Goal: Task Accomplishment & Management: Manage account settings

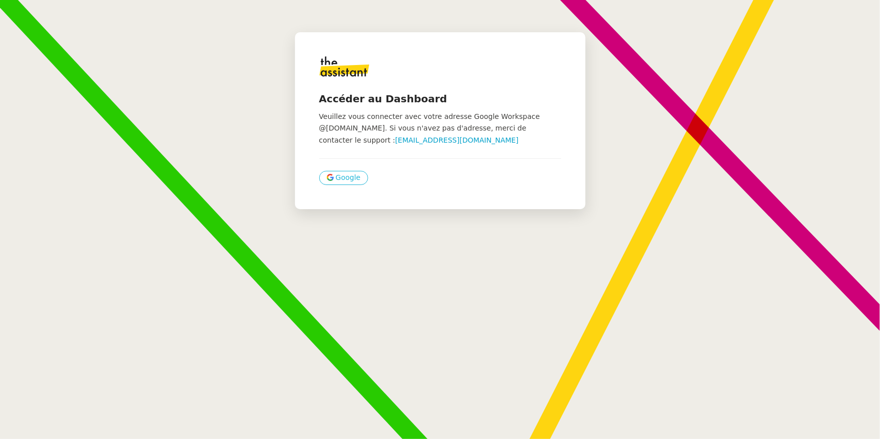
click at [336, 179] on span "Google" at bounding box center [348, 178] width 25 height 12
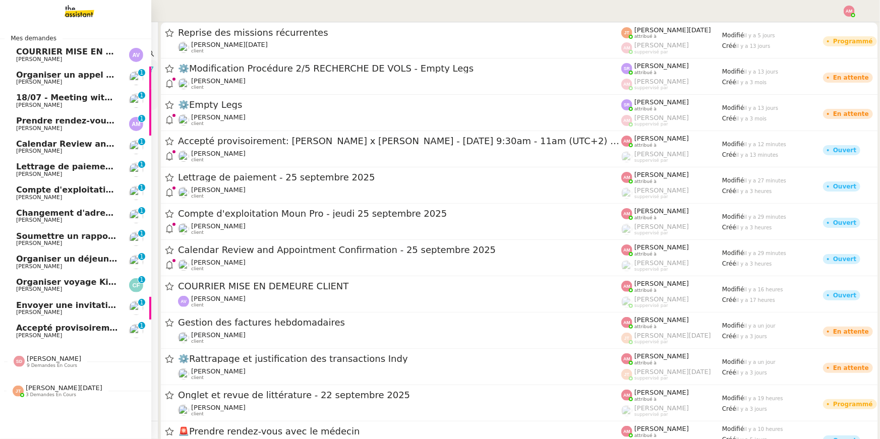
click at [34, 363] on span "9 demandes en cours" at bounding box center [52, 366] width 50 height 6
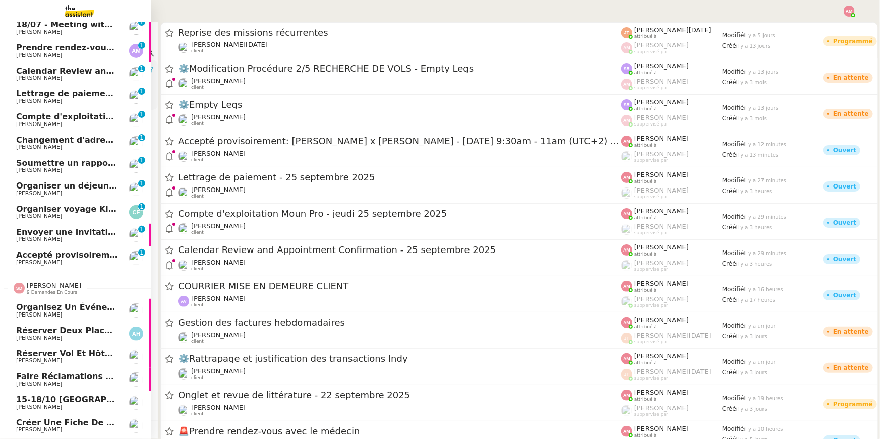
scroll to position [73, 0]
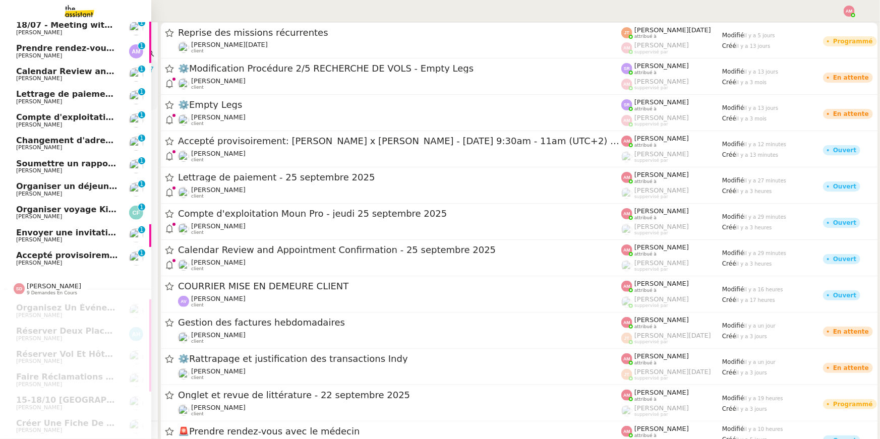
click at [55, 73] on span "Calendar Review and Appointment Confirmation - 25 septembre 2025" at bounding box center [174, 72] width 317 height 10
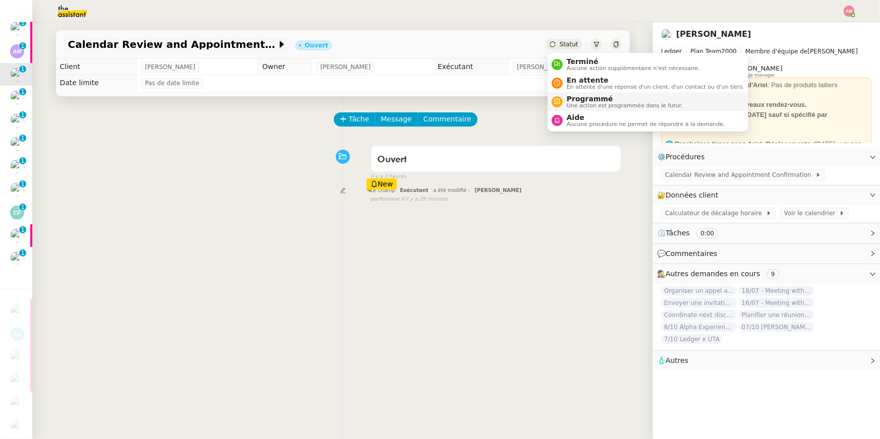
click at [584, 103] on span "Une action est programmée dans le futur." at bounding box center [625, 106] width 116 height 6
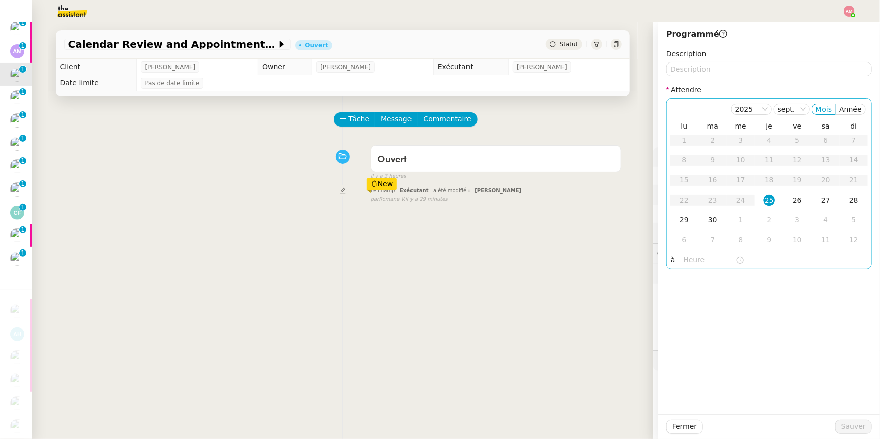
click at [698, 258] on input "text" at bounding box center [709, 260] width 52 height 12
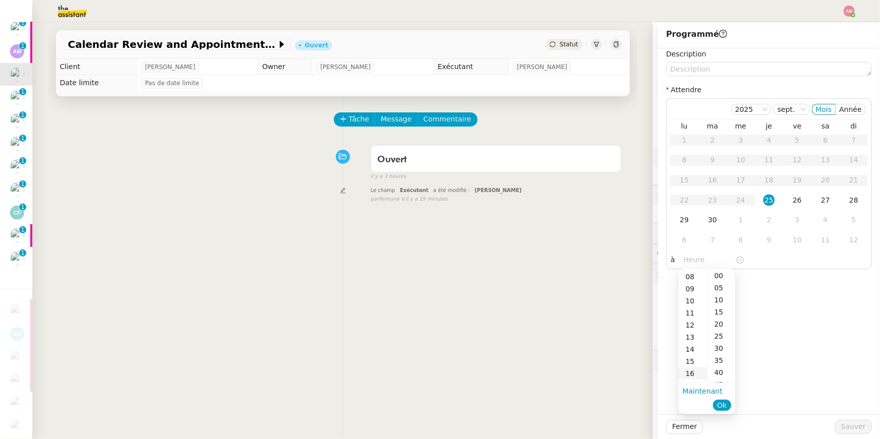
click at [697, 369] on div "16" at bounding box center [692, 373] width 28 height 12
click at [720, 279] on div "00" at bounding box center [721, 276] width 28 height 12
type input "16:00"
click at [725, 405] on span "Ok" at bounding box center [722, 405] width 10 height 10
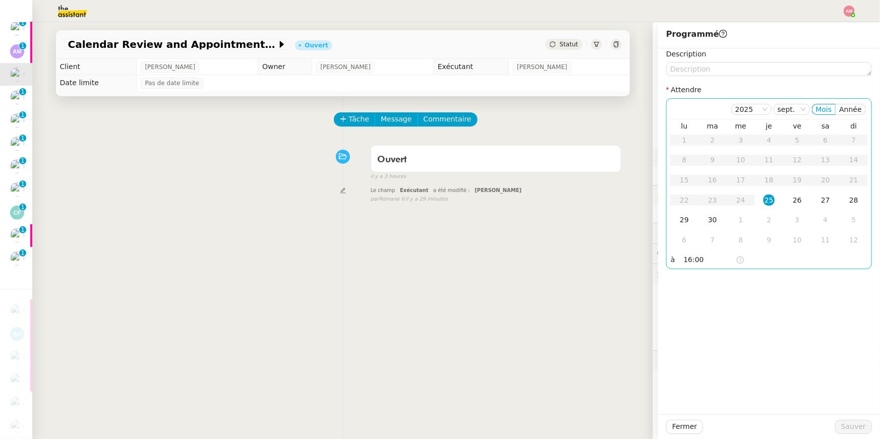
click at [769, 194] on td "25" at bounding box center [769, 201] width 28 height 20
click at [841, 430] on button "Sauver" at bounding box center [853, 427] width 37 height 14
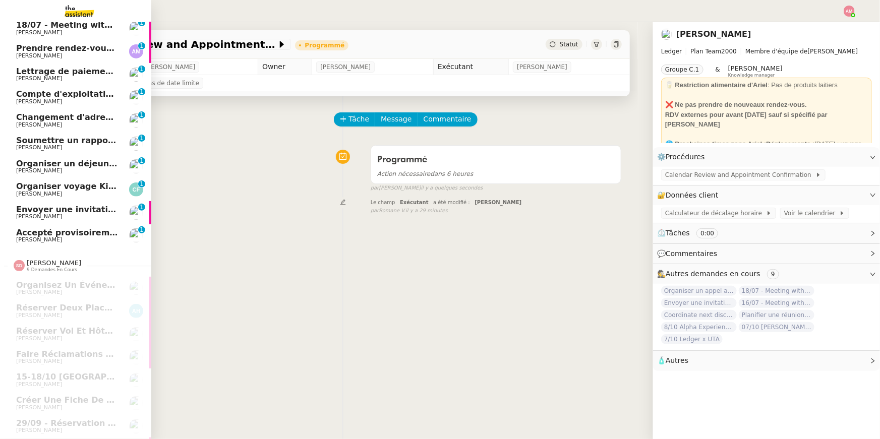
click at [33, 141] on span "Soumettre un rapport de dépenses" at bounding box center [96, 141] width 160 height 10
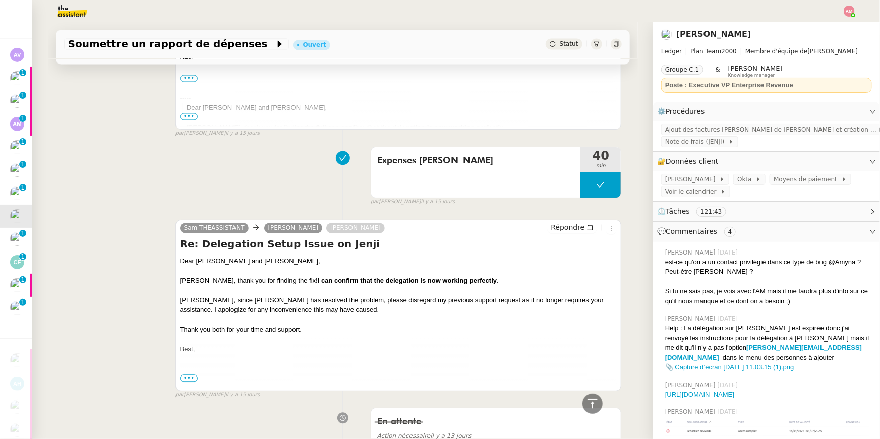
scroll to position [712, 0]
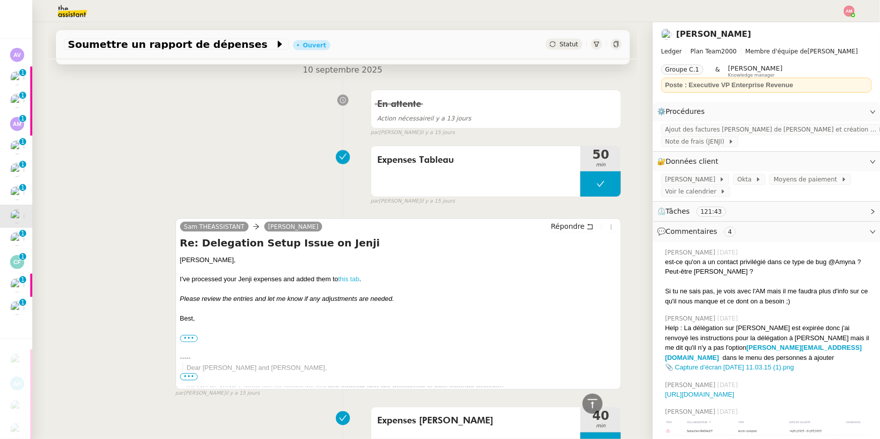
click at [343, 281] on link "this tab" at bounding box center [348, 280] width 21 height 8
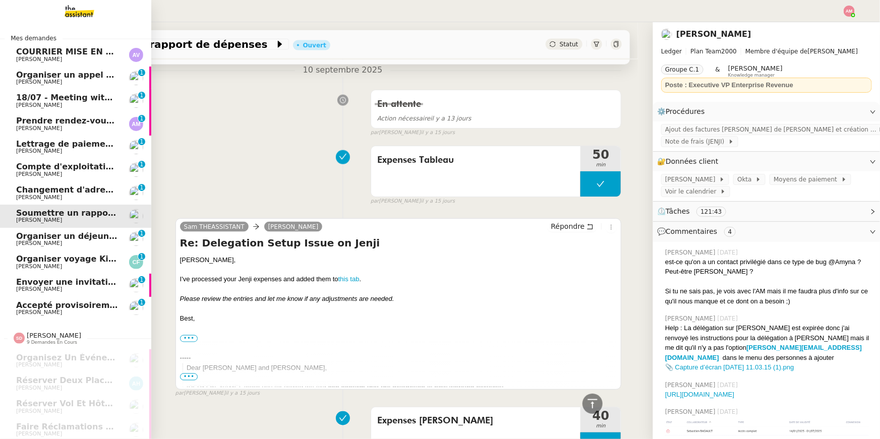
click at [25, 189] on span "Changement d'adresse - SOGECAP" at bounding box center [94, 190] width 156 height 10
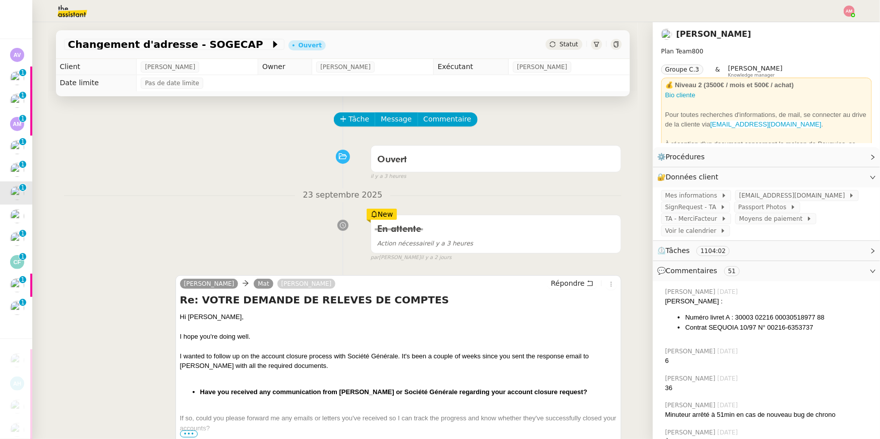
scroll to position [316, 0]
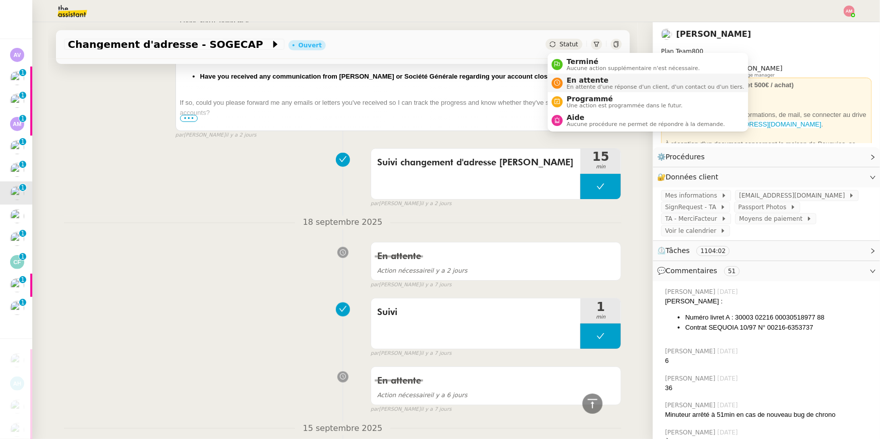
click at [570, 80] on span "En attente" at bounding box center [655, 80] width 177 height 8
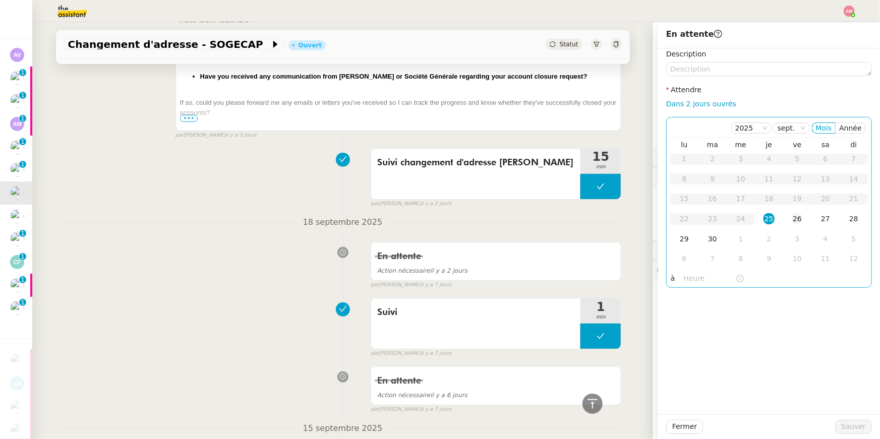
click at [786, 216] on td "26" at bounding box center [797, 219] width 28 height 20
click at [691, 243] on td "29" at bounding box center [684, 239] width 28 height 20
click at [848, 426] on span "Sauver" at bounding box center [853, 427] width 25 height 12
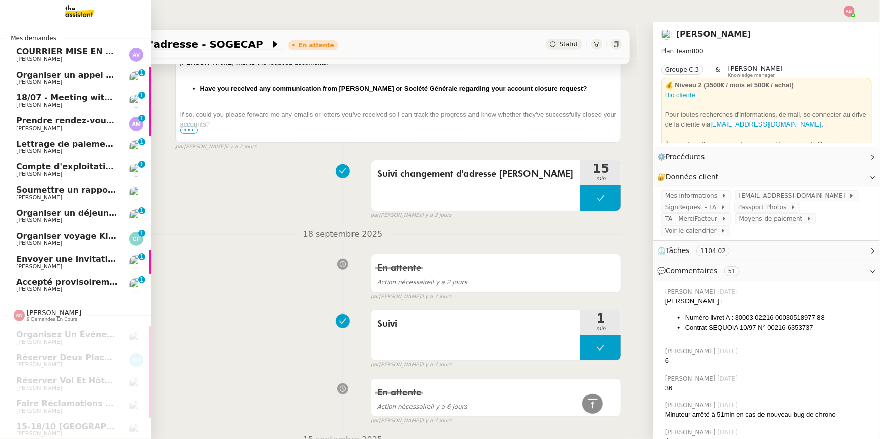
scroll to position [327, 0]
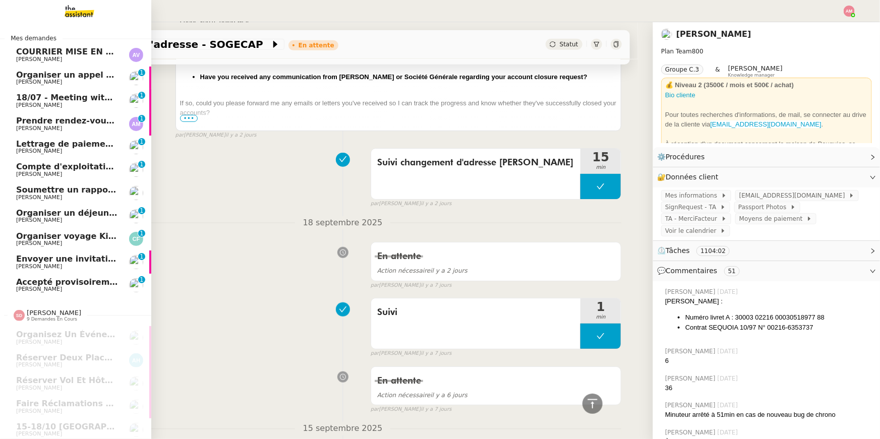
click at [49, 234] on span "Organiser voyage Kirghizistan" at bounding box center [85, 236] width 138 height 10
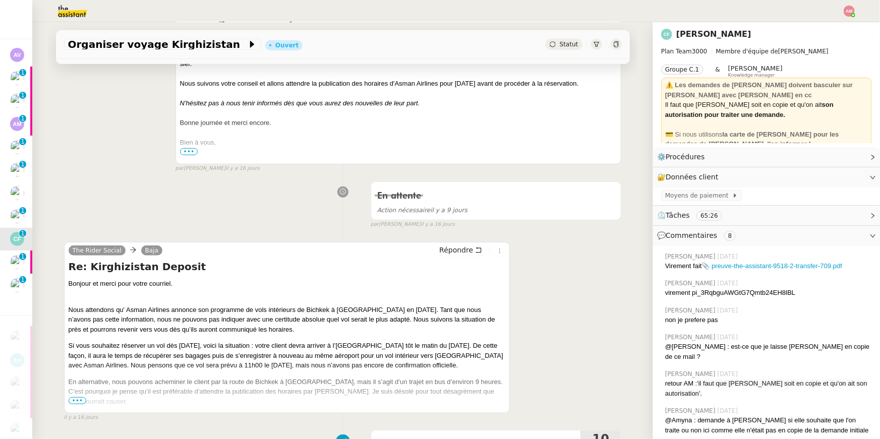
scroll to position [348, 0]
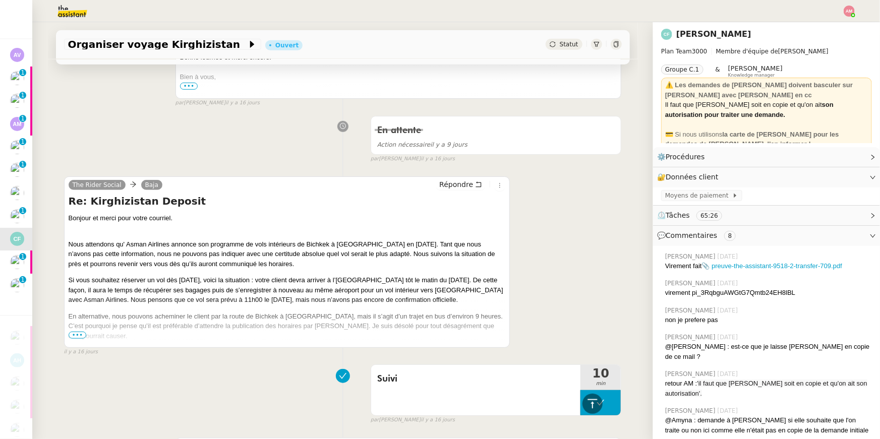
click at [76, 331] on div "Bonjour et merci pour votre courriel. Nous attendons qu' Asman Airlines annonce…" at bounding box center [287, 334] width 437 height 242
click at [77, 338] on span "•••" at bounding box center [78, 335] width 18 height 7
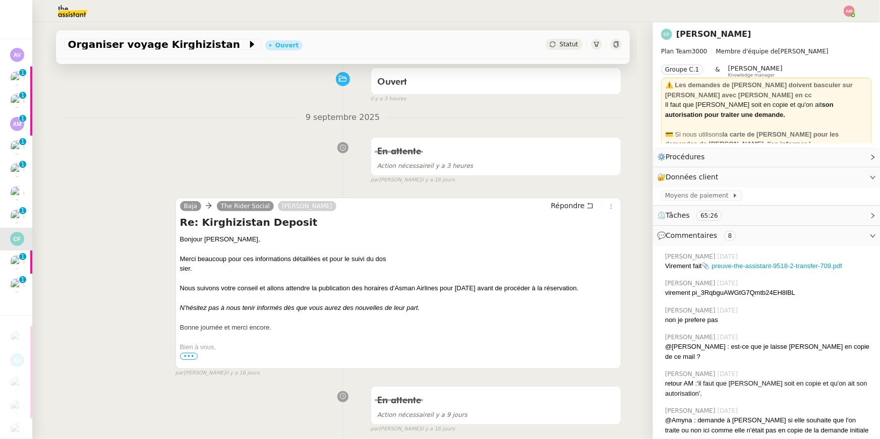
scroll to position [27, 0]
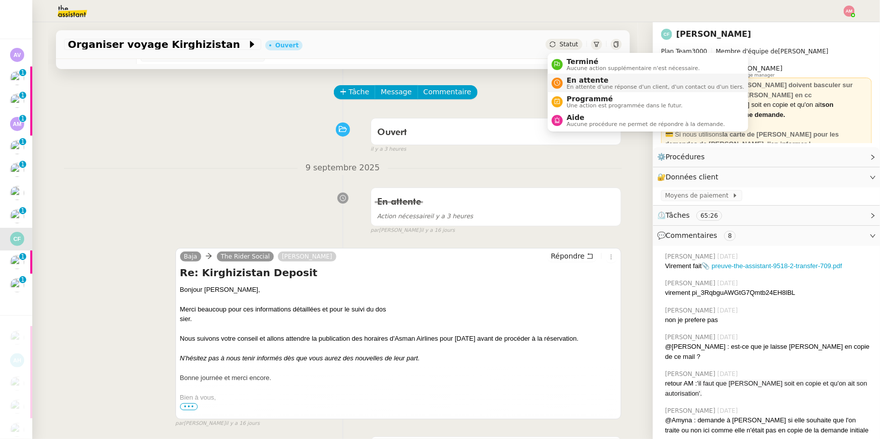
click at [583, 84] on span "En attente d'une réponse d'un client, d'un contact ou d'un tiers." at bounding box center [655, 87] width 177 height 6
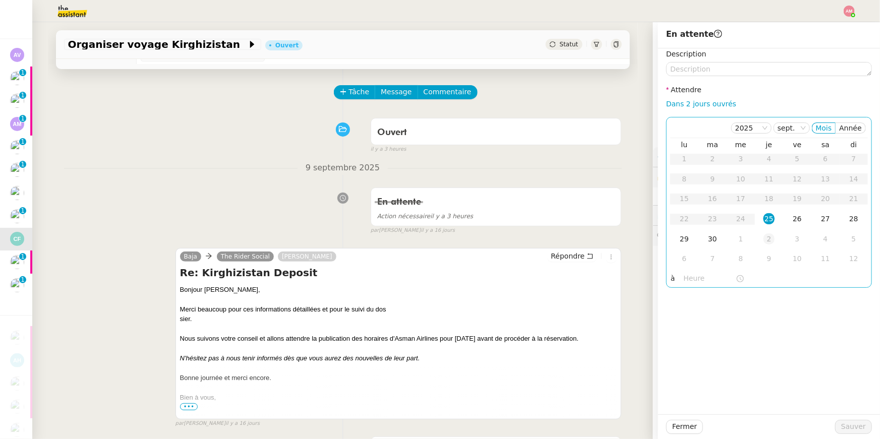
click at [755, 238] on td "2" at bounding box center [769, 239] width 28 height 20
click at [739, 166] on td "1" at bounding box center [740, 159] width 28 height 20
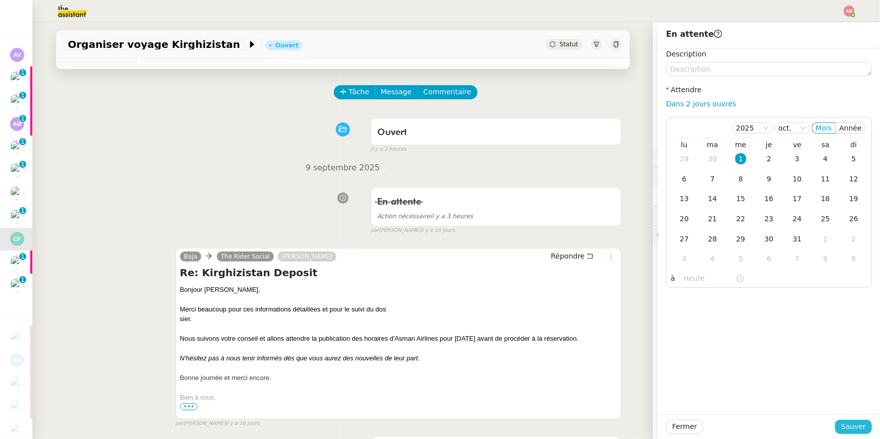
click at [854, 430] on span "Sauver" at bounding box center [853, 427] width 25 height 12
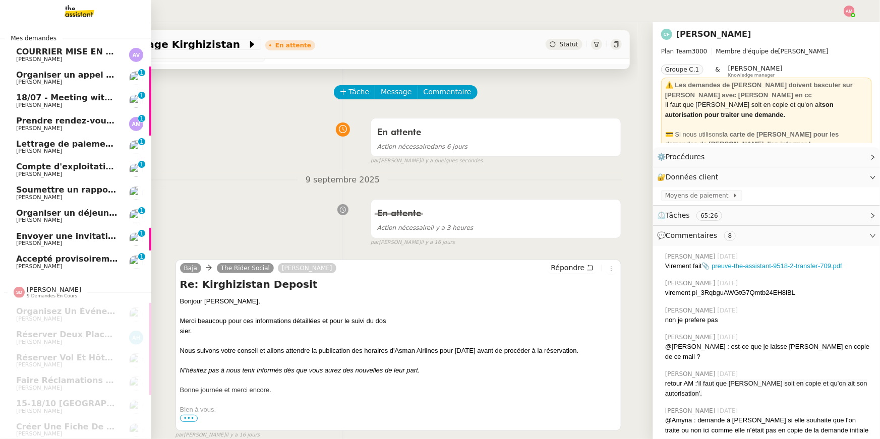
click at [46, 94] on span "18/07 - Meeting with Luke Benoit (The Campus Crowd)" at bounding box center [150, 98] width 269 height 10
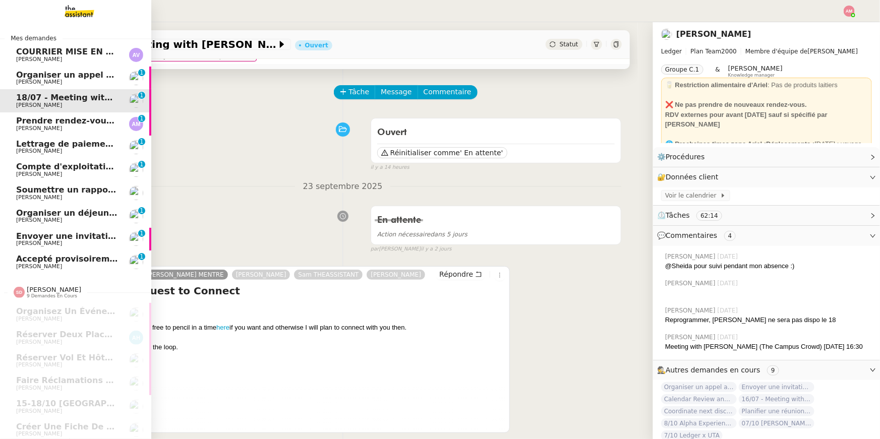
click at [51, 265] on span "[PERSON_NAME]" at bounding box center [39, 266] width 46 height 7
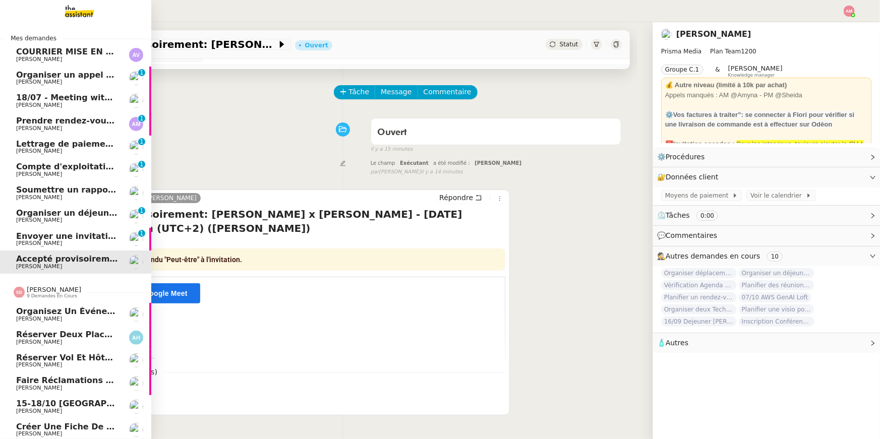
scroll to position [101, 0]
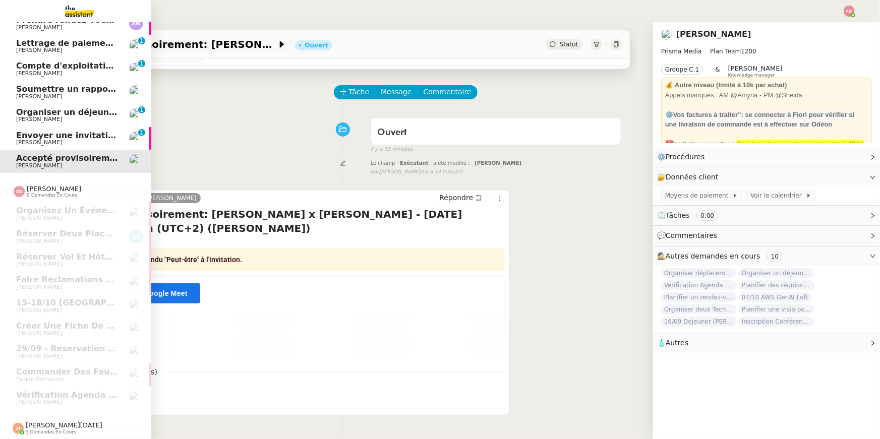
click at [34, 421] on span "Jean-Noël De Tinguy 3 demandes en cours" at bounding box center [79, 423] width 151 height 21
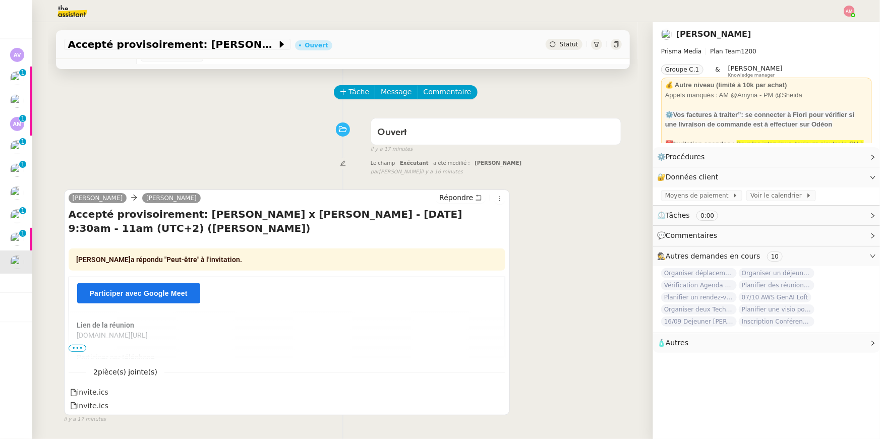
scroll to position [0, 0]
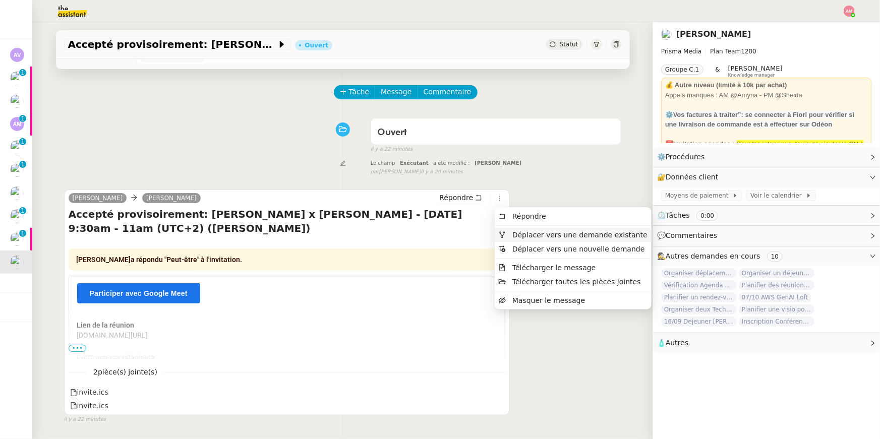
click at [525, 228] on li "Déplacer vers une demande existante" at bounding box center [572, 235] width 157 height 14
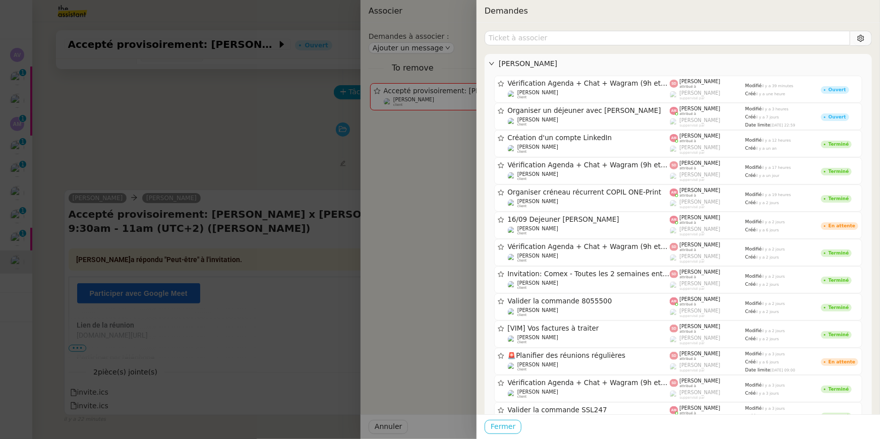
click at [511, 425] on span "Fermer" at bounding box center [502, 427] width 25 height 12
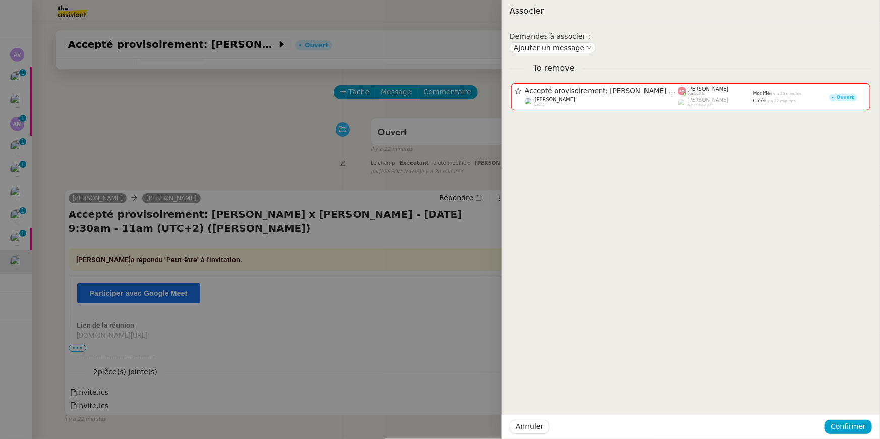
click at [201, 265] on div at bounding box center [440, 219] width 880 height 439
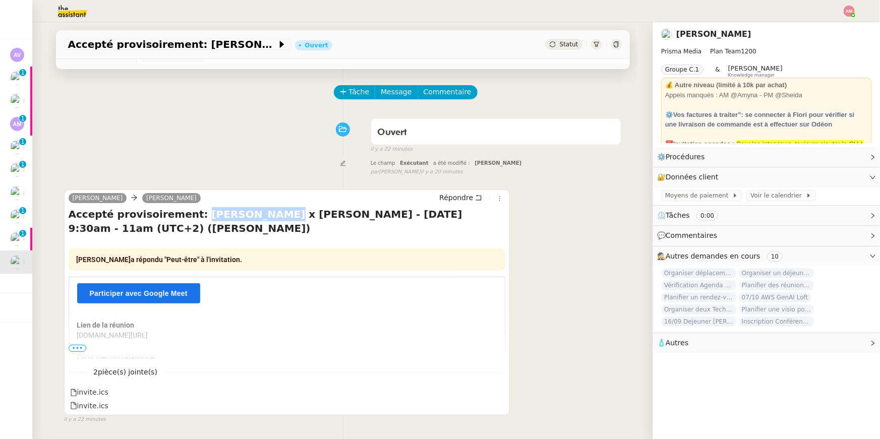
drag, startPoint x: 187, startPoint y: 213, endPoint x: 249, endPoint y: 210, distance: 62.1
click at [249, 210] on h4 "Accepté provisoirement: Bernard Henry x David Berrebi - jeu. 25 sept. 2025 9:30…" at bounding box center [287, 221] width 437 height 28
copy h4 "Bernard Henry"
click at [68, 11] on img at bounding box center [64, 11] width 78 height 22
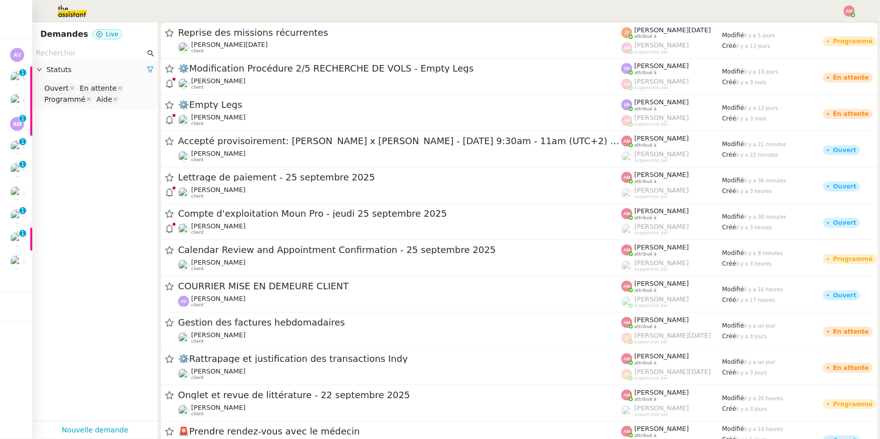
click at [71, 56] on input "text" at bounding box center [90, 53] width 109 height 12
paste input "Bernard Henry"
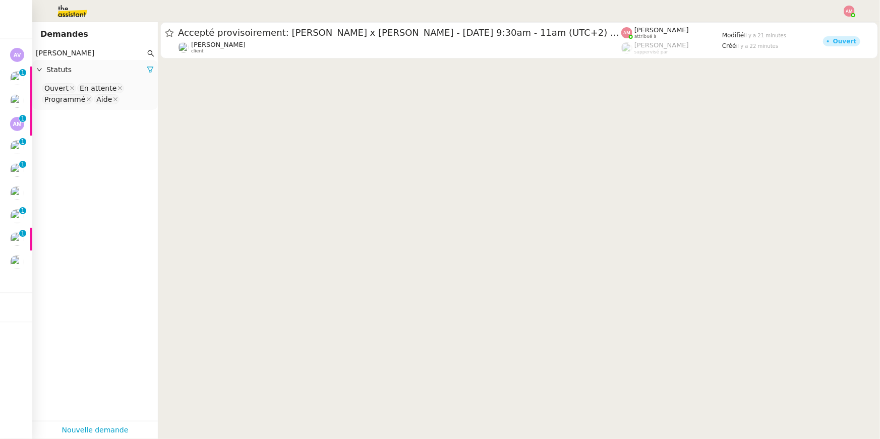
type input "Bernard Henry"
click at [127, 97] on nz-select-top-control "Ouvert En attente Programmé Aide" at bounding box center [94, 94] width 109 height 24
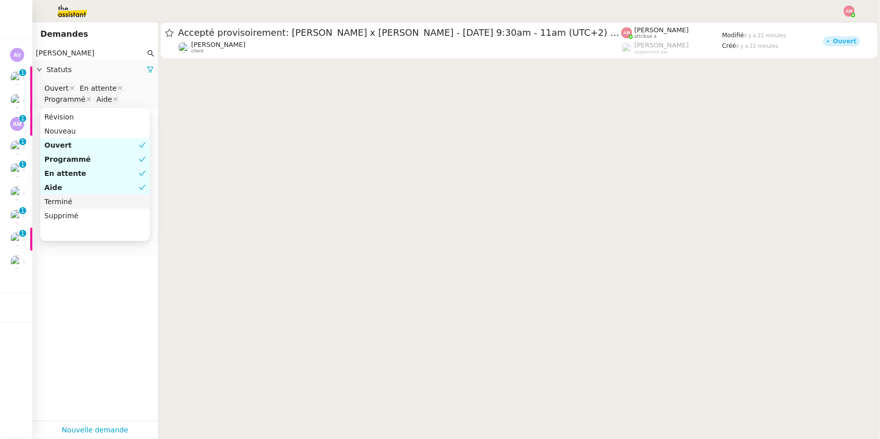
click at [94, 206] on div "Terminé" at bounding box center [94, 201] width 101 height 9
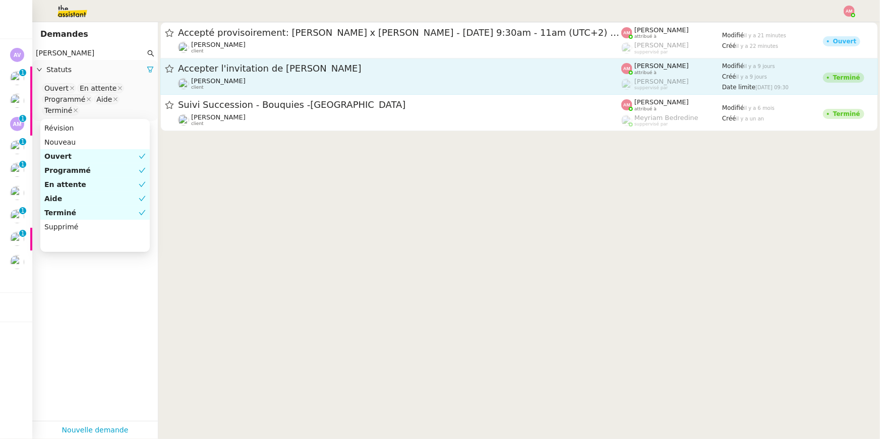
click at [230, 82] on span "[PERSON_NAME]" at bounding box center [218, 81] width 54 height 8
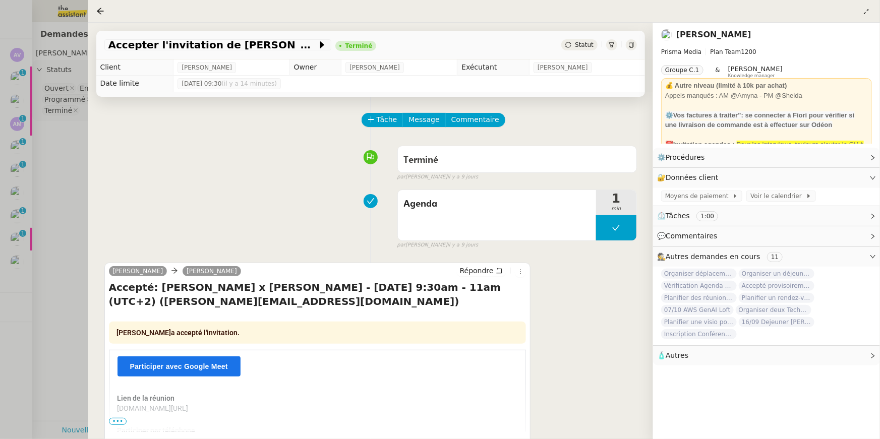
scroll to position [129, 0]
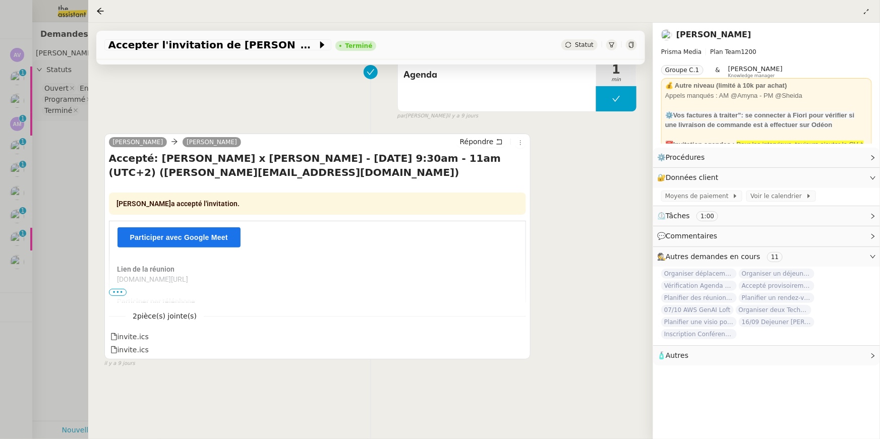
click at [76, 193] on div at bounding box center [440, 219] width 880 height 439
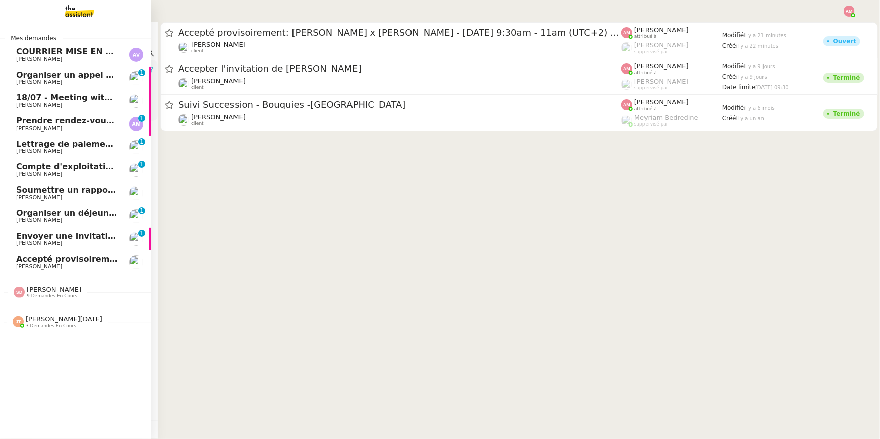
click at [11, 259] on link "Accepté provisoirement: Bernard Henry x David Berrebi - jeu. 25 sept. 2025 9:30…" at bounding box center [75, 262] width 151 height 23
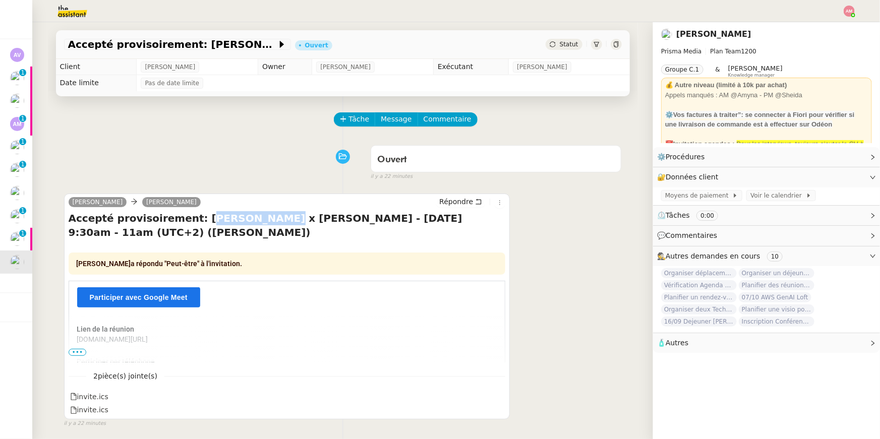
drag, startPoint x: 189, startPoint y: 217, endPoint x: 252, endPoint y: 217, distance: 63.0
click at [252, 217] on h4 "Accepté provisoirement: Bernard Henry x David Berrebi - jeu. 25 sept. 2025 9:30…" at bounding box center [287, 225] width 437 height 28
click at [255, 220] on h4 "Accepté provisoirement: Bernard Henry x David Berrebi - jeu. 25 sept. 2025 9:30…" at bounding box center [287, 225] width 437 height 28
drag, startPoint x: 255, startPoint y: 220, endPoint x: 204, endPoint y: 219, distance: 50.9
click at [204, 219] on h4 "Accepté provisoirement: Bernard Henry x David Berrebi - jeu. 25 sept. 2025 9:30…" at bounding box center [287, 225] width 437 height 28
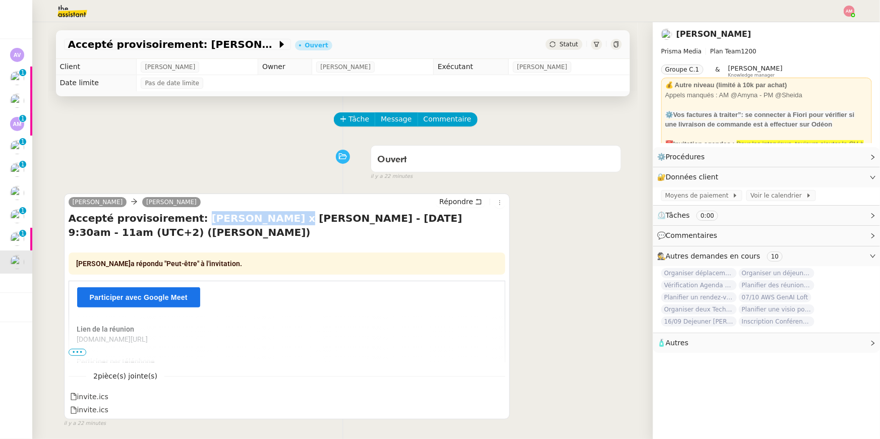
copy h4 "Bernard Henry x"
click at [74, 19] on img at bounding box center [64, 11] width 78 height 22
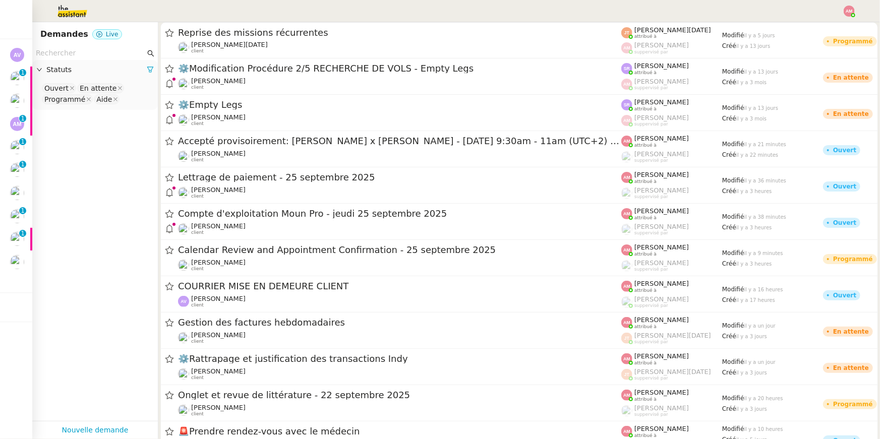
click at [69, 55] on input "text" at bounding box center [90, 53] width 109 height 12
paste input "Bernard Henry x"
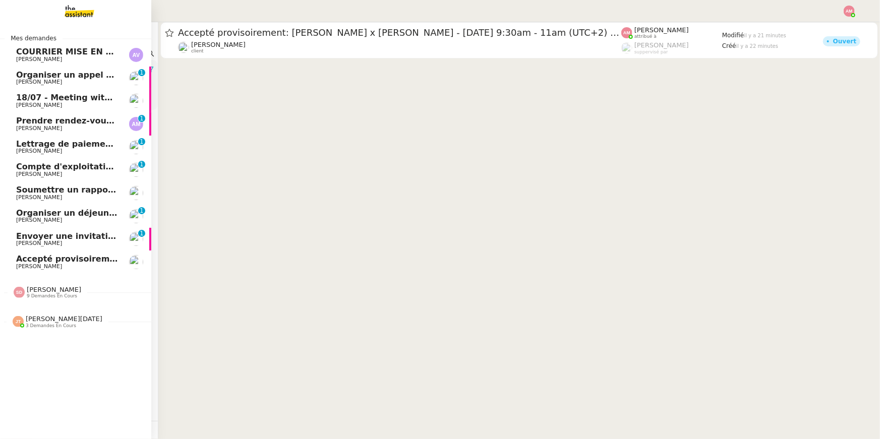
type input "Bernard Henry x"
click at [29, 213] on span "Organiser un déjeuner avec [PERSON_NAME]" at bounding box center [118, 213] width 204 height 10
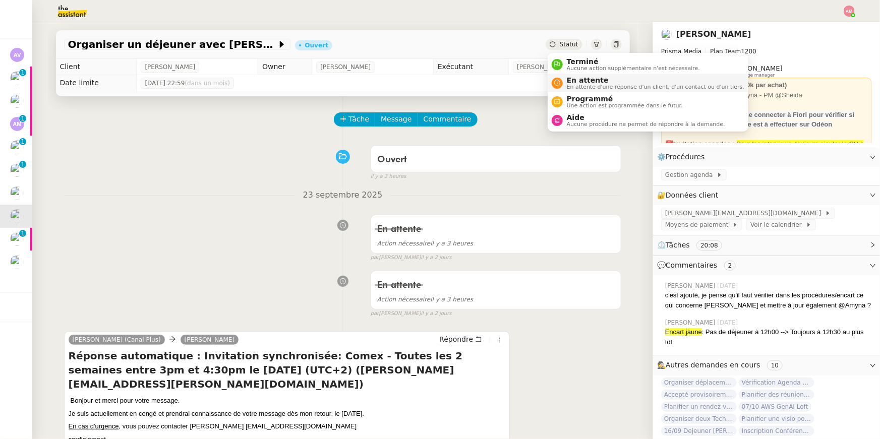
click at [563, 79] on div "En attente En attente d'une réponse d'un client, d'un contact ou d'un tiers." at bounding box center [653, 83] width 181 height 14
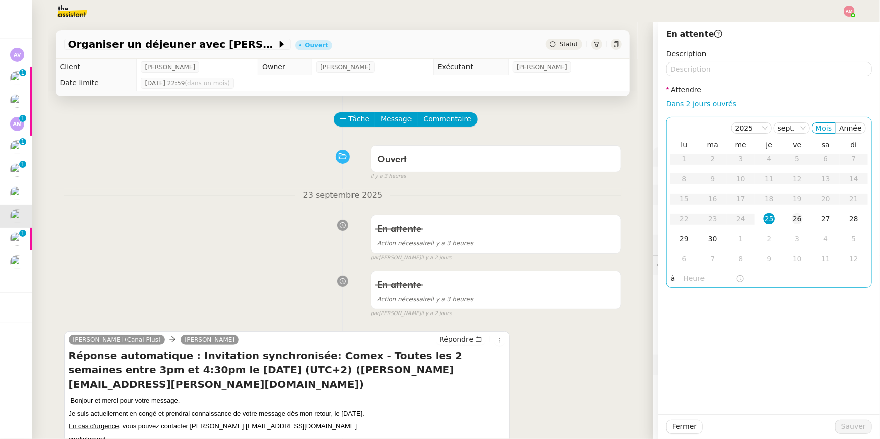
click at [799, 220] on div "26" at bounding box center [796, 218] width 11 height 11
click at [844, 426] on span "Sauver" at bounding box center [853, 427] width 25 height 12
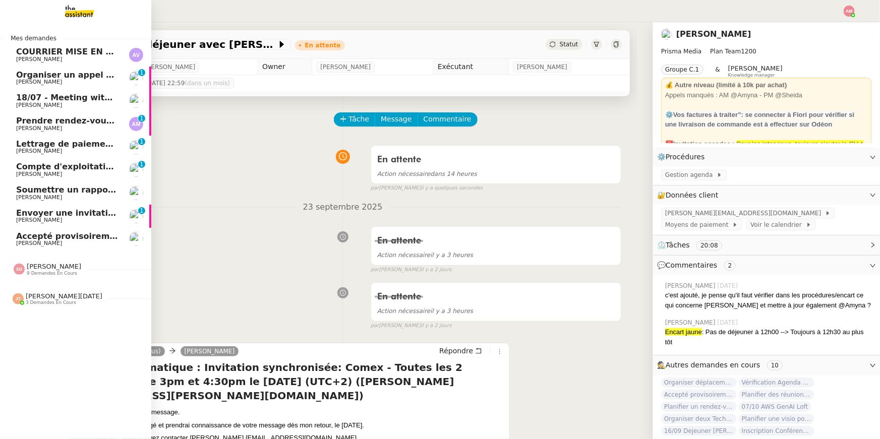
click at [46, 235] on span "Accepté provisoirement: Bernard Henry x David Berrebi - jeu. 25 sept. 2025 9:30…" at bounding box center [272, 236] width 512 height 10
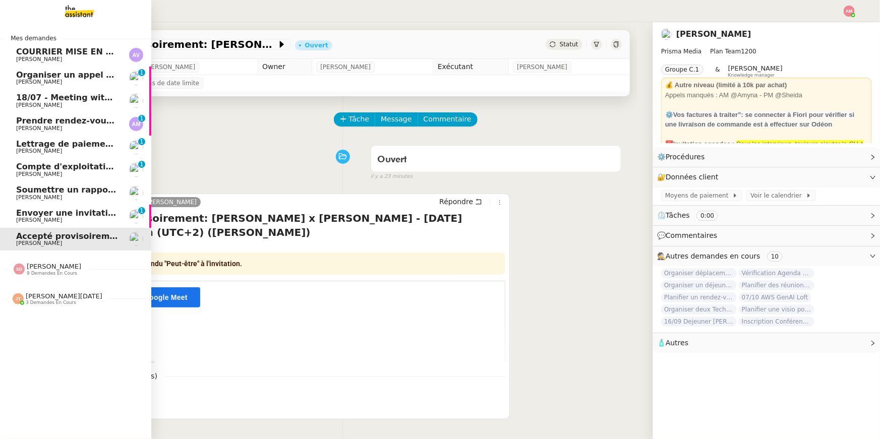
click at [53, 115] on link "Prendre rendez-vous avec le médecin Anant Murthy 0 1 2 3 4 5 6 7 8 9" at bounding box center [75, 123] width 151 height 23
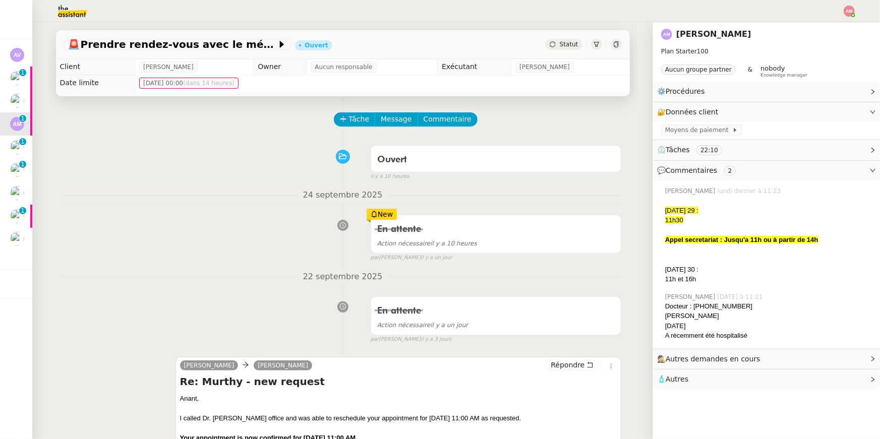
scroll to position [165, 0]
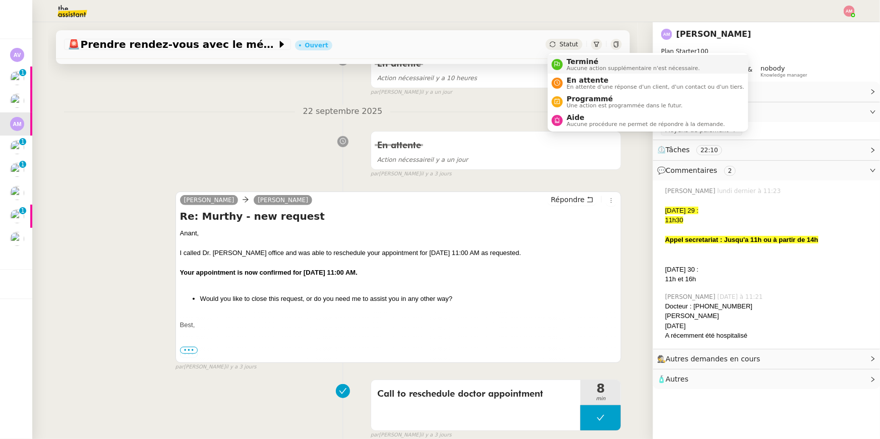
click at [577, 58] on span "Terminé" at bounding box center [633, 61] width 133 height 8
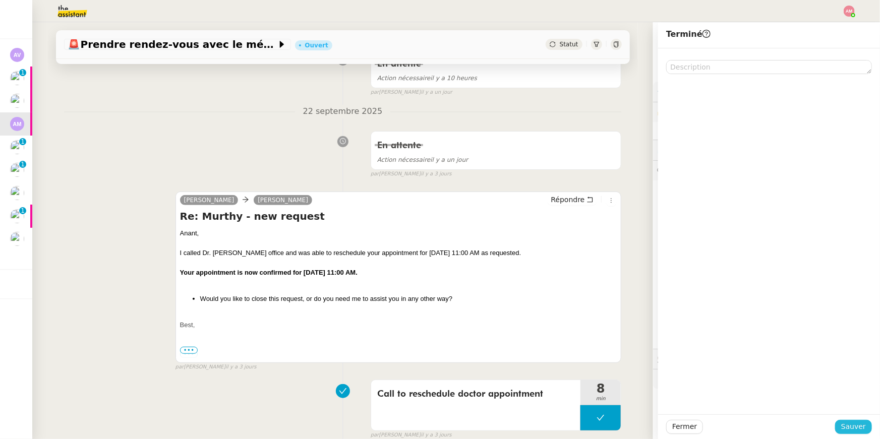
click at [847, 421] on span "Sauver" at bounding box center [853, 427] width 25 height 12
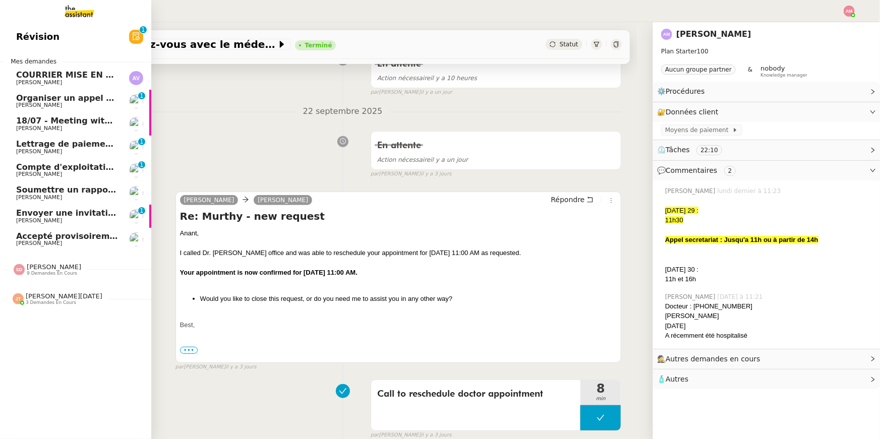
click at [31, 147] on span "Lettrage de paiement - 25 septembre 2025" at bounding box center [114, 144] width 196 height 10
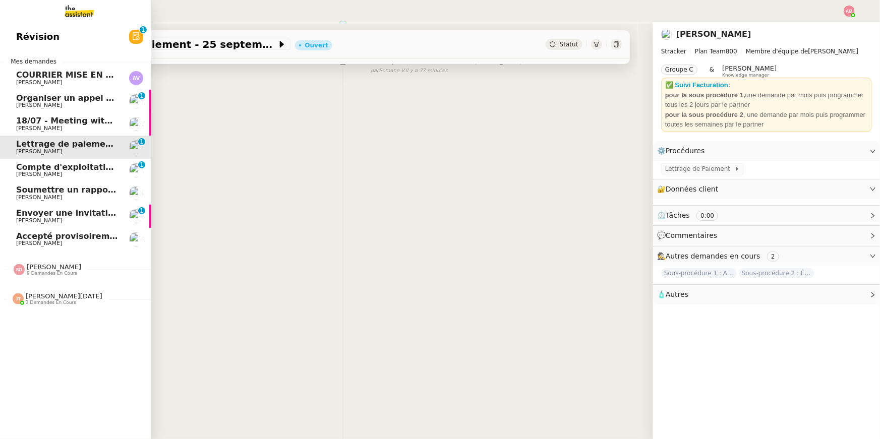
scroll to position [128, 0]
click at [43, 183] on link "Soumettre un rapport de dépenses Sébastien Badault" at bounding box center [75, 192] width 151 height 23
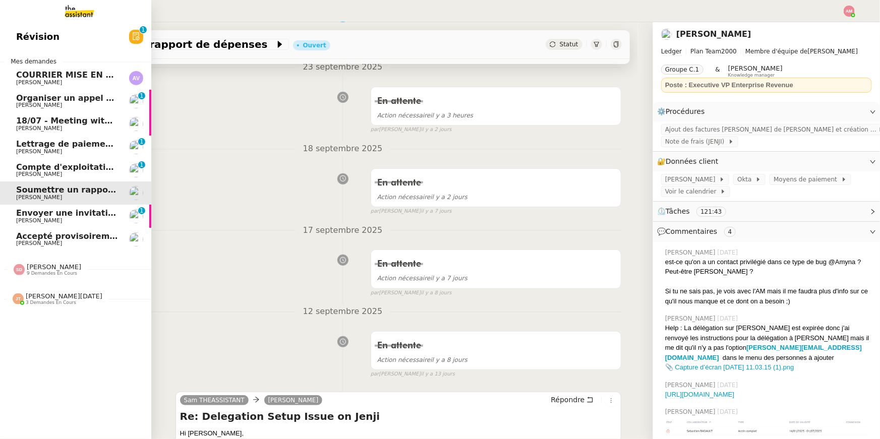
scroll to position [180, 0]
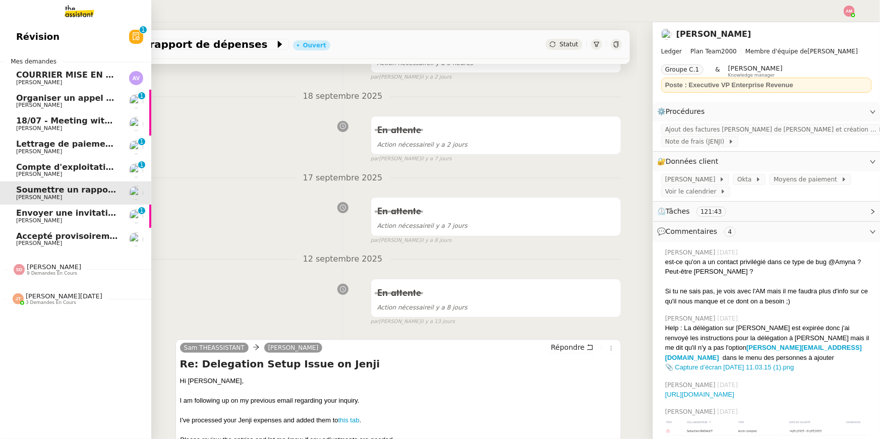
click at [50, 173] on span "Guillaume Farina" at bounding box center [39, 174] width 46 height 7
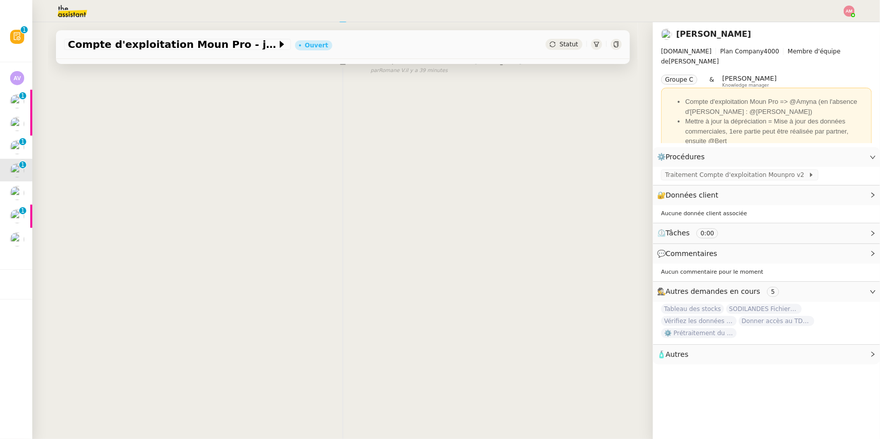
scroll to position [128, 0]
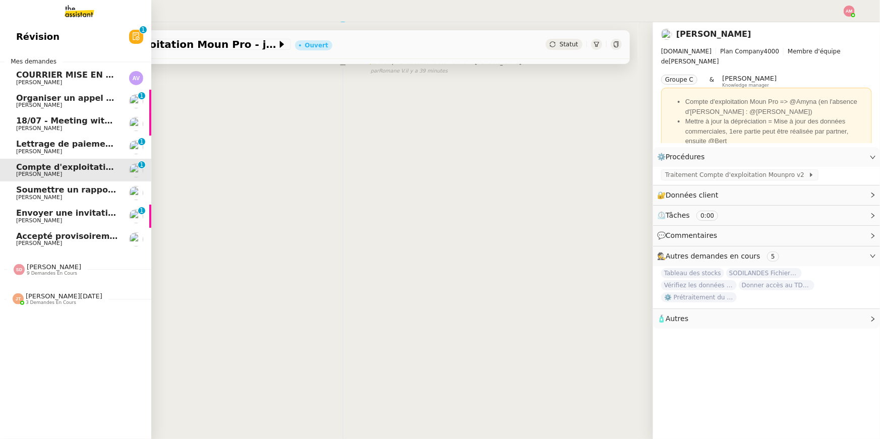
click at [37, 198] on span "Sébastien Badault" at bounding box center [39, 197] width 46 height 7
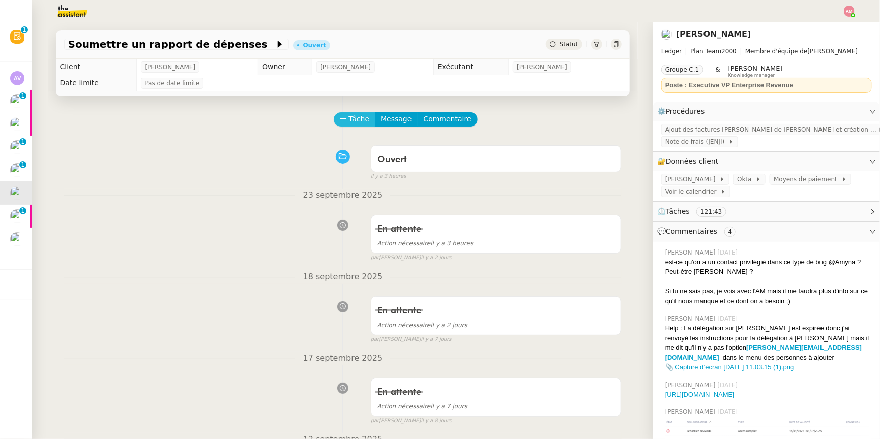
click at [354, 118] on span "Tâche" at bounding box center [359, 119] width 21 height 12
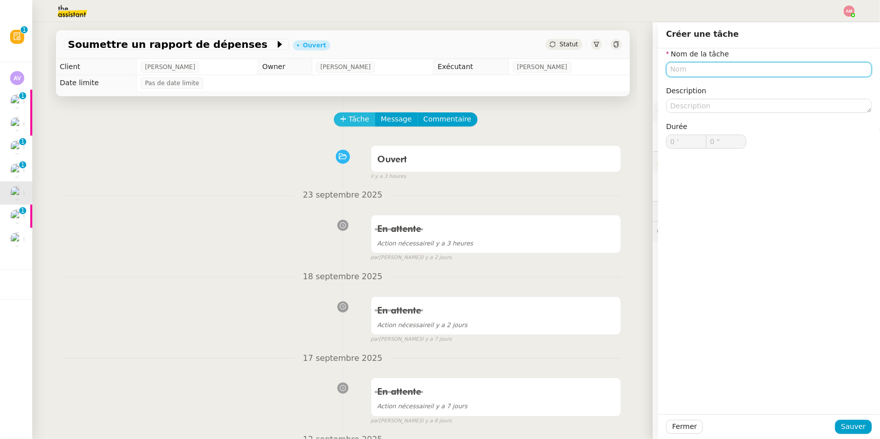
type input "r"
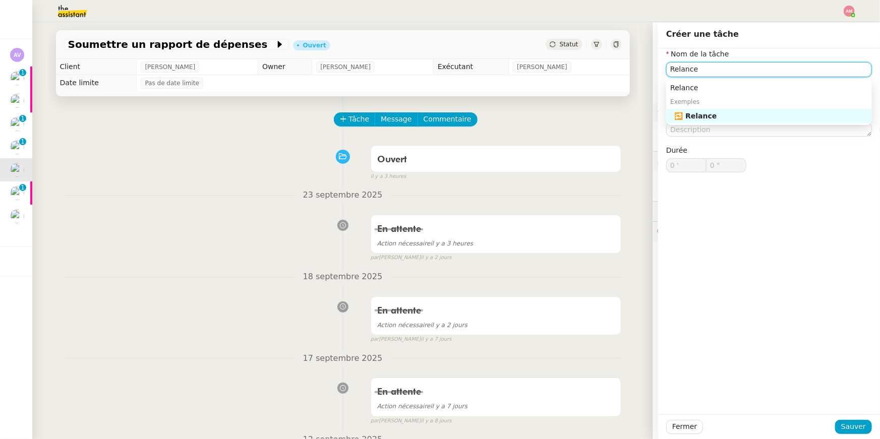
click at [699, 113] on div "🔁 Relance" at bounding box center [771, 115] width 194 height 9
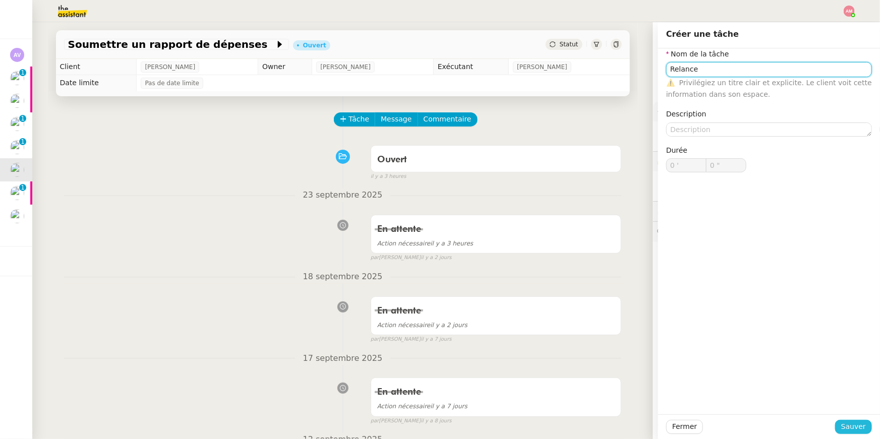
type input "Relance"
click at [849, 425] on span "Sauver" at bounding box center [853, 427] width 25 height 12
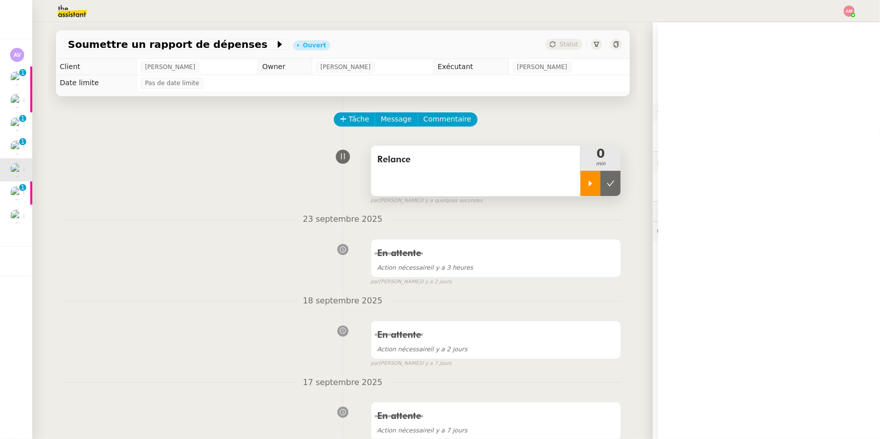
click at [583, 184] on div at bounding box center [590, 183] width 20 height 25
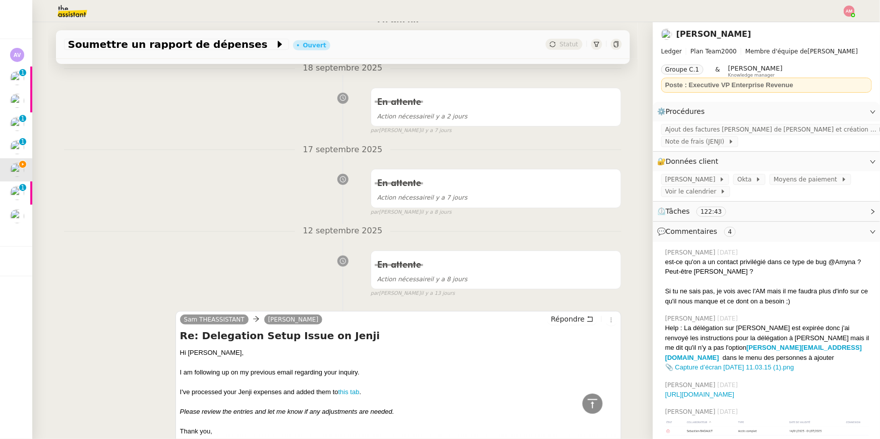
scroll to position [425, 0]
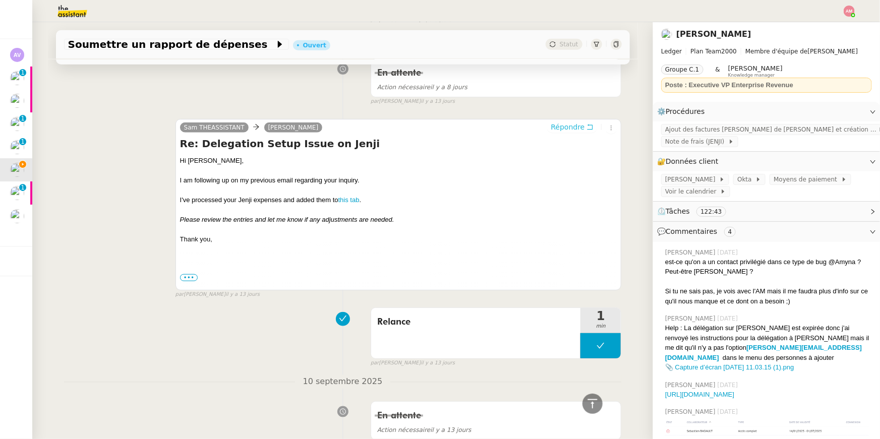
click at [573, 126] on span "Répondre" at bounding box center [567, 127] width 34 height 10
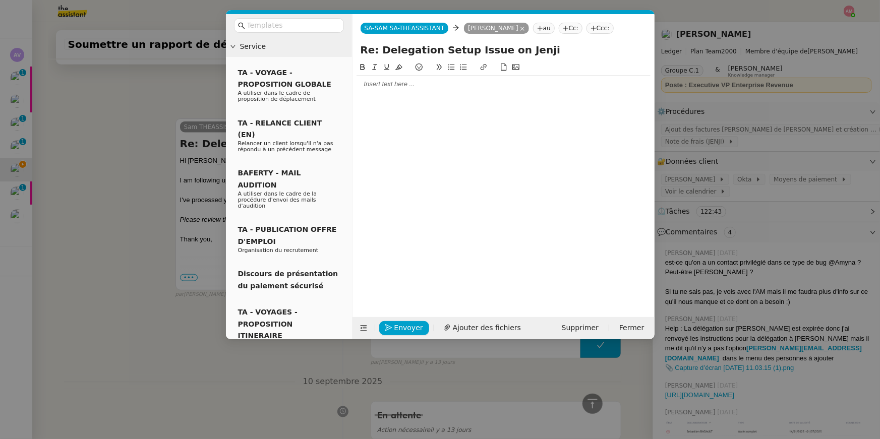
click at [194, 263] on nz-modal-container "Service TA - VOYAGE - PROPOSITION GLOBALE A utiliser dans le cadre de propositi…" at bounding box center [440, 219] width 880 height 439
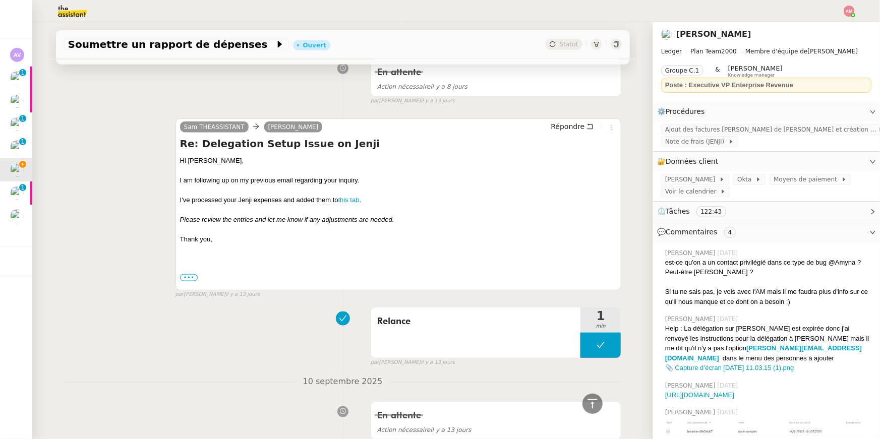
scroll to position [502, 0]
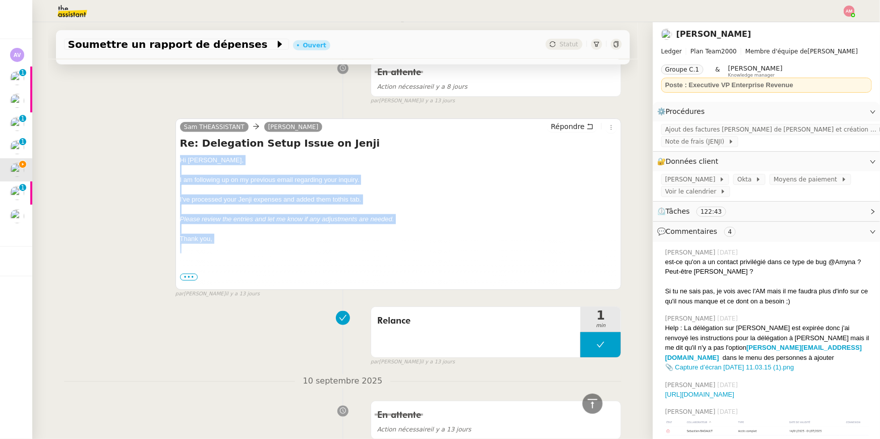
drag, startPoint x: 225, startPoint y: 248, endPoint x: 177, endPoint y: 156, distance: 103.9
click at [177, 156] on div "Sam THEASSISTANT Sébastien Badault Répondre Re: Delegation Setup Issue on Jenji…" at bounding box center [398, 203] width 446 height 171
copy div "Hi Sébastien﻿, I am following up on my previous email regarding your inquiry. I…"
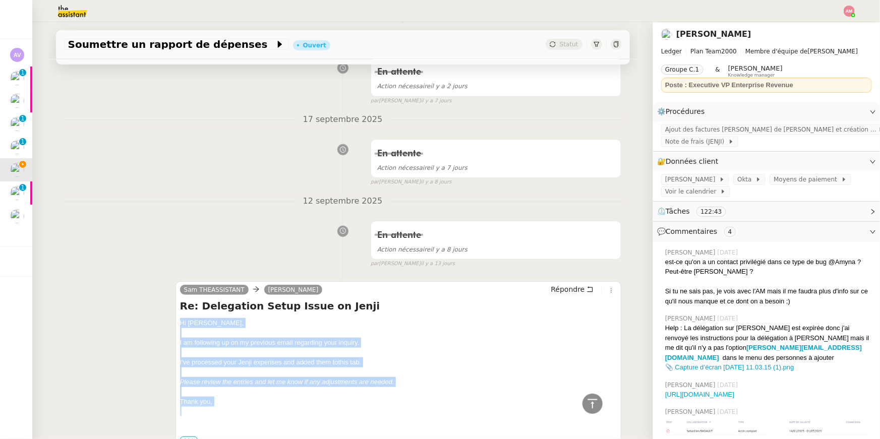
scroll to position [135, 0]
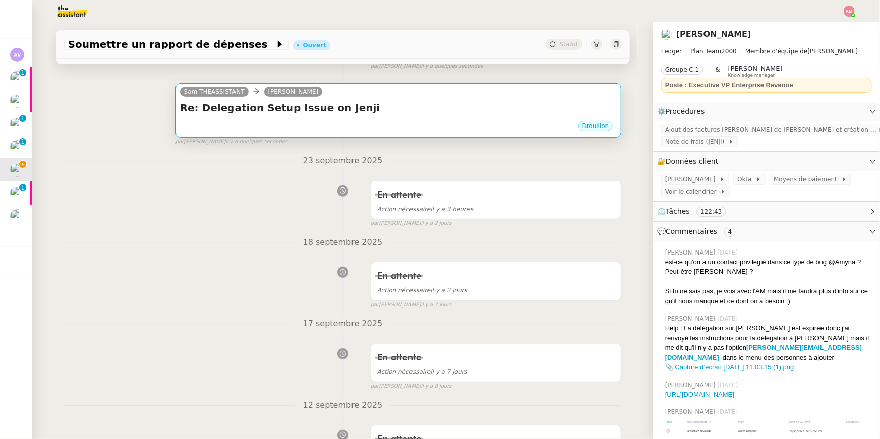
click at [282, 117] on div "Re: Delegation Setup Issue on Jenji •••" at bounding box center [398, 110] width 437 height 19
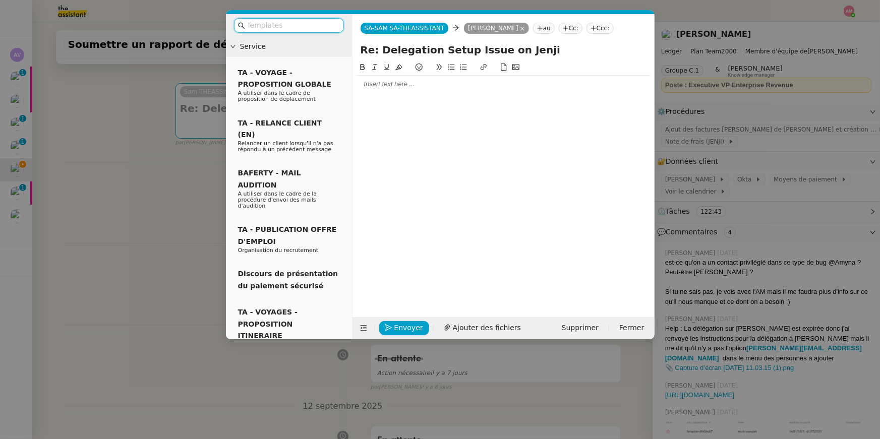
click at [371, 85] on div at bounding box center [503, 84] width 294 height 9
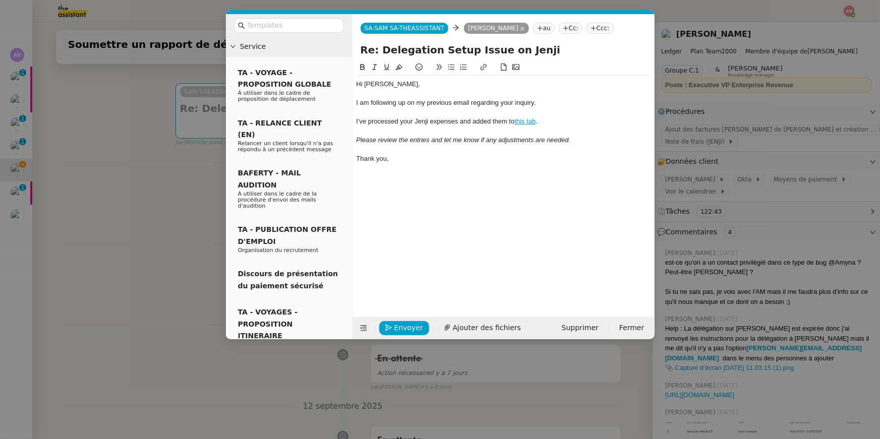
scroll to position [0, 0]
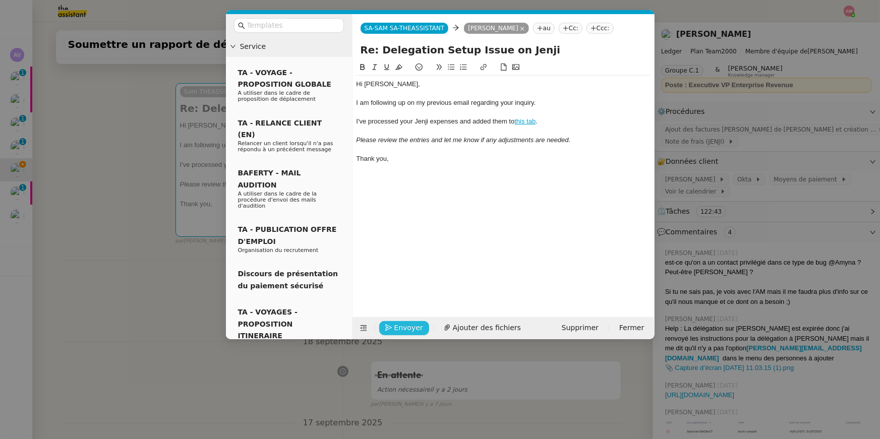
click at [397, 329] on span "Envoyer" at bounding box center [408, 328] width 29 height 12
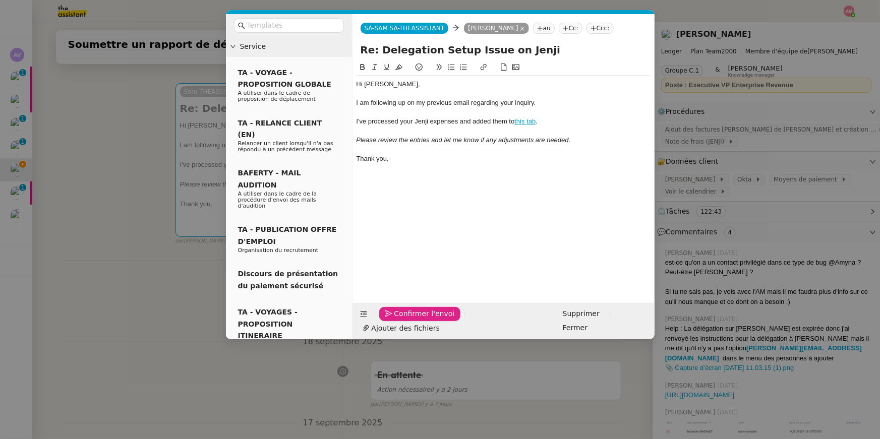
click at [397, 320] on span "Confirmer l'envoi" at bounding box center [424, 314] width 60 height 12
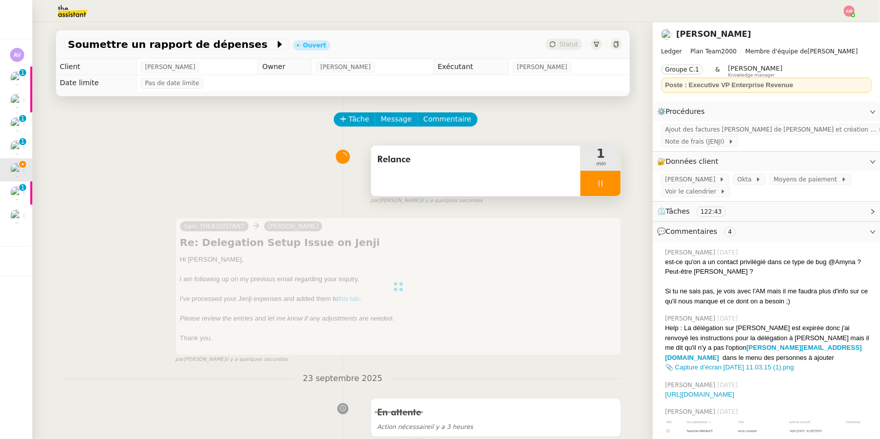
click at [604, 180] on div at bounding box center [600, 183] width 40 height 25
click at [608, 177] on button at bounding box center [610, 183] width 20 height 25
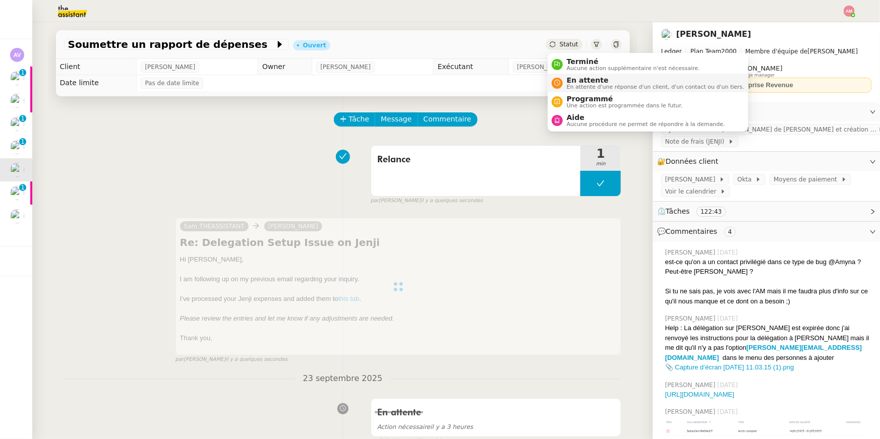
click at [576, 78] on span "En attente" at bounding box center [655, 80] width 177 height 8
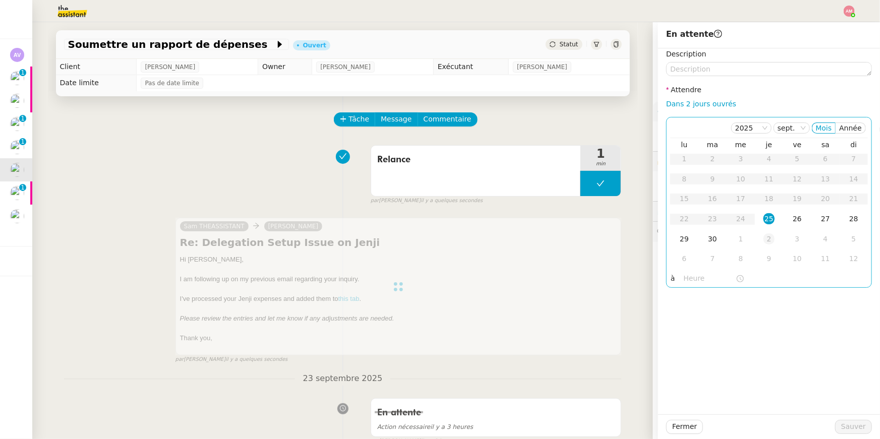
click at [761, 234] on td "2" at bounding box center [769, 239] width 28 height 20
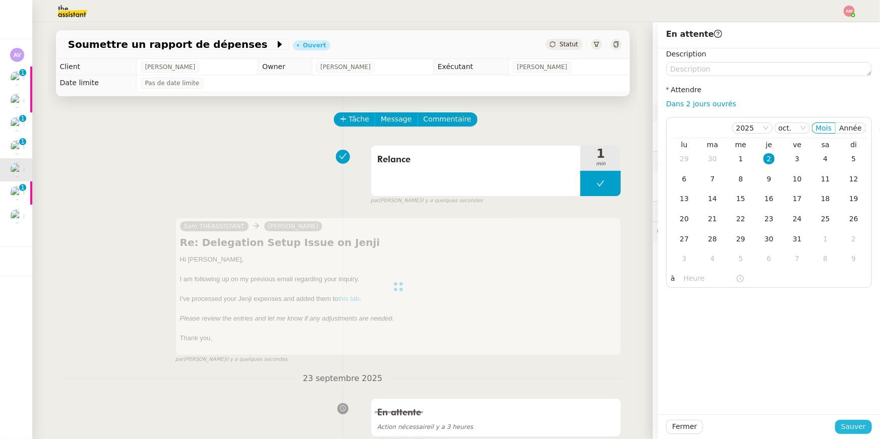
click at [851, 421] on span "Sauver" at bounding box center [853, 427] width 25 height 12
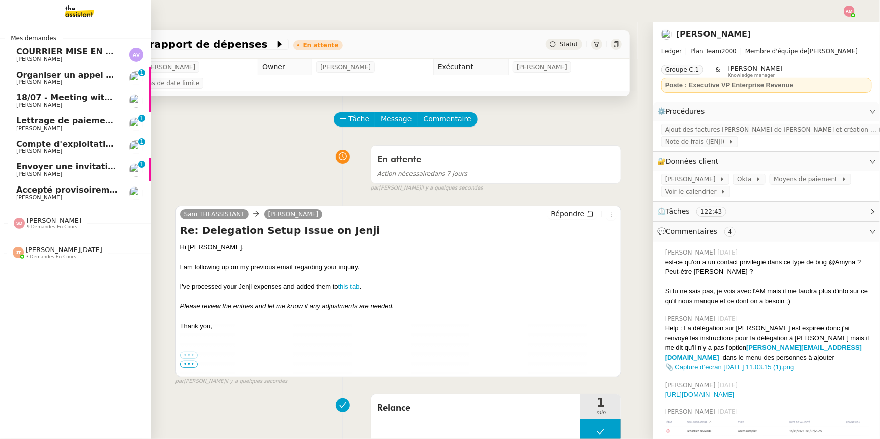
click at [46, 159] on link "Envoyer une invitation pour la réunion du 16 septembre Ariel Wengroff 0 1 2 3 4…" at bounding box center [75, 169] width 151 height 23
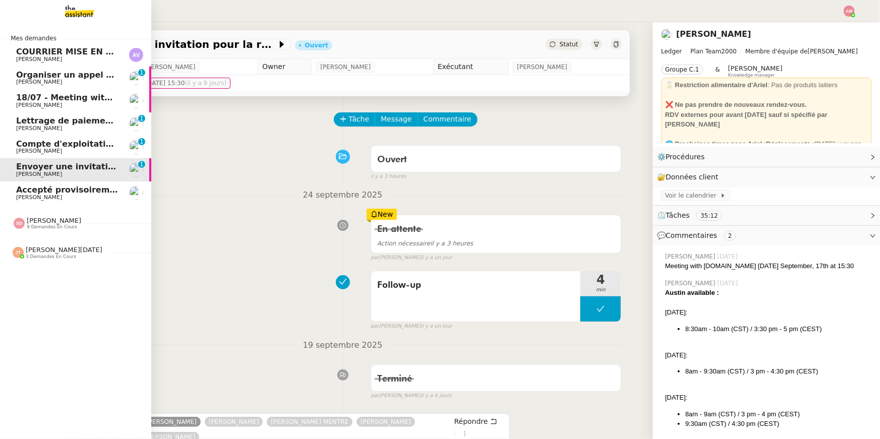
click at [49, 189] on span "Accepté provisoirement: Bernard Henry x David Berrebi - jeu. 25 sept. 2025 9:30…" at bounding box center [272, 190] width 512 height 10
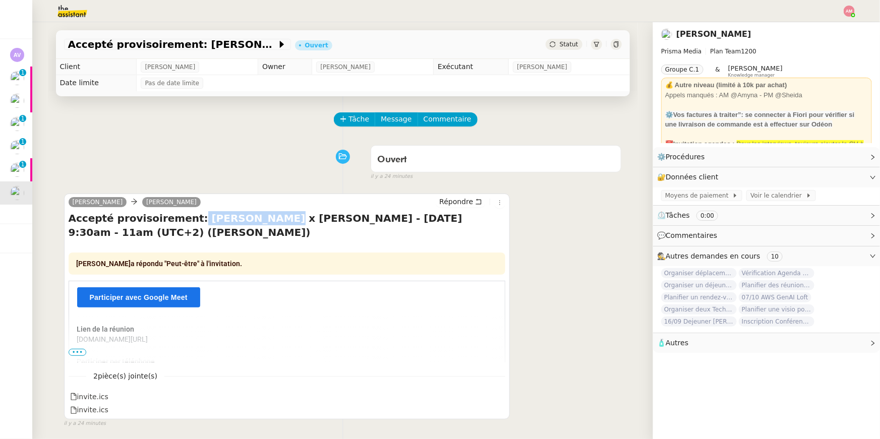
drag, startPoint x: 251, startPoint y: 220, endPoint x: 182, endPoint y: 218, distance: 68.1
click at [182, 218] on h4 "Accepté provisoirement: Bernard Henry x David Berrebi - jeu. 25 sept. 2025 9:30…" at bounding box center [287, 225] width 437 height 28
click at [185, 219] on h4 "Accepté provisoirement: Bernard Henry x David Berrebi - jeu. 25 sept. 2025 9:30…" at bounding box center [287, 225] width 437 height 28
drag, startPoint x: 184, startPoint y: 219, endPoint x: 224, endPoint y: 218, distance: 39.3
click at [224, 218] on h4 "Accepté provisoirement: Bernard Henry x David Berrebi - jeu. 25 sept. 2025 9:30…" at bounding box center [287, 225] width 437 height 28
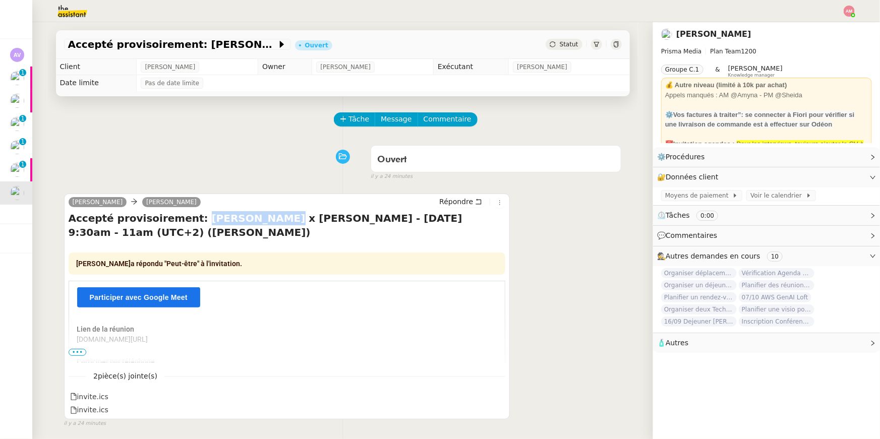
click at [217, 220] on h4 "Accepté provisoirement: Bernard Henry x David Berrebi - jeu. 25 sept. 2025 9:30…" at bounding box center [287, 225] width 437 height 28
click at [80, 14] on img at bounding box center [64, 11] width 78 height 22
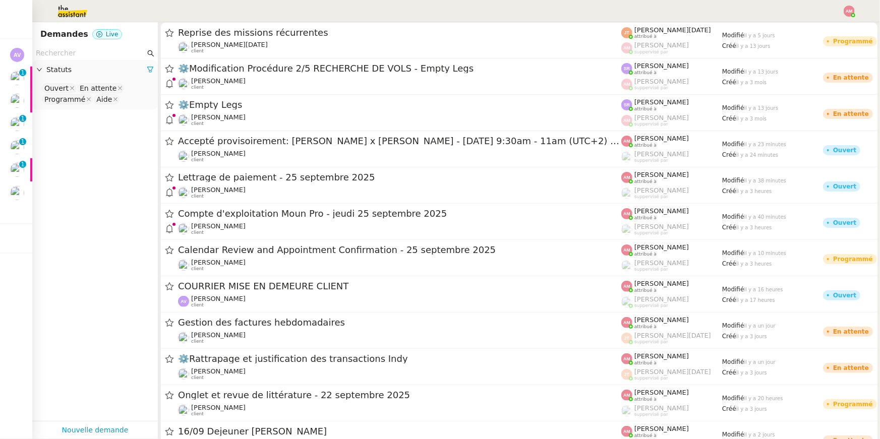
click at [80, 52] on input "text" at bounding box center [90, 53] width 109 height 12
paste input "Bernard"
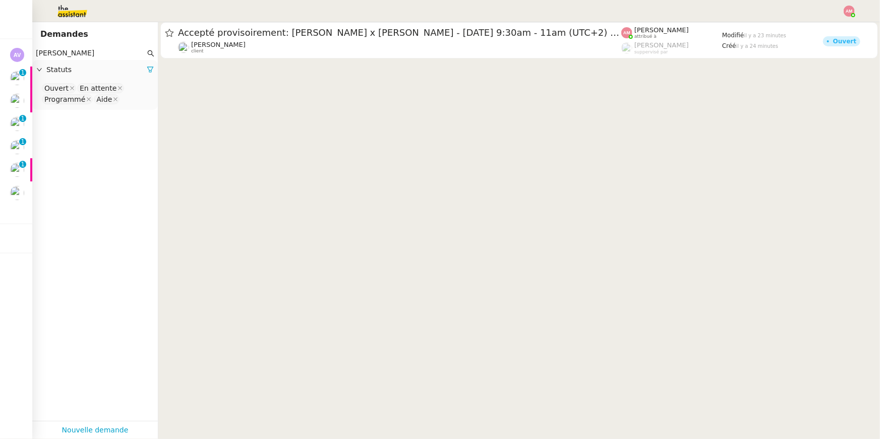
click at [138, 103] on nz-select-top-control "Ouvert En attente Programmé Aide" at bounding box center [94, 94] width 109 height 24
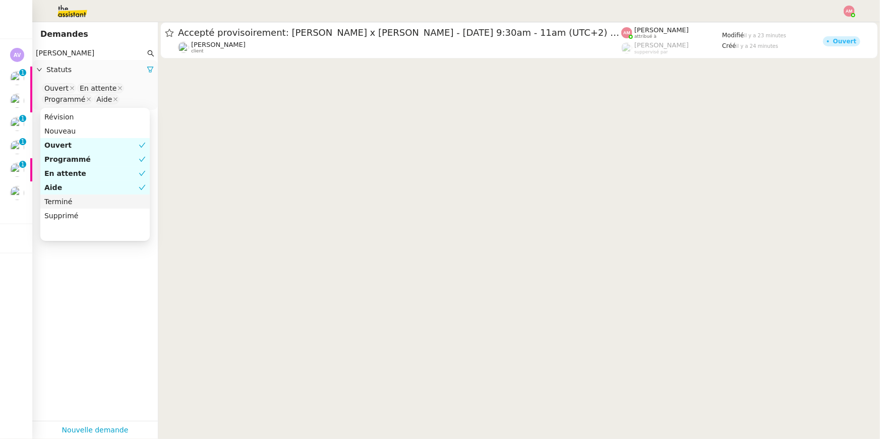
click at [115, 196] on nz-option-item "Terminé" at bounding box center [94, 202] width 109 height 14
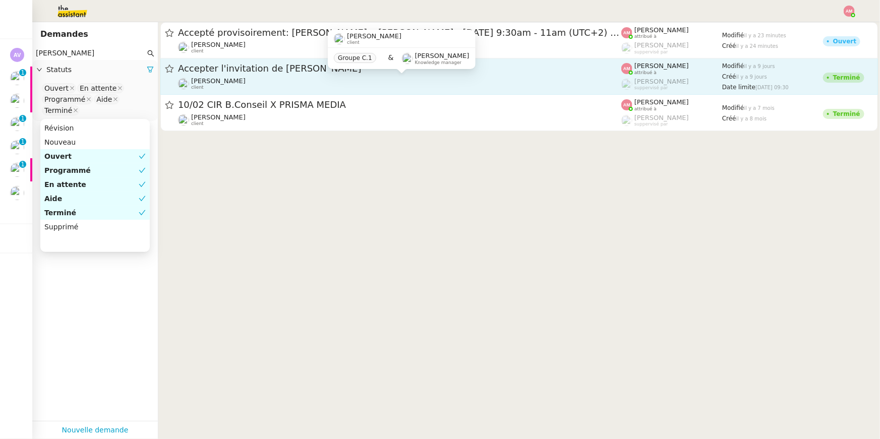
click at [267, 78] on div "David Berrebi client" at bounding box center [399, 83] width 443 height 13
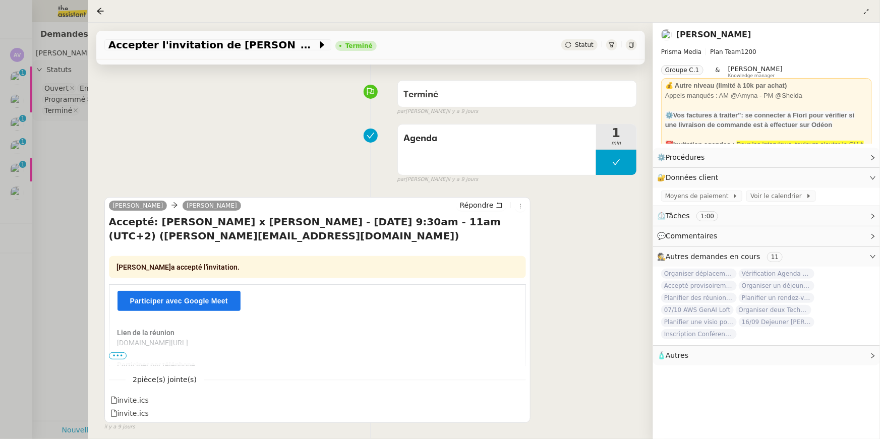
scroll to position [80, 0]
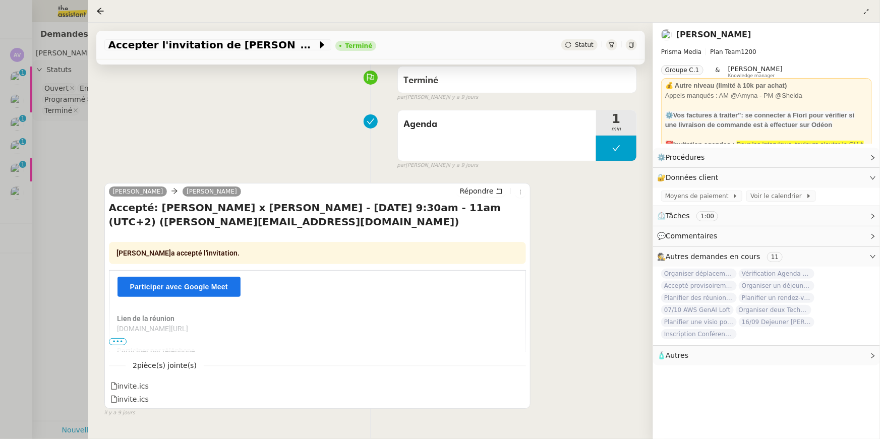
click at [118, 338] on span "•••" at bounding box center [118, 341] width 18 height 7
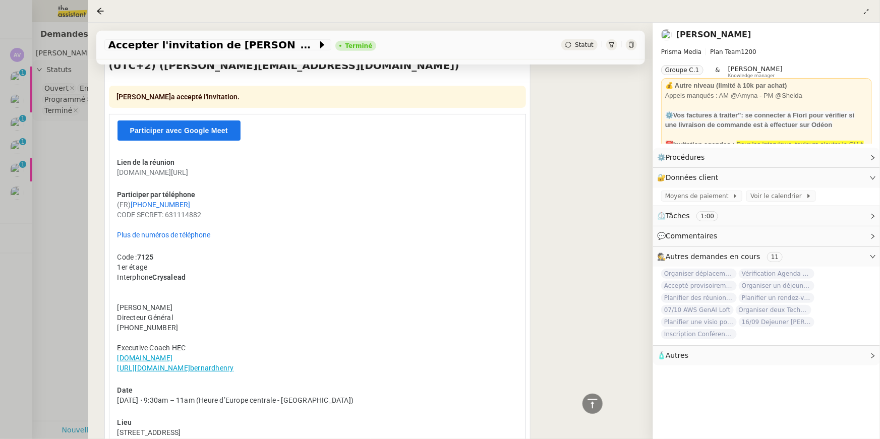
scroll to position [85, 0]
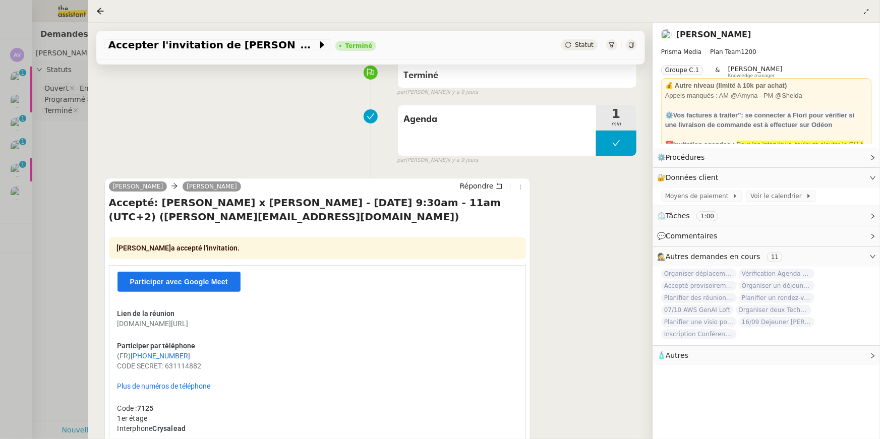
click at [299, 306] on td "Participer avec Google Meet" at bounding box center [317, 290] width 400 height 37
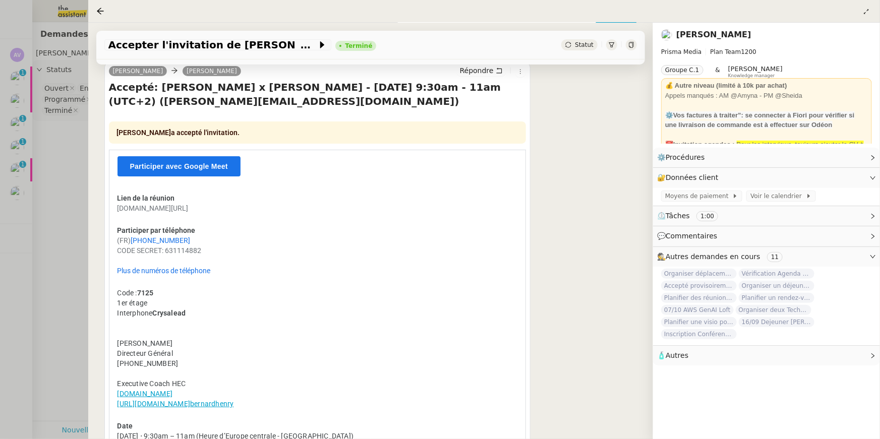
scroll to position [213, 0]
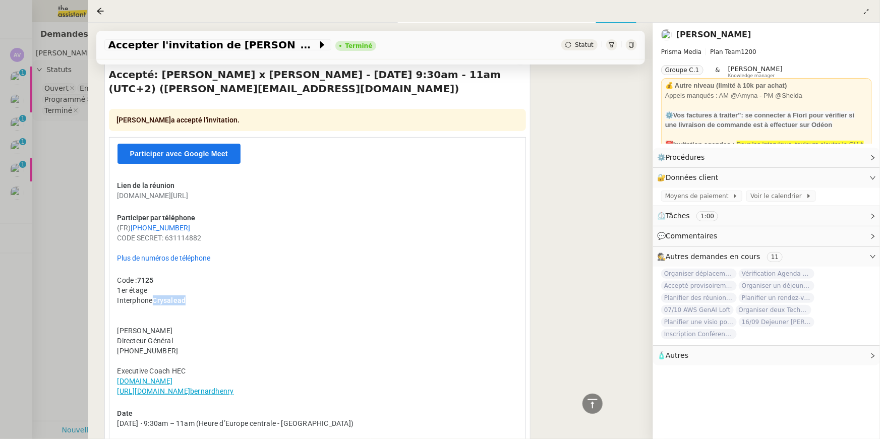
drag, startPoint x: 191, startPoint y: 298, endPoint x: 155, endPoint y: 299, distance: 35.8
click at [155, 299] on div "Code : 7125 1er étage Interphone Crysalead Bernard Henry Directeur Général +33 …" at bounding box center [317, 335] width 400 height 121
copy b "Crysalead"
click at [56, 212] on div at bounding box center [440, 219] width 880 height 439
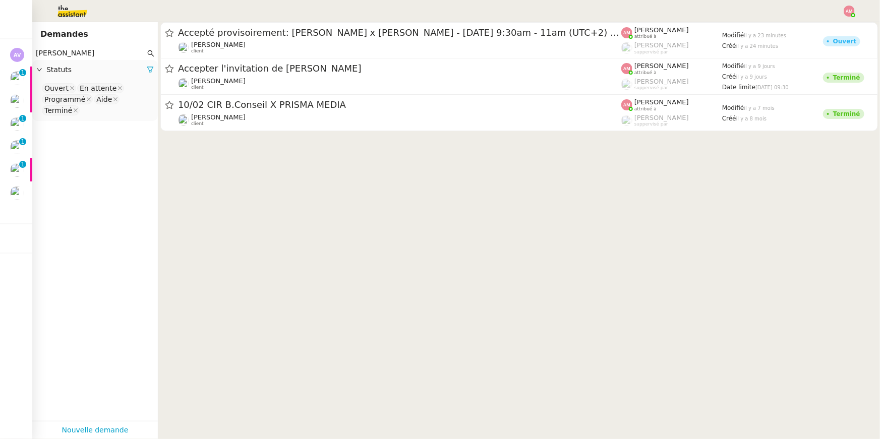
click at [81, 52] on input "Bernard david" at bounding box center [90, 53] width 109 height 12
paste input "Crysalea"
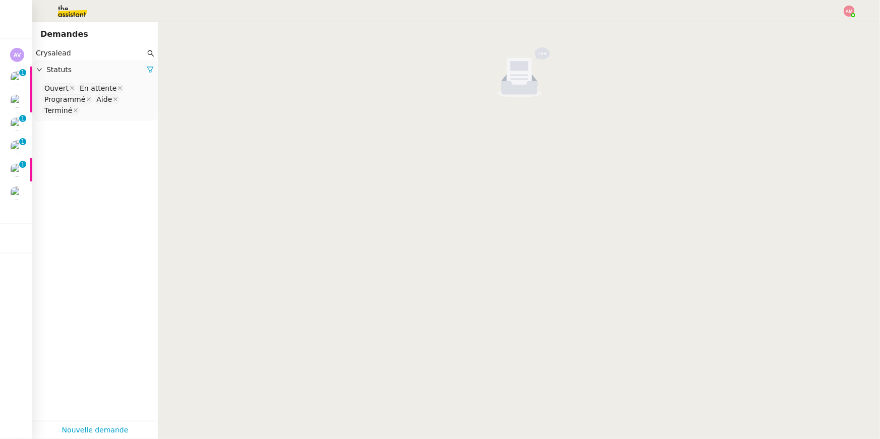
type input "Crysalead"
click at [108, 108] on nz-select-top-control "Ouvert En attente Programmé Aide Terminé" at bounding box center [94, 99] width 109 height 35
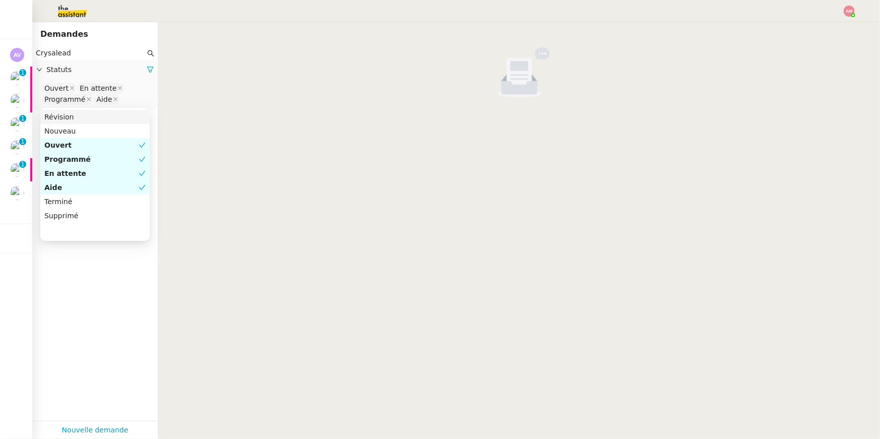
click at [107, 52] on input "Crysalead" at bounding box center [90, 53] width 109 height 12
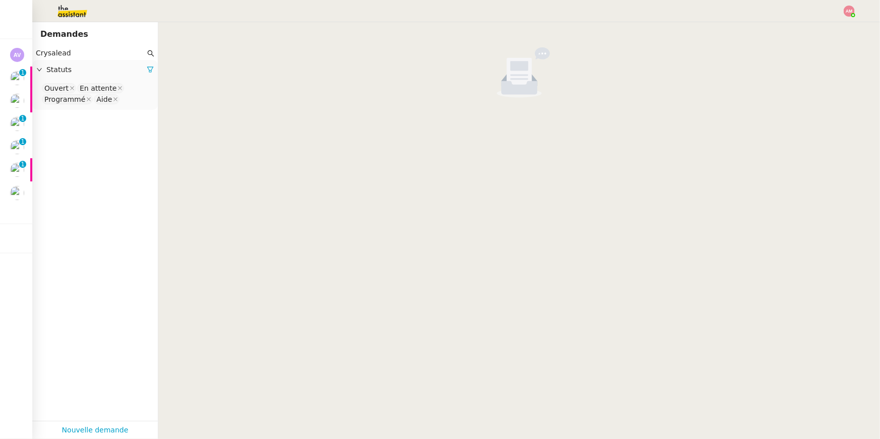
click at [107, 52] on input "Crysalead" at bounding box center [90, 53] width 109 height 12
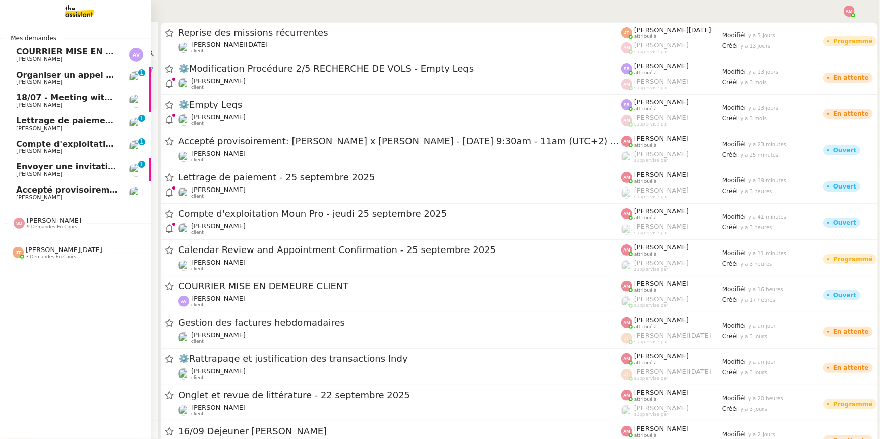
click at [53, 197] on span "[PERSON_NAME]" at bounding box center [67, 198] width 102 height 6
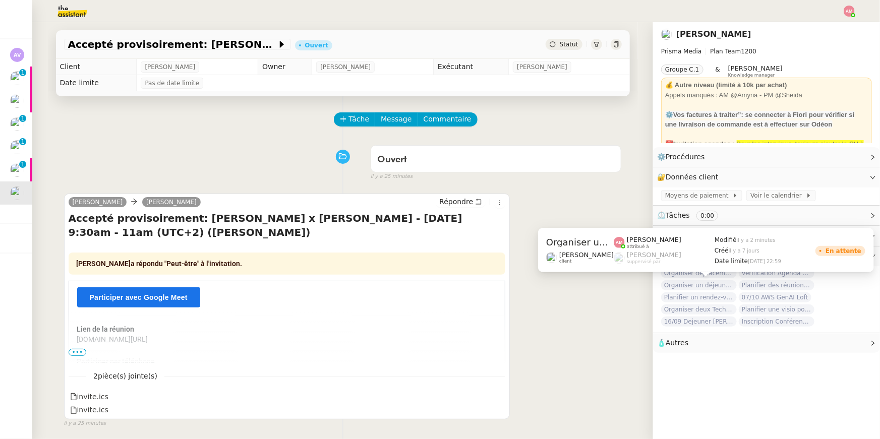
click at [714, 286] on span "Organiser un déjeuner avec [PERSON_NAME]" at bounding box center [699, 285] width 76 height 10
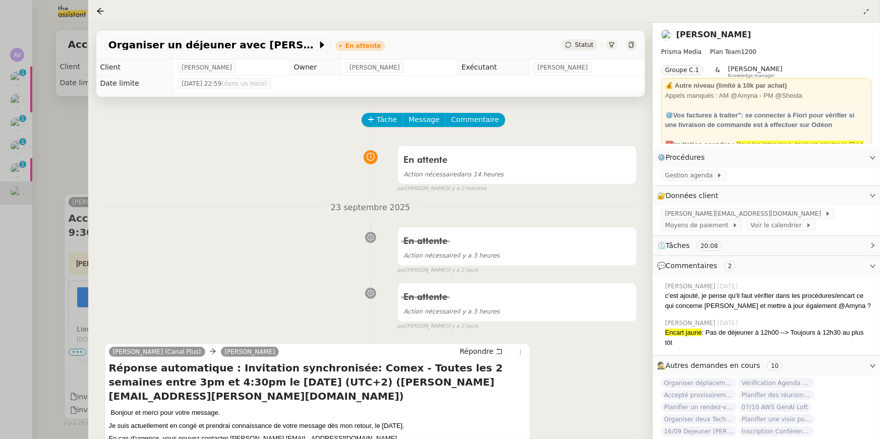
click at [57, 219] on div at bounding box center [440, 219] width 880 height 439
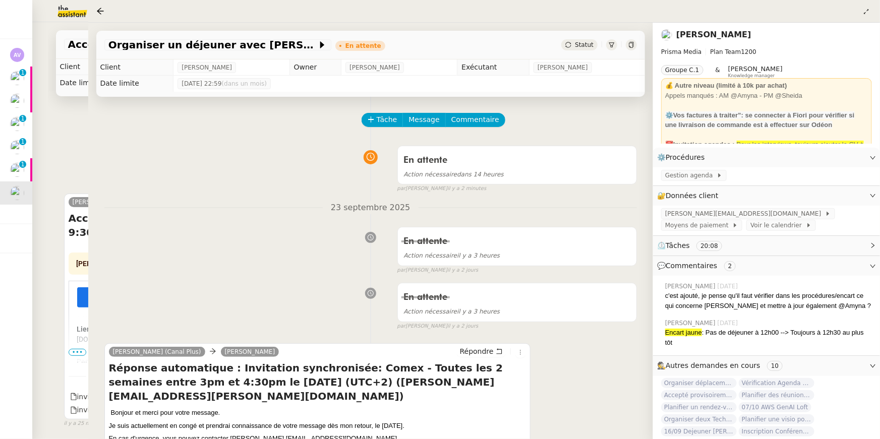
click at [57, 219] on div at bounding box center [440, 219] width 880 height 439
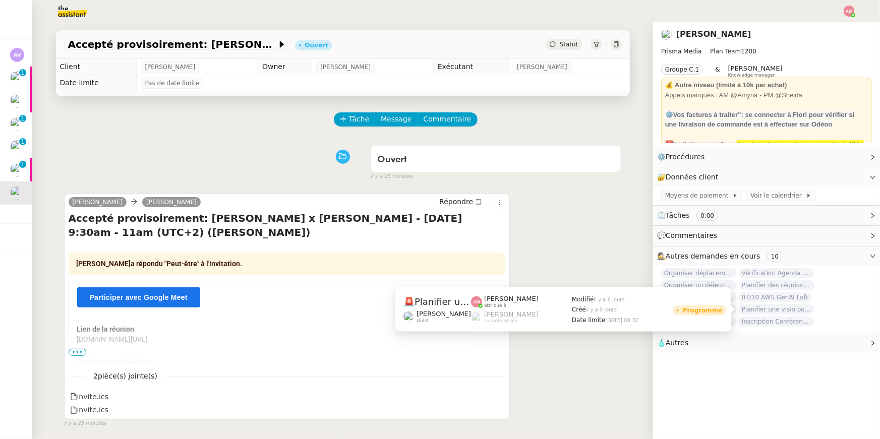
click at [761, 307] on span "Planifier une visio pour consulter les stats" at bounding box center [776, 309] width 76 height 10
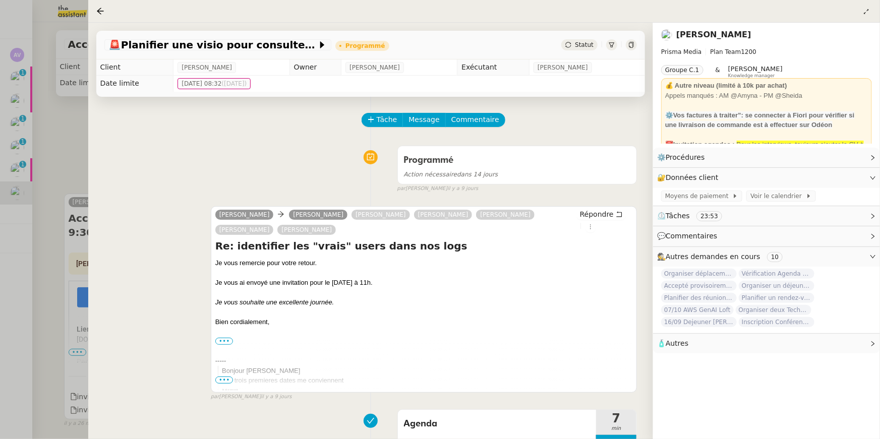
click at [51, 142] on div at bounding box center [440, 219] width 880 height 439
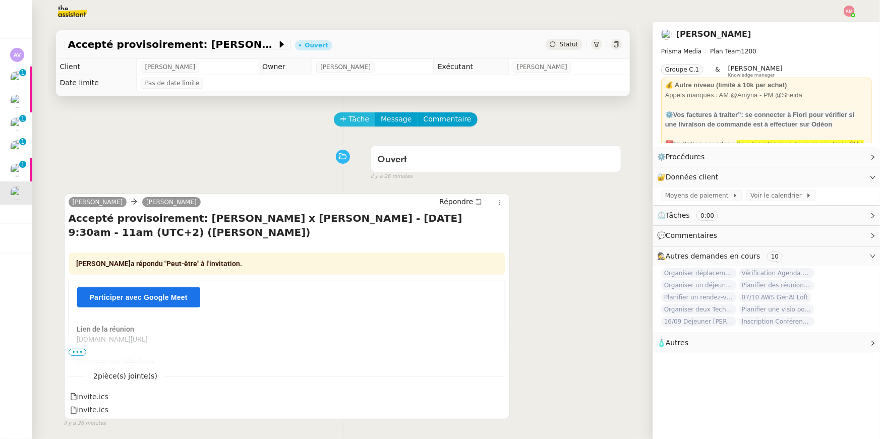
click at [358, 117] on span "Tâche" at bounding box center [359, 119] width 21 height 12
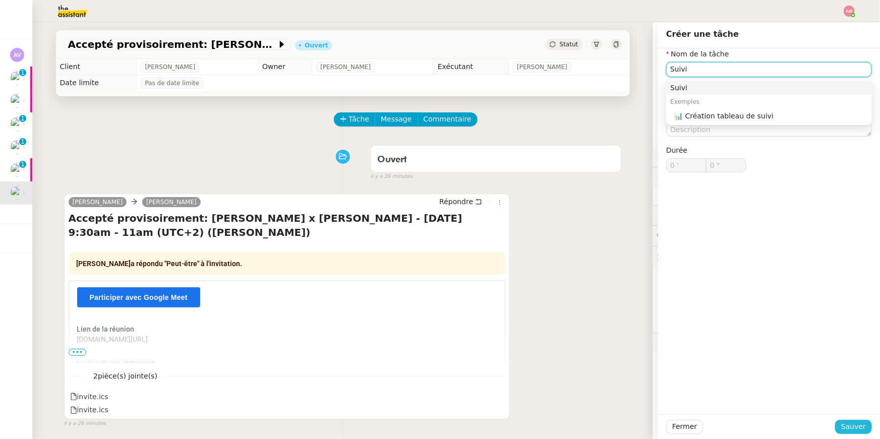
type input "Suivi"
click at [843, 424] on span "Sauver" at bounding box center [853, 427] width 25 height 12
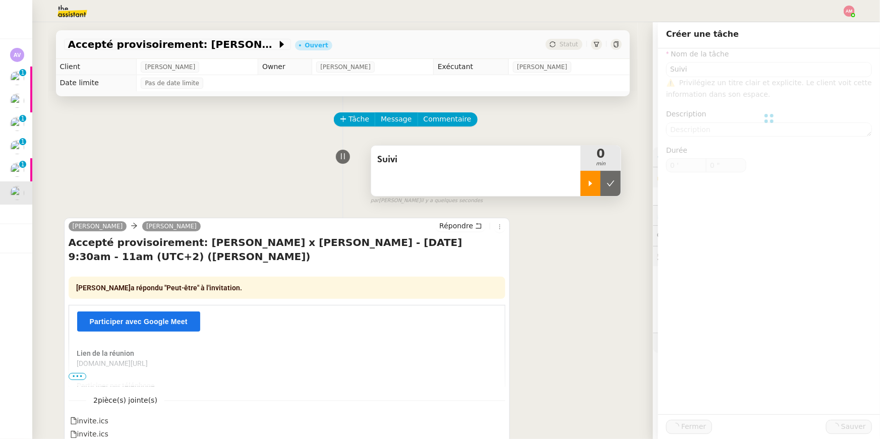
click at [589, 185] on icon at bounding box center [591, 183] width 4 height 6
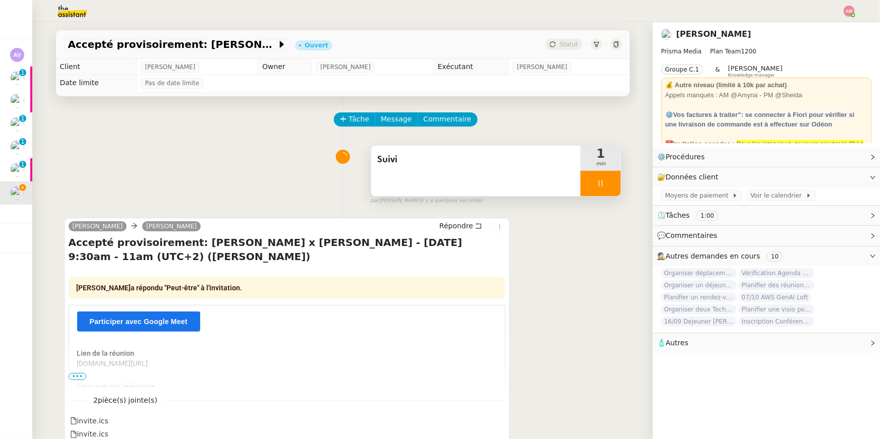
click at [589, 185] on div at bounding box center [600, 183] width 40 height 25
click at [613, 179] on icon at bounding box center [610, 183] width 8 height 8
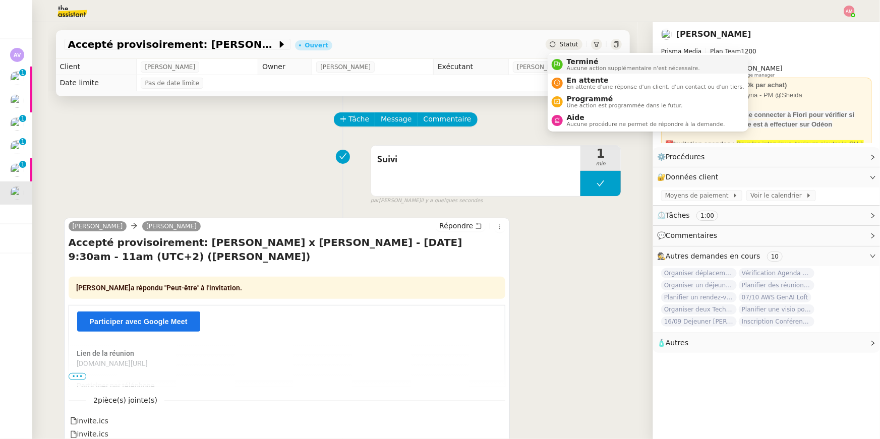
click at [576, 61] on span "Terminé" at bounding box center [633, 61] width 133 height 8
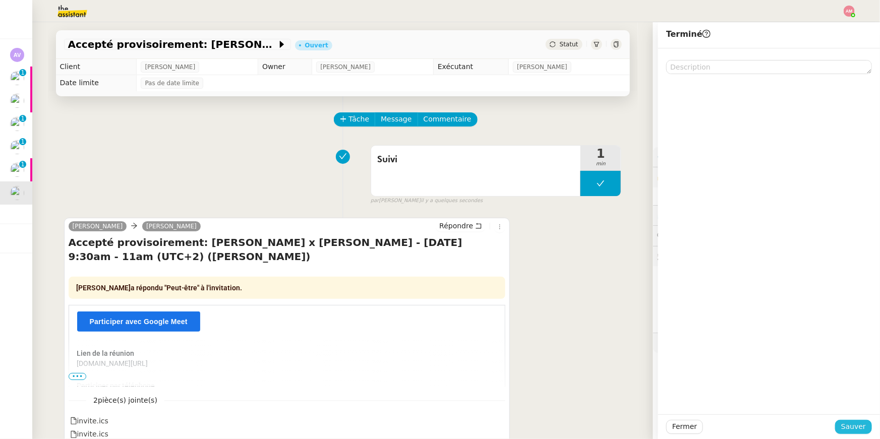
click at [855, 424] on span "Sauver" at bounding box center [853, 427] width 25 height 12
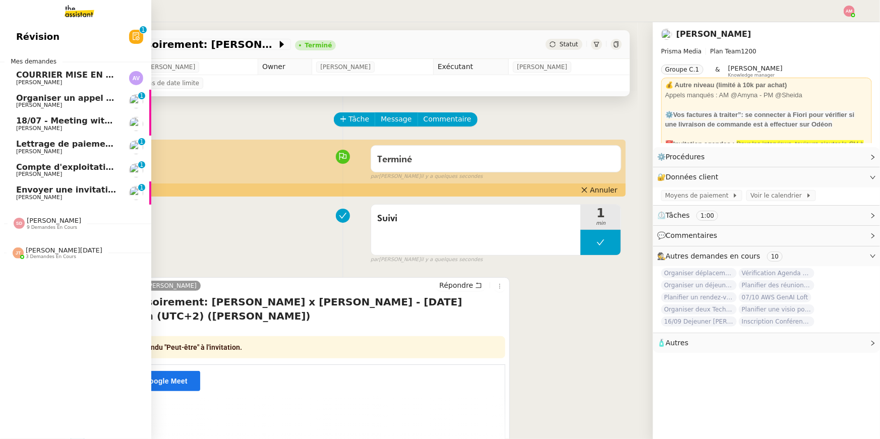
click at [93, 189] on span "Envoyer une invitation pour la réunion du 16 septembre" at bounding box center [144, 190] width 256 height 10
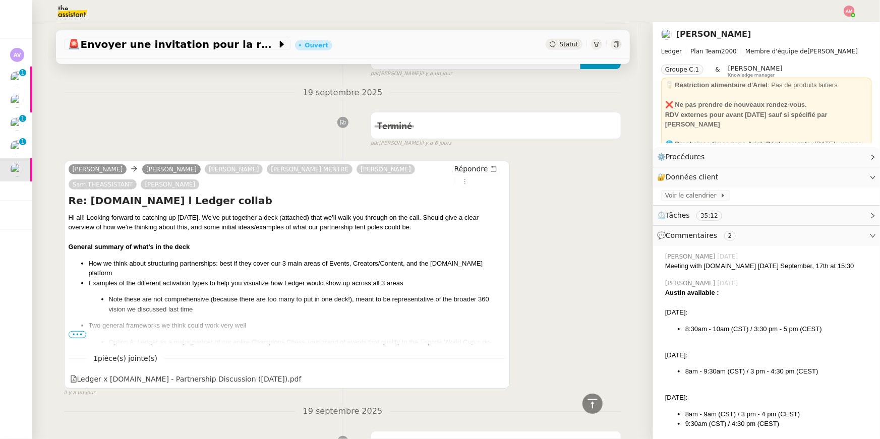
scroll to position [252, 0]
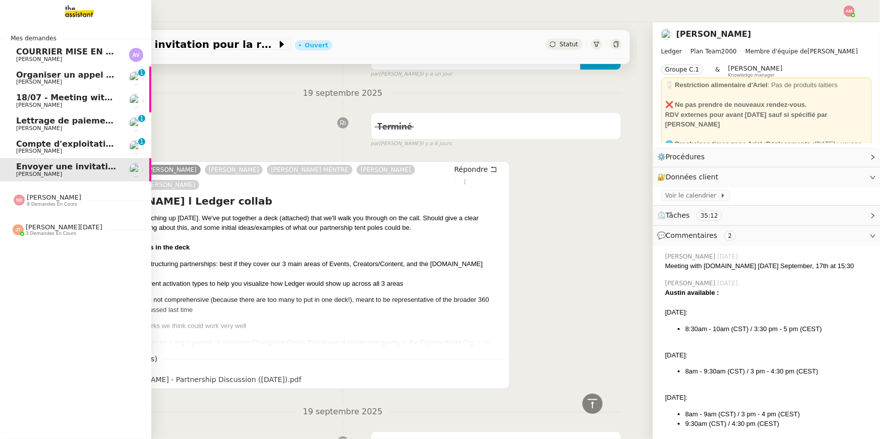
click at [22, 60] on span "[PERSON_NAME]" at bounding box center [39, 59] width 46 height 7
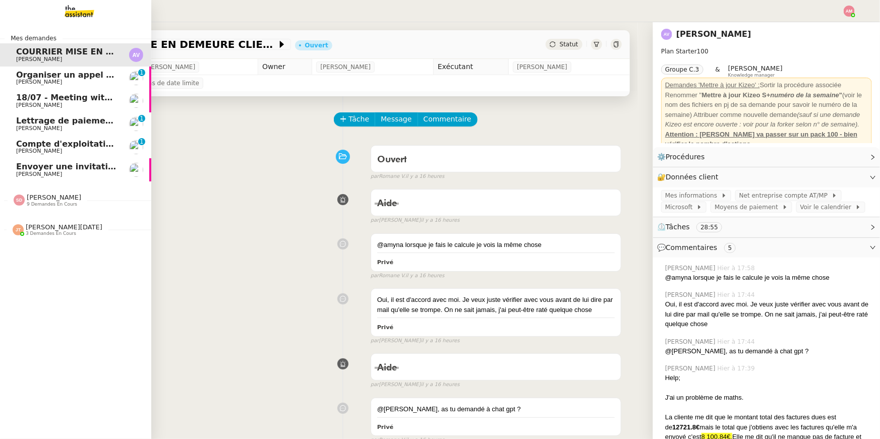
click at [28, 163] on span "Envoyer une invitation pour la réunion du 16 septembre" at bounding box center [144, 167] width 256 height 10
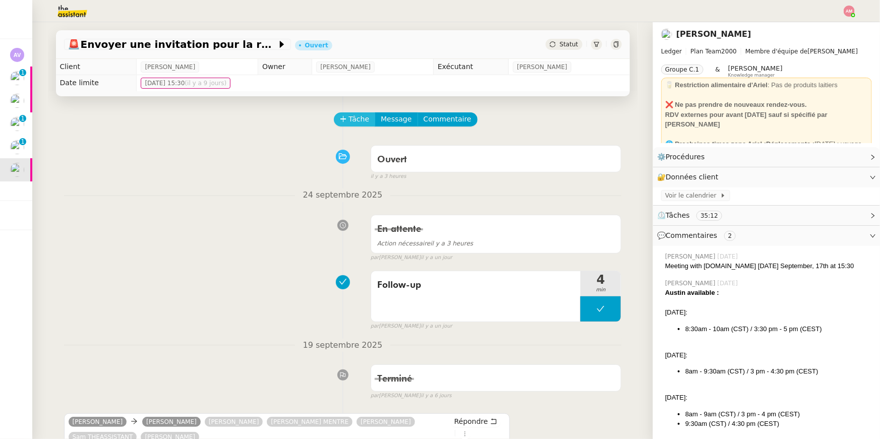
click at [353, 120] on span "Tâche" at bounding box center [359, 119] width 21 height 12
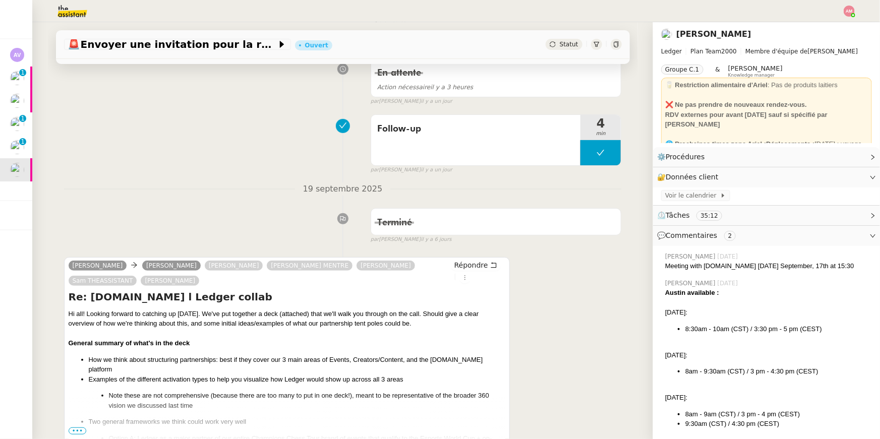
scroll to position [358, 0]
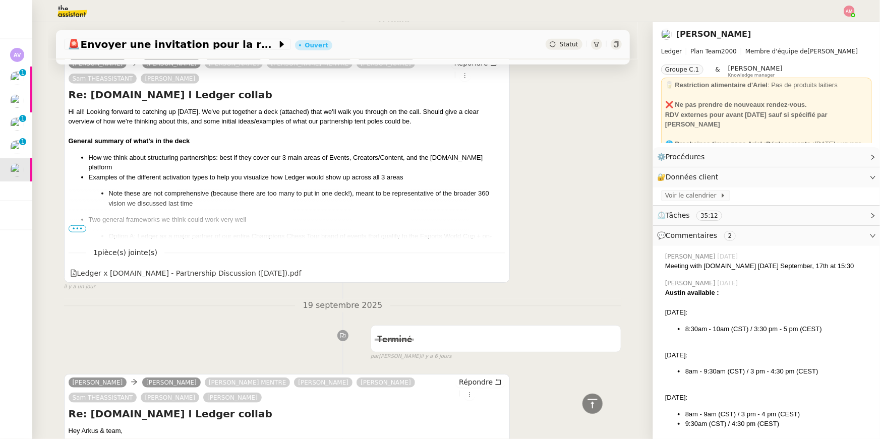
click at [78, 231] on span "•••" at bounding box center [78, 228] width 18 height 7
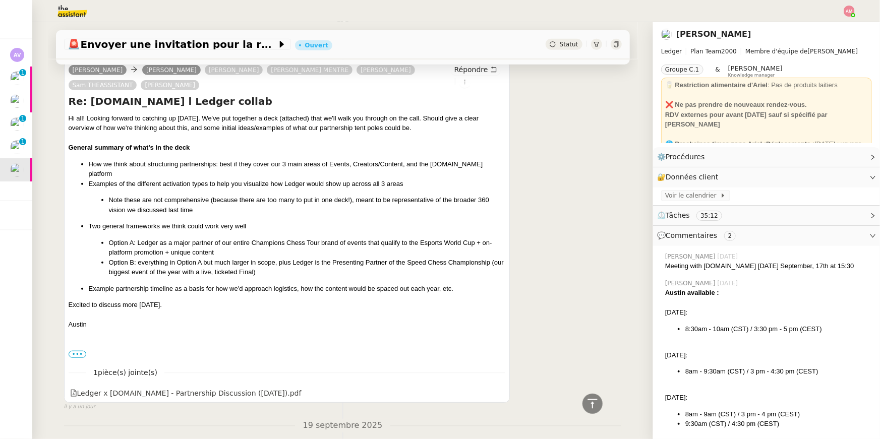
scroll to position [0, 0]
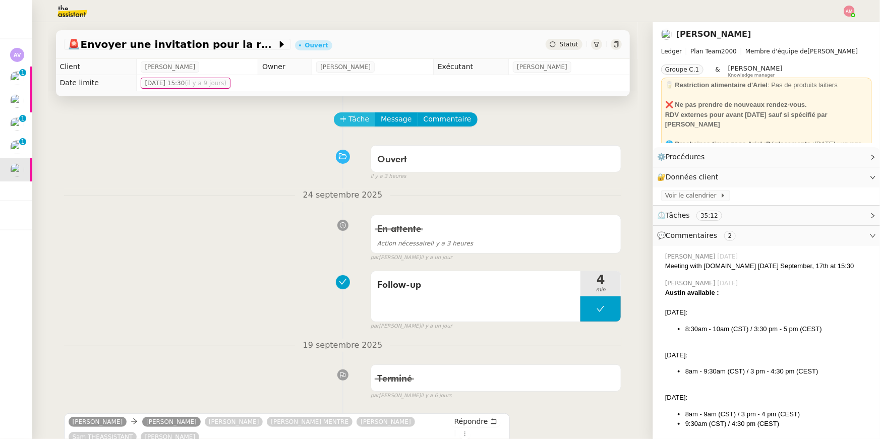
click at [352, 117] on span "Tâche" at bounding box center [359, 119] width 21 height 12
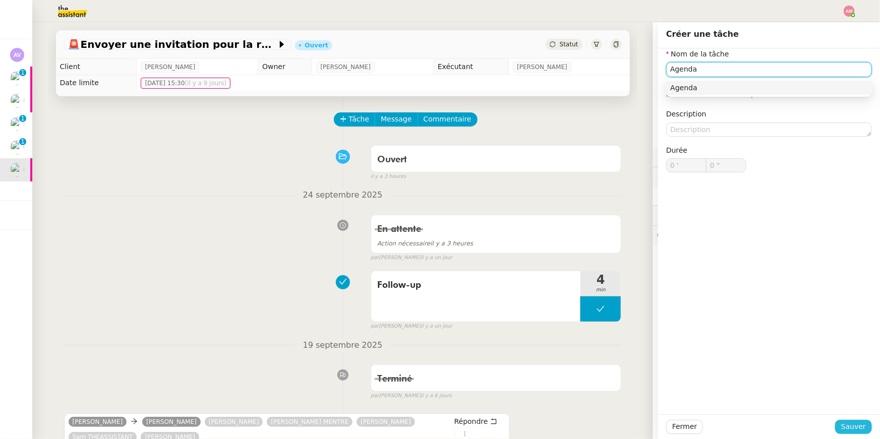
type input "Agenda"
click at [844, 431] on span "Sauver" at bounding box center [853, 427] width 25 height 12
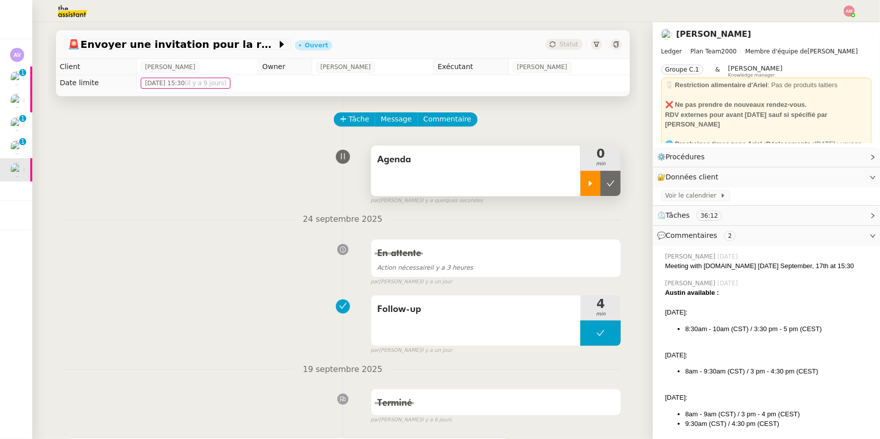
click at [595, 195] on div at bounding box center [590, 183] width 20 height 25
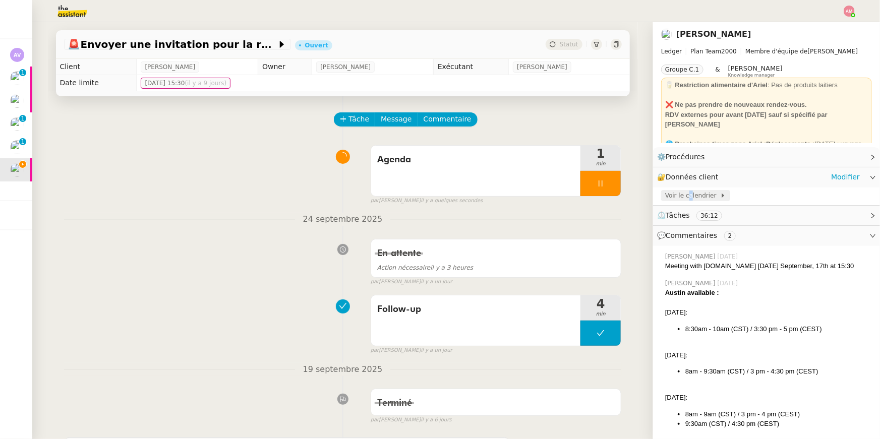
click at [690, 198] on span "Voir le calendrier" at bounding box center [692, 196] width 55 height 10
click at [590, 179] on div at bounding box center [600, 183] width 40 height 25
click at [596, 179] on div at bounding box center [590, 183] width 20 height 25
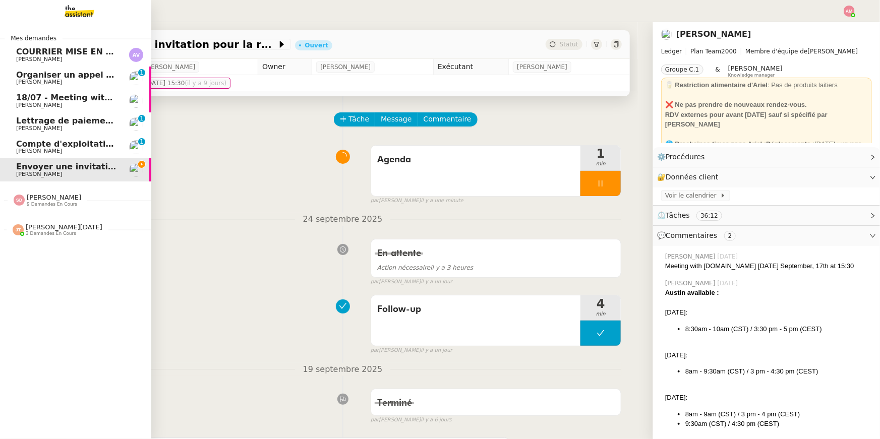
click at [80, 71] on span "Organiser un appel avec l'équipe Girl Skateboards" at bounding box center [130, 75] width 229 height 10
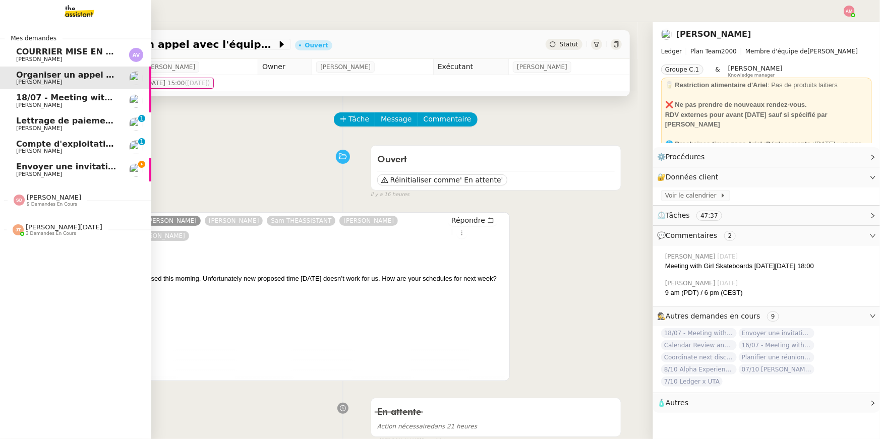
click at [22, 170] on span "Envoyer une invitation pour la réunion du 16 septembre" at bounding box center [144, 167] width 256 height 10
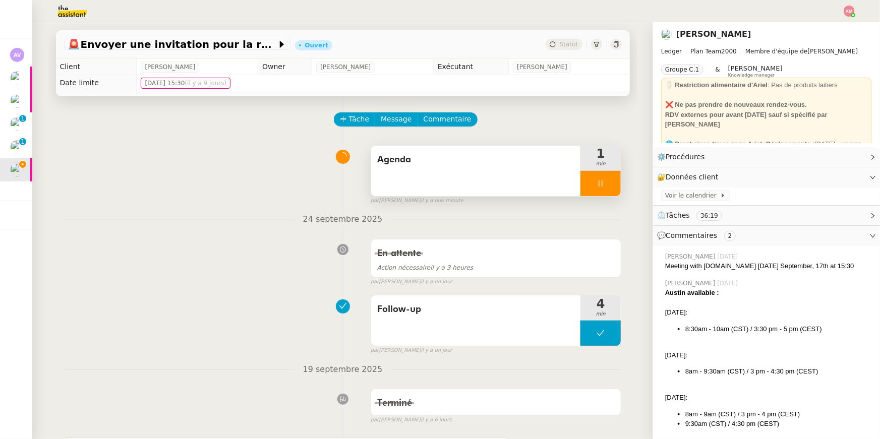
click at [493, 166] on span "Agenda" at bounding box center [476, 159] width 198 height 15
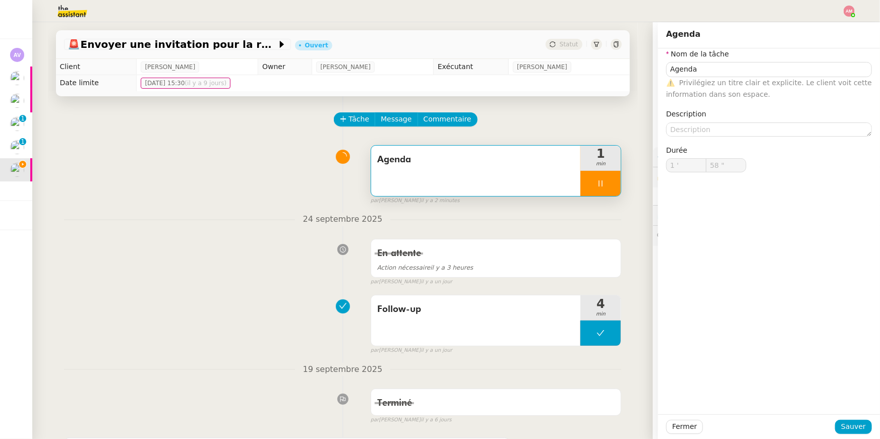
type input "59 ""
type input "2 '"
type input "16 ""
click at [593, 182] on div at bounding box center [600, 183] width 40 height 25
type input "Agenda"
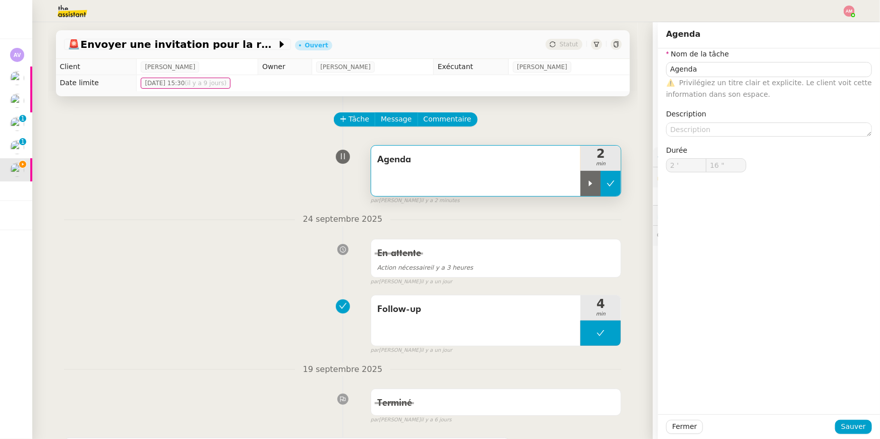
type input "2 '"
type input "16 ""
click at [614, 184] on icon at bounding box center [610, 183] width 8 height 8
type input "Agenda"
type input "2 '"
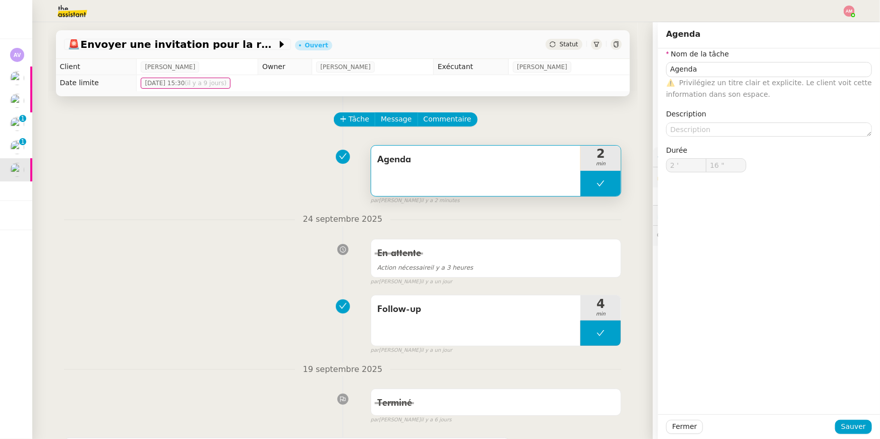
type input "16 ""
type input "Agenda"
type input "2 '"
type input "16 ""
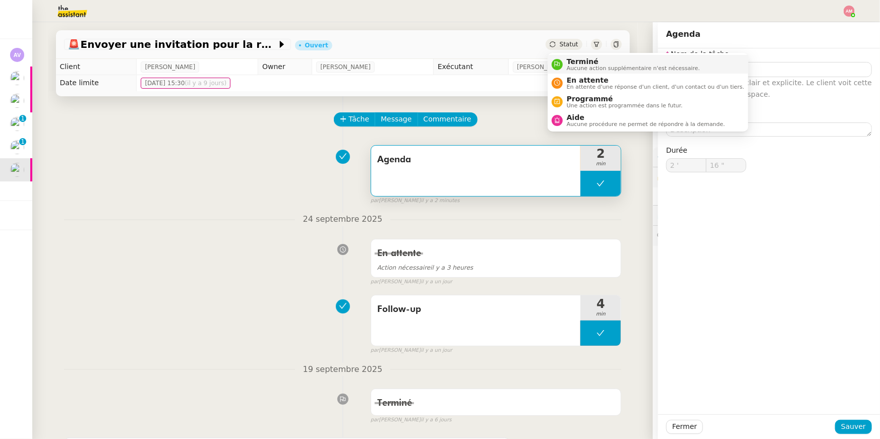
click at [578, 64] on span "Terminé" at bounding box center [633, 61] width 133 height 8
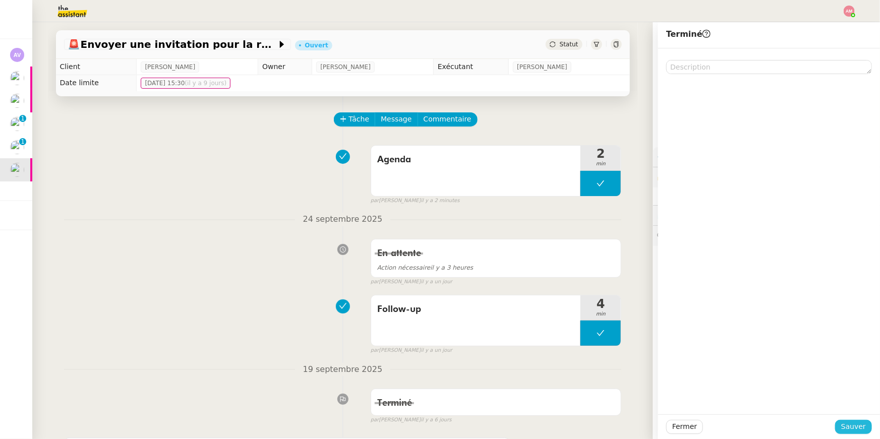
click at [844, 427] on span "Sauver" at bounding box center [853, 427] width 25 height 12
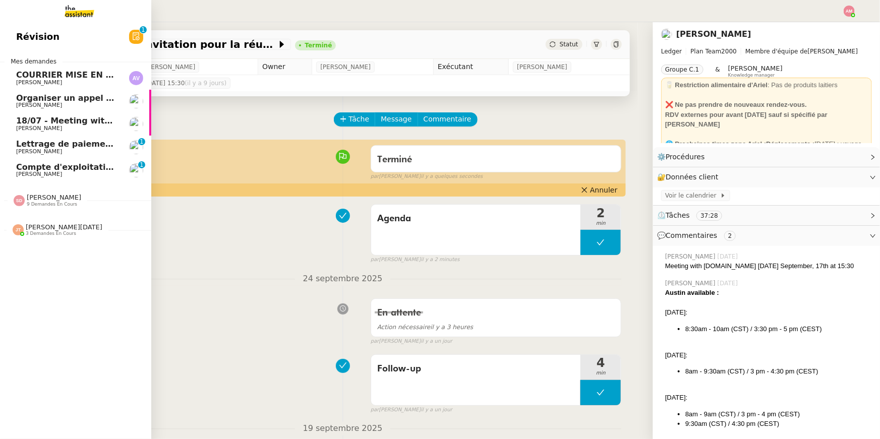
click at [15, 175] on link "Compte d'exploitation Moun Pro - jeudi 25 septembre 2025 Guillaume Farina 0 1 2…" at bounding box center [75, 170] width 151 height 23
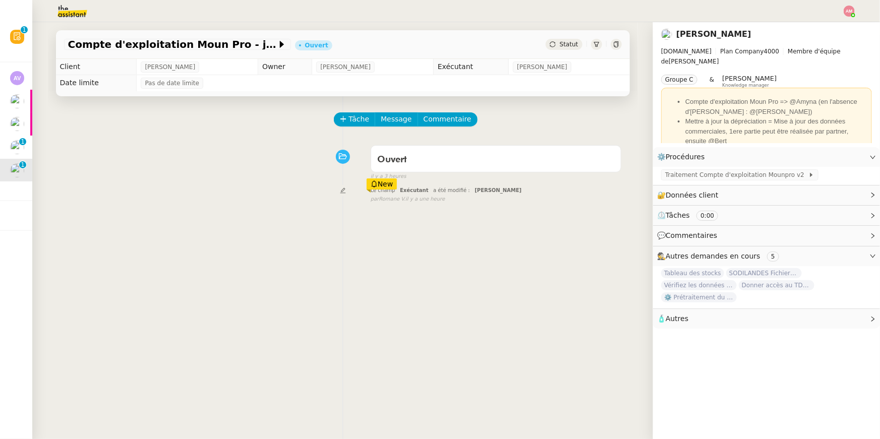
click at [370, 109] on div "Tâche Message Commentaire Veuillez patienter une erreur s'est produite 👌👌👌 mess…" at bounding box center [343, 315] width 590 height 439
click at [367, 113] on button "Tâche" at bounding box center [355, 119] width 42 height 14
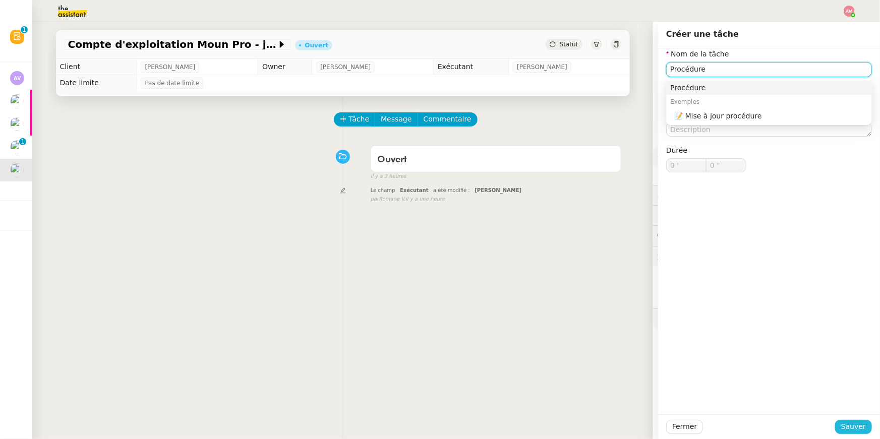
type input "Procédure"
click at [847, 427] on span "Sauver" at bounding box center [853, 427] width 25 height 12
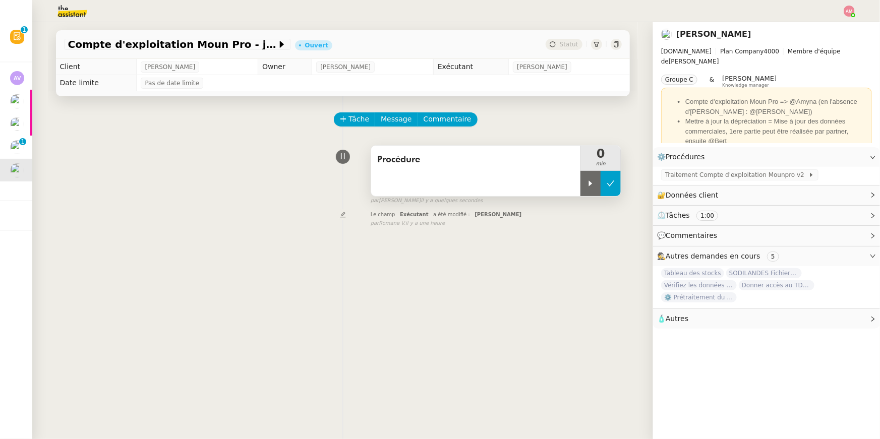
click at [602, 186] on button at bounding box center [610, 183] width 20 height 25
click at [594, 186] on button at bounding box center [600, 183] width 40 height 25
click at [592, 186] on icon at bounding box center [590, 183] width 8 height 8
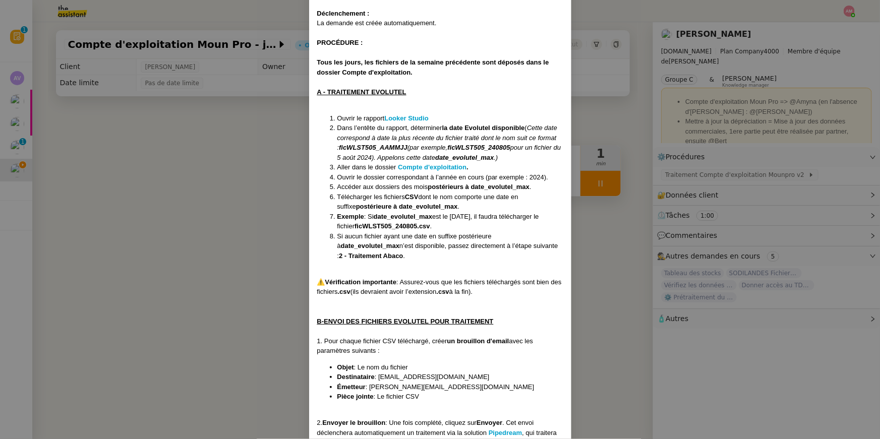
scroll to position [242, 0]
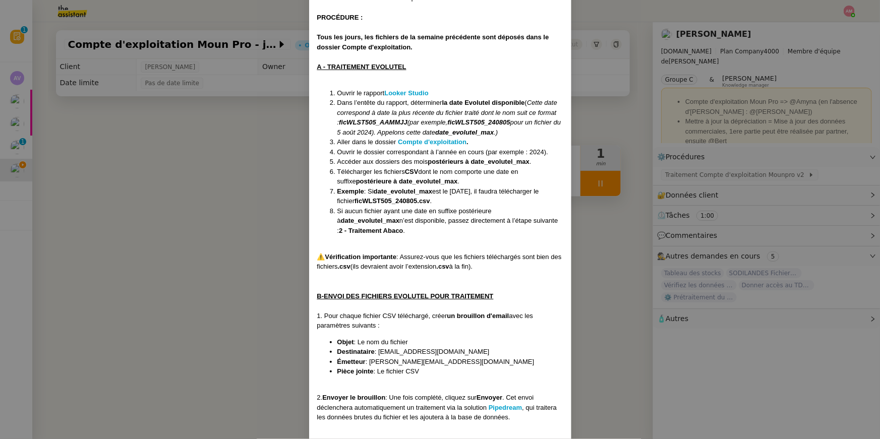
click at [403, 148] on span "Ouvrir le dossier correspondant à l’année en cours (par exemple : 2024)." at bounding box center [442, 152] width 211 height 8
click at [401, 143] on strong "Compte d'exploitation" at bounding box center [432, 142] width 69 height 8
click at [131, 238] on nz-modal-container "Contexte : Le MounPro est un espace dédié aux professionnels (restaurateurs, or…" at bounding box center [440, 219] width 880 height 439
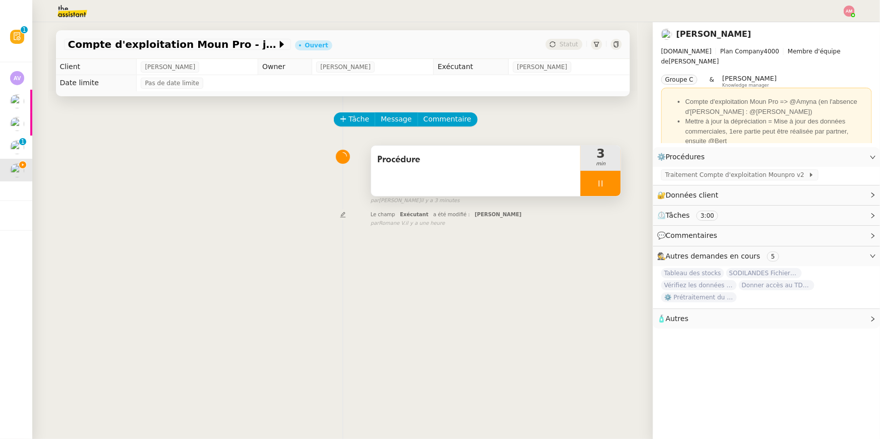
click at [618, 177] on div at bounding box center [600, 183] width 40 height 25
click at [619, 179] on button at bounding box center [610, 183] width 20 height 25
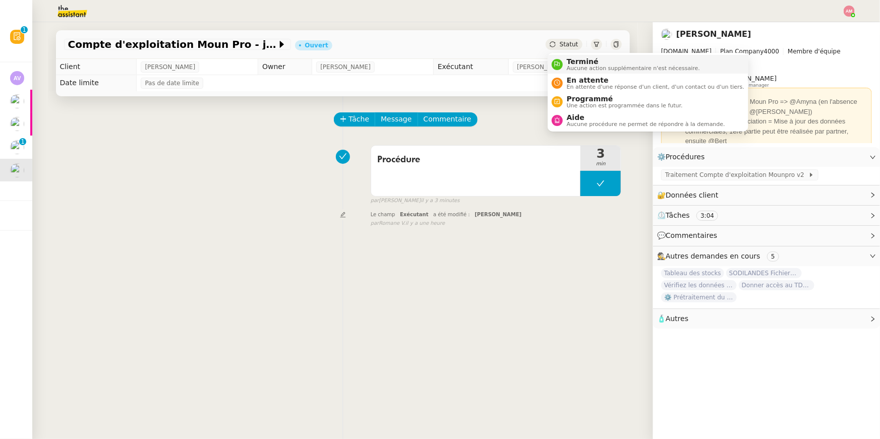
click at [573, 64] on span "Terminé" at bounding box center [633, 61] width 133 height 8
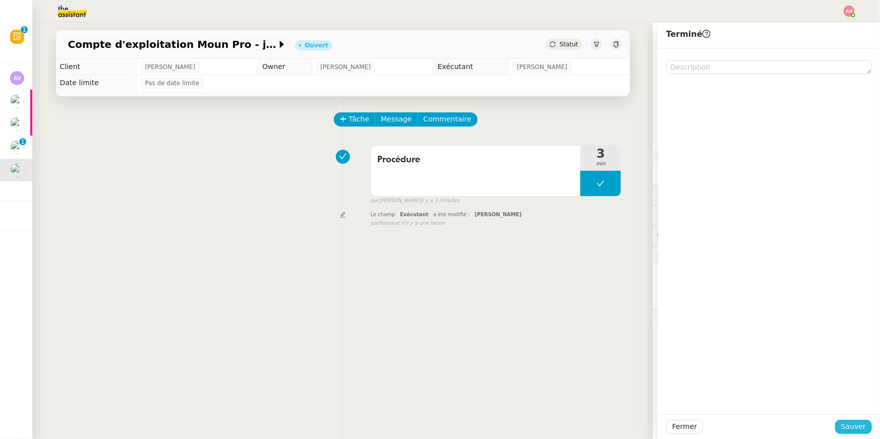
click at [858, 429] on span "Sauver" at bounding box center [853, 427] width 25 height 12
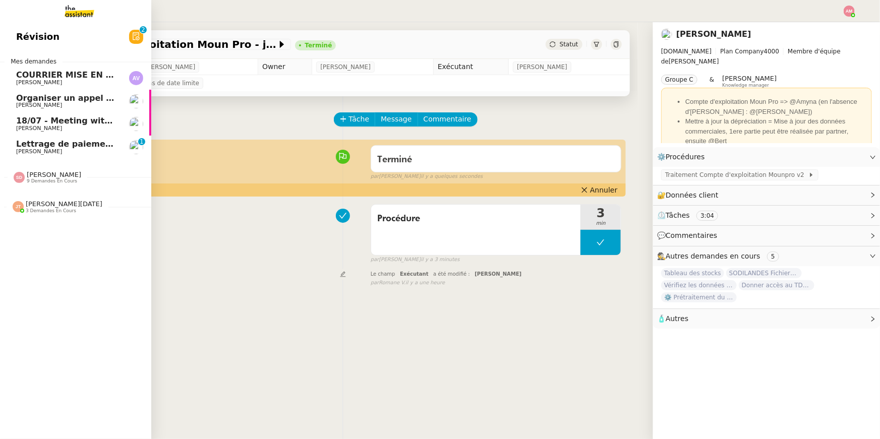
click at [37, 140] on span "Lettrage de paiement - 25 septembre 2025" at bounding box center [114, 144] width 196 height 10
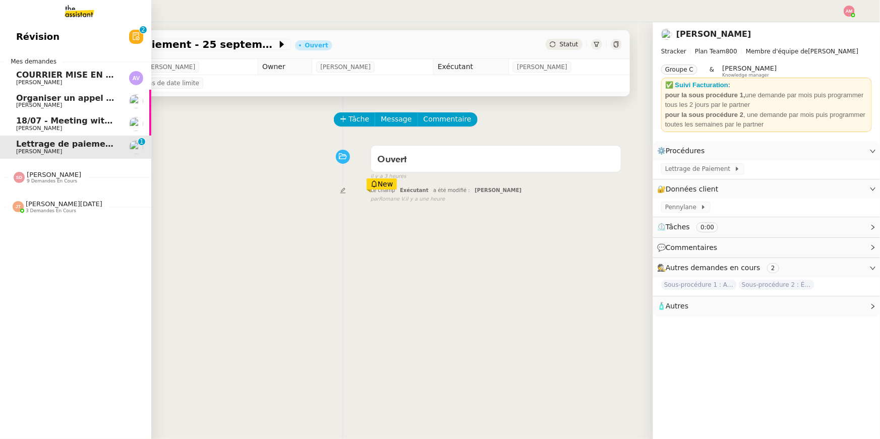
click at [37, 122] on span "18/07 - Meeting with Luke Benoit (The Campus Crowd)" at bounding box center [150, 121] width 269 height 10
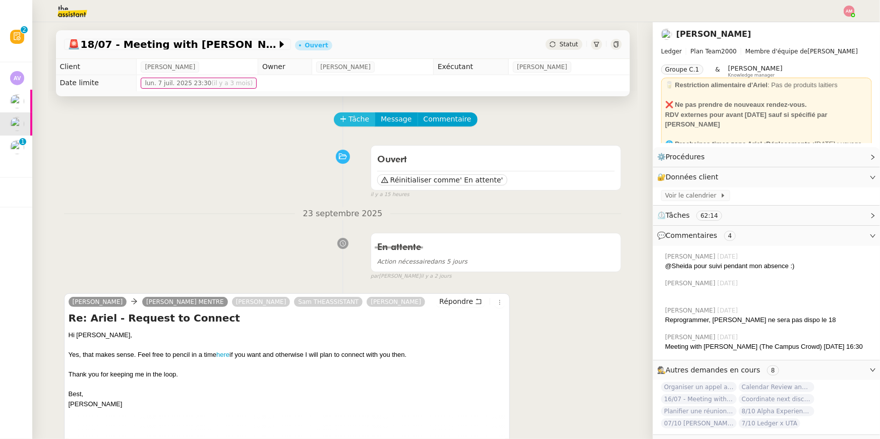
click at [343, 123] on button "Tâche" at bounding box center [355, 119] width 42 height 14
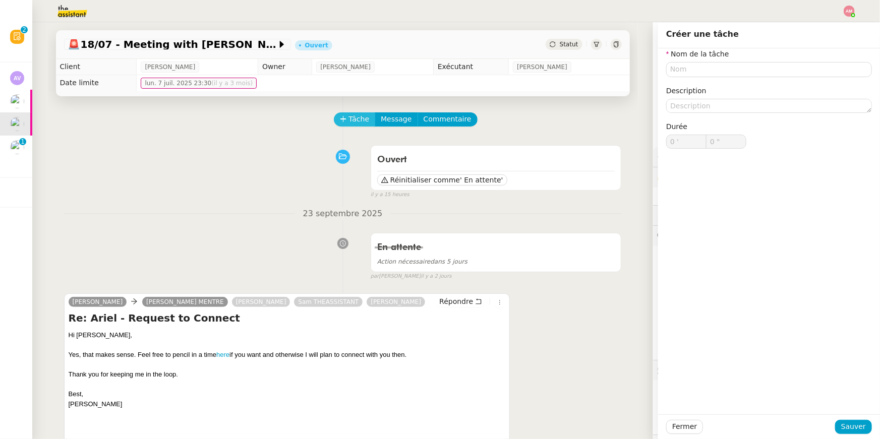
click at [341, 121] on icon at bounding box center [343, 118] width 7 height 7
click at [704, 70] on input "text" at bounding box center [769, 69] width 206 height 15
type input "G"
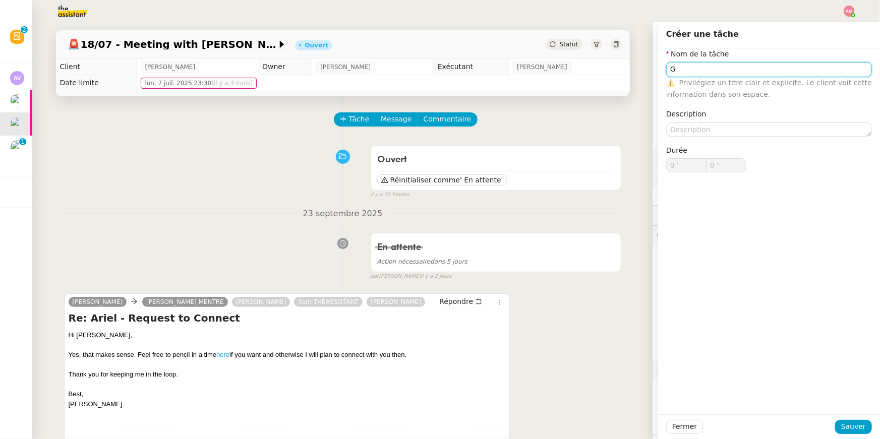
click at [704, 70] on input "G" at bounding box center [769, 69] width 206 height 15
type input "Follow-up"
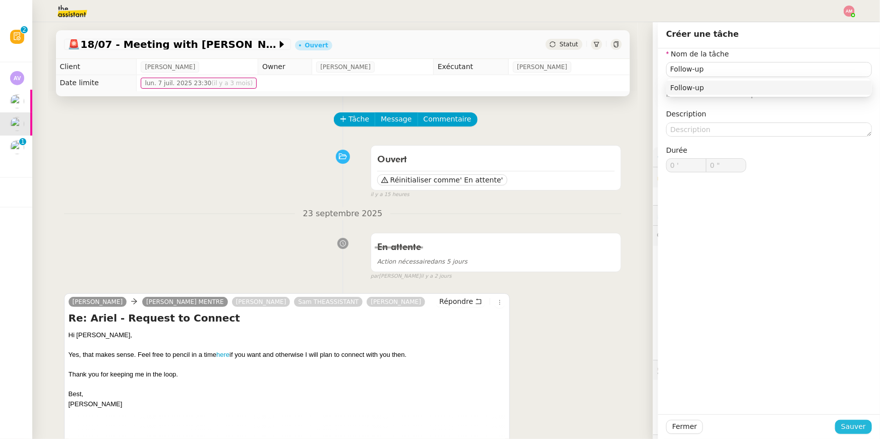
click at [849, 433] on button "Sauver" at bounding box center [853, 427] width 37 height 14
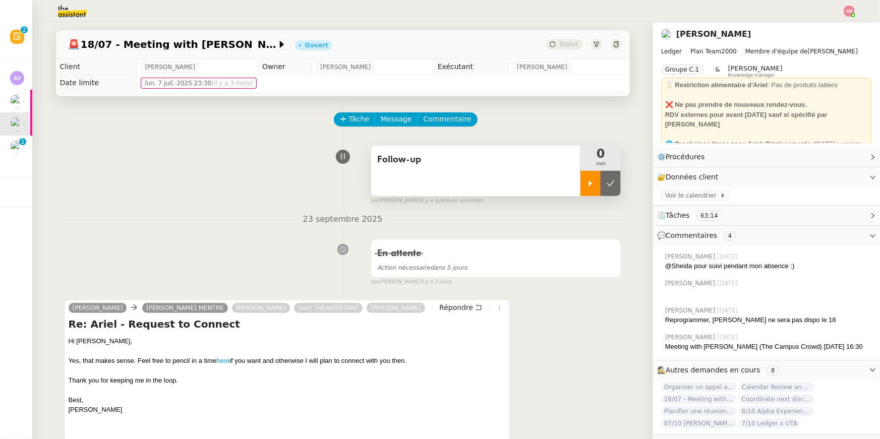
click at [586, 177] on div at bounding box center [590, 183] width 20 height 25
click at [602, 187] on icon at bounding box center [600, 183] width 8 height 8
click at [609, 187] on icon at bounding box center [610, 183] width 8 height 8
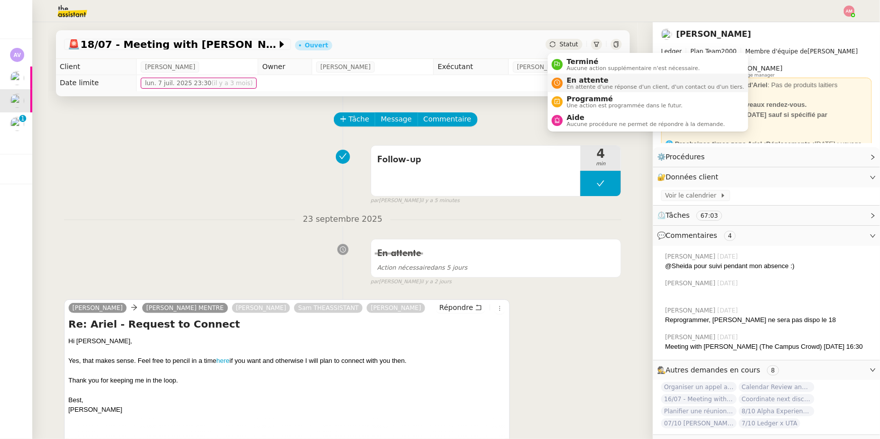
click at [574, 76] on span "En attente" at bounding box center [655, 80] width 177 height 8
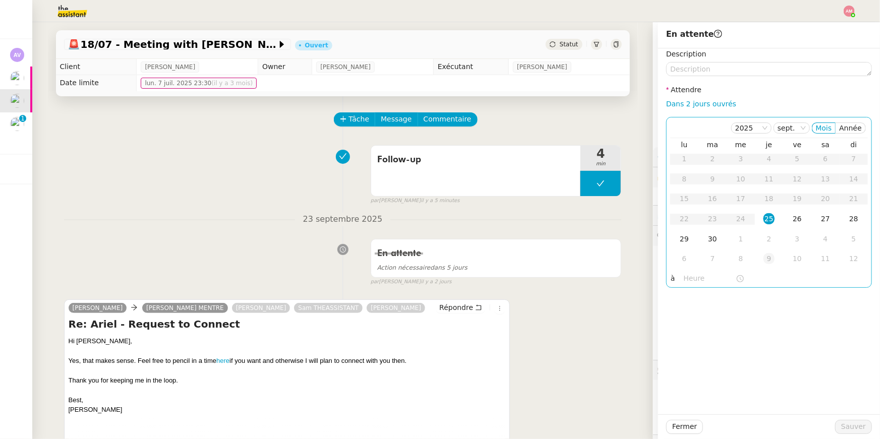
click at [769, 252] on td "9" at bounding box center [769, 259] width 28 height 20
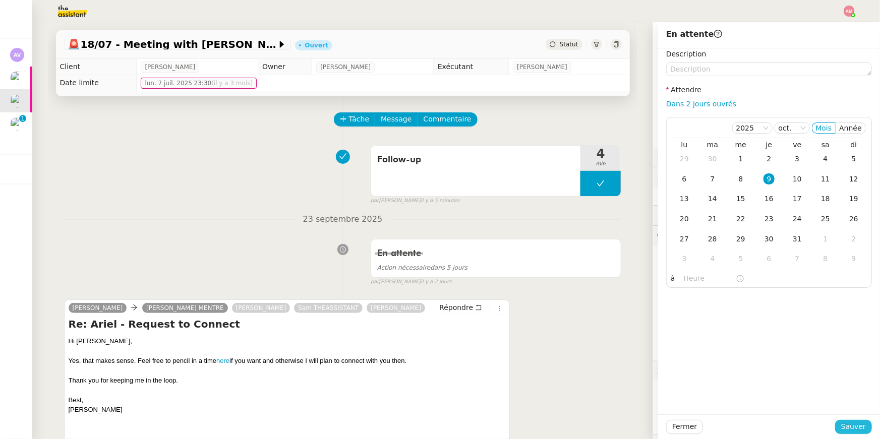
click at [858, 422] on span "Sauver" at bounding box center [853, 427] width 25 height 12
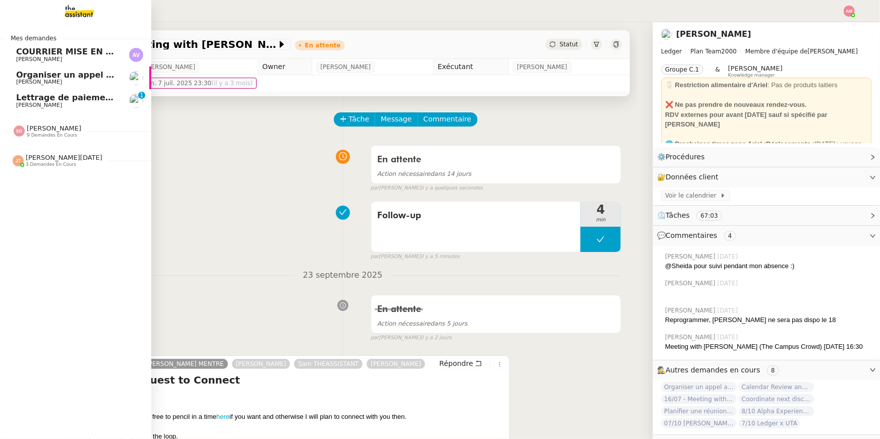
click at [38, 52] on span "COURRIER MISE EN DEMEURE CLIENT" at bounding box center [100, 52] width 168 height 10
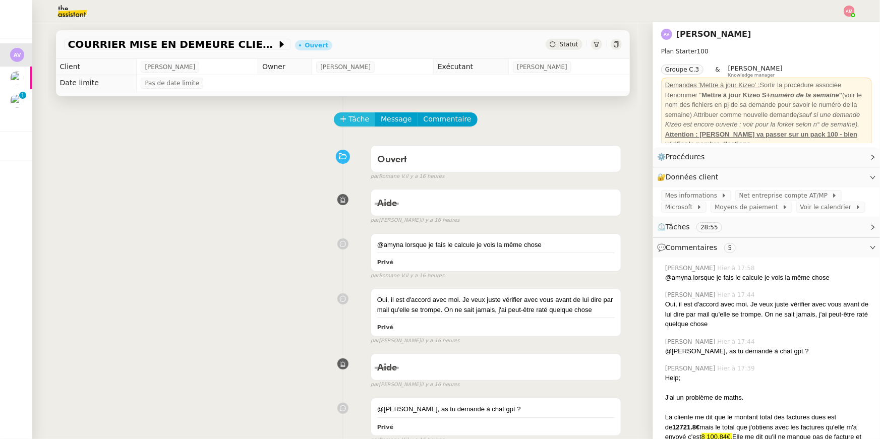
click at [354, 112] on button "Tâche" at bounding box center [355, 119] width 42 height 14
click at [354, 115] on span "Tâche" at bounding box center [359, 119] width 21 height 12
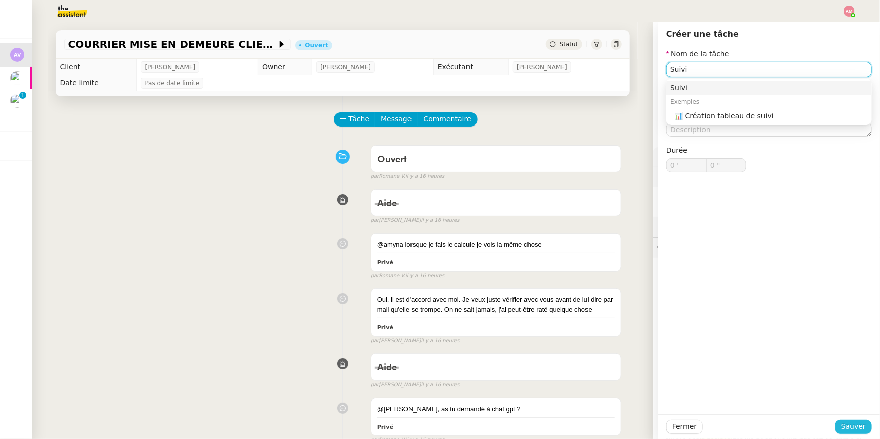
type input "Suivi"
click at [847, 425] on span "Sauver" at bounding box center [853, 427] width 25 height 12
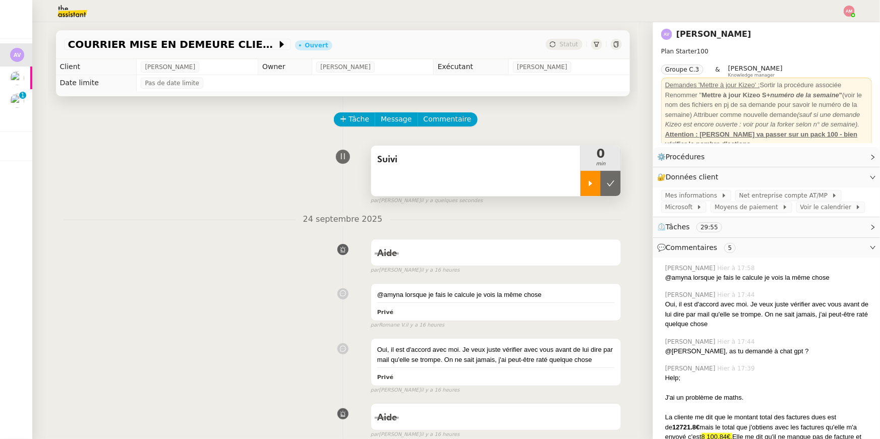
click at [592, 185] on icon at bounding box center [590, 183] width 8 height 8
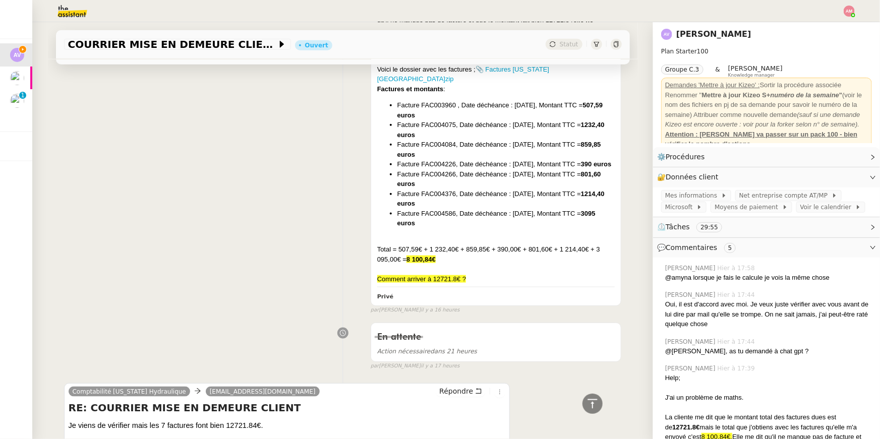
scroll to position [857, 0]
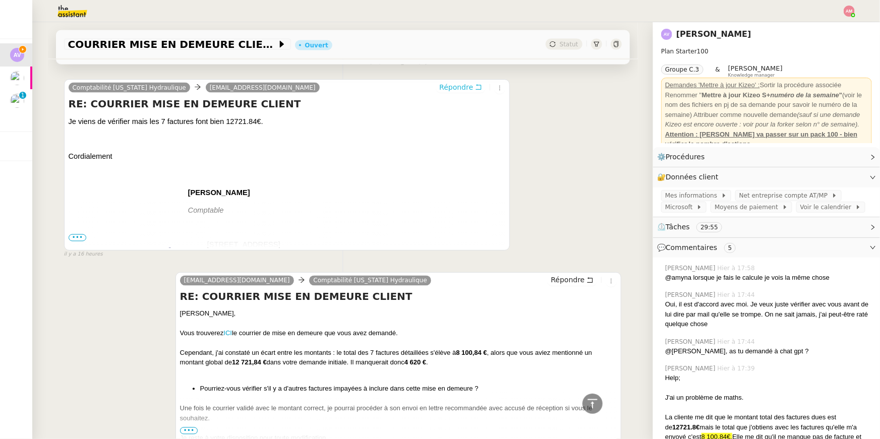
click at [460, 86] on span "Répondre" at bounding box center [456, 87] width 34 height 10
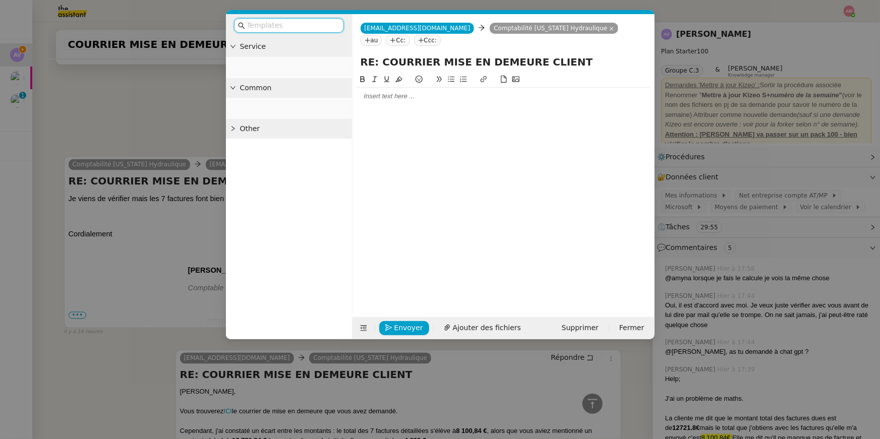
scroll to position [934, 0]
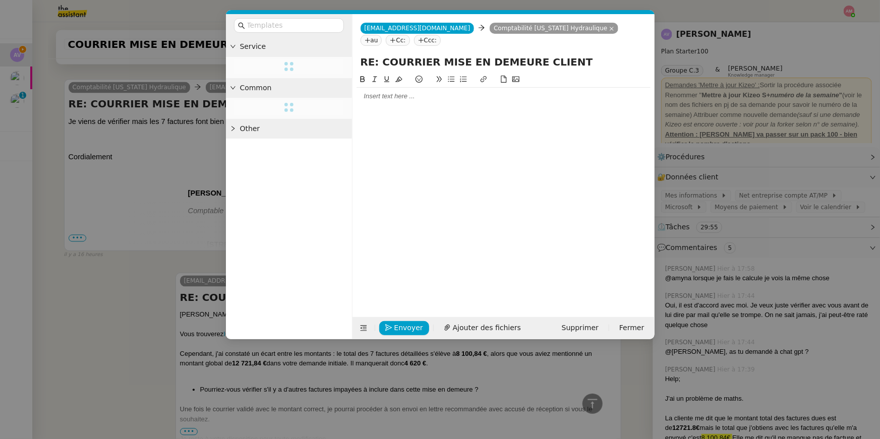
click at [460, 95] on div at bounding box center [503, 96] width 294 height 9
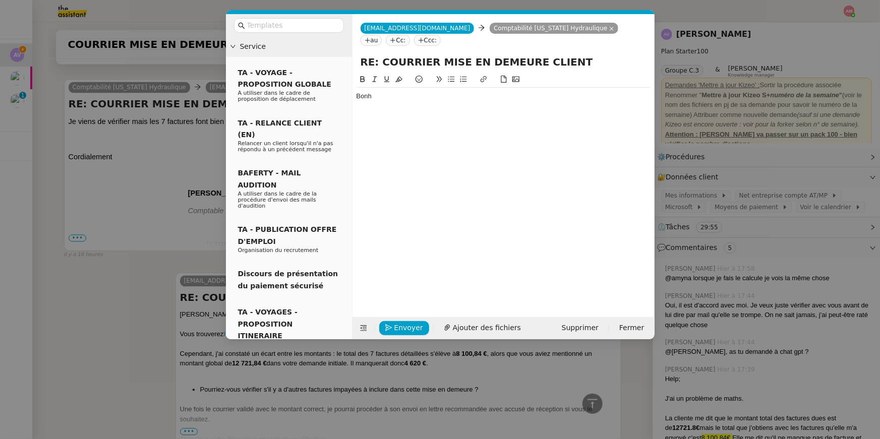
scroll to position [944, 0]
click at [95, 178] on nz-modal-container "Service TA - VOYAGE - PROPOSITION GLOBALE A utiliser dans le cadre de propositi…" at bounding box center [440, 219] width 880 height 439
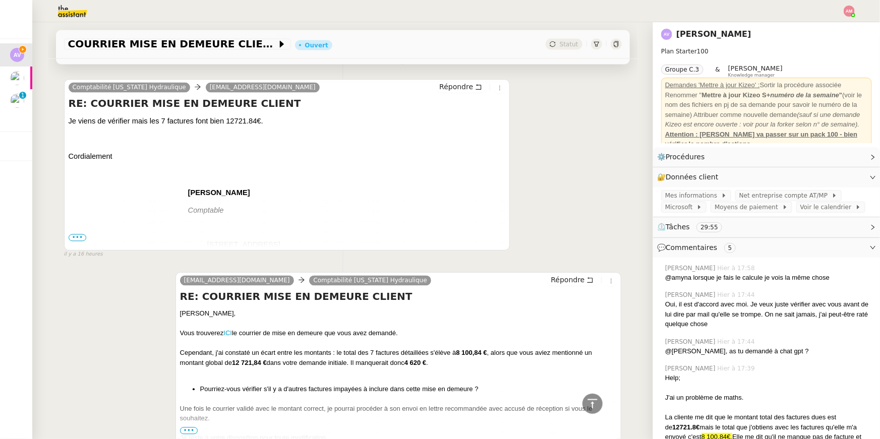
click at [73, 234] on span "•••" at bounding box center [78, 237] width 18 height 7
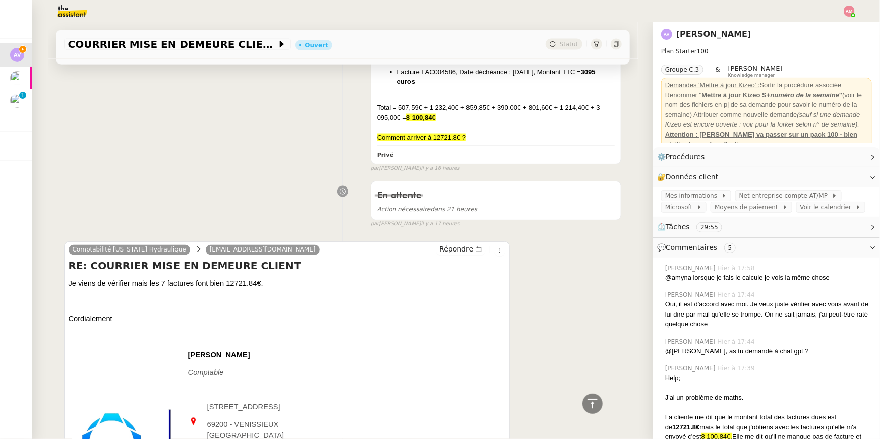
scroll to position [0, 0]
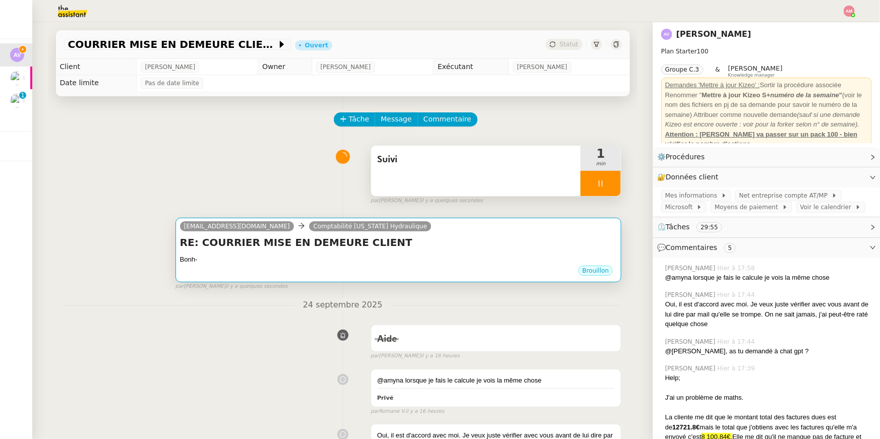
click at [280, 265] on div "Brouillon" at bounding box center [398, 272] width 437 height 15
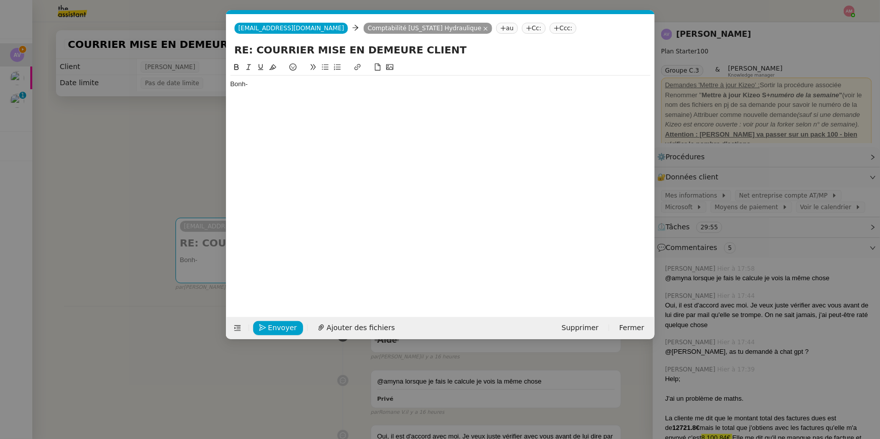
scroll to position [0, 21]
click at [258, 85] on div "Bonh-" at bounding box center [440, 84] width 420 height 9
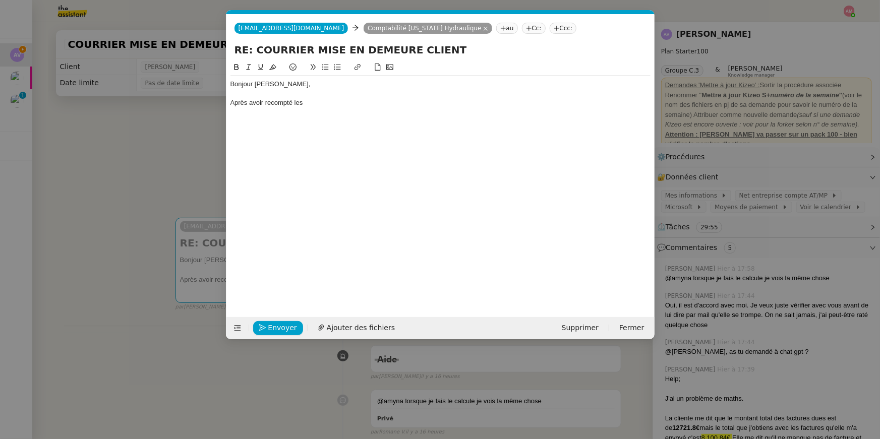
click at [83, 190] on nz-modal-container "Service TA - VOYAGE - PROPOSITION GLOBALE A utiliser dans le cadre de propositi…" at bounding box center [440, 219] width 880 height 439
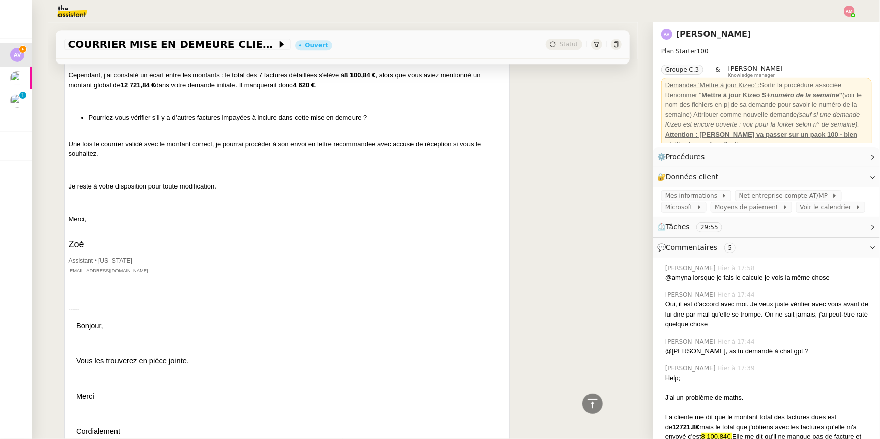
scroll to position [1496, 0]
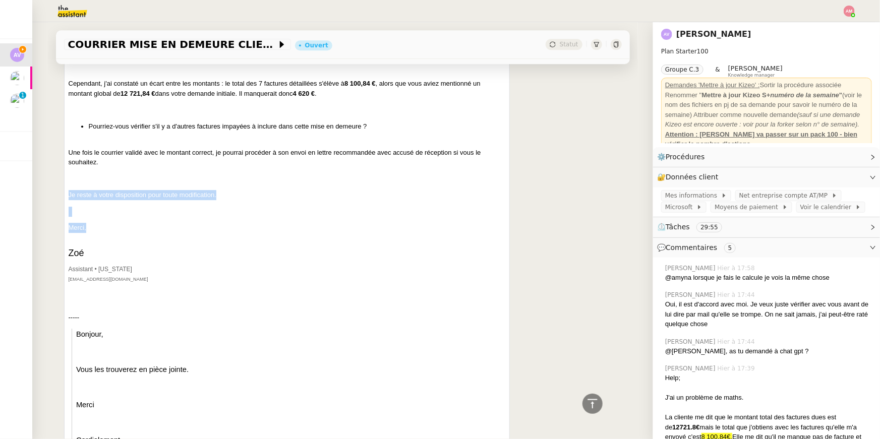
drag, startPoint x: 117, startPoint y: 220, endPoint x: 144, endPoint y: 173, distance: 54.0
click at [122, 223] on p "Merci," at bounding box center [287, 228] width 437 height 10
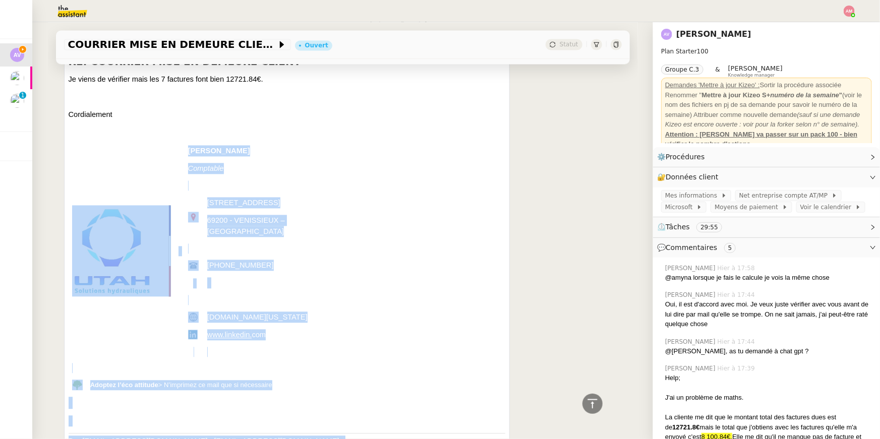
scroll to position [880, 0]
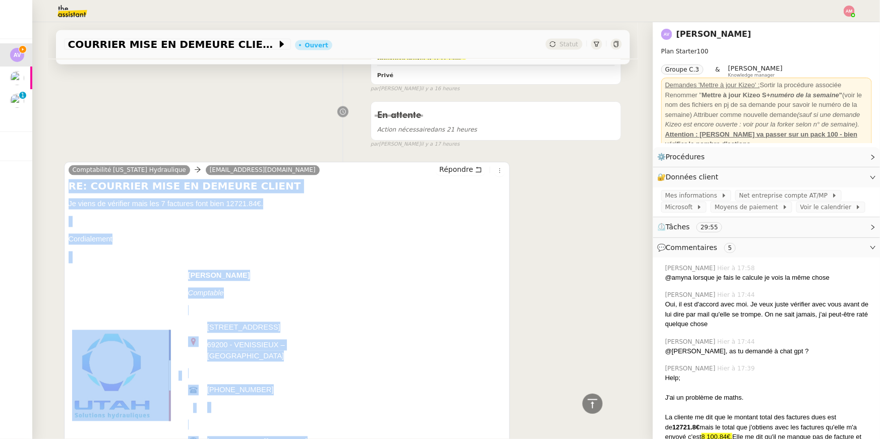
copy div "RE: COURRIER MISE EN DEMEURE CLIENT Je viens de vérifier mais les 7 factures fo…"
drag, startPoint x: 122, startPoint y: 223, endPoint x: 65, endPoint y: 190, distance: 66.0
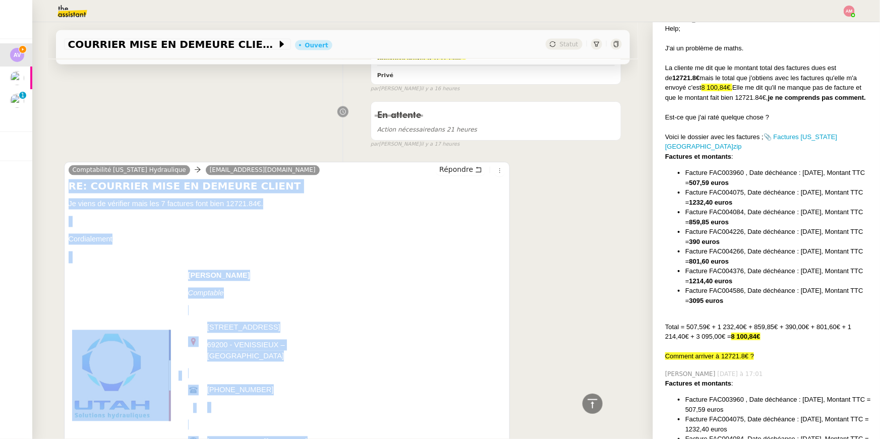
scroll to position [537, 0]
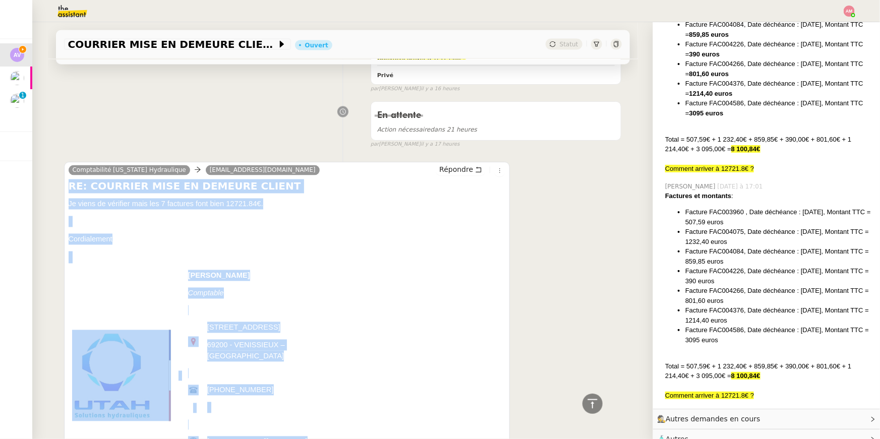
copy ul "Facture FAC003960 , Date déchéance : 15/03/2025, Montant TTC = 507,59 euros Fac…"
drag, startPoint x: 743, startPoint y: 332, endPoint x: 664, endPoint y: 204, distance: 150.5
click at [664, 204] on div "Amyna Mehrez Hier à 17:01 Factures et montants : Facture FAC003960 , Date déché…" at bounding box center [766, 291] width 211 height 227
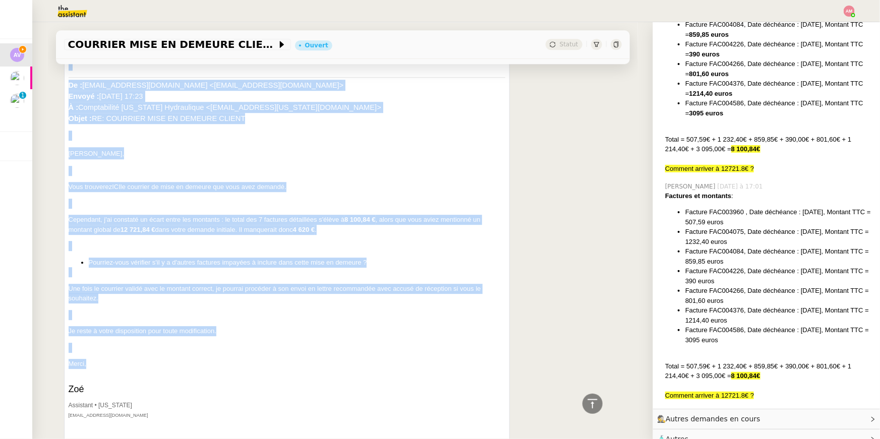
scroll to position [1411, 0]
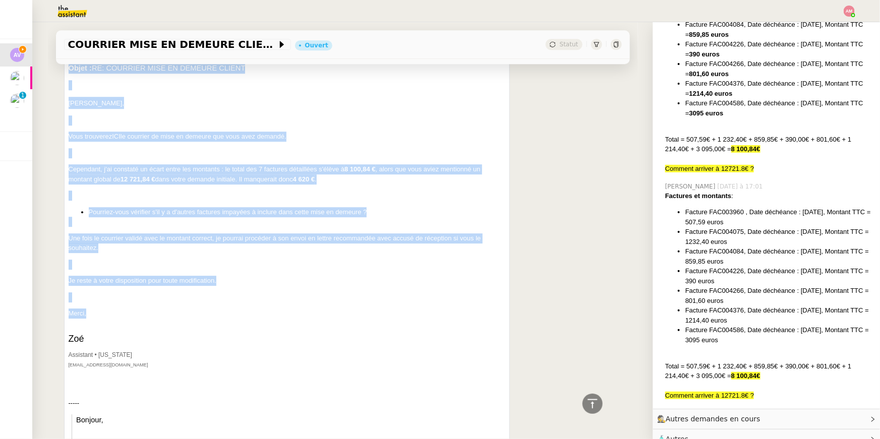
click at [136, 292] on p at bounding box center [287, 297] width 437 height 10
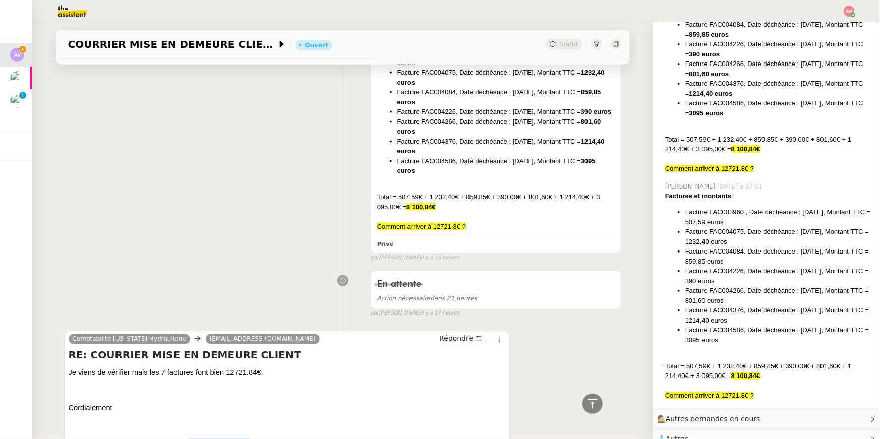
scroll to position [742, 0]
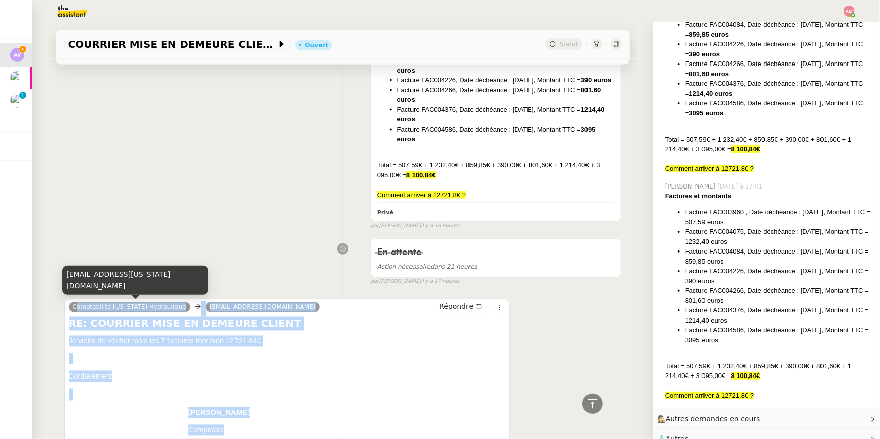
copy div "Comptabilité UTAH Hydraulique zoe@theassistant.com Répondre RE: COURRIER MISE E…"
drag, startPoint x: 129, startPoint y: 302, endPoint x: 69, endPoint y: 307, distance: 60.2
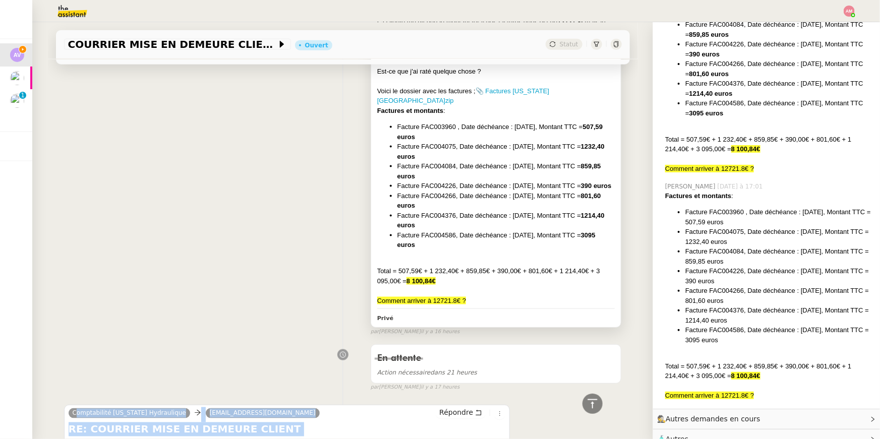
scroll to position [0, 0]
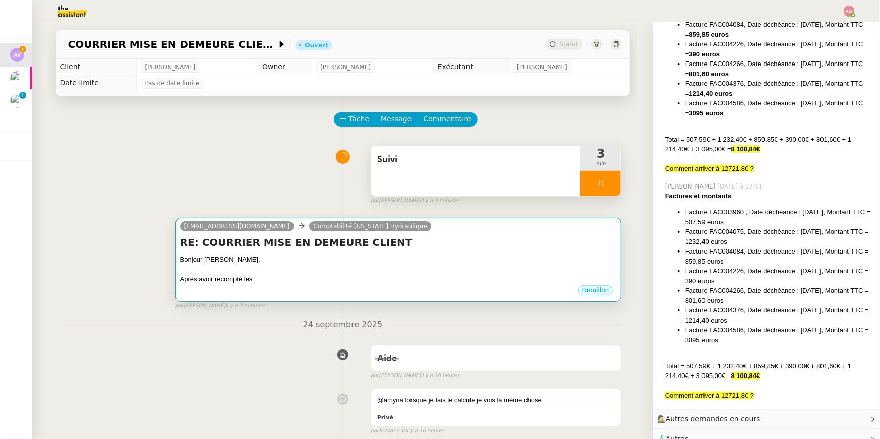
click at [425, 254] on div "RE: COURRIER MISE EN DEMEURE CLIENT Bonjour Armelle, Après avoir recompté les •…" at bounding box center [398, 259] width 437 height 49
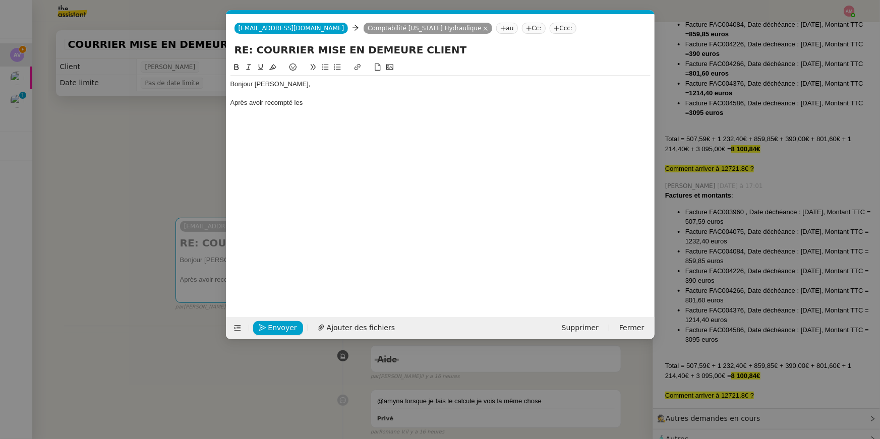
scroll to position [0, 21]
drag, startPoint x: 337, startPoint y: 100, endPoint x: 347, endPoint y: 129, distance: 30.4
click at [347, 129] on div "Bonjour Armelle, Après avoir recompté les" at bounding box center [440, 181] width 420 height 240
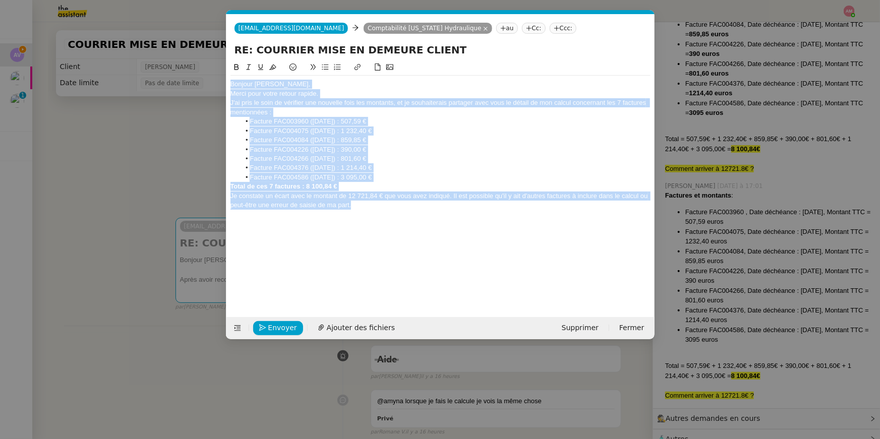
scroll to position [0, 0]
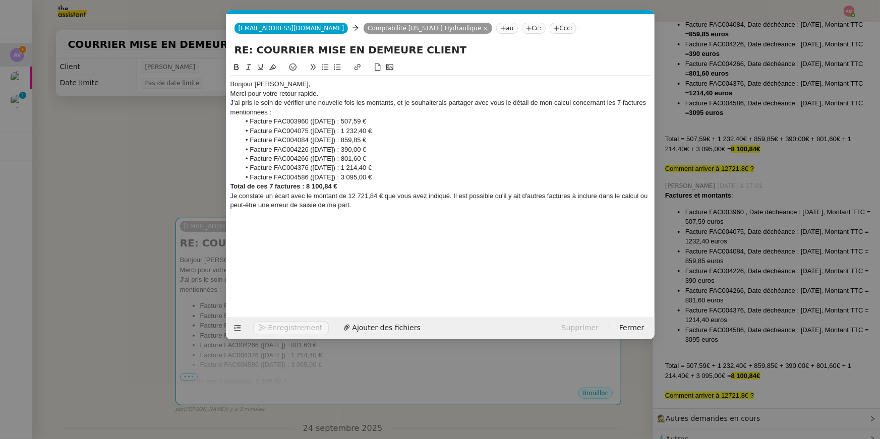
click at [326, 84] on div "Bonjour Armelle," at bounding box center [440, 84] width 420 height 9
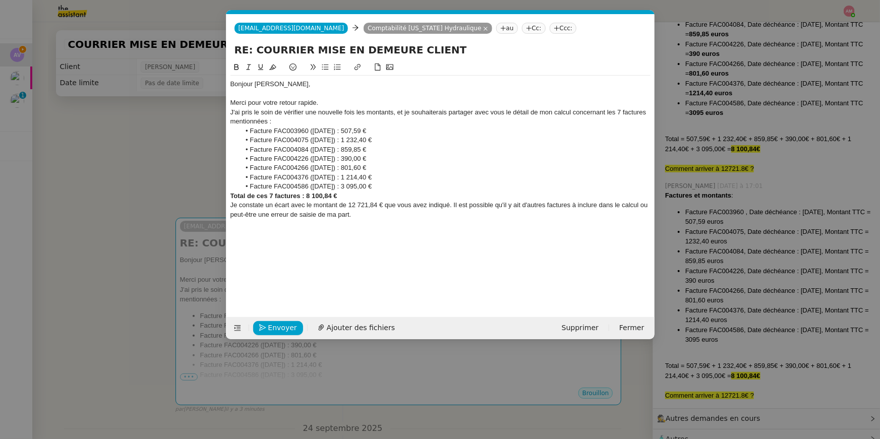
click at [336, 109] on div "J'ai pris le soin de vérifier une nouvelle fois les montants, et je souhaiterai…" at bounding box center [440, 117] width 420 height 19
click at [333, 106] on div "Merci pour votre retour rapide." at bounding box center [440, 102] width 420 height 9
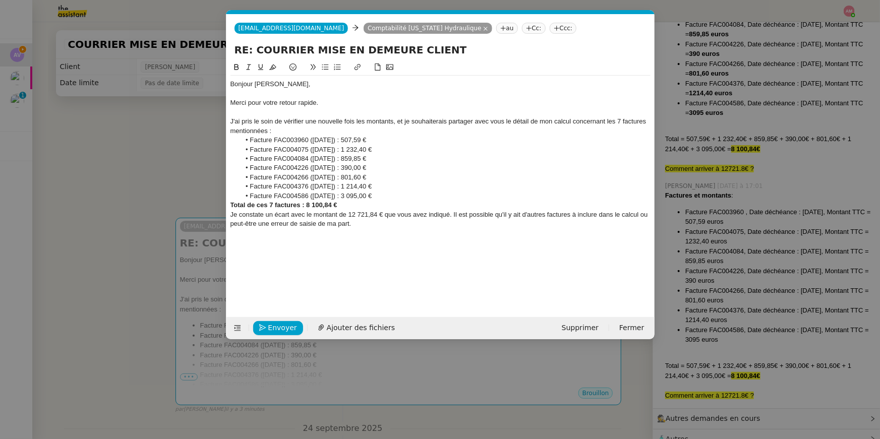
click at [391, 198] on li "Facture FAC004586 (15/07/2025) : 3 095,00 €" at bounding box center [445, 196] width 410 height 9
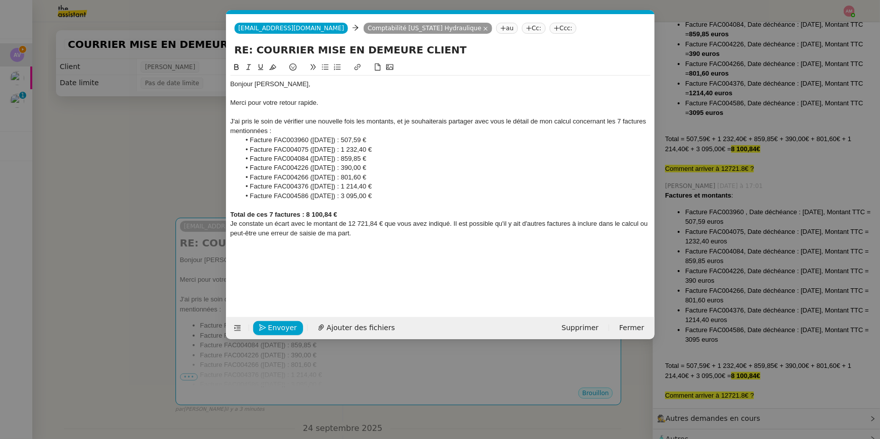
click at [350, 214] on div "Total de ces 7 factures : 8 100,84 €" at bounding box center [440, 214] width 420 height 9
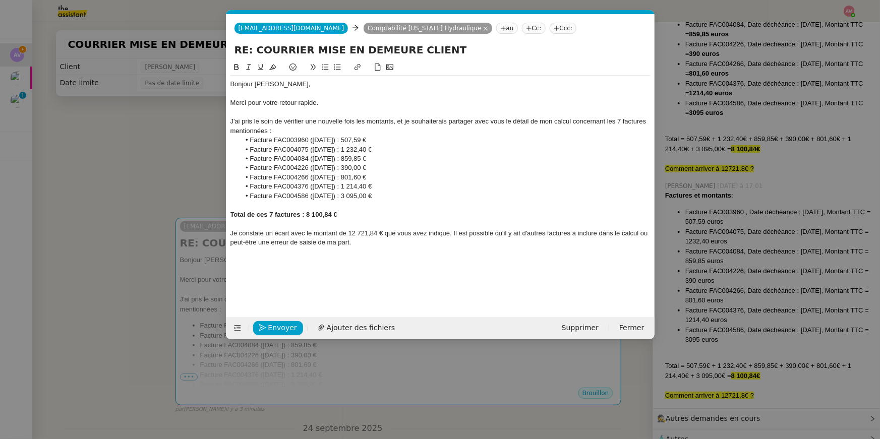
click at [437, 247] on div at bounding box center [440, 251] width 420 height 9
click at [278, 251] on div at bounding box center [440, 251] width 420 height 9
click at [369, 236] on div "Je constate un écart avec le montant de 12 721,84 € que vous avez indiqué. Il e…" at bounding box center [440, 238] width 420 height 19
click at [363, 221] on div at bounding box center [440, 223] width 420 height 9
click at [366, 244] on div "Je constate un écart avec le montant de 12 721,84 € que vous avez indiqué. Il e…" at bounding box center [440, 238] width 420 height 19
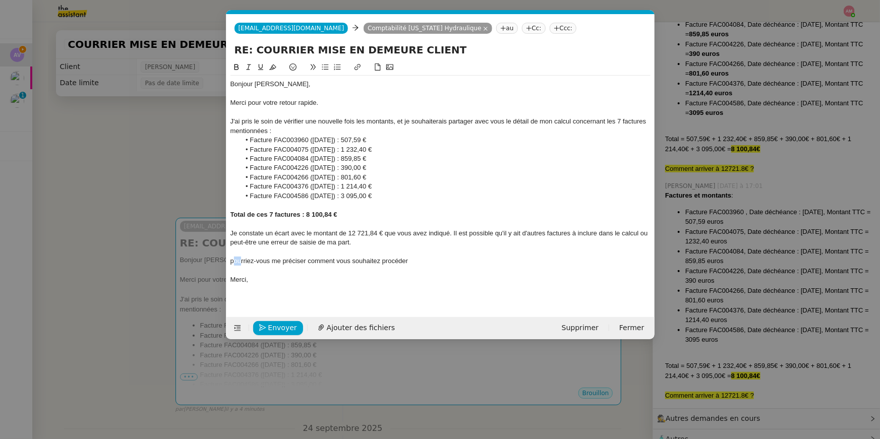
click at [233, 262] on div "pourriez-vous me préciser comment vous souhaitez procéder" at bounding box center [440, 261] width 420 height 9
click at [313, 258] on div "Pourriez-vous me préciser comment vous souhaitez procéder" at bounding box center [440, 261] width 420 height 9
drag, startPoint x: 330, startPoint y: 258, endPoint x: 426, endPoint y: 258, distance: 96.3
click at [426, 258] on div "Pourriez-vous me préciser comment vous souhaitez procéder" at bounding box center [440, 261] width 420 height 9
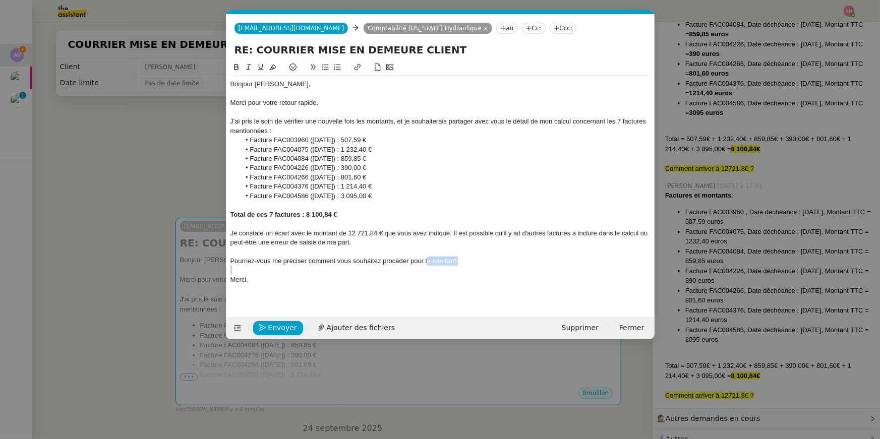
drag, startPoint x: 427, startPoint y: 259, endPoint x: 481, endPoint y: 268, distance: 55.2
click at [481, 268] on div "Bonjour Armelle, Merci pour votre retour rapide. J'ai pris le soin de vérifier …" at bounding box center [440, 182] width 420 height 213
drag, startPoint x: 236, startPoint y: 263, endPoint x: 227, endPoint y: 261, distance: 9.7
click at [227, 261] on nz-spin "Bonjour Armelle, Merci pour votre retour rapide. J'ai pris le soin de vérifier …" at bounding box center [440, 183] width 428 height 244
drag, startPoint x: 549, startPoint y: 260, endPoint x: 534, endPoint y: 261, distance: 15.2
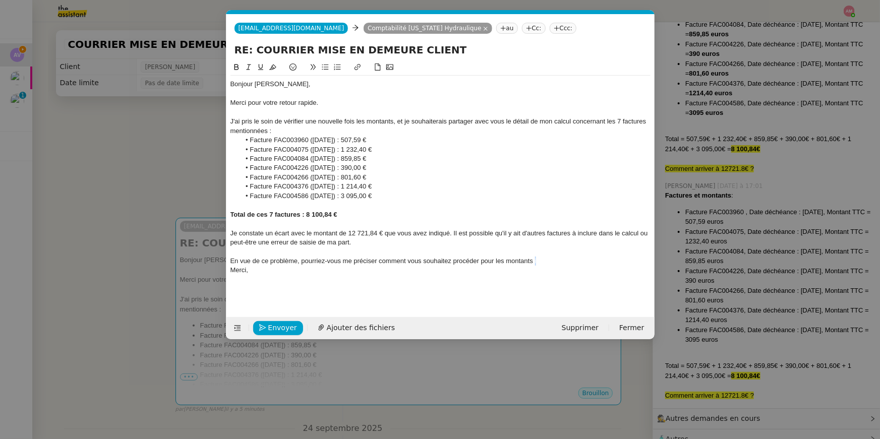
click at [534, 261] on div "En vue de ce problème, pourriez-vous me préciser comment vous souhaitez procéde…" at bounding box center [440, 261] width 420 height 9
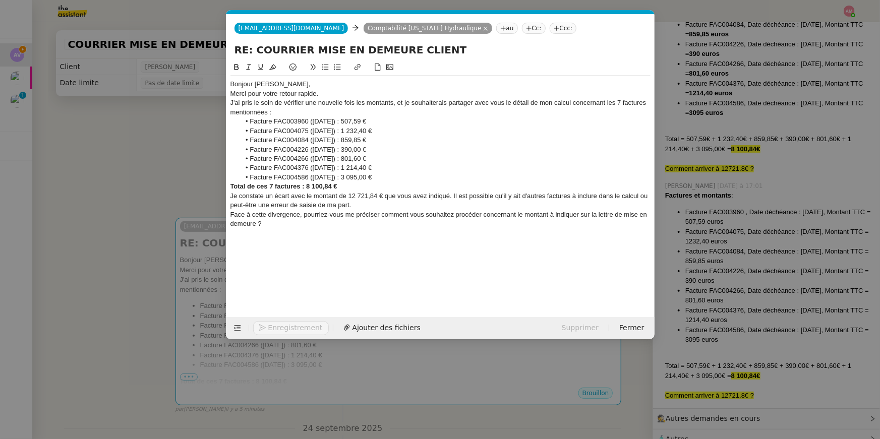
click at [293, 80] on div "Bonjour Armelle," at bounding box center [440, 84] width 420 height 9
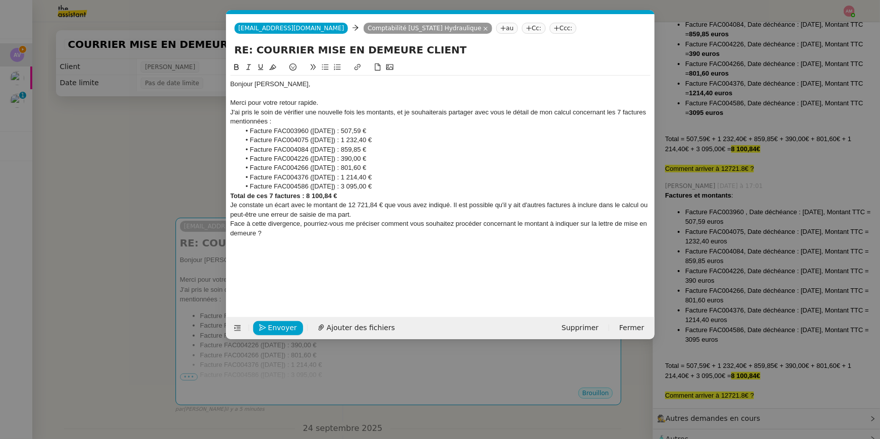
click at [340, 97] on div at bounding box center [440, 93] width 420 height 9
click at [340, 105] on div "Merci pour votre retour rapide." at bounding box center [440, 102] width 420 height 9
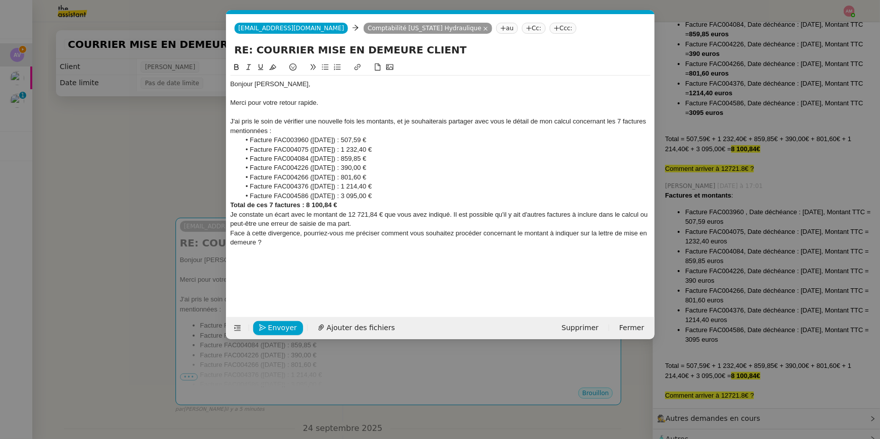
click at [390, 204] on div "Total de ces 7 factures : 8 100,84 €" at bounding box center [440, 205] width 420 height 9
click at [397, 199] on li "Facture FAC004586 (15/07/2025) : 3 095,00 €" at bounding box center [445, 196] width 410 height 9
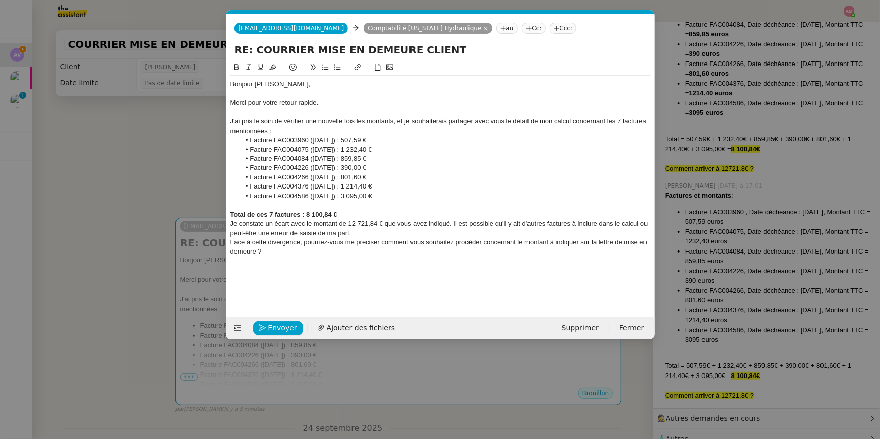
click at [343, 216] on div "Total de ces 7 factures : 8 100,84 €" at bounding box center [440, 214] width 420 height 9
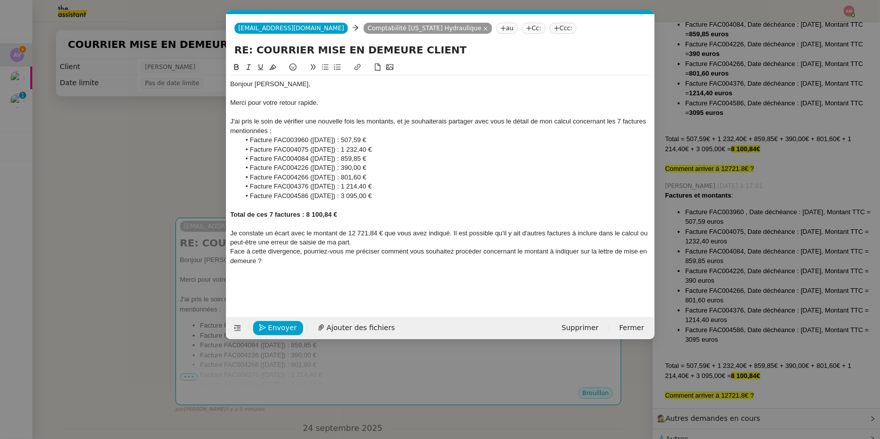
click at [357, 242] on div "Je constate un écart avec le montant de 12 721,84 € que vous avez indiqué. Il e…" at bounding box center [440, 238] width 420 height 19
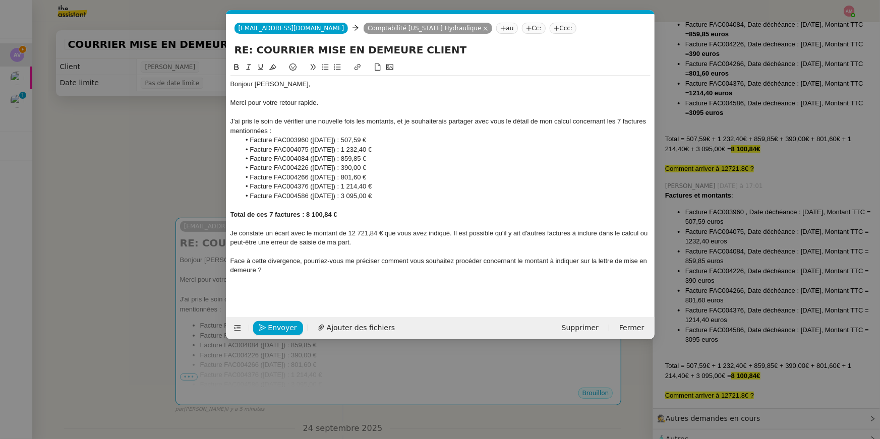
click at [336, 266] on div "Face à cette divergence, pourriez-vous me préciser comment vous souhaitez procé…" at bounding box center [440, 266] width 420 height 19
click at [309, 274] on div "Bonjour Armelle, Merci pour votre retour rapide. J'ai pris le soin de vérifier …" at bounding box center [440, 182] width 420 height 213
click at [48, 228] on nz-modal-container "Service TA - VOYAGE - PROPOSITION GLOBALE A utiliser dans le cadre de propositi…" at bounding box center [440, 219] width 880 height 439
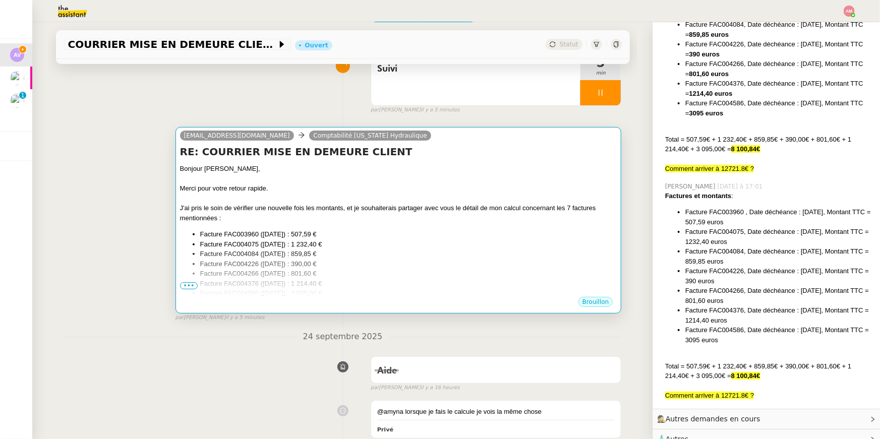
scroll to position [93, 0]
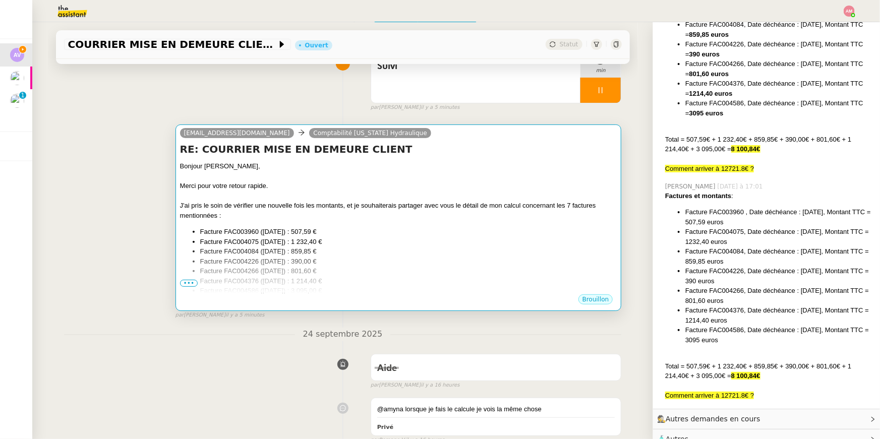
click at [437, 295] on div "Brouillon" at bounding box center [398, 300] width 437 height 15
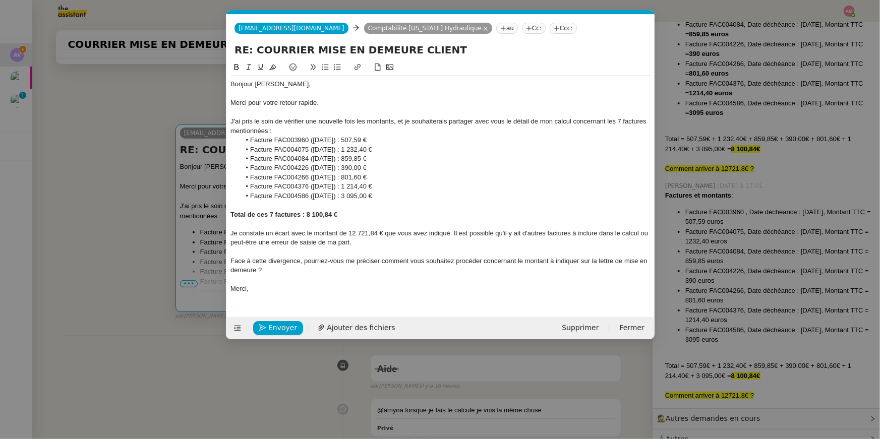
scroll to position [0, 21]
click at [113, 196] on nz-modal-container "Service TA - VOYAGE - PROPOSITION GLOBALE A utiliser dans le cadre de propositi…" at bounding box center [440, 219] width 880 height 439
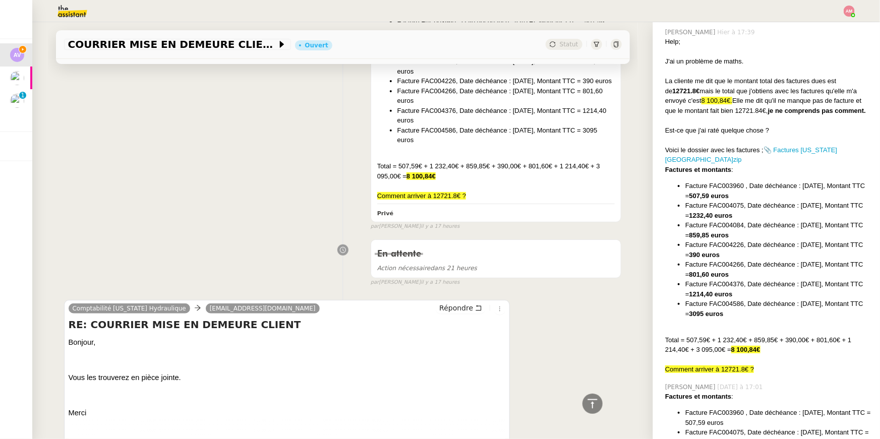
scroll to position [3883, 0]
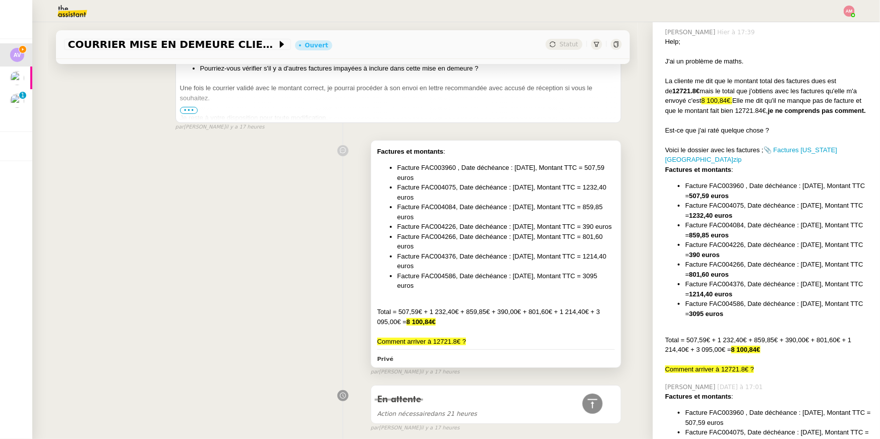
click at [528, 182] on li "Facture FAC004075, Date déchéance : 15/04/2025, Montant TTC = 1232,40 euros" at bounding box center [506, 192] width 218 height 20
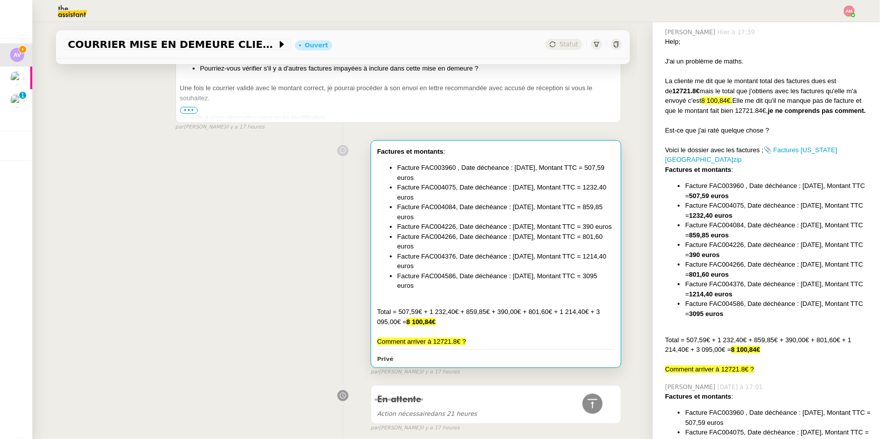
click at [528, 182] on li "Facture FAC004075, Date déchéance : 15/04/2025, Montant TTC = 1232,40 euros" at bounding box center [506, 192] width 218 height 20
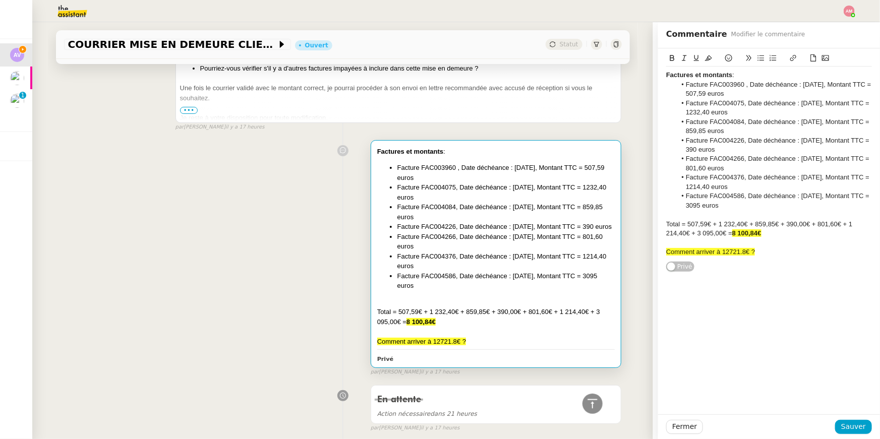
click at [757, 135] on li "Facture FAC004084, Date déchéance : 15/04/2025, Montant TTC = 859,85 euros" at bounding box center [774, 126] width 196 height 19
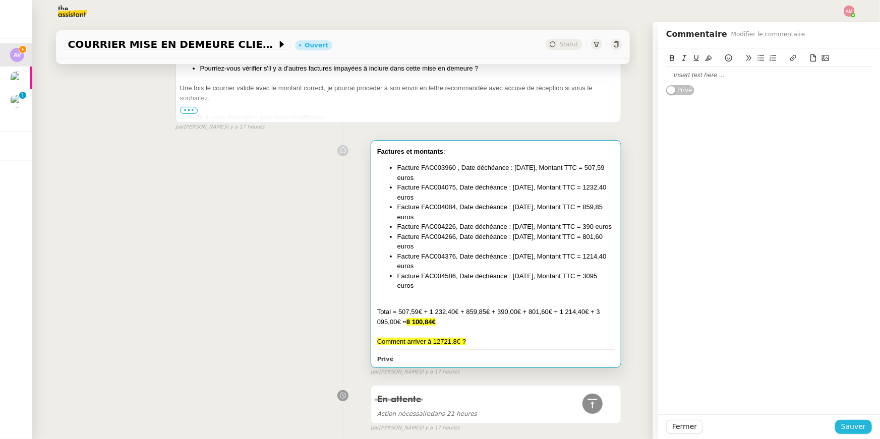
click at [855, 421] on span "Sauver" at bounding box center [853, 427] width 25 height 12
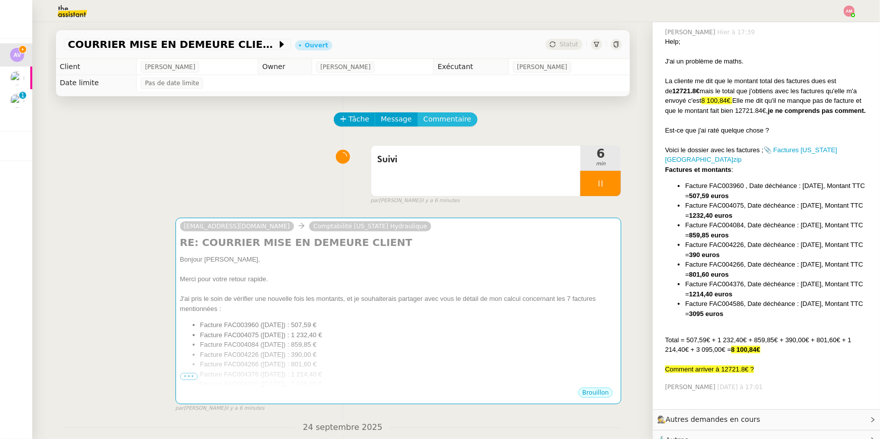
click at [448, 117] on span "Commentaire" at bounding box center [447, 119] width 48 height 12
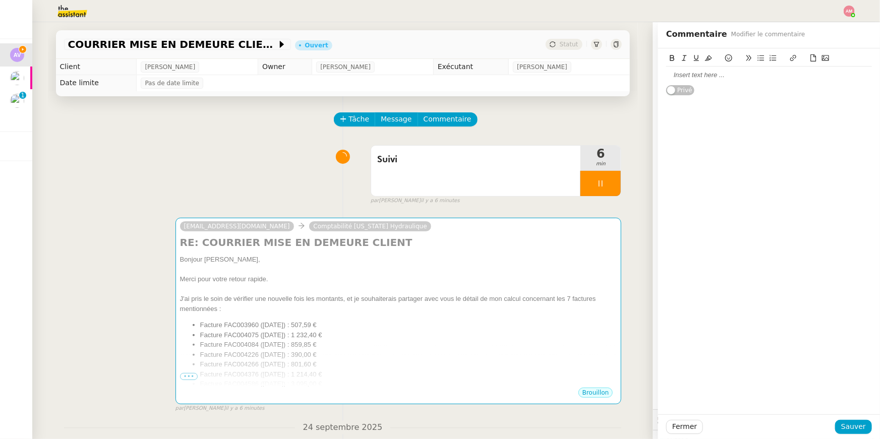
click at [713, 79] on div at bounding box center [769, 75] width 206 height 9
click at [710, 75] on div "@Frédérique : tu peux jeter un coup d'oeil aux factures et me dire si tu as bie…" at bounding box center [769, 80] width 206 height 19
click at [789, 83] on div "@Frédérique : tu peux jeter un coup d'oeil aux factures et me dire si tu as bie…" at bounding box center [769, 80] width 206 height 19
click at [856, 427] on span "Sauver" at bounding box center [853, 427] width 25 height 12
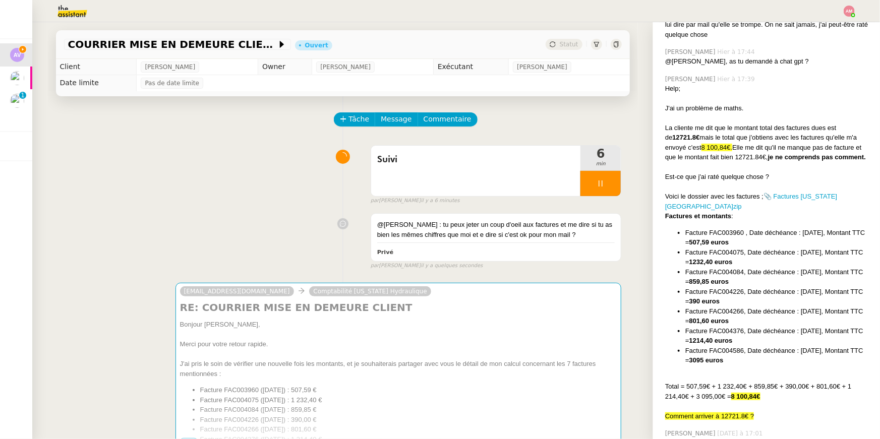
click at [609, 191] on div at bounding box center [600, 183] width 40 height 25
click at [552, 153] on span "Suivi" at bounding box center [476, 159] width 198 height 15
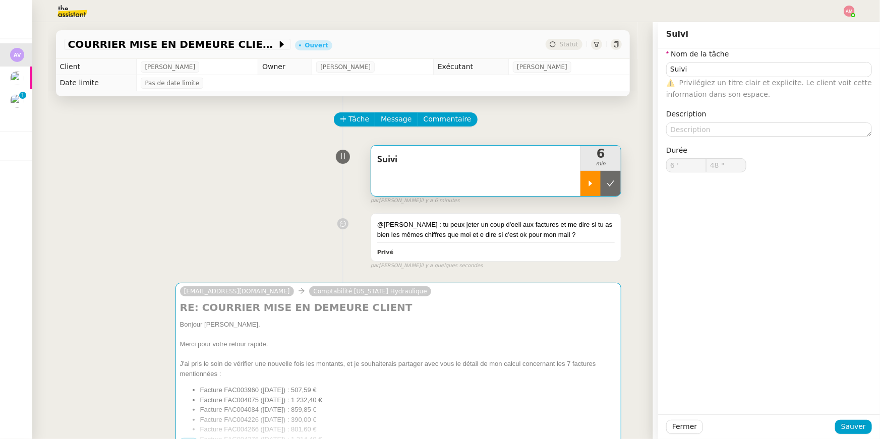
click at [593, 175] on div at bounding box center [590, 183] width 20 height 25
type input "Suivi"
type input "6 '"
type input "48 ""
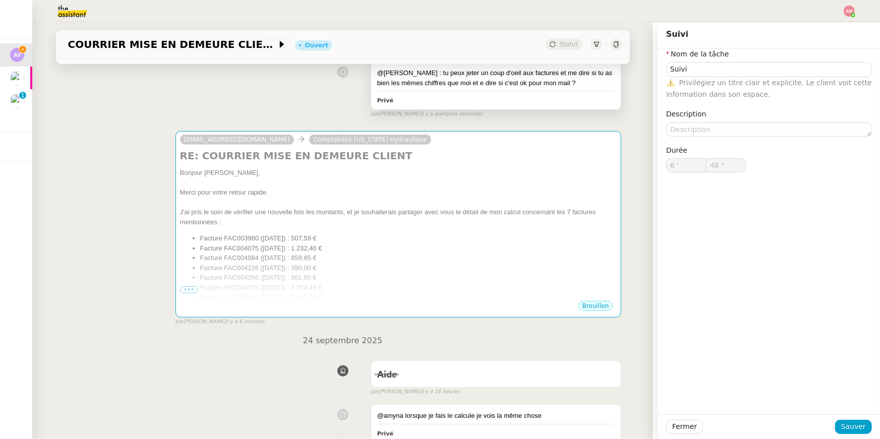
type input "Suivi"
type input "6 '"
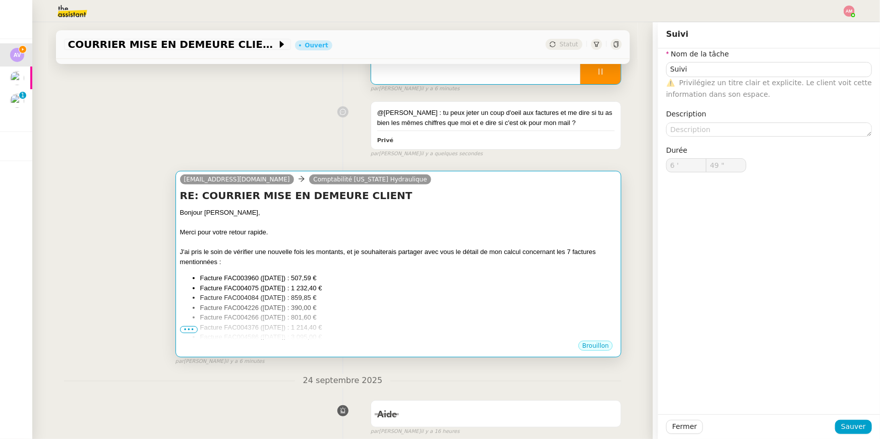
scroll to position [89, 0]
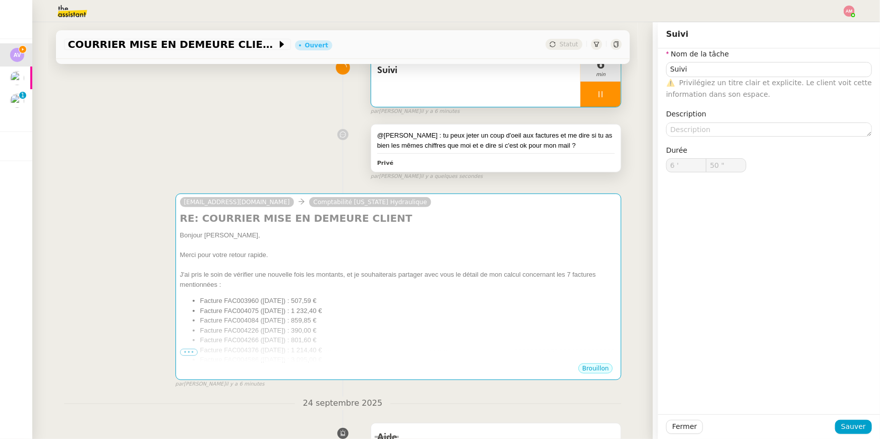
type input "51 ""
click at [491, 133] on div "@Frédérique : tu peux jeter un coup d'oeil aux factures et me dire si tu as bie…" at bounding box center [496, 141] width 238 height 20
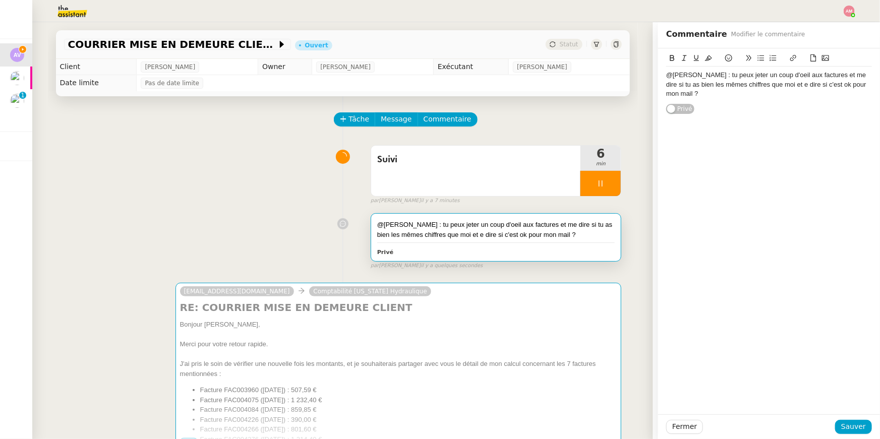
click at [827, 76] on div "@Frédérique : tu peux jeter un coup d'oeil aux factures et me dire si tu as bie…" at bounding box center [769, 85] width 206 height 28
click at [857, 438] on div "Fermer Sauver" at bounding box center [769, 426] width 222 height 25
click at [853, 431] on span "Sauver" at bounding box center [853, 427] width 25 height 12
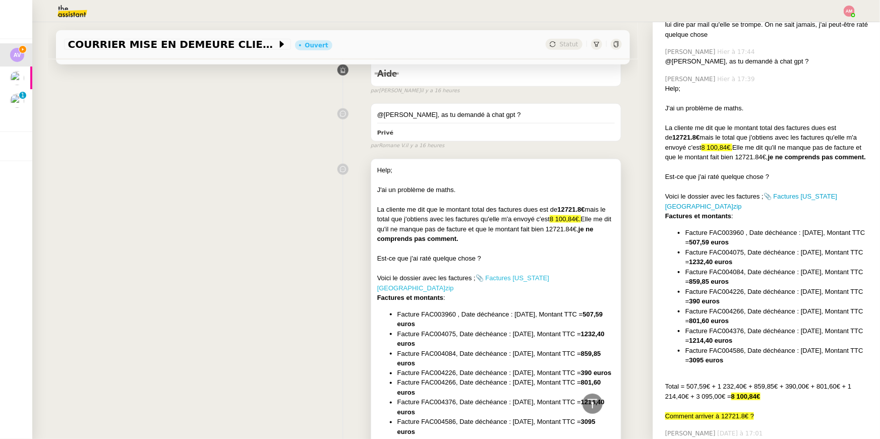
scroll to position [616, 0]
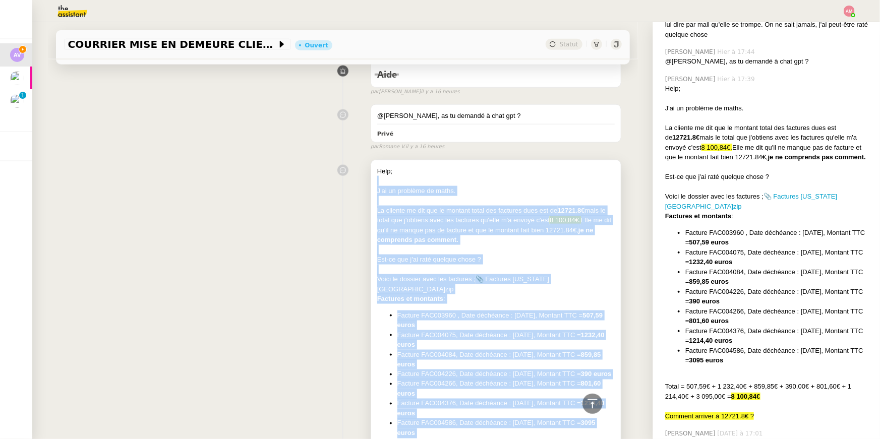
drag, startPoint x: 488, startPoint y: 298, endPoint x: 376, endPoint y: 182, distance: 161.8
click at [376, 182] on div "Help; J'ai un problème de maths. La cliente me dit que le montant total des fac…" at bounding box center [496, 337] width 250 height 355
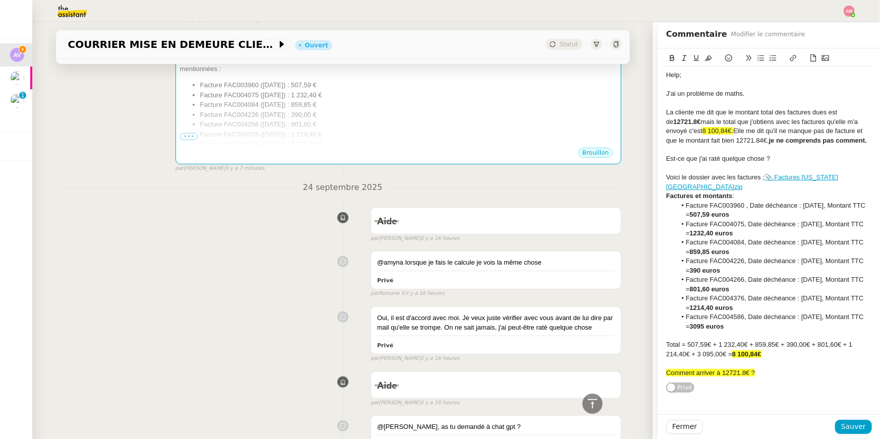
scroll to position [85, 0]
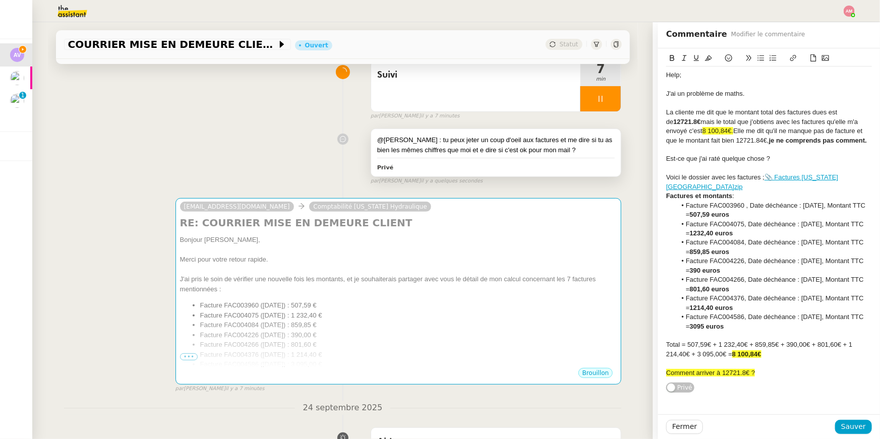
click at [458, 146] on div "@Frédérique : tu peux jeter un coup d'oeil aux factures et me dire si tu as bie…" at bounding box center [496, 145] width 238 height 20
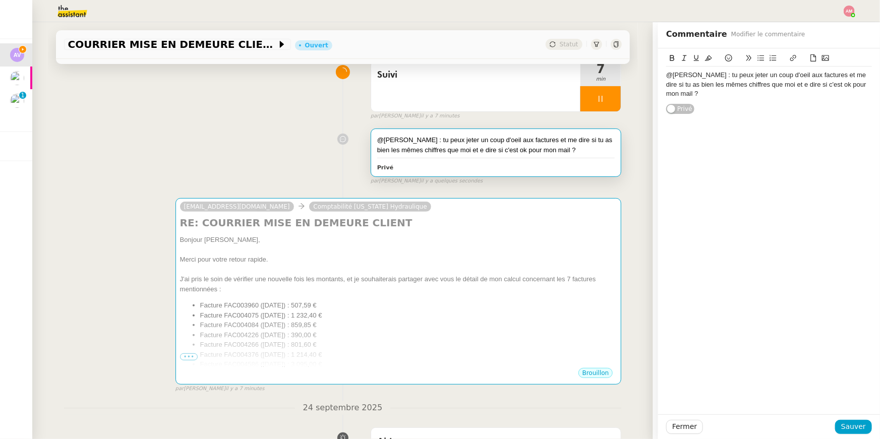
click at [774, 104] on div "@Frédérique : tu peux jeter un coup d'oeil aux factures et me dire si tu as bie…" at bounding box center [769, 81] width 206 height 66
click at [766, 96] on div "@Frédérique : tu peux jeter un coup d'oeil aux factures et me dire si tu as bie…" at bounding box center [769, 85] width 206 height 28
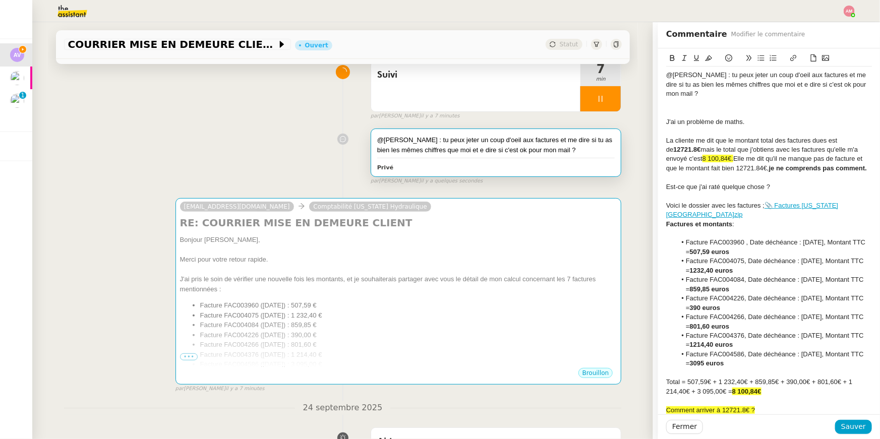
scroll to position [7, 0]
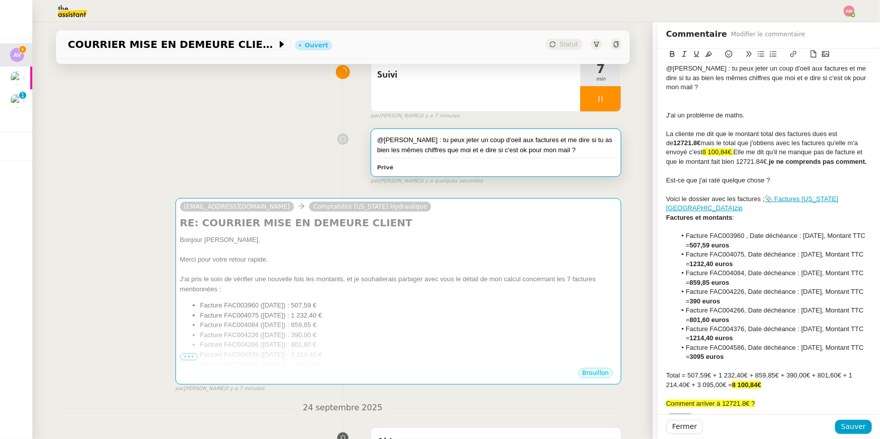
click at [665, 107] on div "@Frédérique : tu peux jeter un coup d'oeil aux factures et me dire si tu as bie…" at bounding box center [769, 233] width 222 height 382
click at [674, 106] on div at bounding box center [769, 105] width 206 height 9
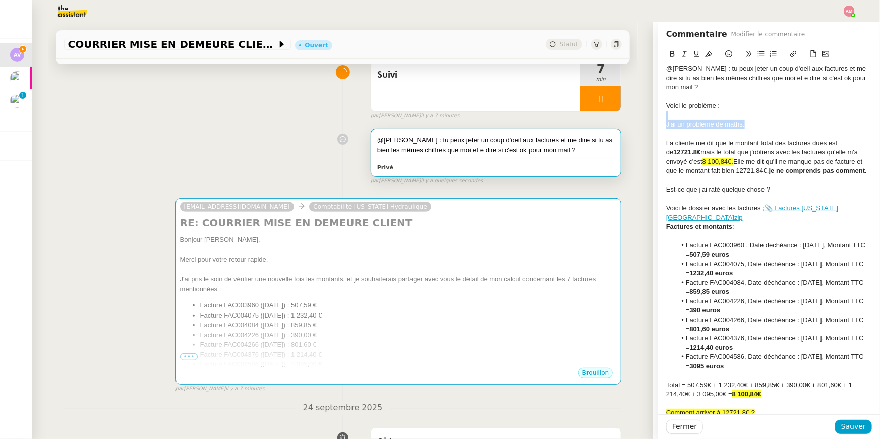
drag, startPoint x: 763, startPoint y: 127, endPoint x: 765, endPoint y: 115, distance: 11.3
click at [765, 115] on div "@Frédérique : tu peux jeter un coup d'oeil aux factures et me dire si tu as bie…" at bounding box center [769, 240] width 206 height 361
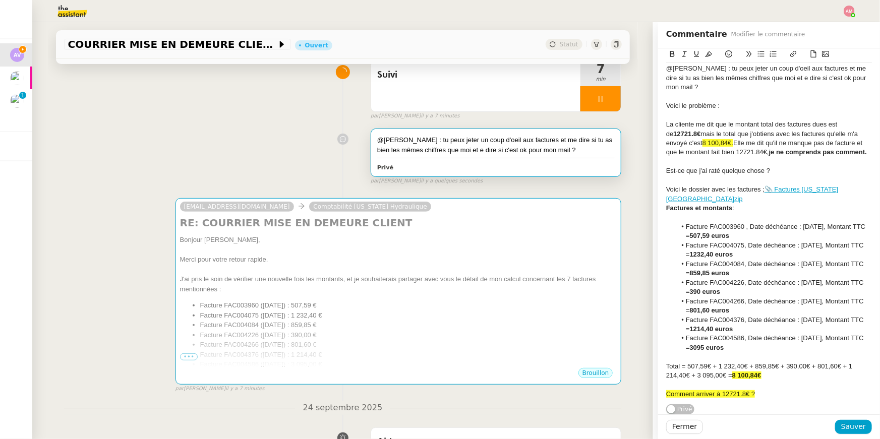
scroll to position [0, 0]
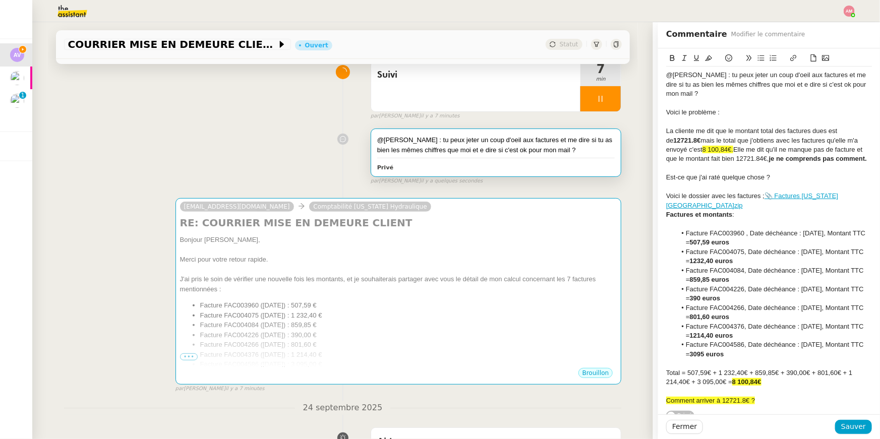
drag, startPoint x: 751, startPoint y: 114, endPoint x: 654, endPoint y: 109, distance: 97.4
click at [654, 109] on app-ticket "COURRIER MISE EN DEMEURE CLIENT Ouvert Statut Client Alexandre Vericel Owner Ro…" at bounding box center [455, 230] width 847 height 417
click at [667, 55] on button at bounding box center [672, 58] width 12 height 12
click at [670, 70] on div "@Frédérique : tu peux jeter un coup d'oeil aux factures et me dire si tu as bie…" at bounding box center [769, 238] width 206 height 343
click at [666, 70] on div "@Frédérique : tu peux jeter un coup d'oeil aux factures et me dire si tu as bie…" at bounding box center [769, 238] width 206 height 343
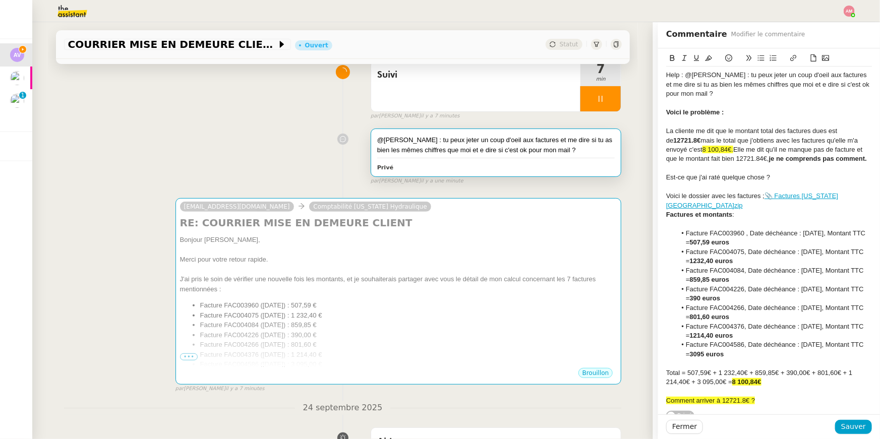
drag, startPoint x: 685, startPoint y: 74, endPoint x: 653, endPoint y: 73, distance: 32.8
click at [653, 73] on app-ticket "COURRIER MISE EN DEMEURE CLIENT Ouvert Statut Client Alexandre Vericel Owner Ro…" at bounding box center [455, 230] width 847 height 417
click at [706, 56] on icon at bounding box center [708, 57] width 7 height 7
click at [601, 101] on icon at bounding box center [600, 99] width 8 height 8
click at [846, 421] on span "Sauver" at bounding box center [853, 427] width 25 height 12
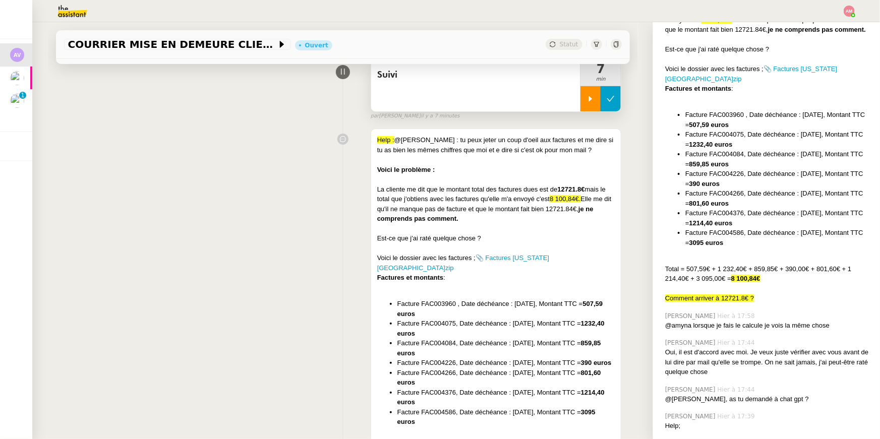
click at [608, 104] on button at bounding box center [610, 98] width 20 height 25
click at [594, 171] on div "Voici le problème :" at bounding box center [496, 170] width 238 height 10
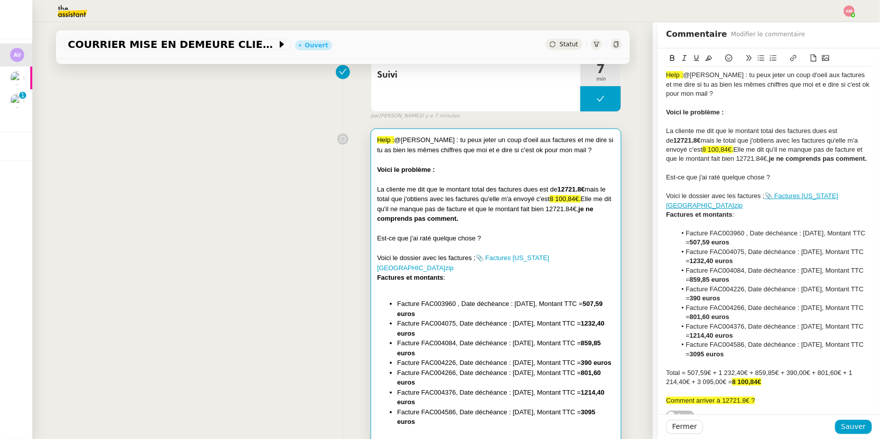
click at [804, 85] on div "Help : @Frédérique : tu peux jeter un coup d'oeil aux factures et me dire si tu…" at bounding box center [769, 85] width 206 height 28
click at [848, 420] on button "Sauver" at bounding box center [853, 427] width 37 height 14
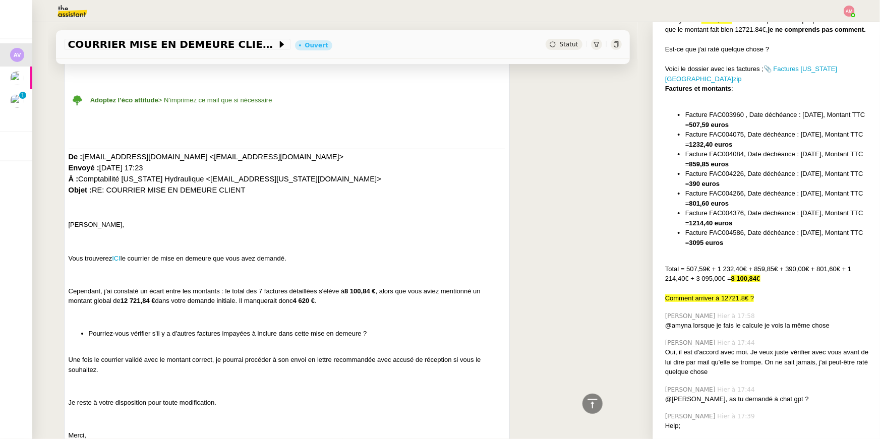
scroll to position [1753, 0]
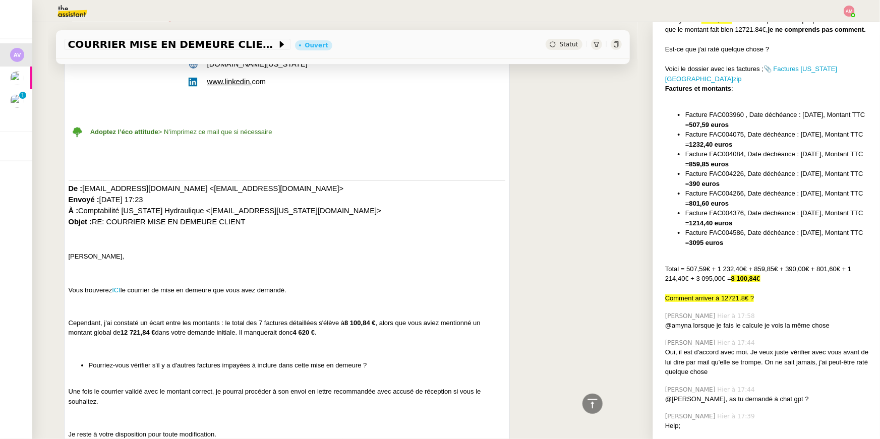
click at [389, 318] on p "Cependant, j'ai constaté un écart entre les montants : le total des 7 factures …" at bounding box center [287, 328] width 437 height 20
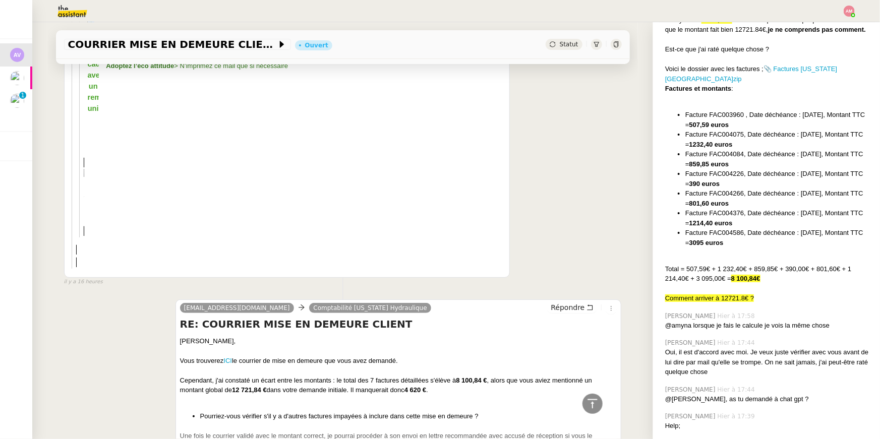
scroll to position [4030, 0]
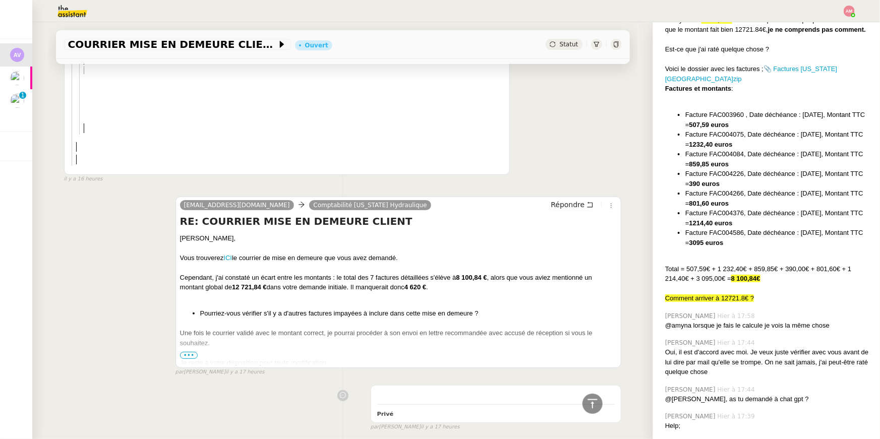
click at [294, 244] on div at bounding box center [398, 248] width 437 height 10
drag, startPoint x: 413, startPoint y: 251, endPoint x: 395, endPoint y: 251, distance: 18.1
click at [395, 253] on div "Vous trouverez ICI le courrier de mise en demeure que vous avez demandé." at bounding box center [398, 258] width 437 height 10
click at [421, 253] on div "Vous trouverez ICI le courrier de mise en demeure que vous avez demandé." at bounding box center [398, 258] width 437 height 10
drag, startPoint x: 414, startPoint y: 251, endPoint x: 223, endPoint y: 251, distance: 191.5
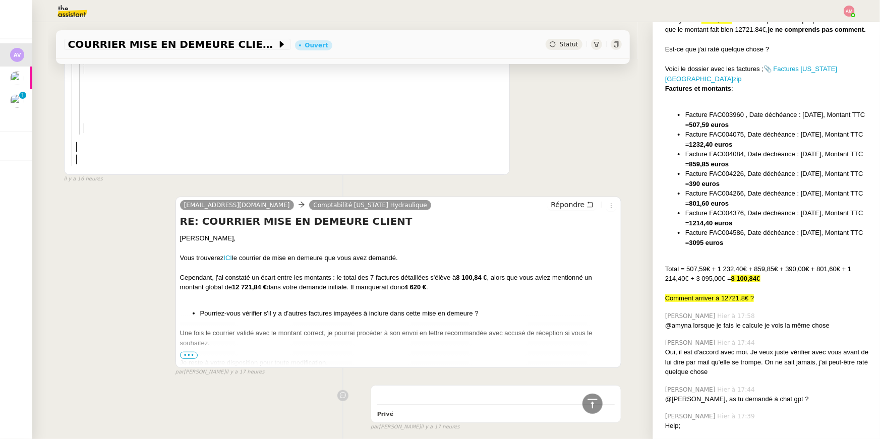
click at [223, 253] on div "Vous trouverez ICI le courrier de mise en demeure que vous avez demandé." at bounding box center [398, 258] width 437 height 10
copy div "ICI le courrier de mise en demeure que vous avez demandé."
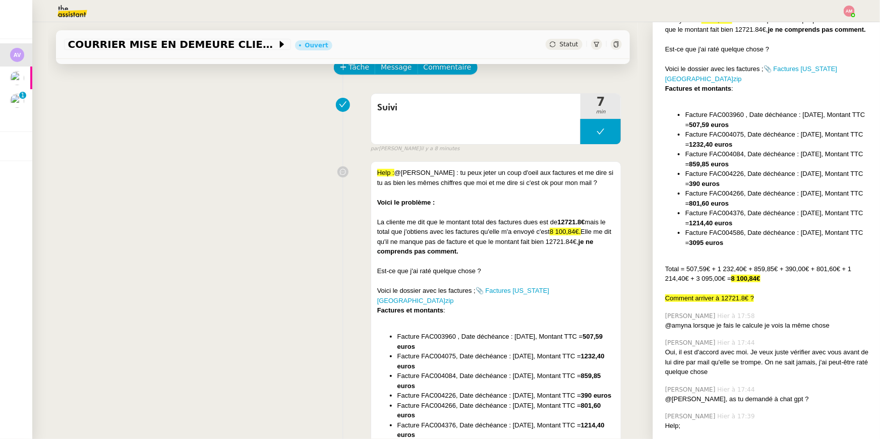
scroll to position [0, 0]
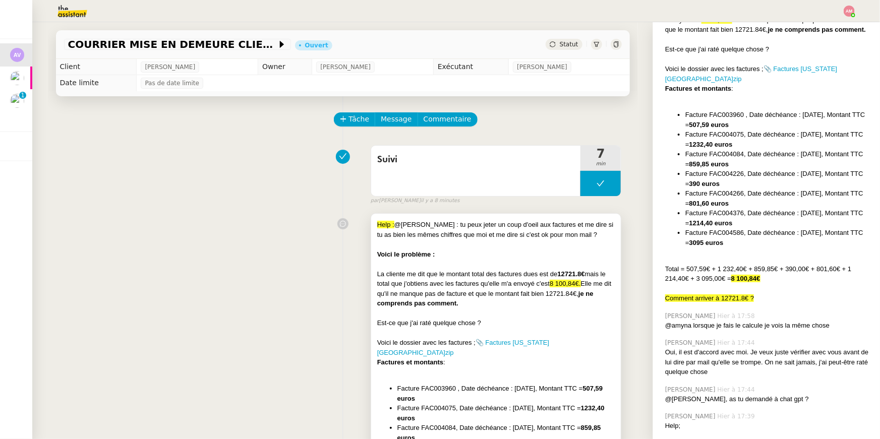
click at [443, 249] on div "Voici le problème :" at bounding box center [496, 254] width 238 height 10
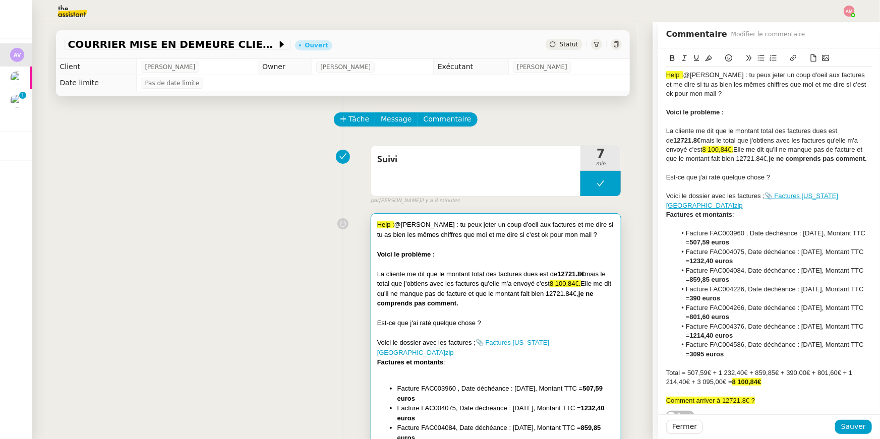
scroll to position [3, 0]
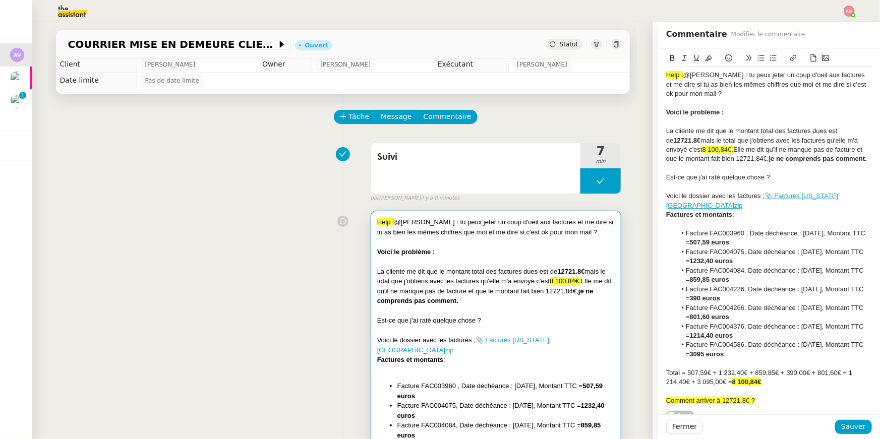
click at [677, 127] on div "La cliente me dit que le montant total des factures dues est de 12721.8€ mais l…" at bounding box center [769, 145] width 206 height 37
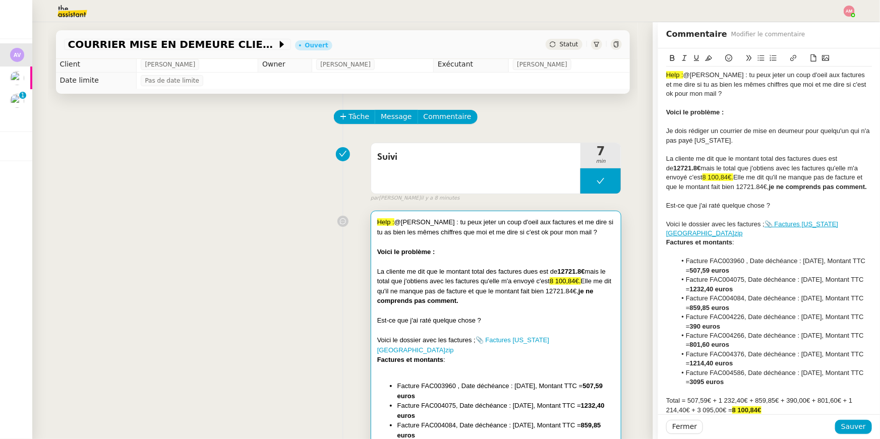
click at [781, 131] on div "Je dois rédiger un courrier de mise en deumeur pour quelqu'un qui n'a pas payé …" at bounding box center [769, 136] width 206 height 19
click at [759, 139] on div "Je dois rédiger un courrier de mise en demeure pour quelqu'un qui n'a pas payé …" at bounding box center [769, 136] width 206 height 19
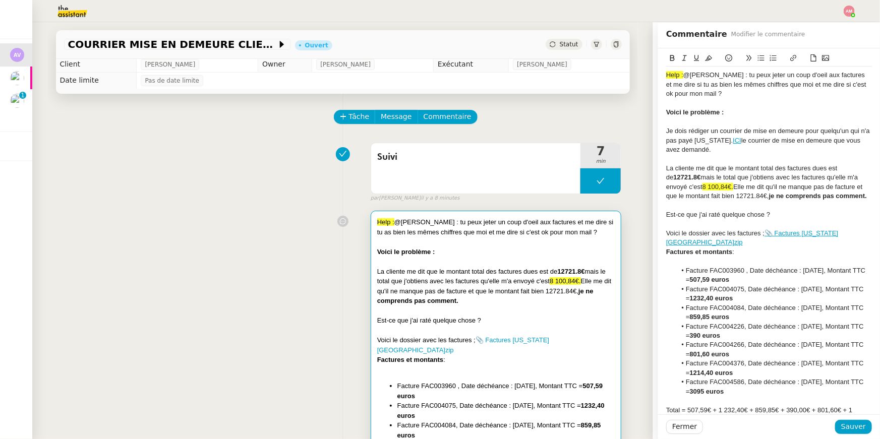
scroll to position [0, 0]
click at [732, 141] on link "ICI" at bounding box center [736, 141] width 9 height 8
click at [716, 139] on div "Je dois rédiger un courrier de mise en demeure pour quelqu'un qui n'a pas payé …" at bounding box center [769, 141] width 206 height 28
drag, startPoint x: 791, startPoint y: 141, endPoint x: 797, endPoint y: 149, distance: 10.5
click at [797, 149] on div "Je dois rédiger un courrier de mise en demeure pour quelqu'un qui n'a pas payé …" at bounding box center [769, 141] width 206 height 28
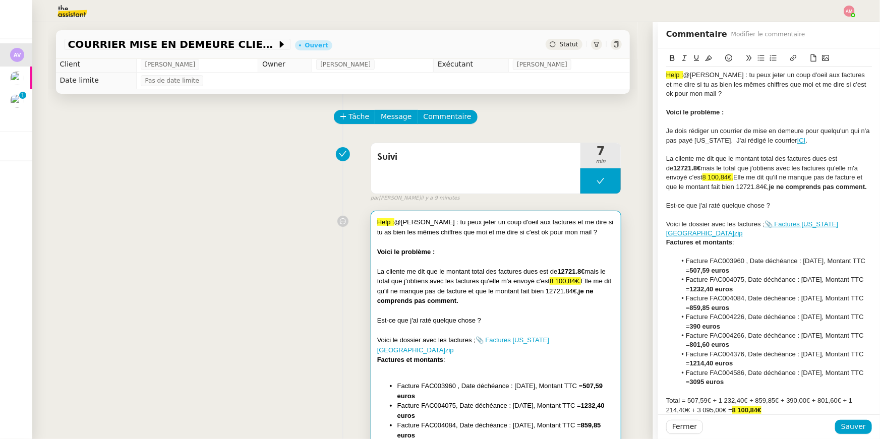
click at [763, 127] on div "Je dois rédiger un courrier de mise en demeure pour quelqu'un qui n'a pas payé …" at bounding box center [769, 136] width 206 height 19
click at [774, 184] on strong "je ne comprends pas comment." at bounding box center [818, 187] width 98 height 8
click at [767, 204] on div "Est-ce que j'ai raté quelque chose ?" at bounding box center [769, 205] width 206 height 9
click at [859, 426] on span "Sauver" at bounding box center [853, 427] width 25 height 12
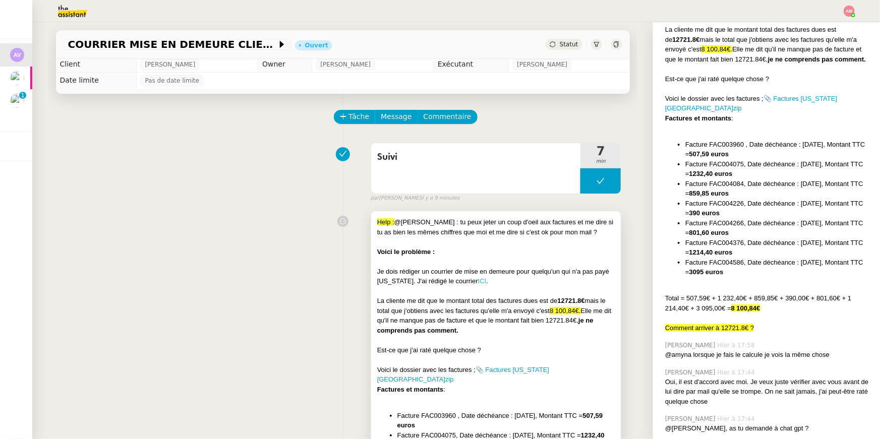
click at [478, 281] on link "ICI" at bounding box center [482, 281] width 9 height 8
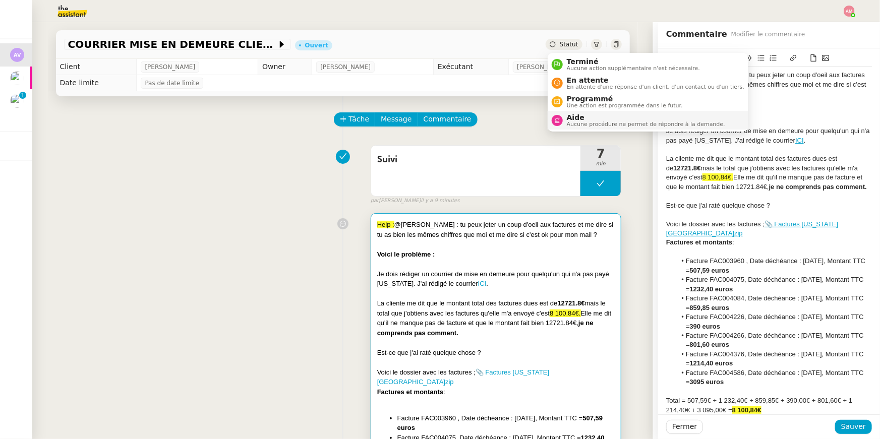
click at [570, 114] on span "Aide" at bounding box center [646, 117] width 158 height 8
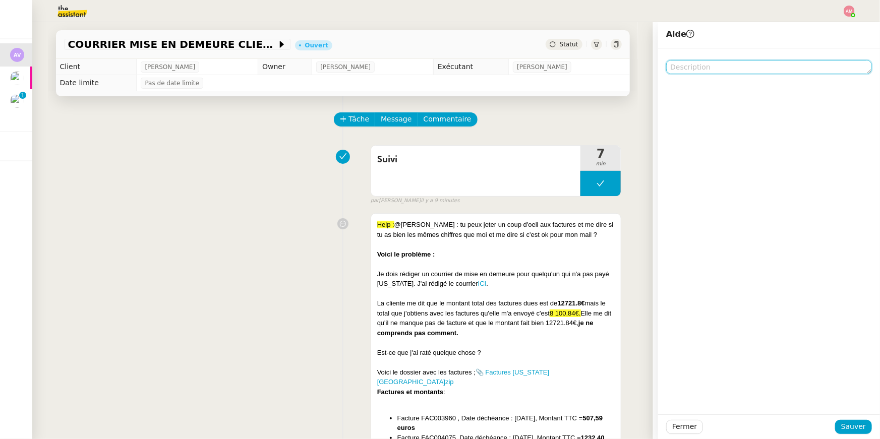
click at [695, 63] on textarea at bounding box center [769, 67] width 206 height 14
type textarea "@Frédérique"
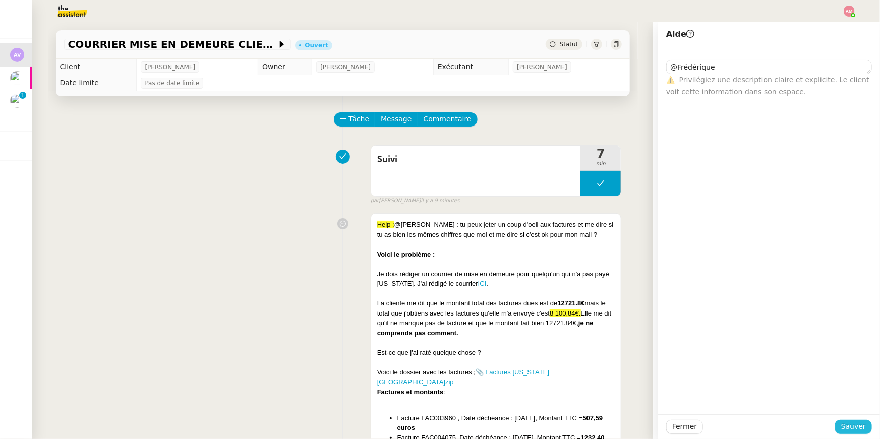
click at [856, 431] on span "Sauver" at bounding box center [853, 427] width 25 height 12
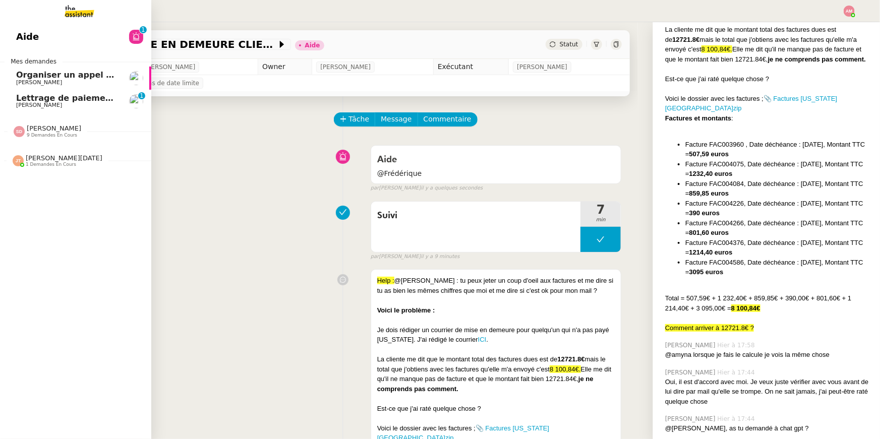
click at [44, 120] on span "Sheida Delpazir 9 demandes en cours" at bounding box center [79, 126] width 151 height 21
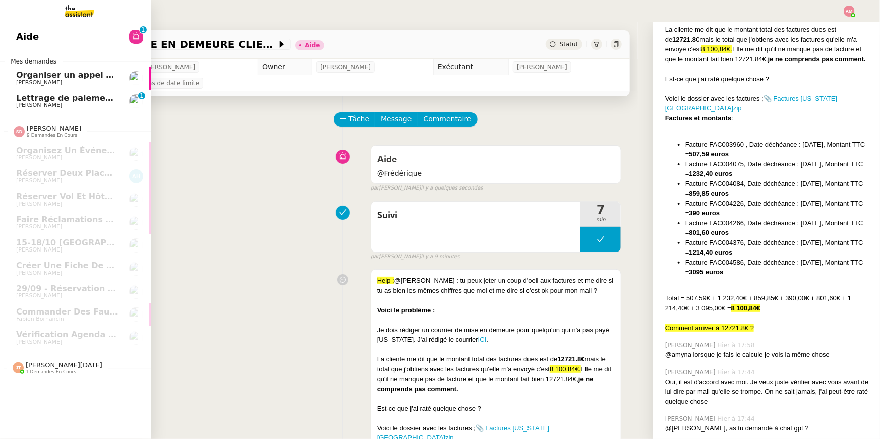
click at [43, 109] on link "Lettrage de paiement - 25 septembre 2025 Mathias Hombourger 0 1 2 3 4 5 6 7 8 9" at bounding box center [75, 101] width 151 height 23
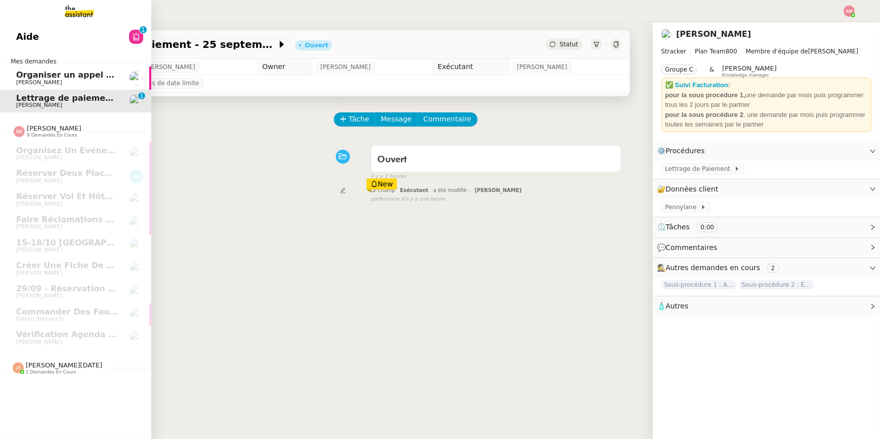
click at [44, 360] on span "Jean-Noël De Tinguy 1 demandes en cours" at bounding box center [79, 363] width 151 height 21
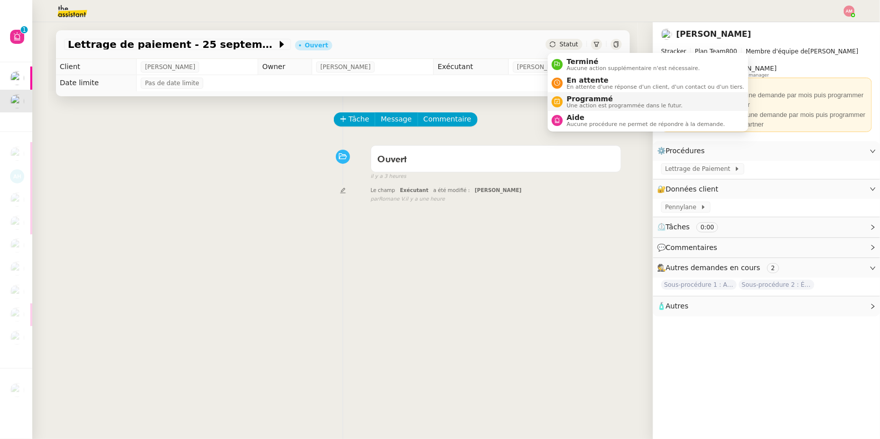
click at [580, 97] on span "Programmé" at bounding box center [625, 99] width 116 height 8
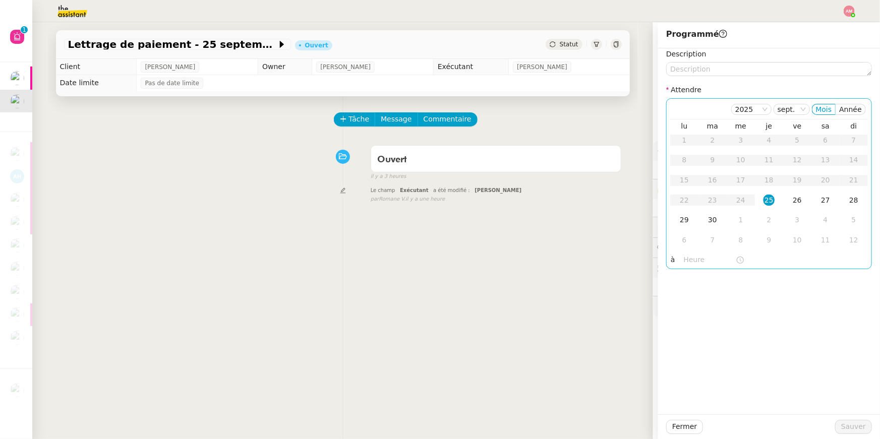
click at [688, 262] on input "text" at bounding box center [709, 260] width 52 height 12
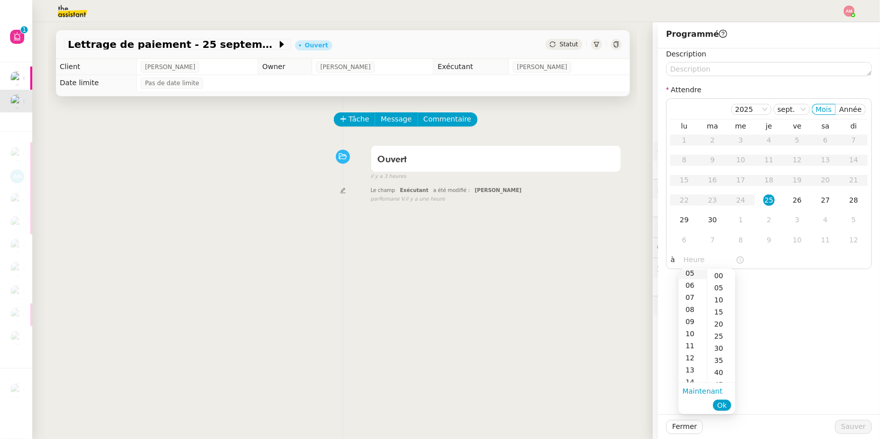
scroll to position [64, 0]
click at [690, 356] on div "12" at bounding box center [692, 357] width 28 height 12
click at [715, 279] on div "00" at bounding box center [721, 276] width 28 height 12
type input "12:00"
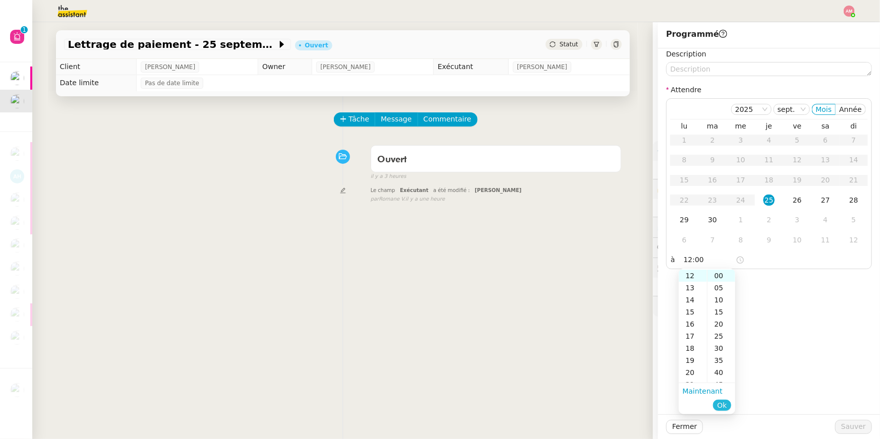
click at [725, 402] on span "Ok" at bounding box center [722, 405] width 10 height 10
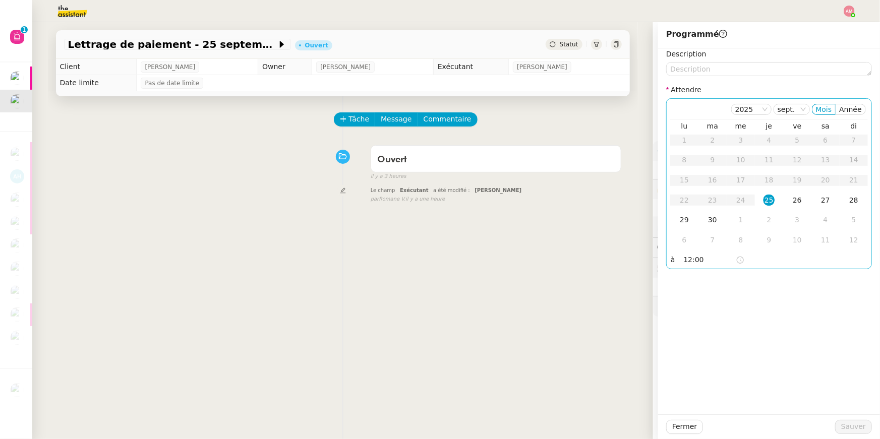
click at [771, 191] on td "25" at bounding box center [769, 201] width 28 height 20
click at [842, 422] on button "Sauver" at bounding box center [853, 427] width 37 height 14
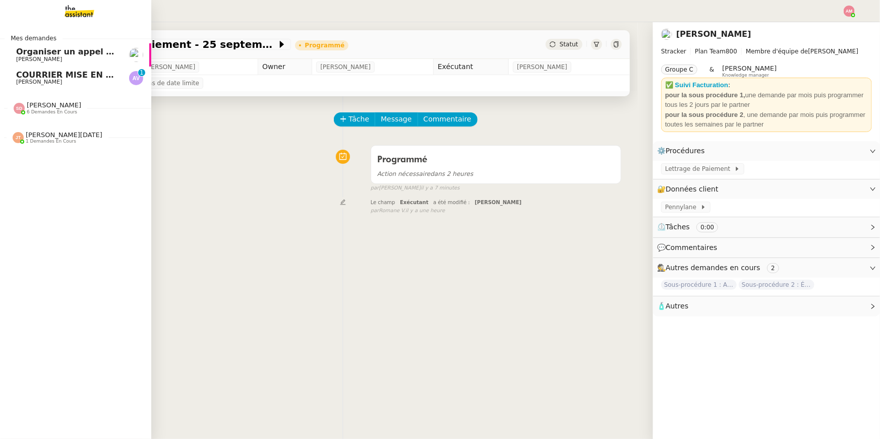
click at [40, 80] on span "[PERSON_NAME]" at bounding box center [39, 82] width 46 height 7
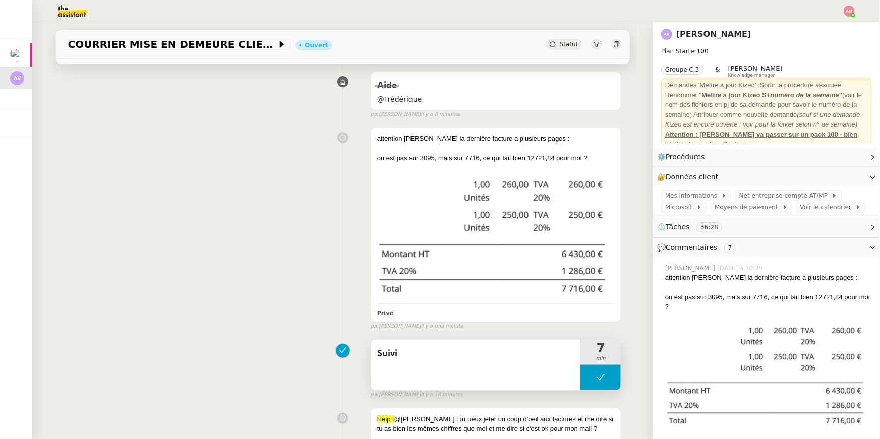
scroll to position [127, 0]
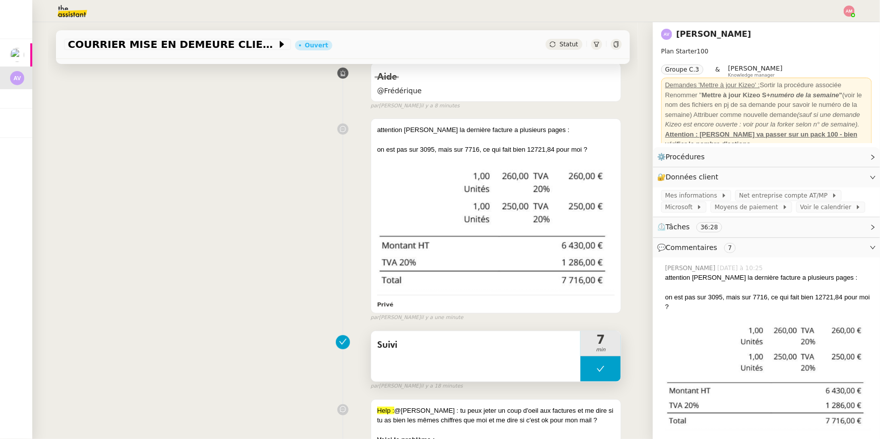
click at [597, 365] on icon at bounding box center [600, 369] width 8 height 8
click at [590, 365] on icon at bounding box center [590, 369] width 8 height 8
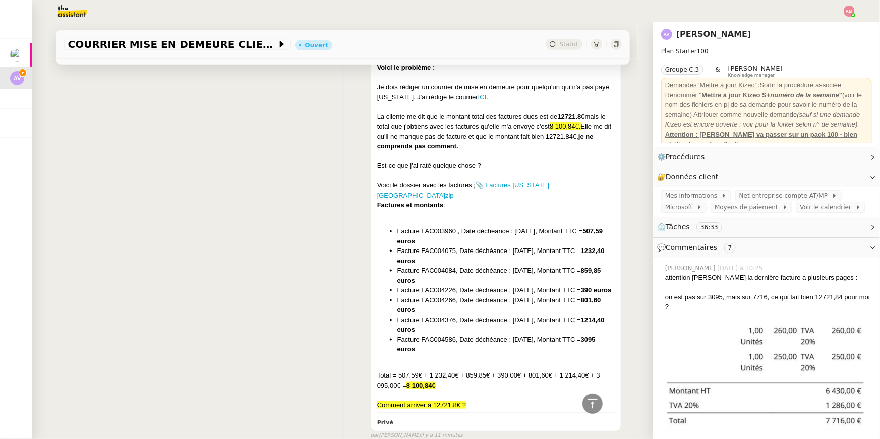
scroll to position [502, 0]
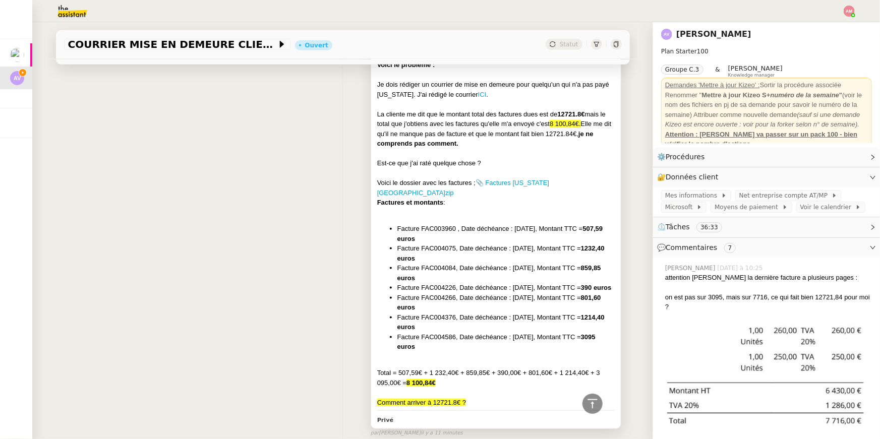
click at [541, 358] on div at bounding box center [496, 363] width 238 height 10
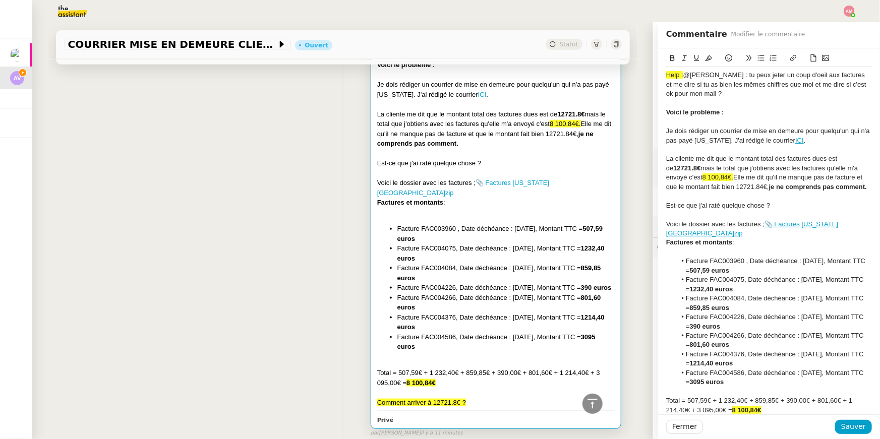
click at [551, 353] on div "Help : @Frédérique : tu peux jeter un coup d'oeil aux factures et me dire si tu…" at bounding box center [496, 219] width 238 height 377
click at [552, 349] on li "Facture FAC004586, Date déchéance : 15/07/2025, Montant TTC = 3095 euros" at bounding box center [506, 342] width 218 height 20
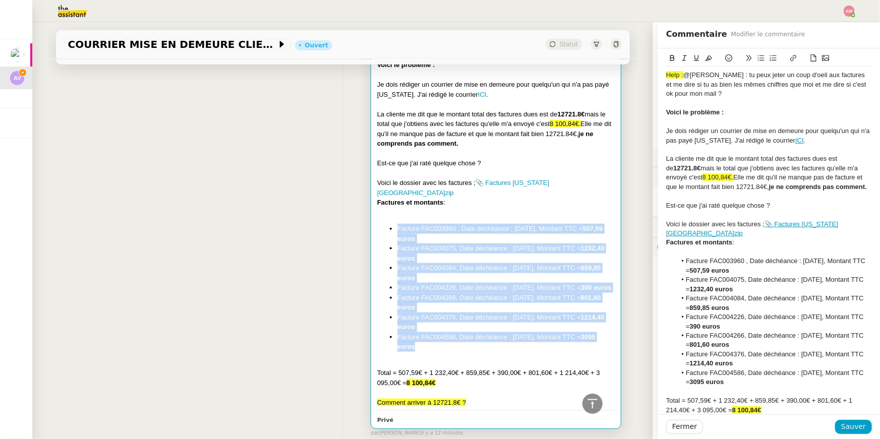
drag, startPoint x: 533, startPoint y: 347, endPoint x: 401, endPoint y: 211, distance: 189.6
click at [401, 211] on div "Help : @Frédérique : tu peux jeter un coup d'oeil aux factures et me dire si tu…" at bounding box center [496, 219] width 238 height 377
copy ul "Facture FAC003960 , Date déchéance : 15/03/2025, Montant TTC = 507,59 euros Fac…"
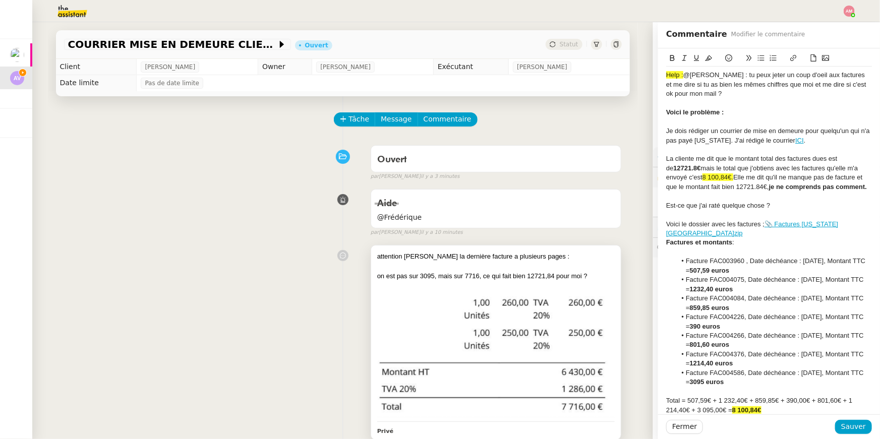
scroll to position [338, 0]
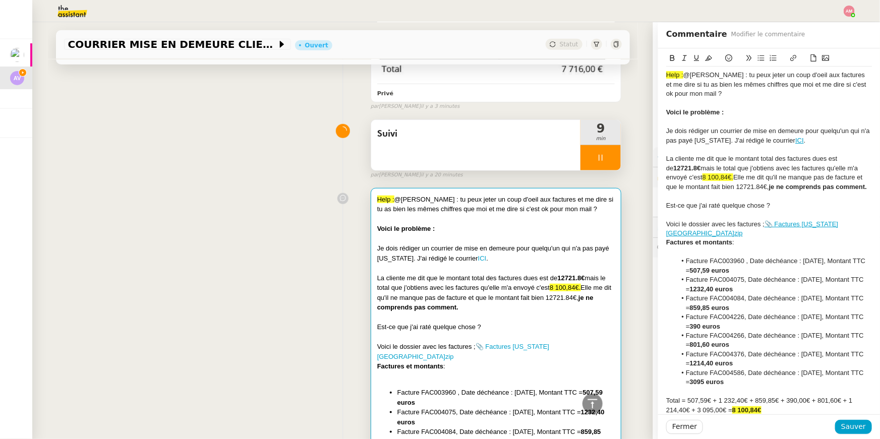
click at [591, 167] on div at bounding box center [600, 157] width 40 height 25
click at [611, 162] on button at bounding box center [610, 157] width 20 height 25
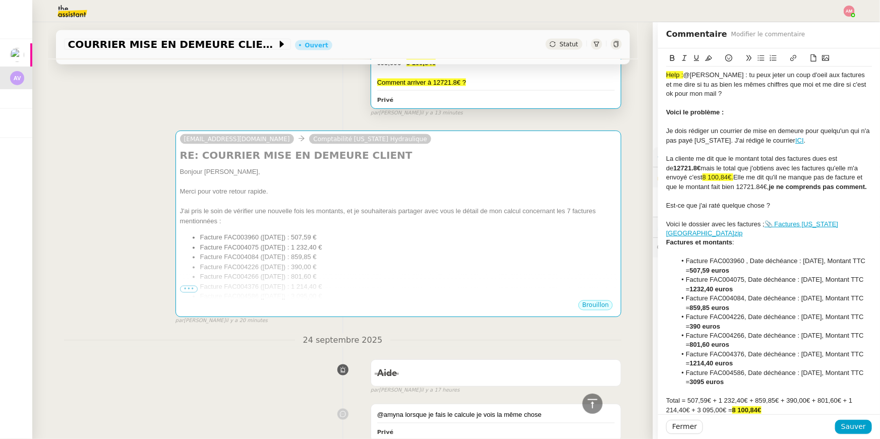
scroll to position [822, 0]
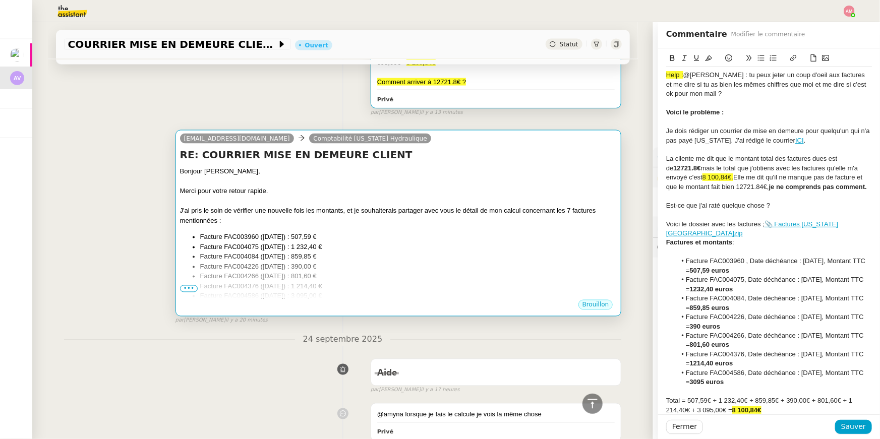
click at [265, 232] on li "Facture FAC003960 (15/03/2025) : 507,59 €" at bounding box center [408, 237] width 417 height 10
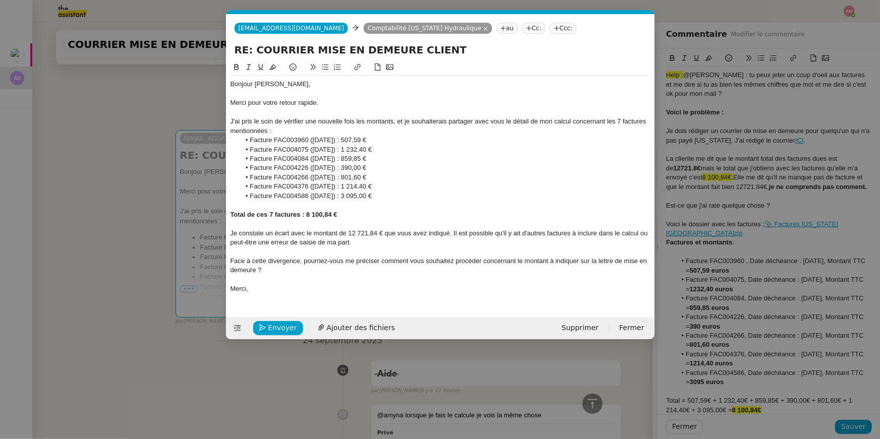
scroll to position [0, 21]
click at [303, 120] on div "J'ai pris le soin de vérifier une nouvelle fois les montants, et je souhaiterai…" at bounding box center [440, 126] width 420 height 19
click at [300, 119] on div "J'ai pris le soin de vérifier une nouvelle fois les montants, et je souhaiterai…" at bounding box center [440, 126] width 420 height 19
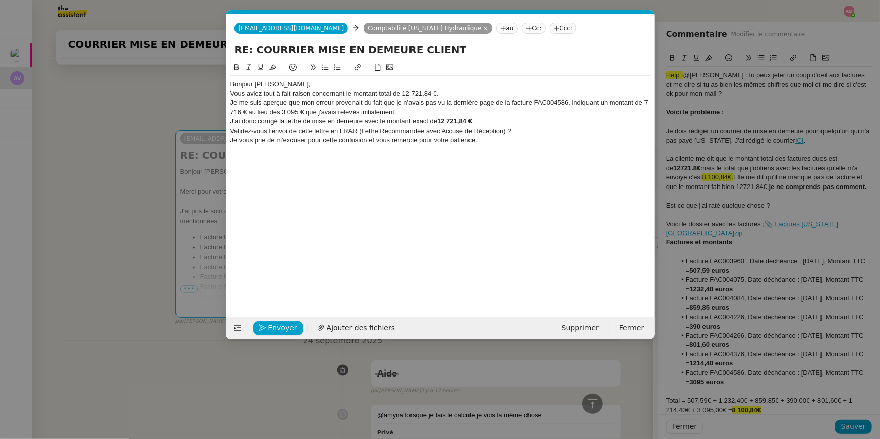
scroll to position [0, 0]
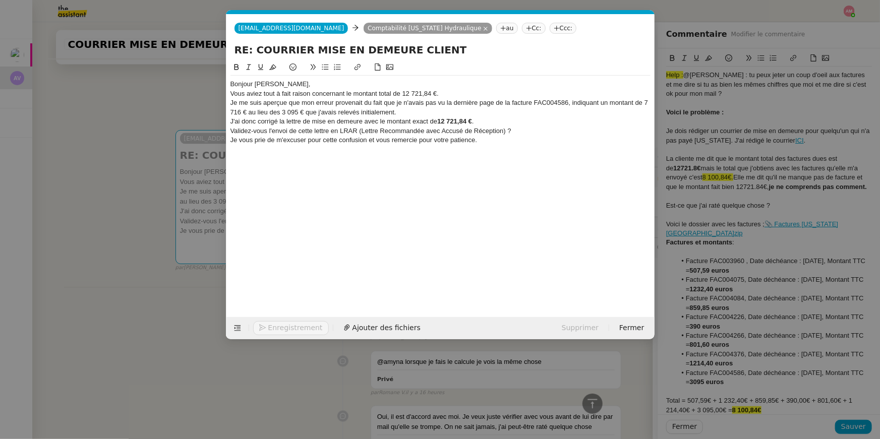
click at [291, 86] on div "Bonjour Armelle," at bounding box center [440, 84] width 420 height 9
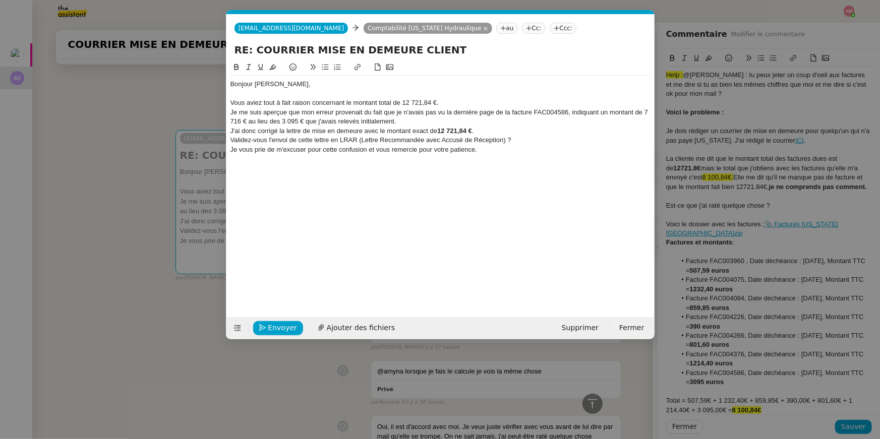
click at [456, 99] on div "Vous aviez tout à fait raison concernant le montant total de 12 721,84 €." at bounding box center [440, 102] width 420 height 9
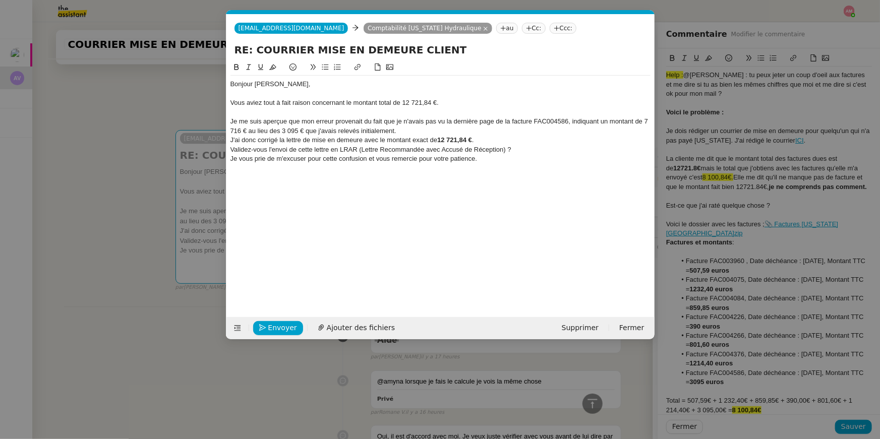
click at [433, 133] on div "Je me suis aperçue que mon erreur provenait du fait que je n'avais pas vu la de…" at bounding box center [440, 126] width 420 height 19
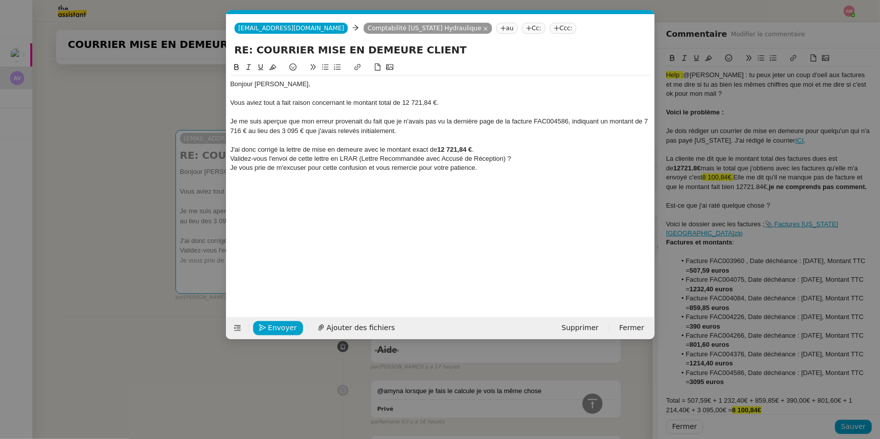
click at [496, 148] on div "J'ai donc corrigé la lettre de mise en demeure avec le montant exact de 12 721,…" at bounding box center [440, 149] width 420 height 9
click at [496, 152] on div "J'ai donc corrigé la lettre de mise en demeure avec le montant exact de 12 721,…" at bounding box center [440, 149] width 420 height 9
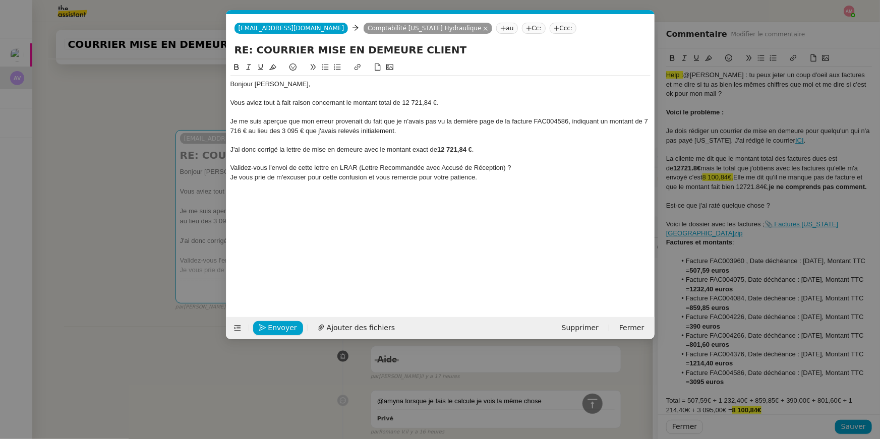
click at [439, 169] on div "Validez-vous l'envoi de cette lettre en LRAR (Lettre Recommandée avec Accusé de…" at bounding box center [440, 167] width 420 height 9
click at [325, 66] on icon at bounding box center [325, 67] width 7 height 7
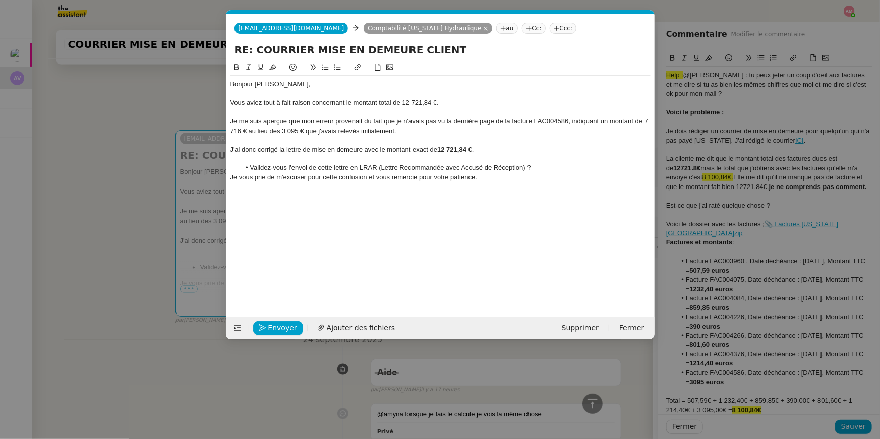
click at [378, 170] on li "Validez-vous l'envoi de cette lettre en LRAR (Lettre Recommandée avec Accusé de…" at bounding box center [445, 167] width 410 height 9
drag, startPoint x: 381, startPoint y: 169, endPoint x: 359, endPoint y: 169, distance: 22.2
click at [359, 169] on li "Validez-vous l'envoi de cette lettre en LRAR (Lettre Recommandée avec Accusé de…" at bounding box center [445, 167] width 410 height 9
click at [505, 170] on li "Validez-vous l'envoi de cette lettre en Lettre Recommandée avec Accusé de Récep…" at bounding box center [445, 167] width 410 height 9
click at [432, 170] on li "Validez-vous l'envoi de cette lettre en Lettre Recommandée avec Accusé de Récep…" at bounding box center [445, 167] width 410 height 9
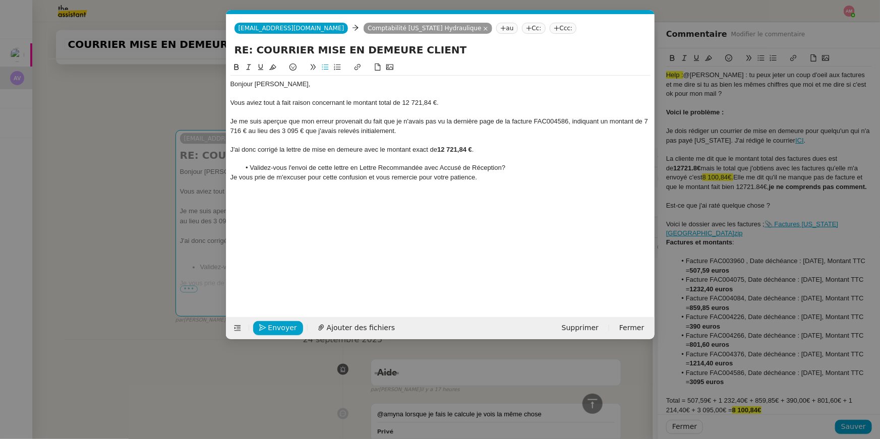
click at [345, 173] on div "Je vous prie de m'excuser pour cette confusion et vous remercie pour votre pati…" at bounding box center [440, 177] width 420 height 9
drag, startPoint x: 540, startPoint y: 169, endPoint x: 541, endPoint y: 160, distance: 9.1
click at [541, 160] on div "Bonjour Armelle, Vous aviez tout à fait raison concernant le montant total de 1…" at bounding box center [440, 135] width 420 height 119
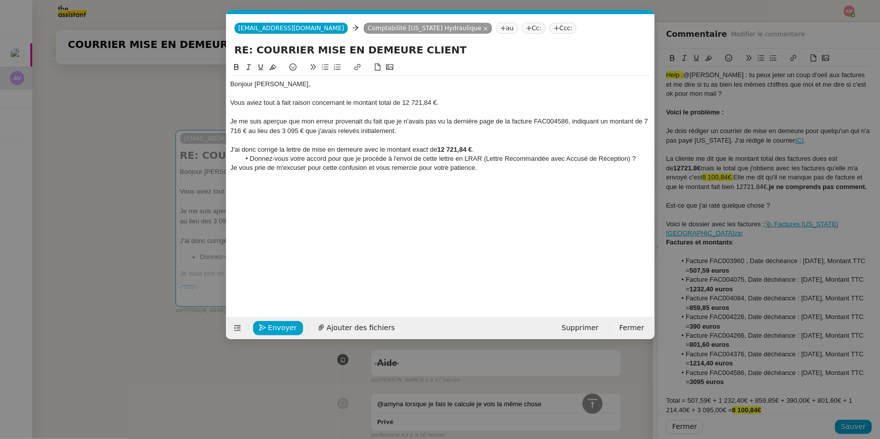
click at [519, 147] on div "J'ai donc corrigé la lettre de mise en demeure avec le montant exact de 12 721,…" at bounding box center [440, 149] width 420 height 9
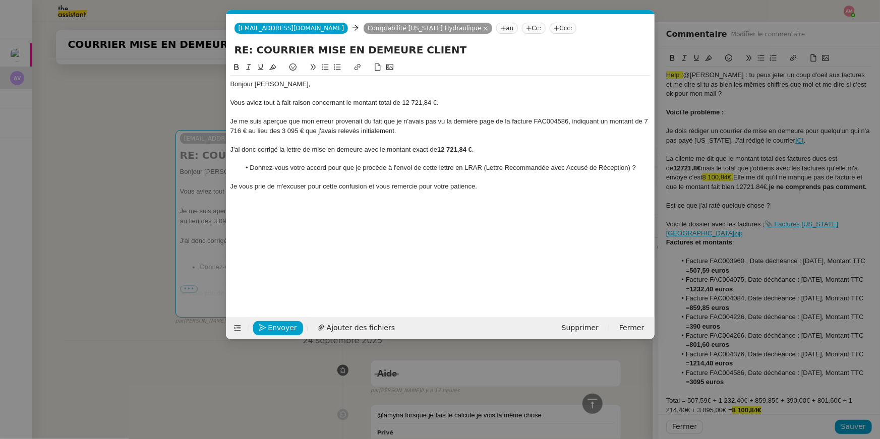
click at [482, 182] on div "Je vous prie de m'excuser pour cette confusion et vous remercie pour votre pati…" at bounding box center [440, 186] width 420 height 9
click at [486, 187] on div "Je vous prie de m'excuser pour cette confusion et vous remercie pour votre pati…" at bounding box center [440, 186] width 420 height 9
click at [465, 172] on li "Donnez-vous votre accord pour que je procède à l'envoi de cette lettre en LRAR …" at bounding box center [445, 167] width 410 height 9
click at [487, 167] on li "Donnez-vous votre accord pour que je procède à l'envoi de cette lettre en LRAR …" at bounding box center [445, 167] width 410 height 9
click at [485, 173] on div at bounding box center [440, 177] width 420 height 9
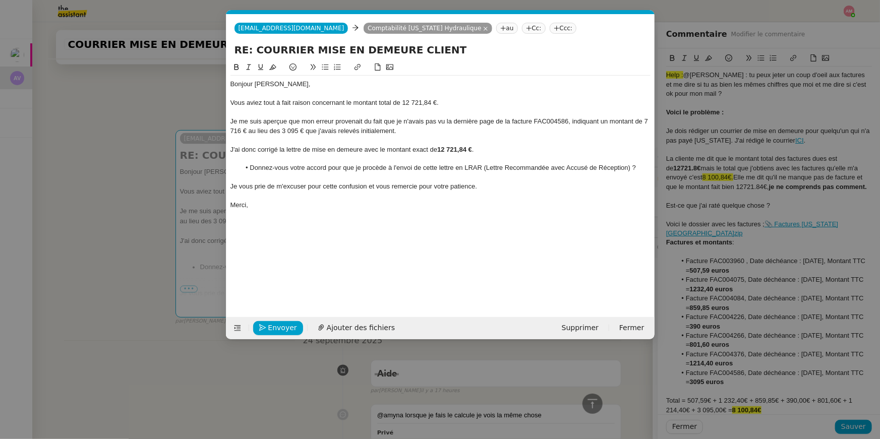
click at [487, 169] on li "Donnez-vous votre accord pour que je procède à l'envoi de cette lettre en LRAR …" at bounding box center [445, 167] width 410 height 9
drag, startPoint x: 485, startPoint y: 169, endPoint x: 629, endPoint y: 168, distance: 143.7
click at [629, 168] on li "Donnez-vous votre accord pour que je procède à l'envoi de cette lettre en LRAR …" at bounding box center [445, 167] width 410 height 9
drag, startPoint x: 486, startPoint y: 168, endPoint x: 464, endPoint y: 168, distance: 22.2
click at [464, 168] on li "Donnez-vous votre accord pour que je procède à l'envoi de cette lettre en LRAR …" at bounding box center [445, 167] width 410 height 9
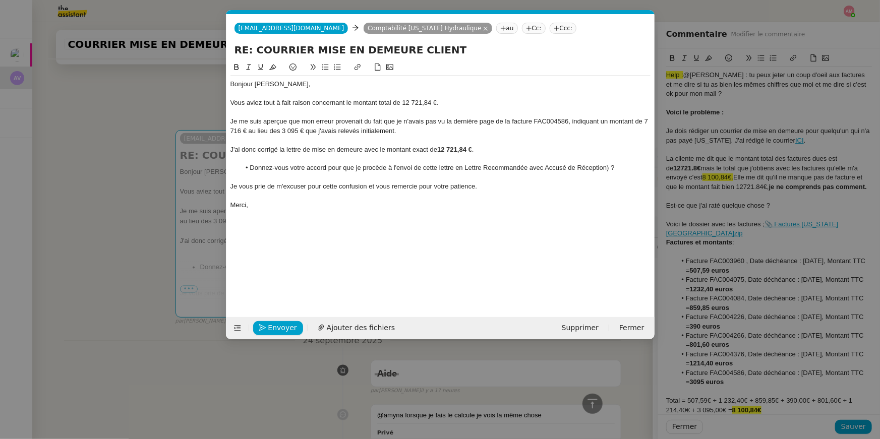
click at [605, 167] on li "Donnez-vous votre accord pour que je procède à l'envoi de cette lettre en Lettr…" at bounding box center [445, 167] width 410 height 9
click at [222, 107] on nz-modal-container "Service TA - VOYAGE - PROPOSITION GLOBALE A utiliser dans le cadre de propositi…" at bounding box center [440, 219] width 880 height 439
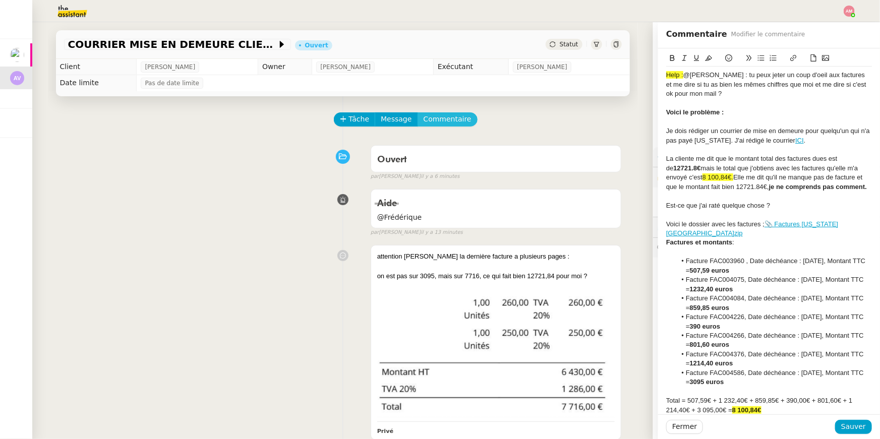
click at [440, 118] on span "Commentaire" at bounding box center [447, 119] width 48 height 12
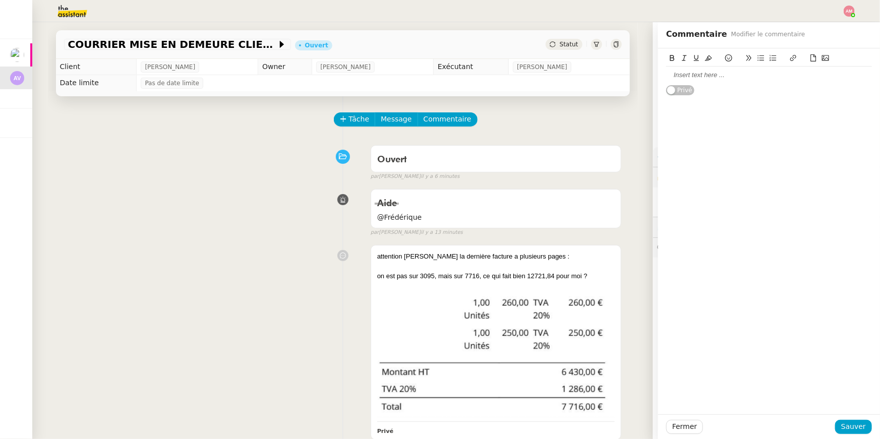
click at [843, 76] on div at bounding box center [769, 75] width 206 height 9
click at [853, 432] on span "Sauver" at bounding box center [853, 427] width 25 height 12
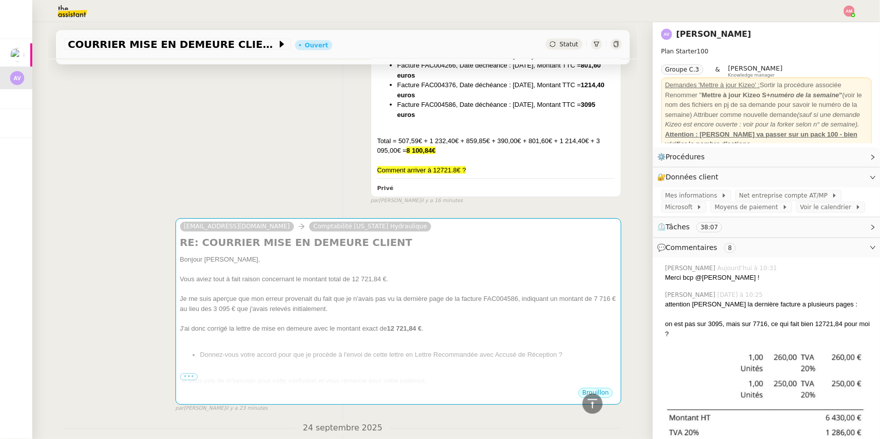
scroll to position [1006, 0]
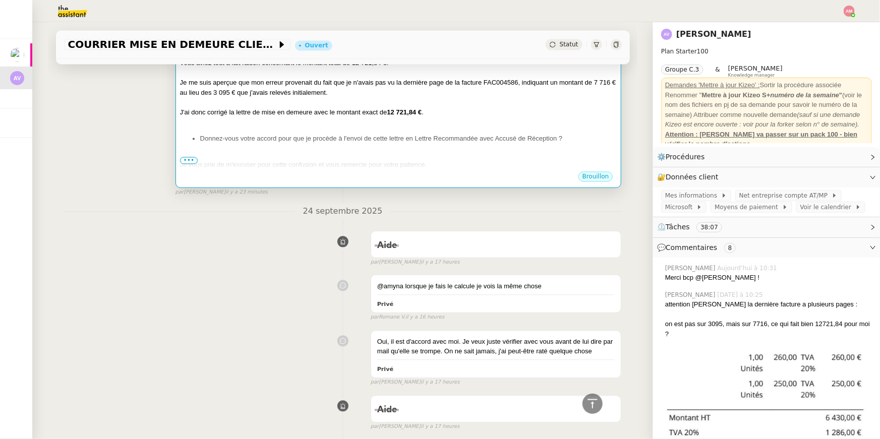
click at [376, 119] on div at bounding box center [398, 122] width 437 height 10
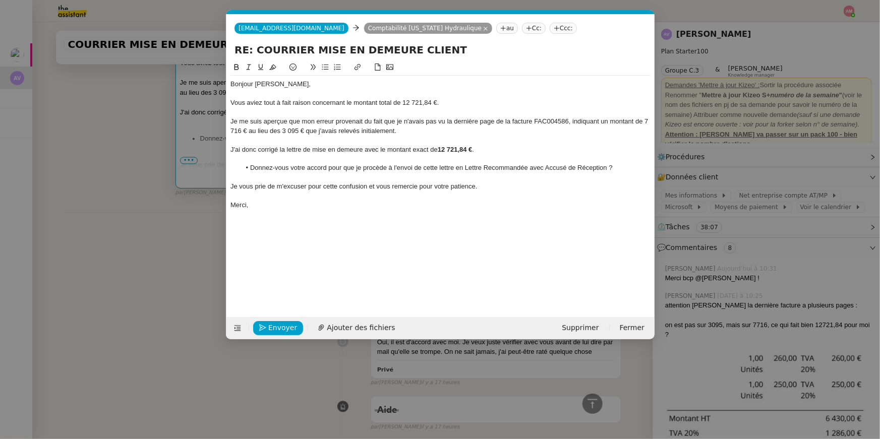
scroll to position [0, 21]
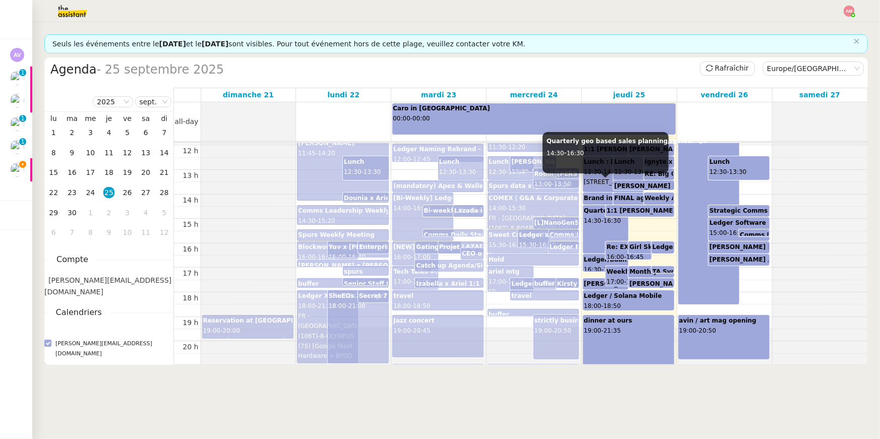
scroll to position [287, 0]
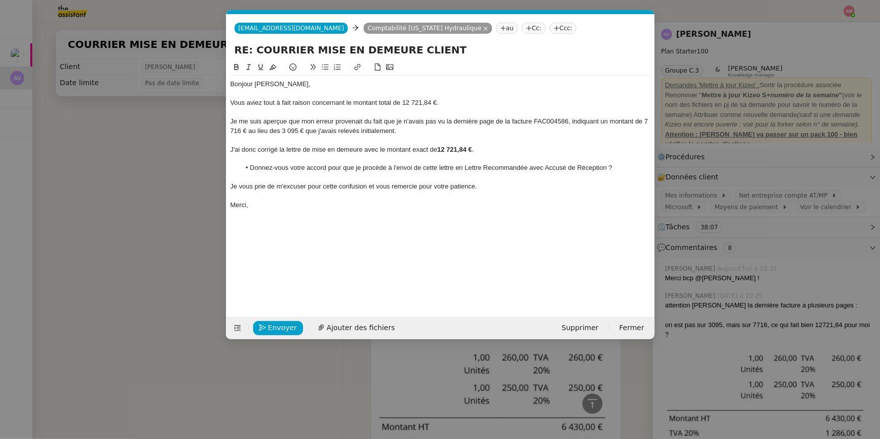
scroll to position [0, 21]
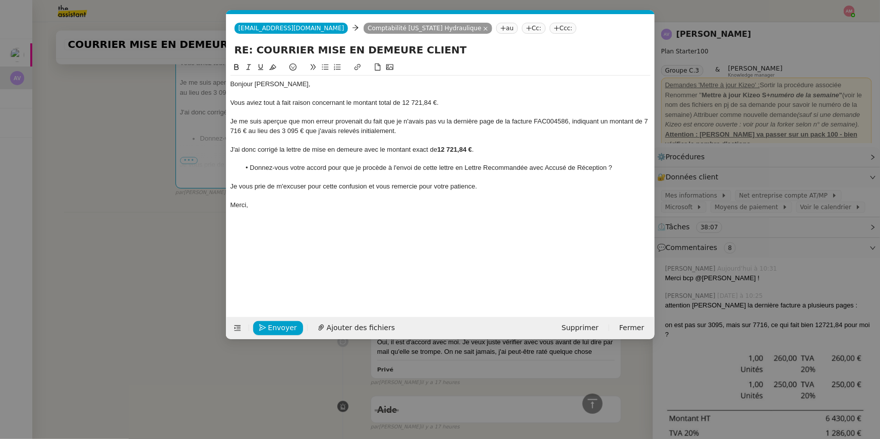
click at [185, 97] on nz-modal-container "Service TA - VOYAGE - PROPOSITION GLOBALE A utiliser dans le cadre de propositi…" at bounding box center [440, 219] width 880 height 439
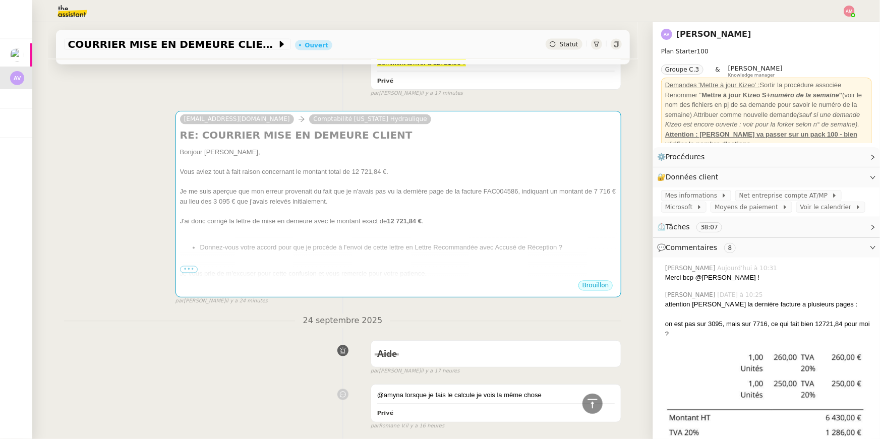
scroll to position [989, 0]
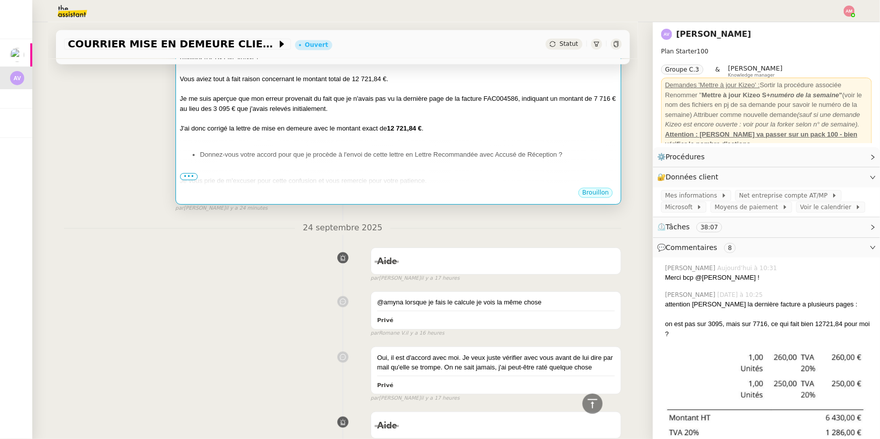
click at [295, 148] on div "Bonjour Armelle, Vous aviez tout à fait raison concernant le montant total de 1…" at bounding box center [398, 135] width 437 height 161
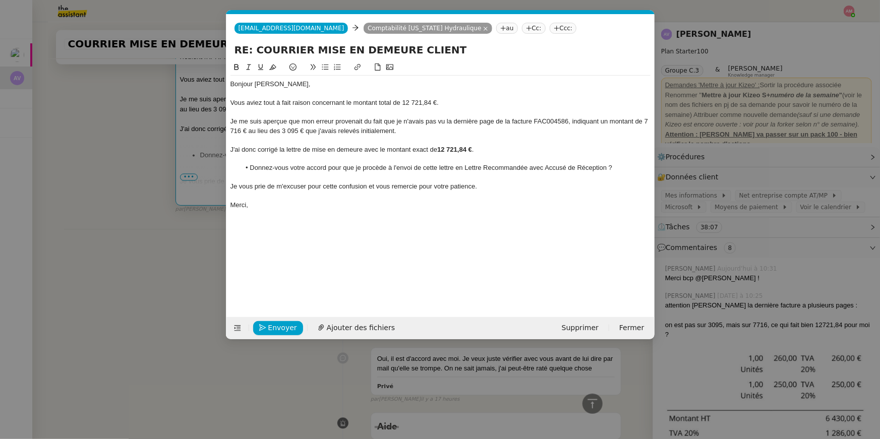
scroll to position [0, 21]
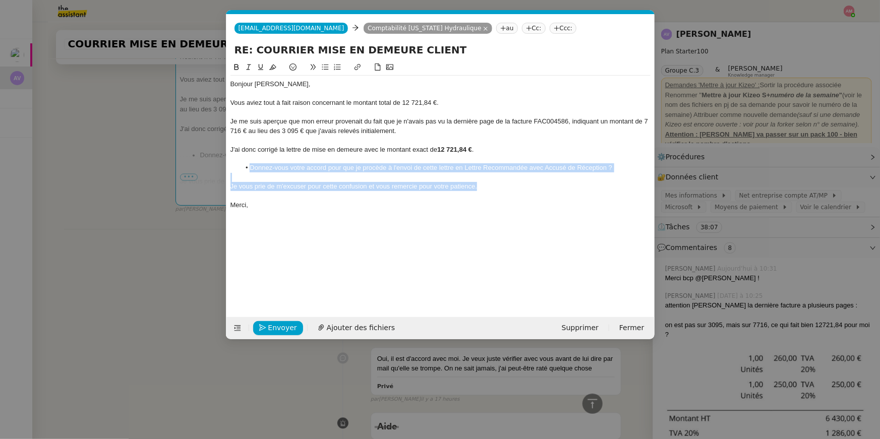
drag, startPoint x: 502, startPoint y: 189, endPoint x: 504, endPoint y: 163, distance: 25.8
click at [504, 163] on div "Bonjour Armelle, Vous aviez tout à fait raison concernant le montant total de 1…" at bounding box center [440, 145] width 420 height 138
click at [505, 175] on div at bounding box center [440, 177] width 420 height 9
click at [508, 179] on div "Bonjour Armelle, Vous aviez tout à fait raison concernant le montant total de 1…" at bounding box center [440, 145] width 420 height 138
click at [249, 71] on button at bounding box center [248, 67] width 12 height 12
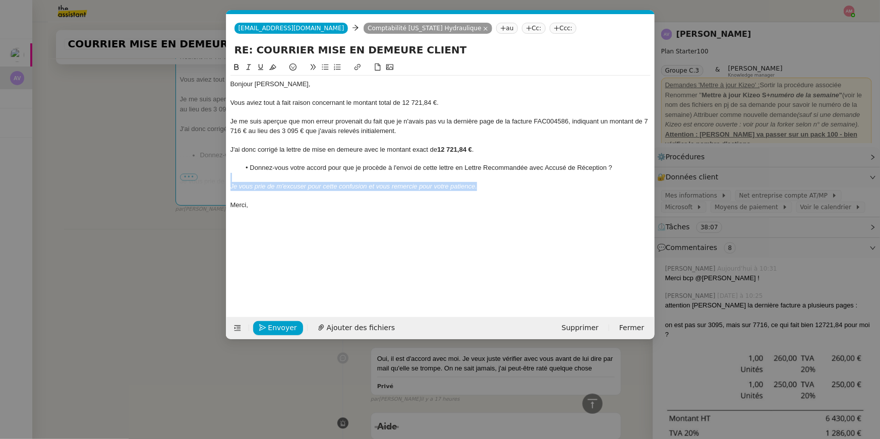
click at [332, 184] on em "Je vous prie de m'excuser pour cette confusion et vous remercie pour votre pati…" at bounding box center [353, 186] width 247 height 8
click at [279, 327] on span "Envoyer" at bounding box center [282, 328] width 29 height 12
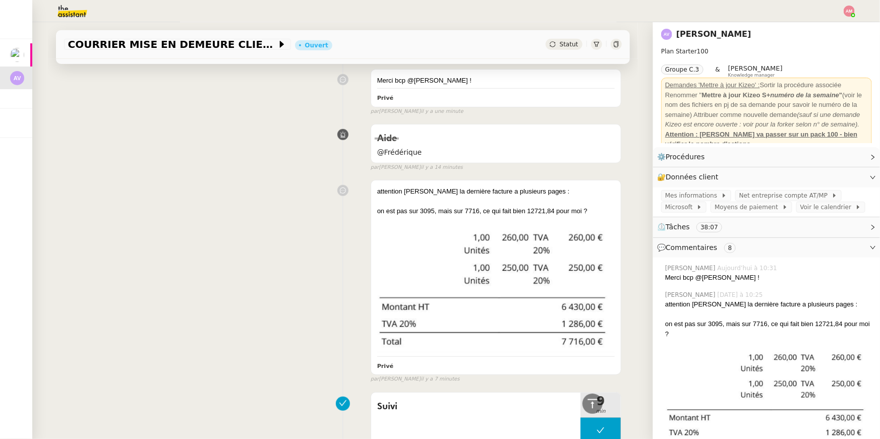
scroll to position [0, 0]
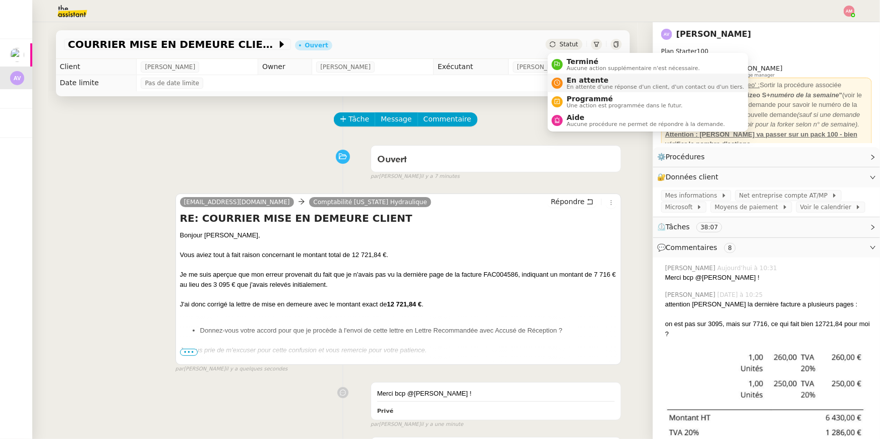
click at [575, 76] on span "En attente" at bounding box center [655, 80] width 177 height 8
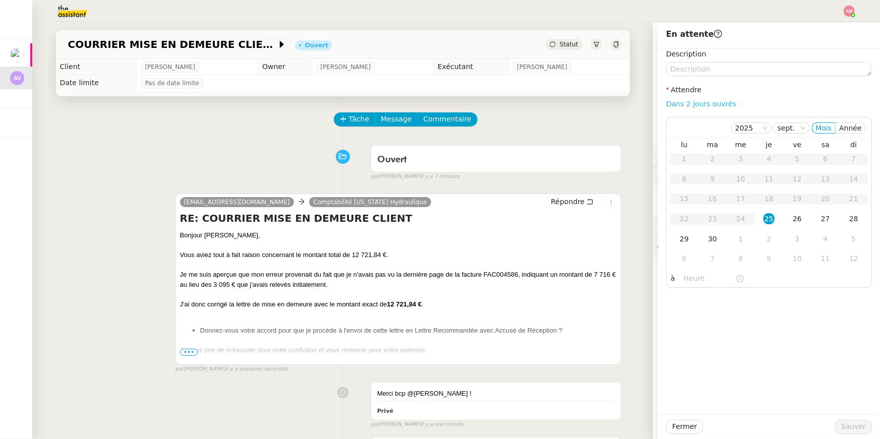
click at [683, 105] on link "Dans 2 jours ouvrés" at bounding box center [701, 104] width 70 height 8
type input "07:00"
click at [854, 421] on span "Sauver" at bounding box center [853, 427] width 25 height 12
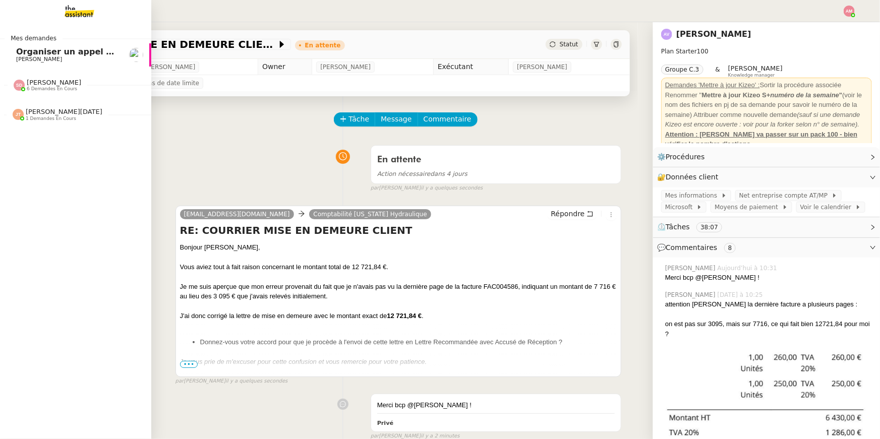
click at [26, 56] on span "[PERSON_NAME]" at bounding box center [39, 59] width 46 height 7
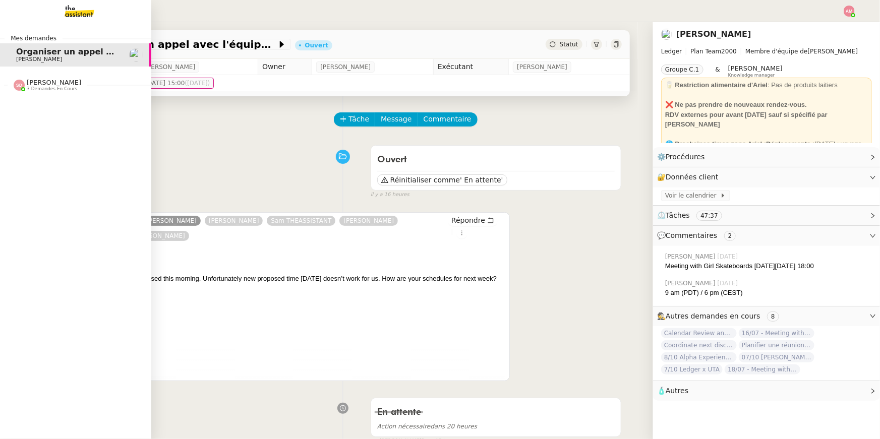
click at [39, 94] on div "Sheida Delpazir 3 demandes en cours" at bounding box center [75, 81] width 151 height 29
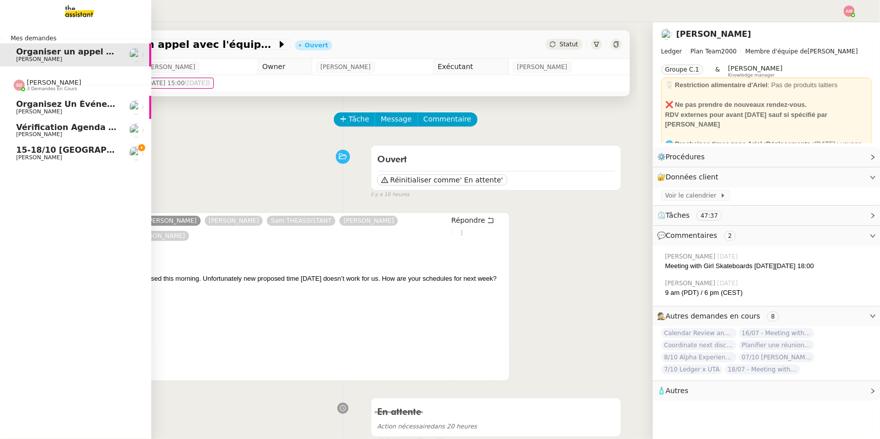
click at [47, 131] on span "Vérification Agenda + Chat + Wagram (9h et 14h)" at bounding box center [129, 127] width 226 height 10
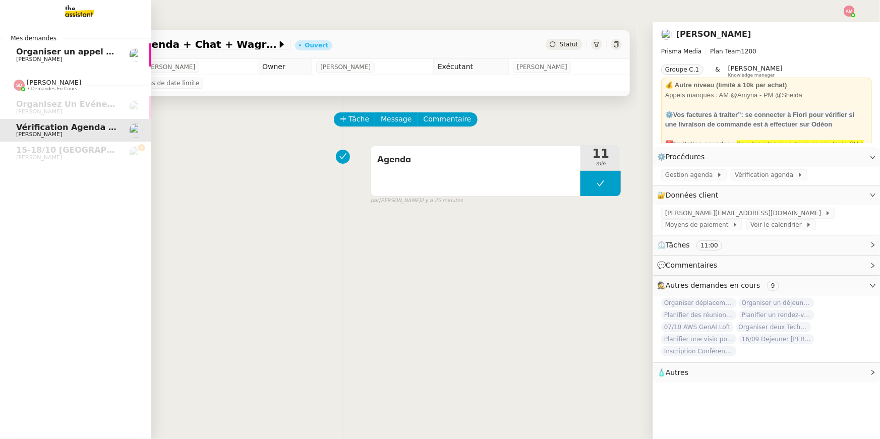
click at [33, 55] on span "Organiser un appel avec l'équipe Girl Skateboards" at bounding box center [130, 52] width 229 height 10
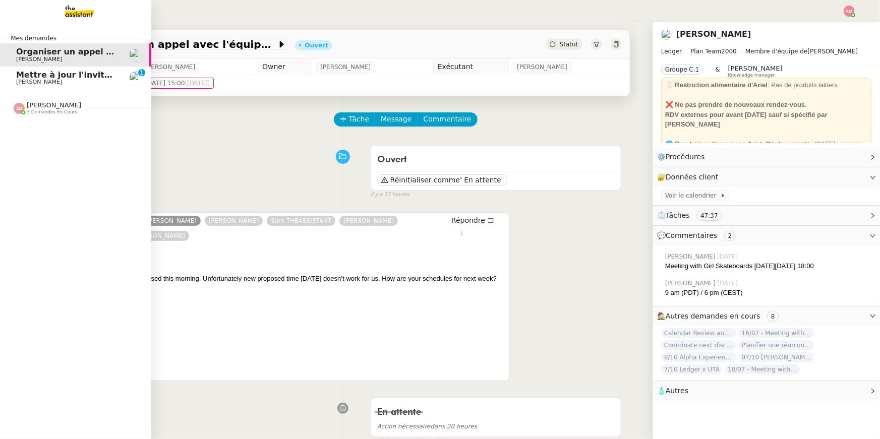
click at [15, 80] on link "Mettre à jour l'invitation Comex David Berrebi 0 1 2 3 4 5 6 7 8 9" at bounding box center [75, 78] width 151 height 23
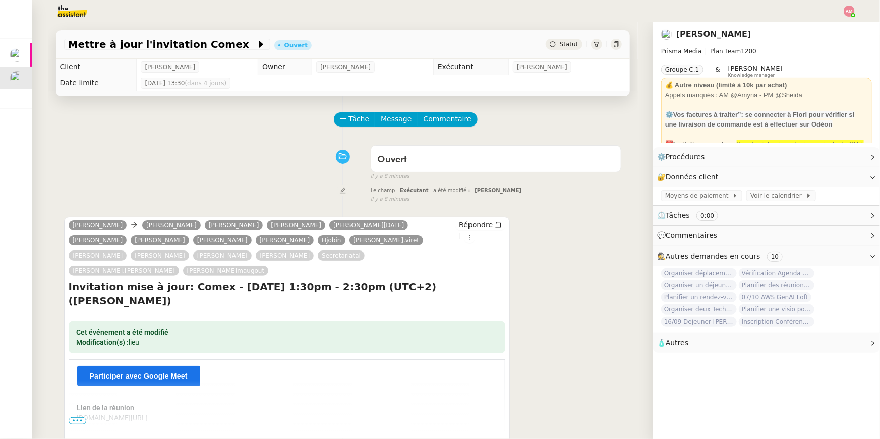
click at [354, 111] on div "Tâche Message Commentaire Veuillez patienter une erreur s'est produite 👌👌👌 mess…" at bounding box center [343, 315] width 590 height 439
click at [355, 118] on span "Tâche" at bounding box center [359, 119] width 21 height 12
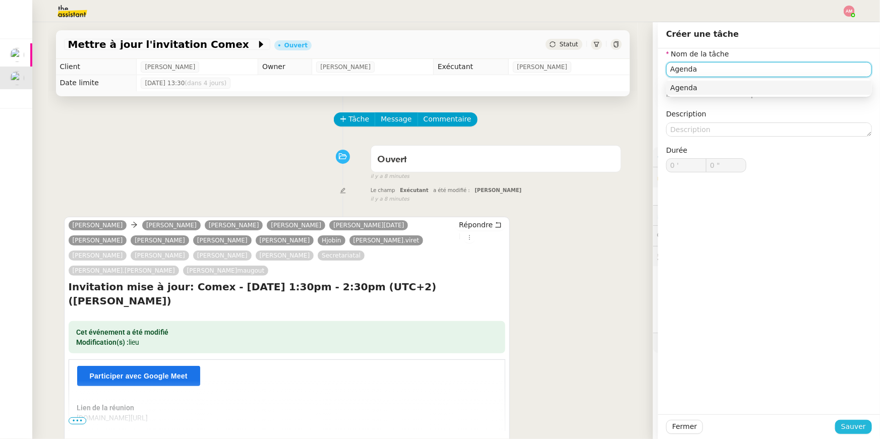
type input "Agenda"
click at [847, 425] on span "Sauver" at bounding box center [853, 427] width 25 height 12
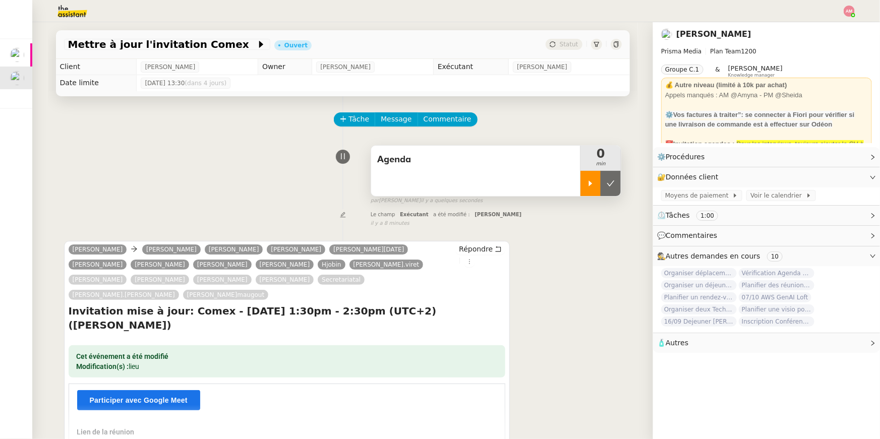
click at [588, 184] on icon at bounding box center [590, 183] width 8 height 8
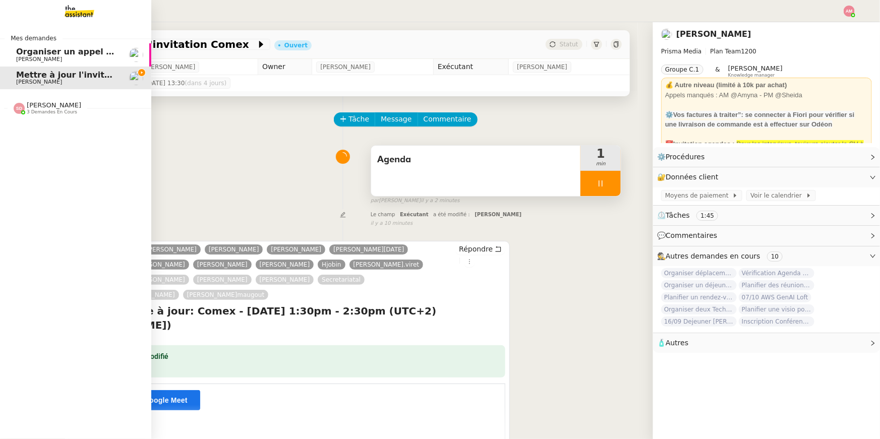
click at [27, 112] on span "3 demandes en cours" at bounding box center [52, 112] width 50 height 6
click at [44, 82] on span "[PERSON_NAME]" at bounding box center [39, 82] width 46 height 7
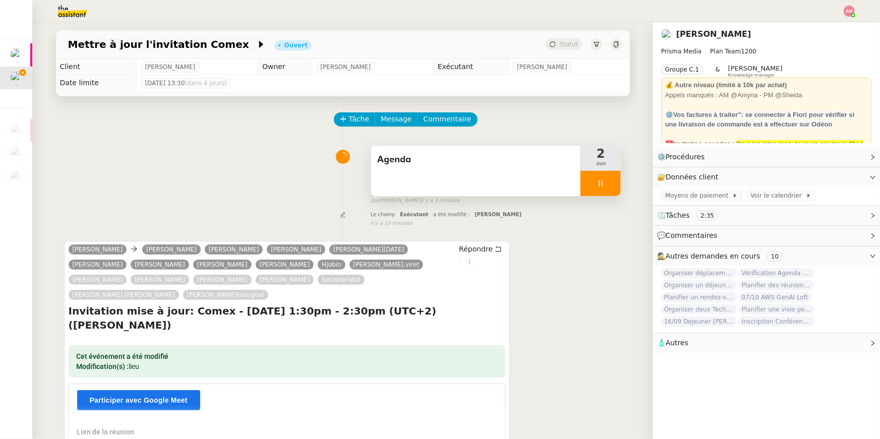
click at [527, 171] on div "Agenda" at bounding box center [476, 171] width 210 height 50
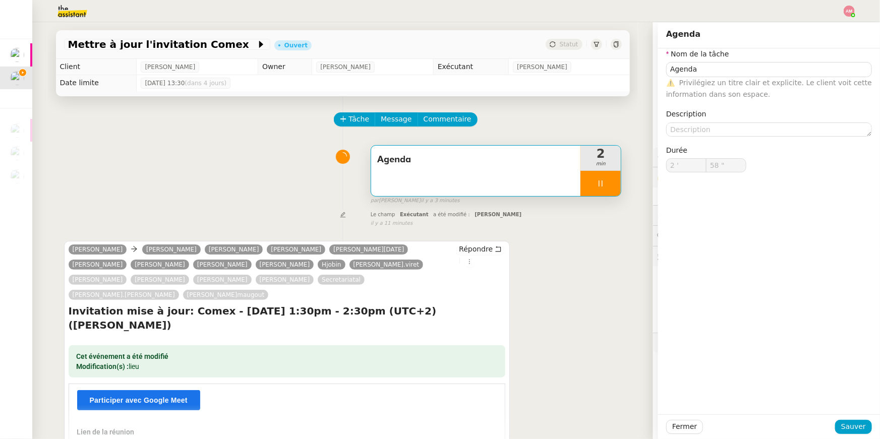
type input "59 ""
type input "3 '"
type input "3 ""
click at [592, 182] on div at bounding box center [600, 183] width 40 height 25
type input "Agenda"
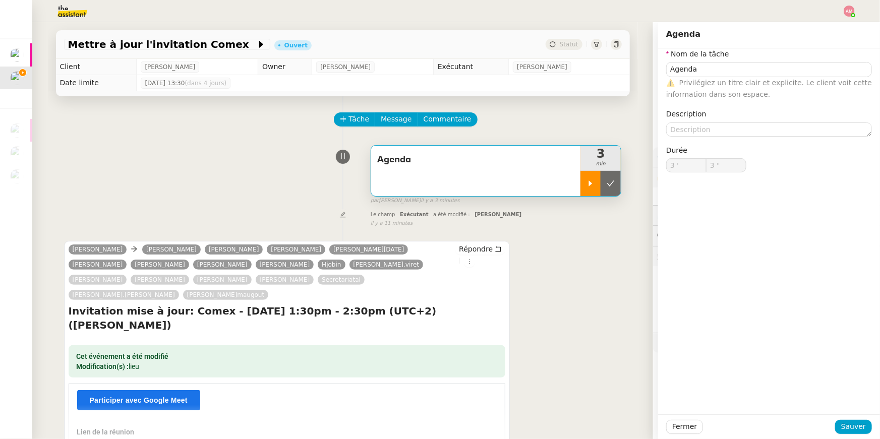
type input "3 '"
type input "3 ""
type input "Agenda"
type input "3 '"
type input "3 ""
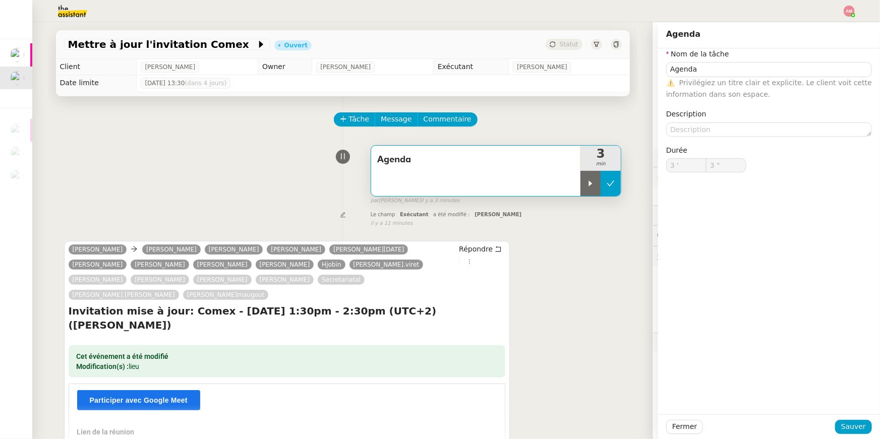
click at [603, 183] on button at bounding box center [610, 183] width 20 height 25
type input "Agenda"
type input "3 '"
type input "3 ""
type input "Agenda"
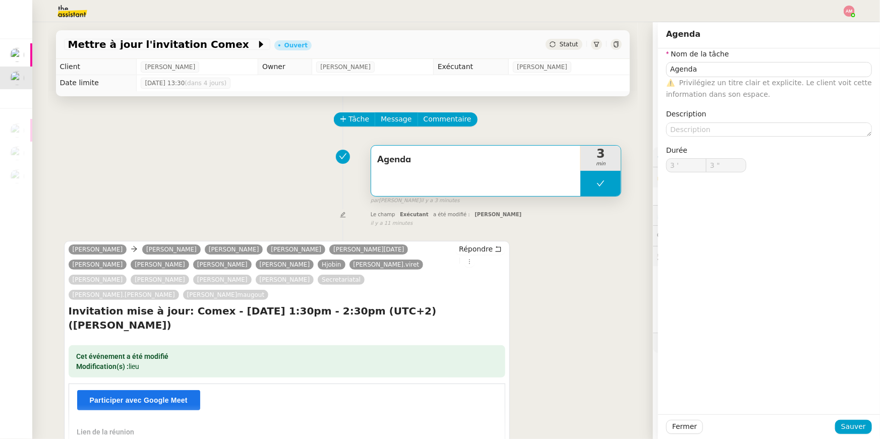
type input "3 '"
type input "3 ""
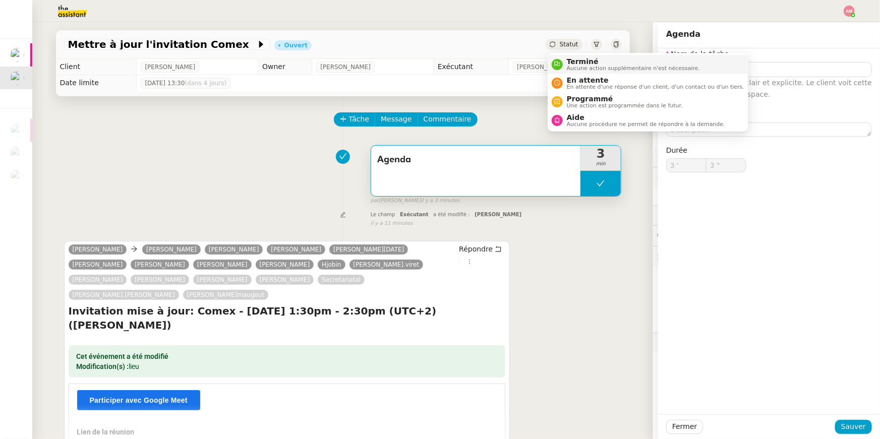
click at [568, 59] on span "Terminé" at bounding box center [633, 61] width 133 height 8
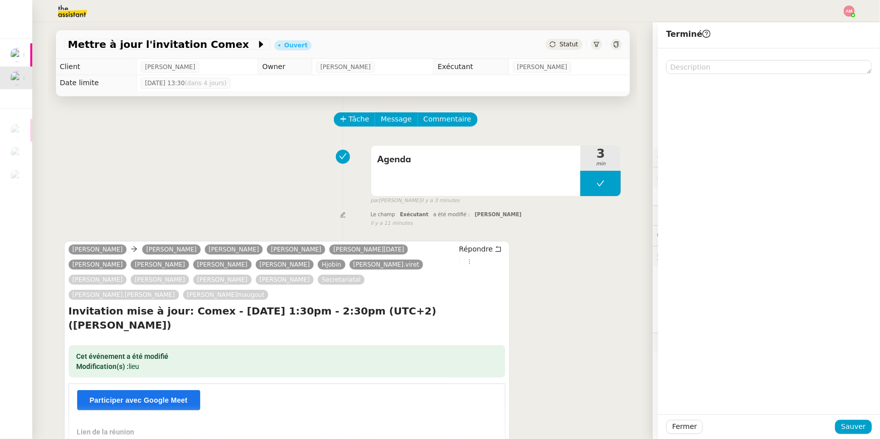
click at [859, 435] on div "Fermer Sauver" at bounding box center [769, 426] width 222 height 25
click at [846, 427] on span "Sauver" at bounding box center [853, 427] width 25 height 12
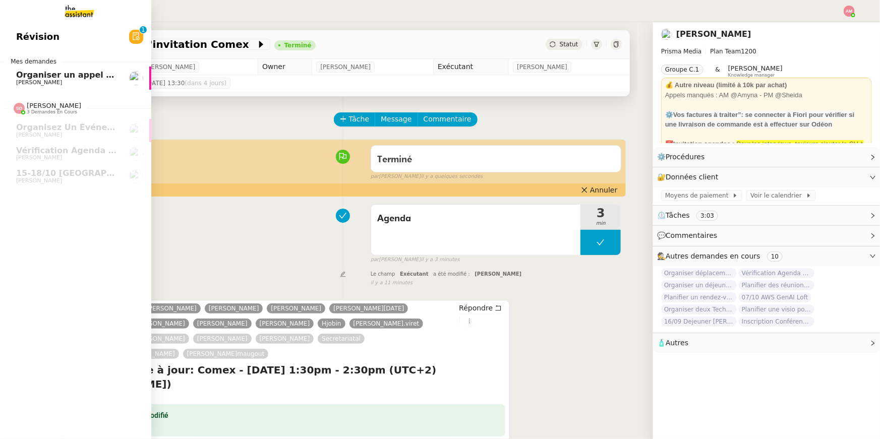
click at [19, 75] on span "Organiser un appel avec l'équipe Girl Skateboards" at bounding box center [130, 75] width 229 height 10
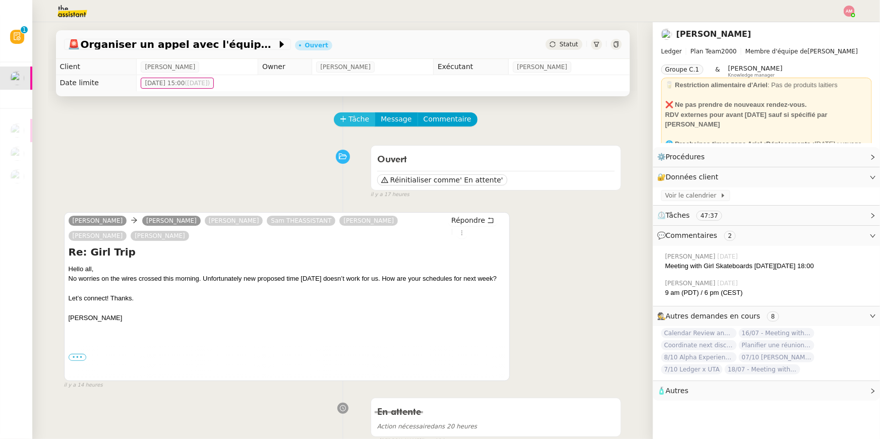
click at [361, 113] on button "Tâche" at bounding box center [355, 119] width 42 height 14
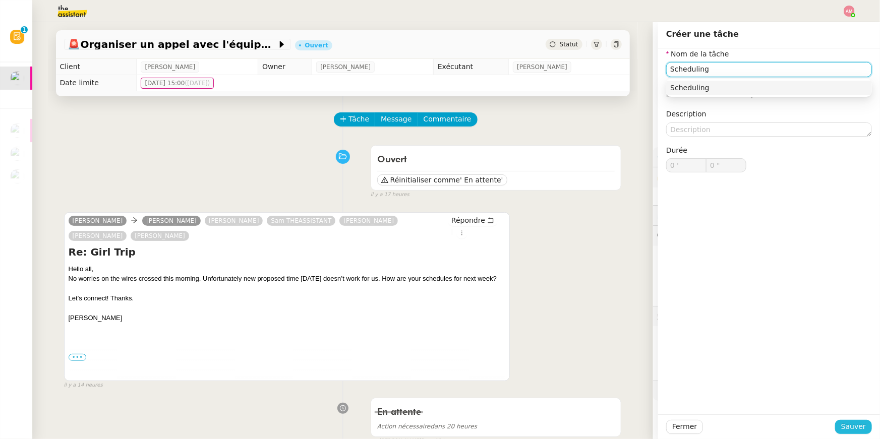
type input "Scheduling"
click at [848, 429] on span "Sauver" at bounding box center [853, 427] width 25 height 12
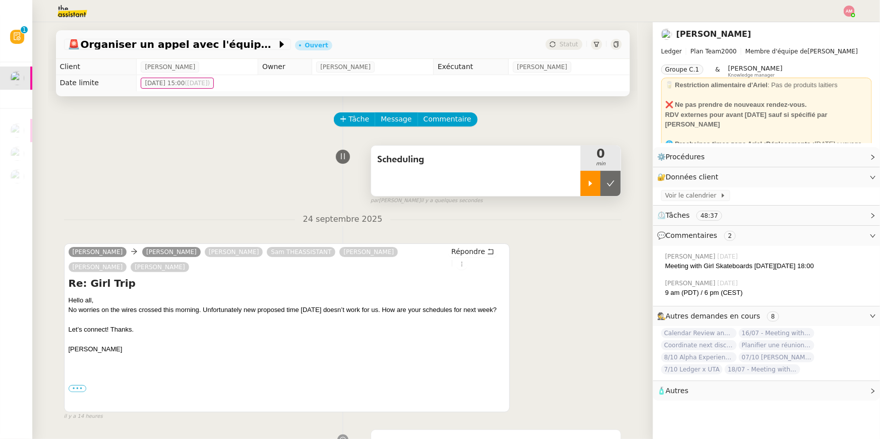
click at [588, 175] on div at bounding box center [590, 183] width 20 height 25
click at [685, 193] on span "Voir le calendrier" at bounding box center [692, 196] width 55 height 10
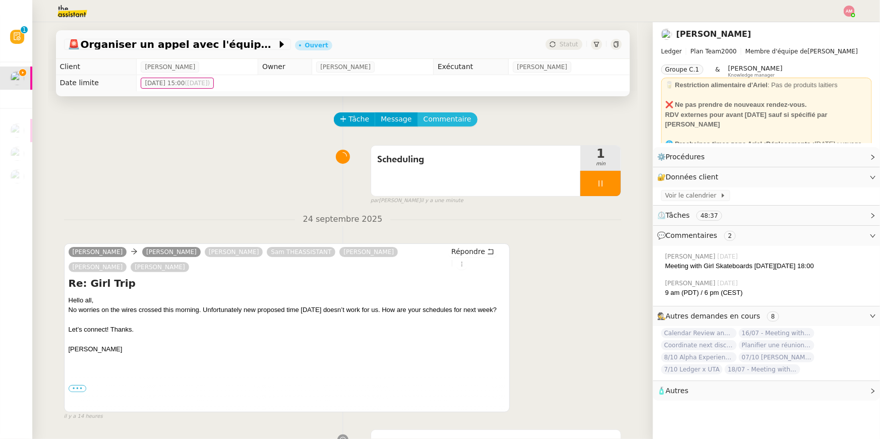
click at [457, 120] on span "Commentaire" at bounding box center [447, 119] width 48 height 12
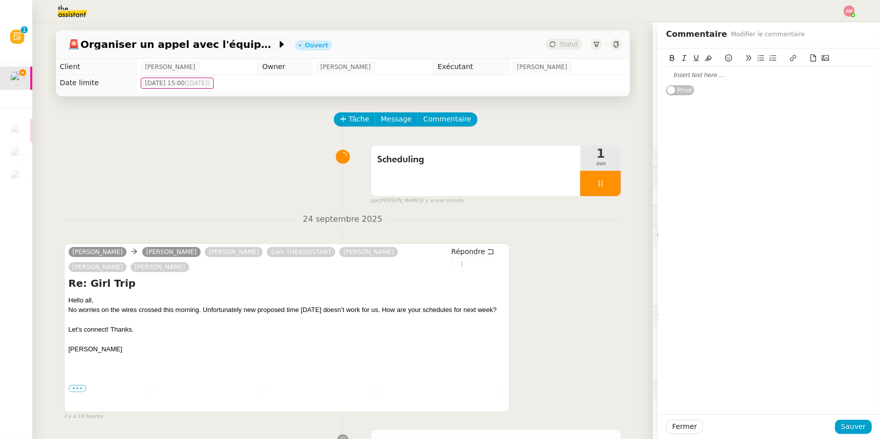
click at [715, 82] on div at bounding box center [769, 75] width 206 height 17
click at [859, 427] on span "Sauver" at bounding box center [853, 427] width 25 height 12
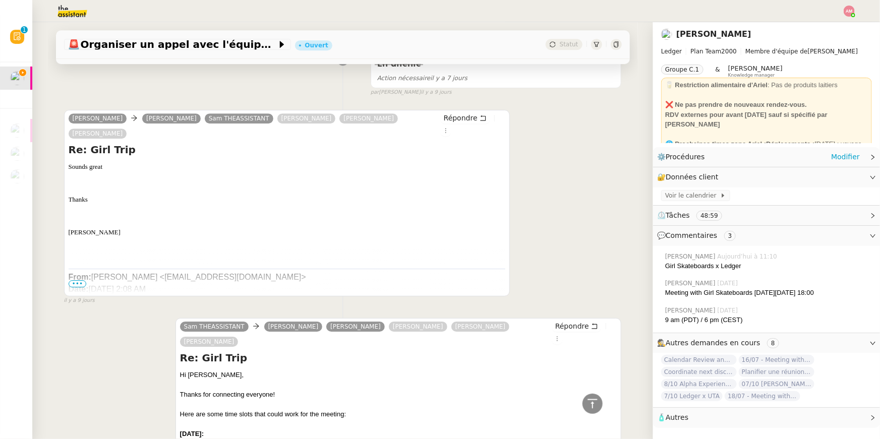
scroll to position [3650, 0]
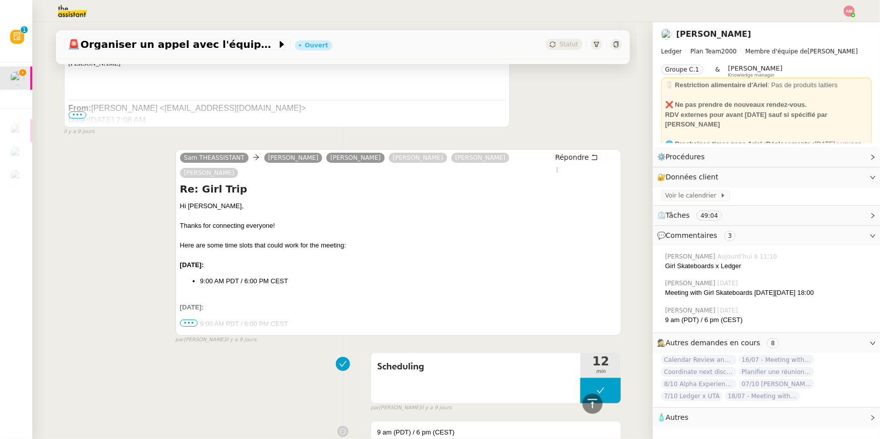
click at [186, 320] on span "•••" at bounding box center [189, 323] width 18 height 7
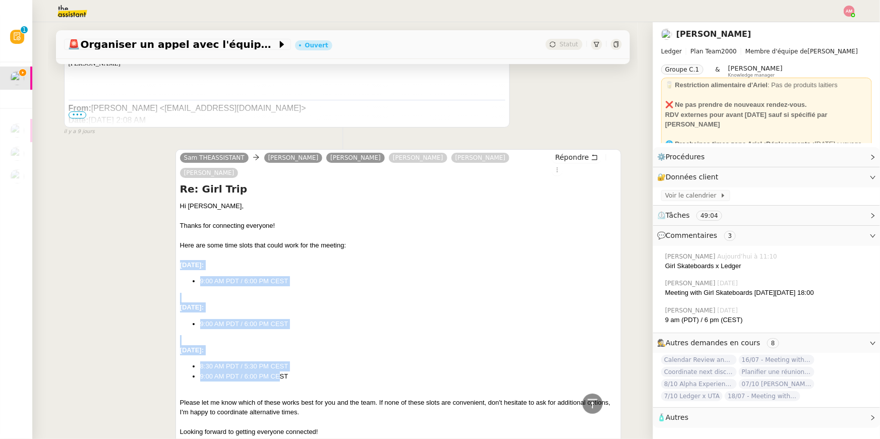
drag, startPoint x: 281, startPoint y: 255, endPoint x: 172, endPoint y: 140, distance: 158.7
click at [172, 140] on div "Sam THEASSISTANT Ariel Wengroff Megan Baltimore Ian Rogers Rick Howard Sam Smyt…" at bounding box center [342, 387] width 557 height 495
copy div "Tuesday, September 23rd: 9:00 AM PDT / 6:00 PM CEST Wednesday, September 24th: …"
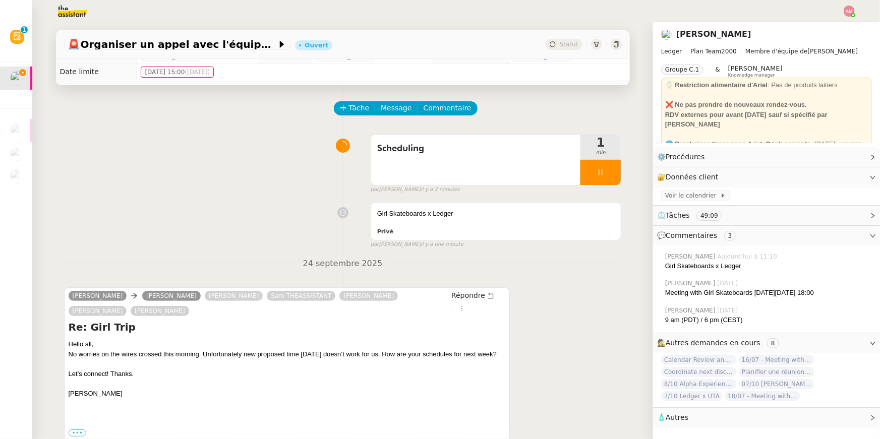
scroll to position [0, 0]
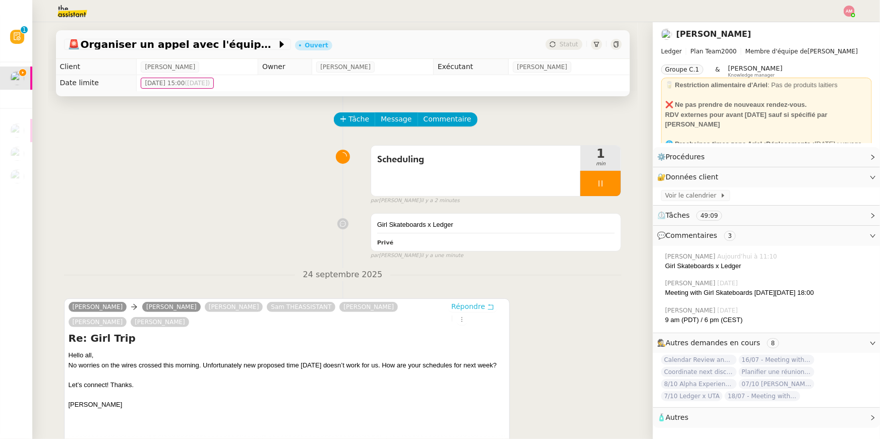
click at [459, 306] on span "Répondre" at bounding box center [468, 306] width 34 height 10
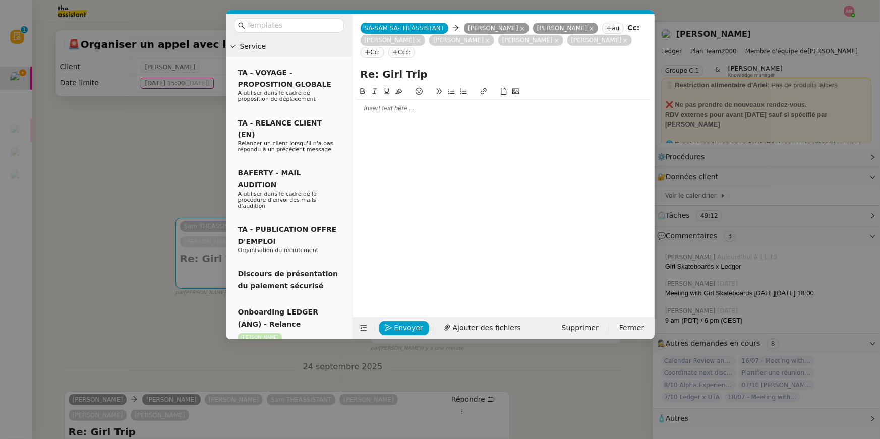
click at [458, 113] on div at bounding box center [503, 108] width 294 height 9
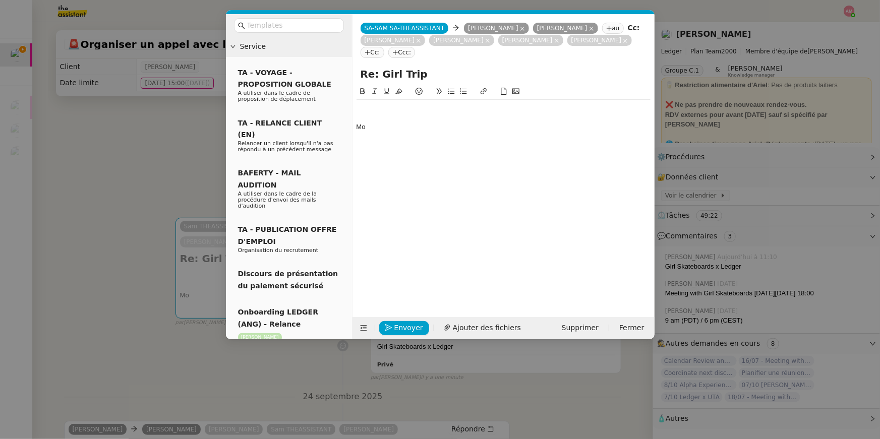
click at [456, 123] on div "Mo" at bounding box center [503, 126] width 294 height 9
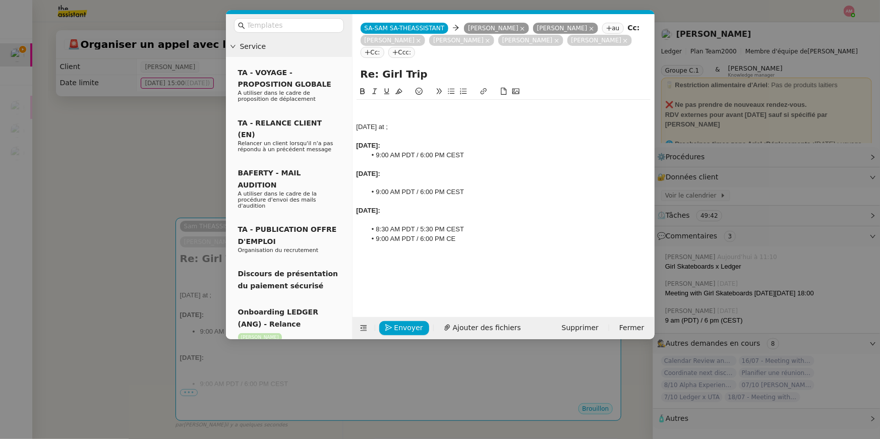
drag, startPoint x: 446, startPoint y: 217, endPoint x: 456, endPoint y: 143, distance: 74.7
click at [456, 143] on div "Monday, October 6th at ; Tuesday, September 23rd: 9:00 AM PDT / 6:00 PM CEST We…" at bounding box center [503, 178] width 294 height 157
click at [456, 170] on div "Wednesday, September 24th:" at bounding box center [503, 173] width 294 height 9
drag, startPoint x: 443, startPoint y: 215, endPoint x: 462, endPoint y: 134, distance: 84.0
click at [462, 134] on div "Monday, October 6th at ; Tuesday, September 23rd: 9:00 AM PDT / 6:00 PM CEST We…" at bounding box center [503, 178] width 294 height 157
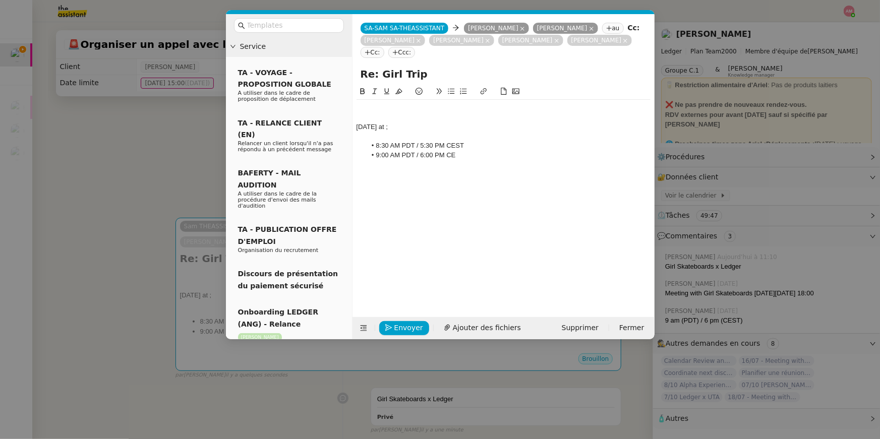
click at [433, 138] on div at bounding box center [503, 136] width 294 height 9
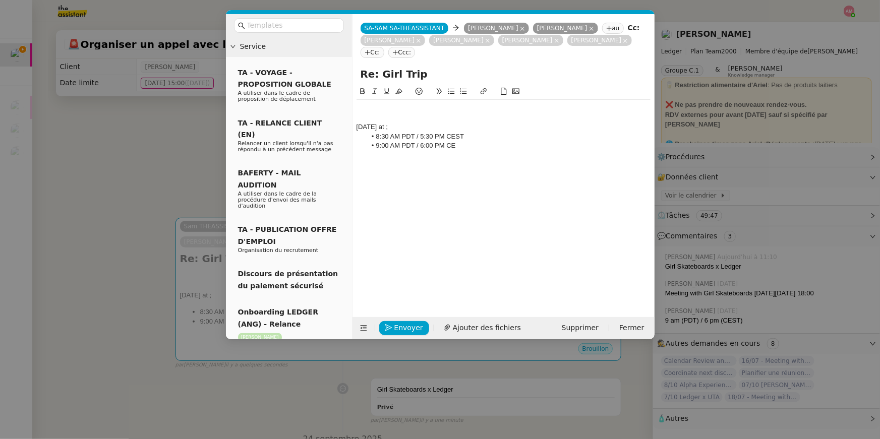
click at [465, 148] on li "9:00 AM PDT / 6:00 PM CE" at bounding box center [508, 145] width 284 height 9
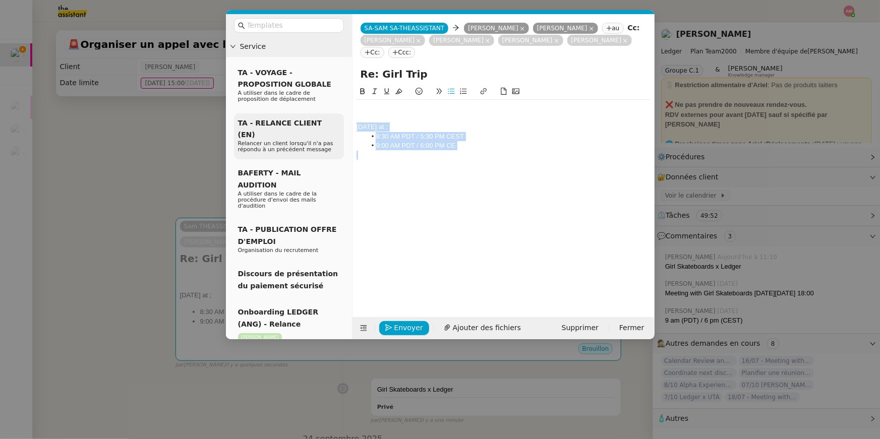
drag, startPoint x: 465, startPoint y: 148, endPoint x: 325, endPoint y: 126, distance: 141.4
click at [321, 126] on nz-layout "Service TA - VOYAGE - PROPOSITION GLOBALE A utiliser dans le cadre de propositi…" at bounding box center [440, 176] width 428 height 325
copy div "Monday, October 6th at ; 8:30 AM PDT / 5:30 PM CEST 9:00 AM PDT / 6:00 PM CE"
click at [469, 151] on div at bounding box center [503, 155] width 294 height 9
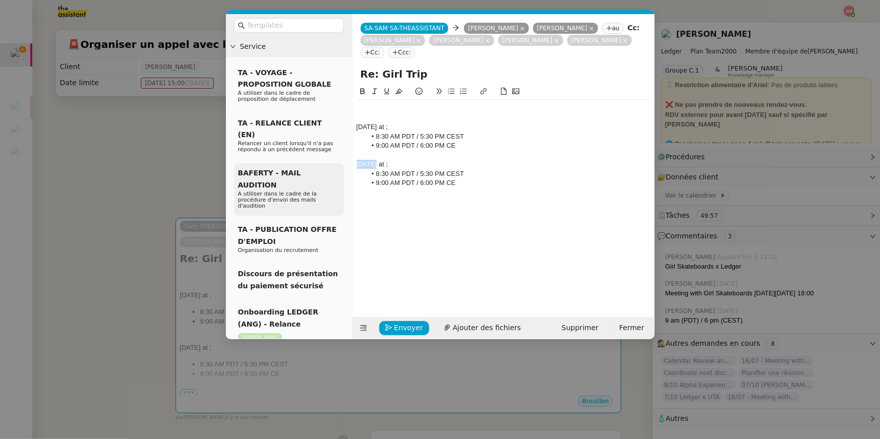
drag, startPoint x: 379, startPoint y: 164, endPoint x: 336, endPoint y: 163, distance: 42.4
click at [336, 163] on nz-layout "Service TA - VOYAGE - PROPOSITION GLOBALE A utiliser dans le cadre de propositi…" at bounding box center [440, 176] width 428 height 325
click at [410, 164] on div "Tuesday, October 6th at ;" at bounding box center [503, 164] width 294 height 9
drag, startPoint x: 477, startPoint y: 175, endPoint x: 477, endPoint y: 166, distance: 8.6
click at [477, 166] on div "Monday, October 6th at ; 8:30 AM PDT / 5:30 PM CEST 9:00 AM PDT / 6:00 PM CE Tu…" at bounding box center [503, 150] width 294 height 101
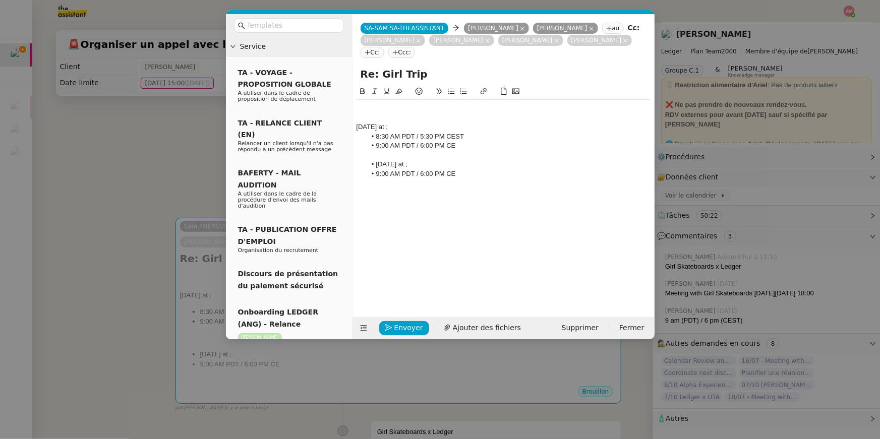
click at [457, 147] on li "9:00 AM PDT / 6:00 PM CE" at bounding box center [508, 145] width 284 height 9
click at [468, 175] on li "9:00 AM PDT / 6:00 PM CE" at bounding box center [508, 173] width 284 height 9
click at [454, 172] on li "9:00 AM PDT / 6:00 PM CET" at bounding box center [508, 173] width 284 height 9
click at [457, 143] on li "9:00 AM PDT / 6:00 PM CET" at bounding box center [508, 145] width 284 height 9
click at [471, 183] on div at bounding box center [503, 182] width 294 height 9
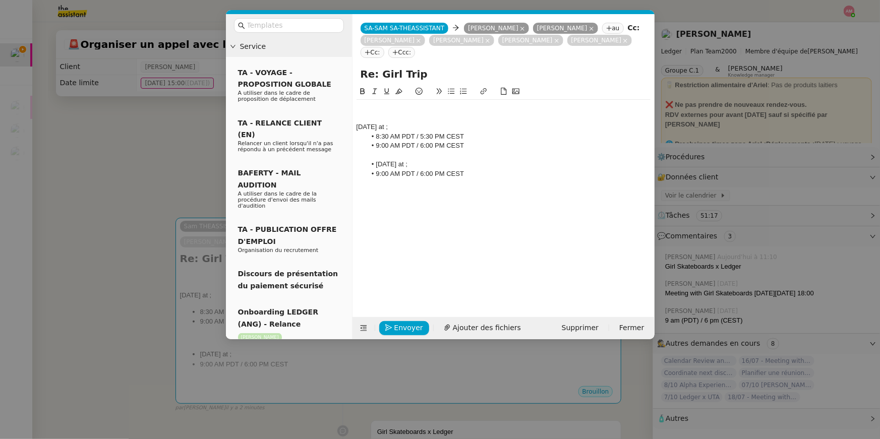
click at [376, 165] on li "Tuesday, October 7th at ;" at bounding box center [508, 164] width 284 height 9
click at [390, 181] on div at bounding box center [503, 182] width 294 height 9
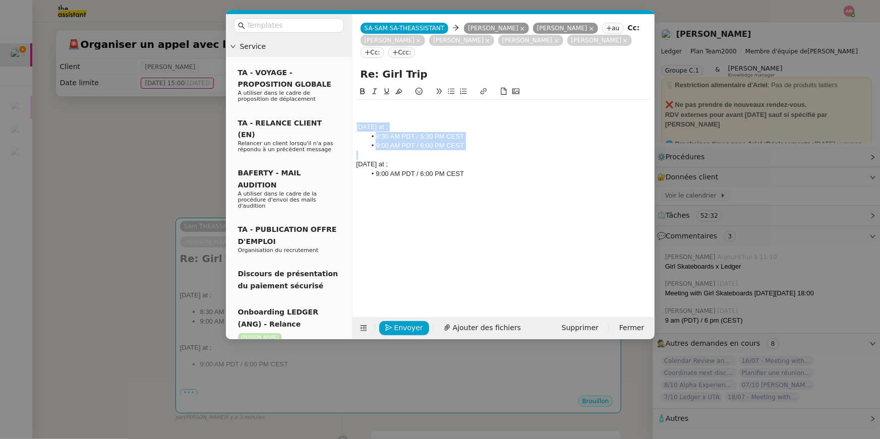
copy div "Monday, October 6th at ; 8:30 AM PDT / 5:30 PM CEST 9:00 AM PDT / 6:00 PM CEST"
drag, startPoint x: 472, startPoint y: 156, endPoint x: 355, endPoint y: 127, distance: 120.2
click at [355, 127] on nz-spin "Monday, October 6th at ; 8:30 AM PDT / 5:30 PM CEST 9:00 AM PDT / 6:00 PM CEST …" at bounding box center [503, 196] width 302 height 220
click at [368, 173] on li "9:00 AM PDT / 6:00 PM CEST" at bounding box center [508, 173] width 284 height 9
click at [371, 192] on div at bounding box center [503, 192] width 294 height 9
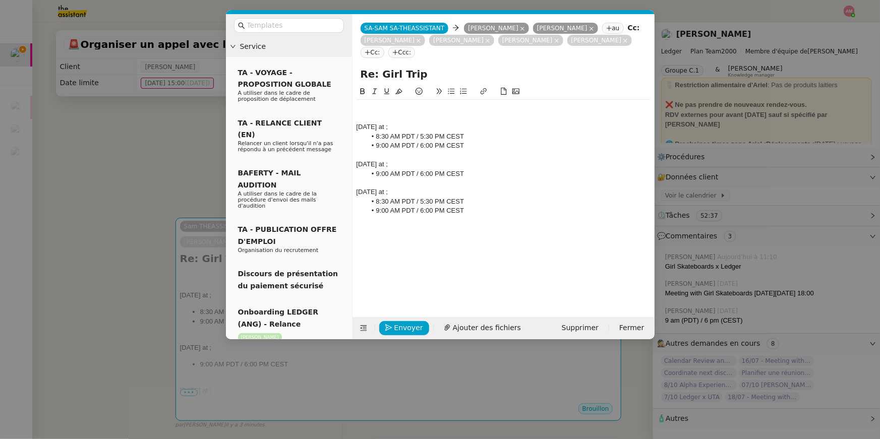
click at [413, 193] on div "Monday, October 6th at ;" at bounding box center [503, 192] width 294 height 9
click at [410, 193] on div "Monday, October 6th at ;" at bounding box center [503, 192] width 294 height 9
click at [397, 215] on li "9:00 AM PDT / 6:00 PM CEST" at bounding box center [508, 210] width 284 height 9
click at [486, 210] on li "9:00 AM PDT / 6:00 PM CEST" at bounding box center [508, 210] width 284 height 9
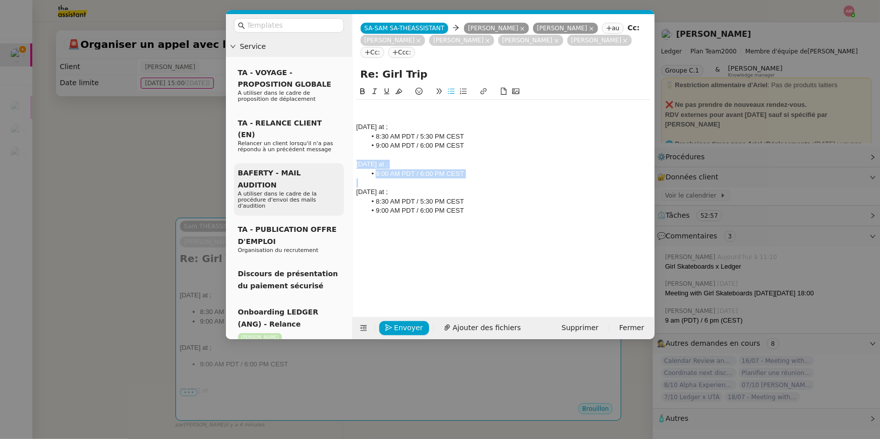
drag, startPoint x: 474, startPoint y: 180, endPoint x: 337, endPoint y: 164, distance: 137.5
click at [337, 164] on nz-layout "Service TA - VOYAGE - PROPOSITION GLOBALE A utiliser dans le cadre de propositi…" at bounding box center [440, 176] width 428 height 325
copy div "Tuesday, October 7th at ; 9:00 AM PDT / 6:00 PM CEST"
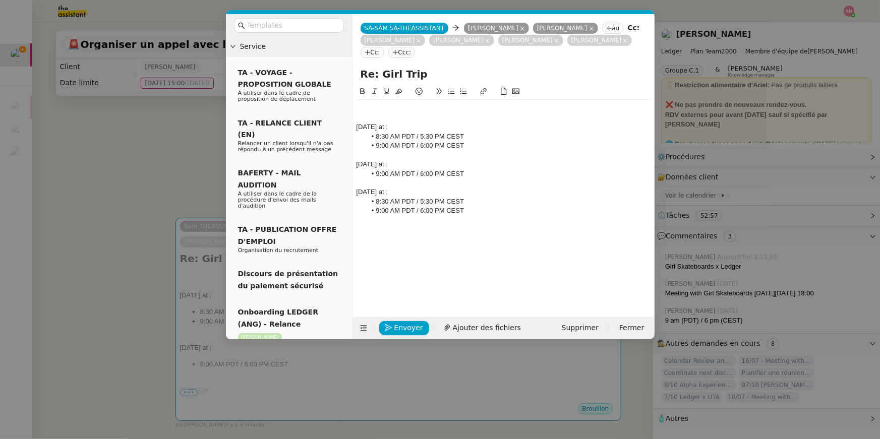
click at [485, 218] on div at bounding box center [503, 220] width 294 height 9
click at [412, 230] on div "Tuesday, October 7th at ;" at bounding box center [503, 229] width 294 height 9
click at [486, 240] on li "9:00 AM PDT / 6:00 PM CEST" at bounding box center [508, 238] width 284 height 9
click at [433, 233] on div "Tuesday, October 14th at ;" at bounding box center [503, 229] width 294 height 9
click at [431, 190] on div "Monday, October 13th at ;" at bounding box center [503, 192] width 294 height 9
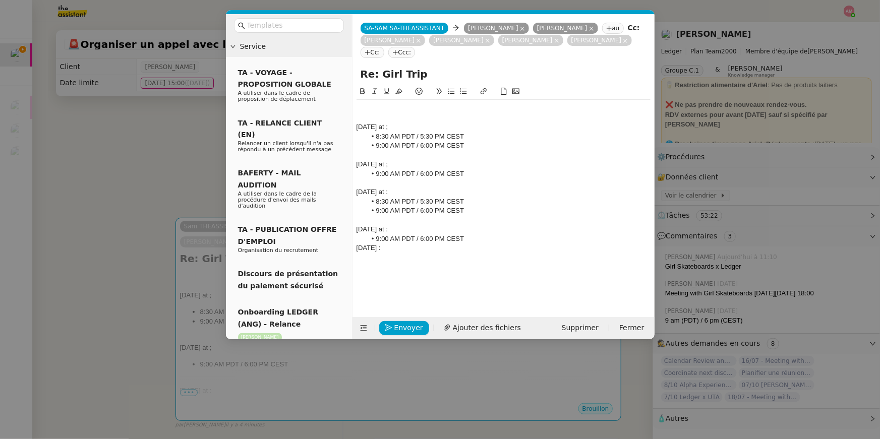
click at [429, 168] on div "Tuesday, October 7th at ;" at bounding box center [503, 164] width 294 height 9
click at [425, 127] on div "Monday, October 6th at ;" at bounding box center [503, 126] width 294 height 9
click at [475, 275] on div "Monday, October 6th at : 8:30 AM PDT / 5:30 PM CEST 9:00 AM PDT / 6:00 PM CEST …" at bounding box center [503, 194] width 294 height 216
click at [459, 262] on div at bounding box center [503, 257] width 294 height 9
click at [475, 244] on div "Wednesday, October 15th :" at bounding box center [503, 247] width 294 height 9
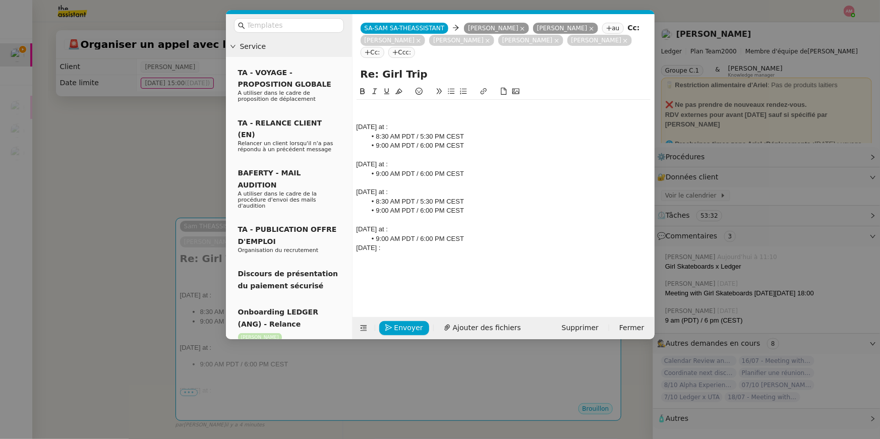
click at [472, 233] on div "Tuesday, October 14th at :" at bounding box center [503, 229] width 294 height 9
click at [470, 235] on li "9:00 AM PDT / 6:00 PM CEST" at bounding box center [508, 238] width 284 height 9
drag, startPoint x: 480, startPoint y: 236, endPoint x: 346, endPoint y: 236, distance: 134.6
click at [346, 236] on nz-layout "Service TA - VOYAGE - PROPOSITION GLOBALE A utiliser dans le cadre de propositi…" at bounding box center [440, 176] width 428 height 325
copy li "9:00 AM PDT / 6:00 PM CEST"
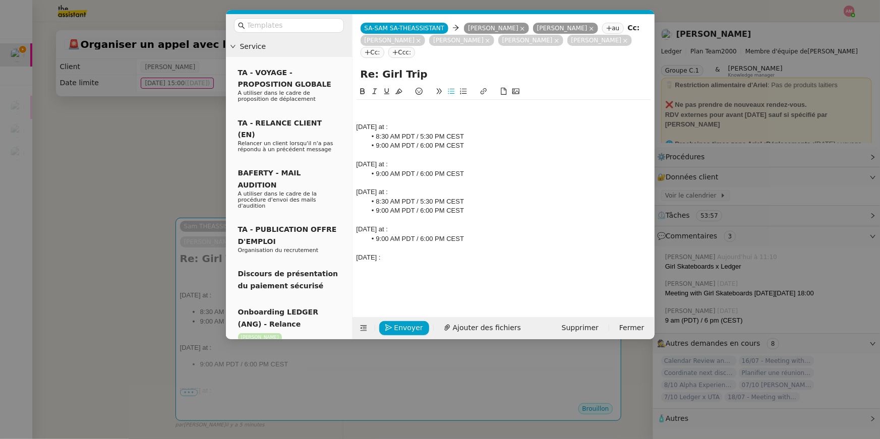
click at [457, 268] on div at bounding box center [503, 266] width 294 height 9
click at [132, 210] on nz-modal-container "Service TA - VOYAGE - PROPOSITION GLOBALE A utiliser dans le cadre de propositi…" at bounding box center [440, 219] width 880 height 439
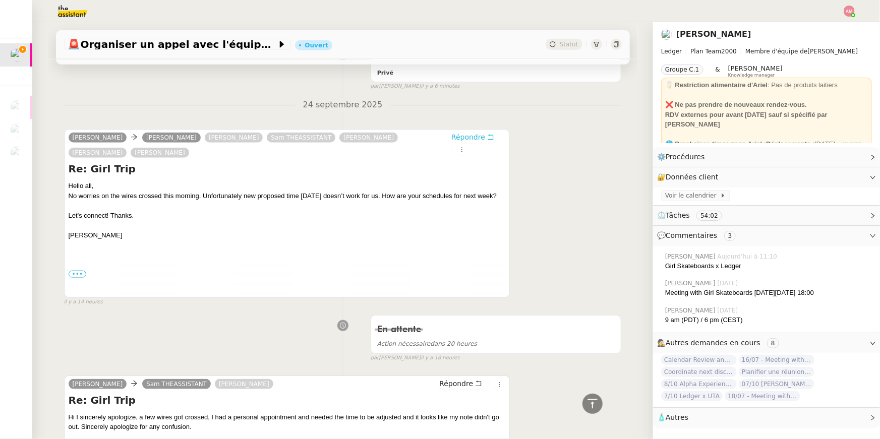
scroll to position [393, 0]
click at [77, 270] on label "•••" at bounding box center [78, 273] width 18 height 7
click at [0, 0] on input "•••" at bounding box center [0, 0] width 0 height 0
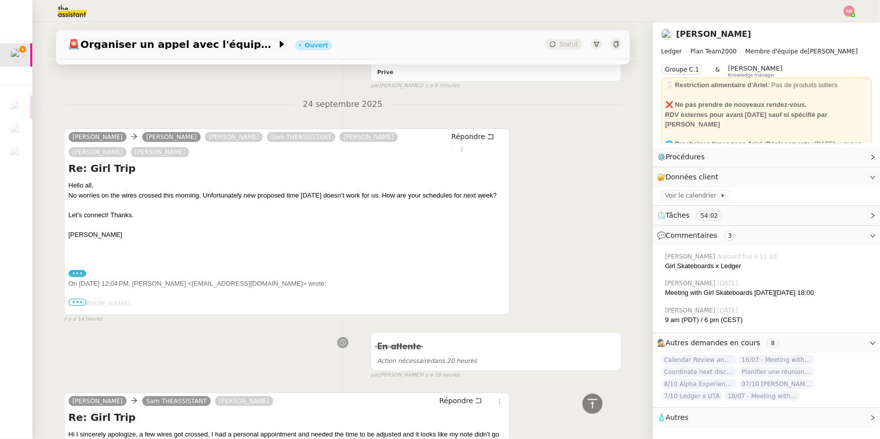
click at [81, 299] on span "•••" at bounding box center [78, 302] width 18 height 7
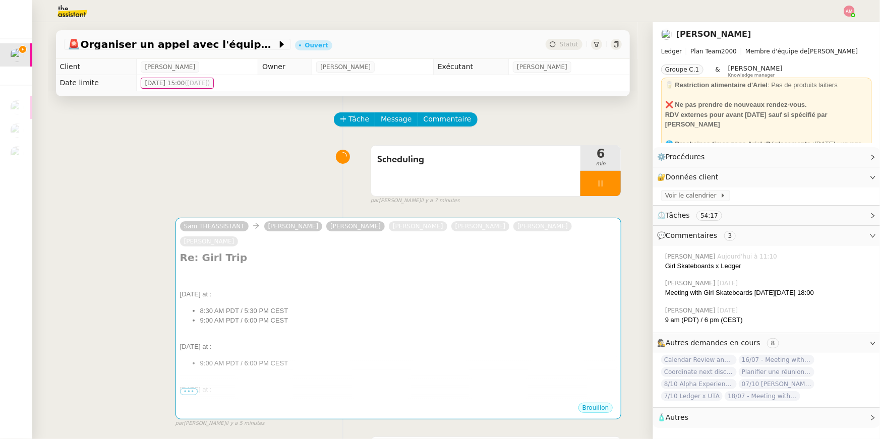
scroll to position [397, 0]
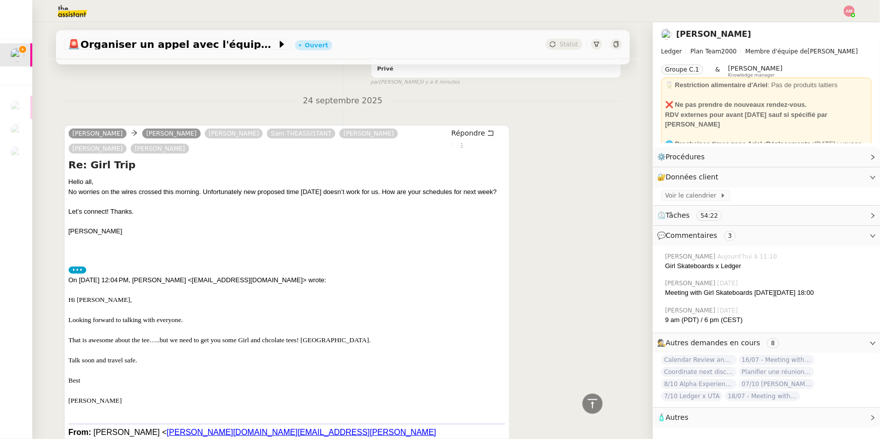
click at [75, 267] on label "•••" at bounding box center [78, 270] width 18 height 7
click at [0, 0] on input "•••" at bounding box center [0, 0] width 0 height 0
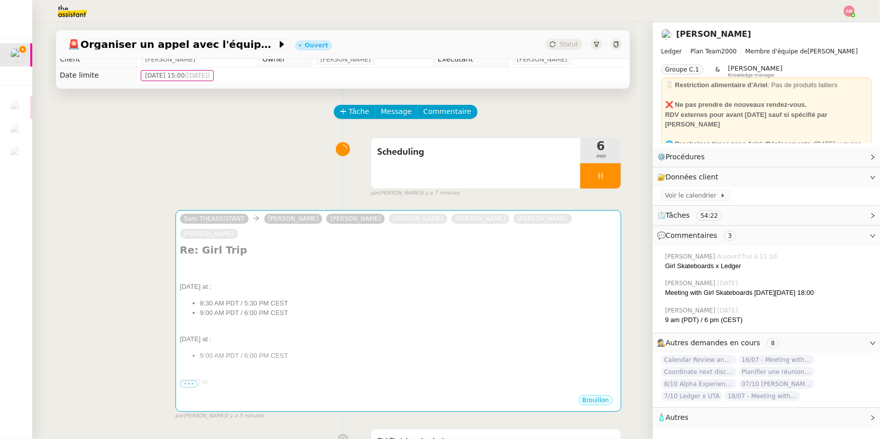
scroll to position [19, 0]
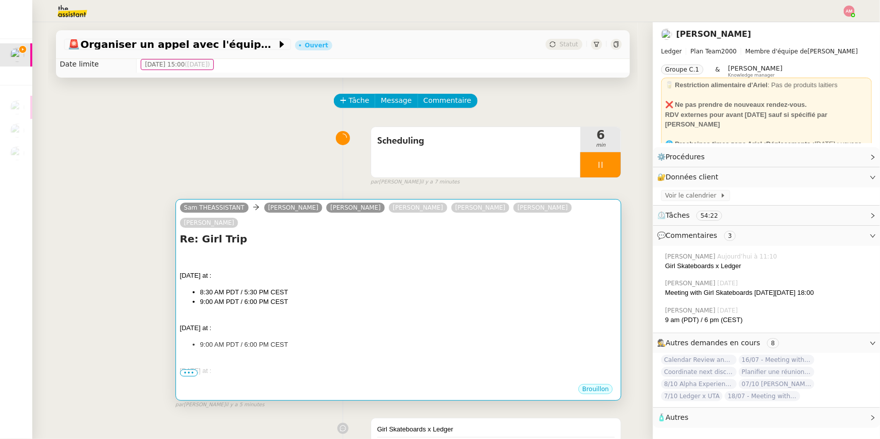
click at [212, 235] on div "Re: Girl Trip Monday, October 6th at : 8:30 AM PDT / 5:30 PM CEST 9:00 AM PDT /…" at bounding box center [398, 307] width 437 height 151
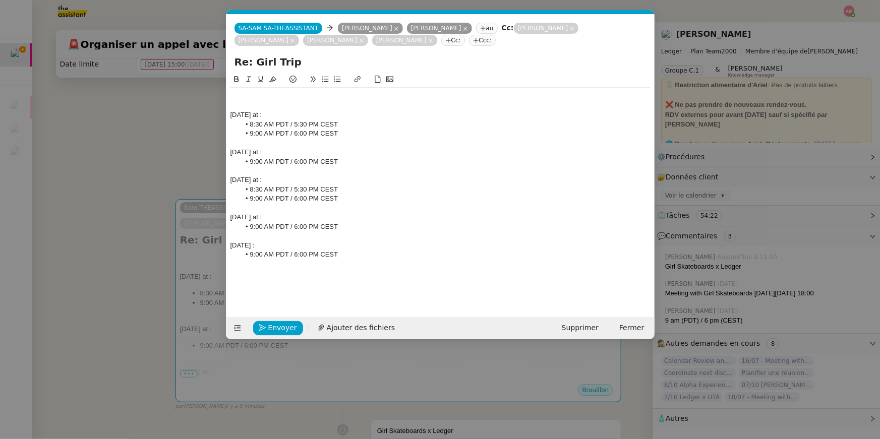
scroll to position [0, 21]
click at [344, 102] on div at bounding box center [440, 105] width 420 height 9
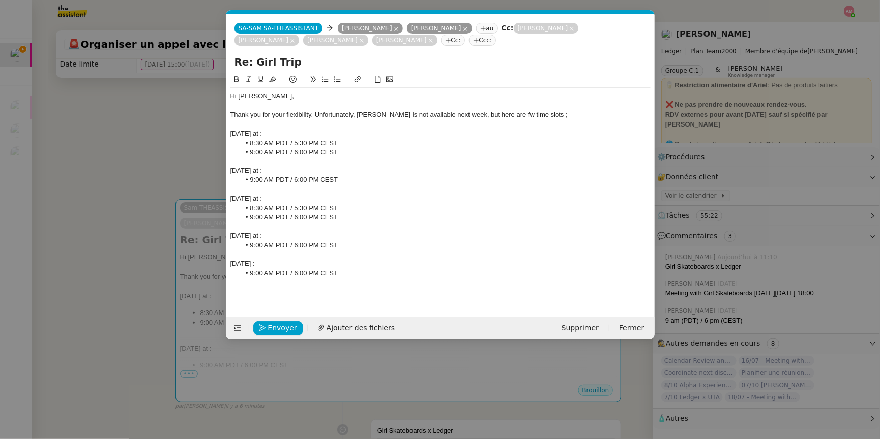
click at [356, 272] on li "9:00 AM PDT / 6:00 PM CEST" at bounding box center [445, 273] width 410 height 9
click at [269, 283] on div "Please et me now which" at bounding box center [440, 282] width 420 height 9
click at [327, 284] on div "Please et me know which" at bounding box center [440, 282] width 420 height 9
click at [375, 286] on div "Please et me know which time slot suits you or wich" at bounding box center [440, 282] width 420 height 9
click at [370, 283] on div "Please et me know which time slot suits you or wich" at bounding box center [440, 282] width 420 height 9
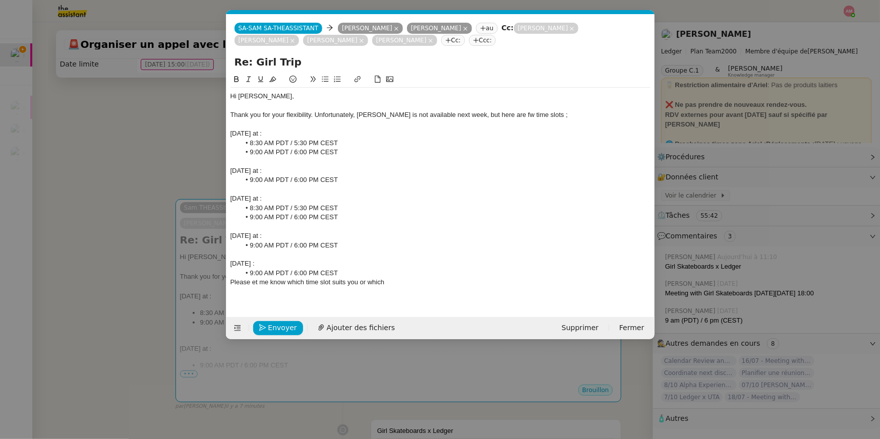
drag, startPoint x: 415, startPoint y: 284, endPoint x: 367, endPoint y: 283, distance: 47.9
click at [367, 283] on div "Please et me know which time slot suits you or which" at bounding box center [440, 282] width 420 height 9
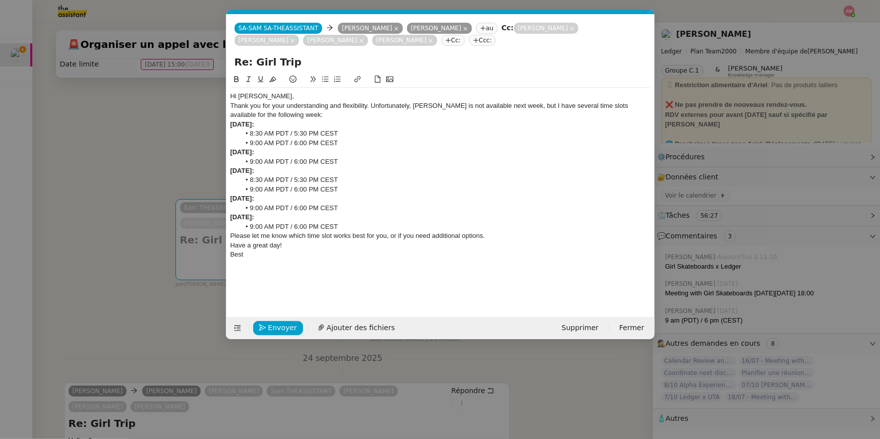
scroll to position [0, 0]
click at [308, 97] on div "Hi Sam," at bounding box center [440, 96] width 420 height 9
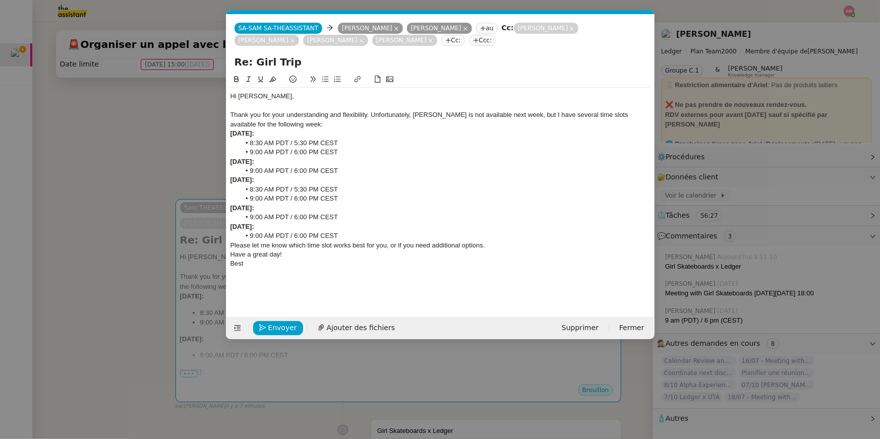
click at [377, 113] on div "Thank you for your understanding and flexibility. Unfortunately, Ariel is not a…" at bounding box center [440, 119] width 420 height 19
click at [371, 113] on div "Thank you for your understanding and flexibility. Unfortunately, Ariel is not a…" at bounding box center [440, 119] width 420 height 19
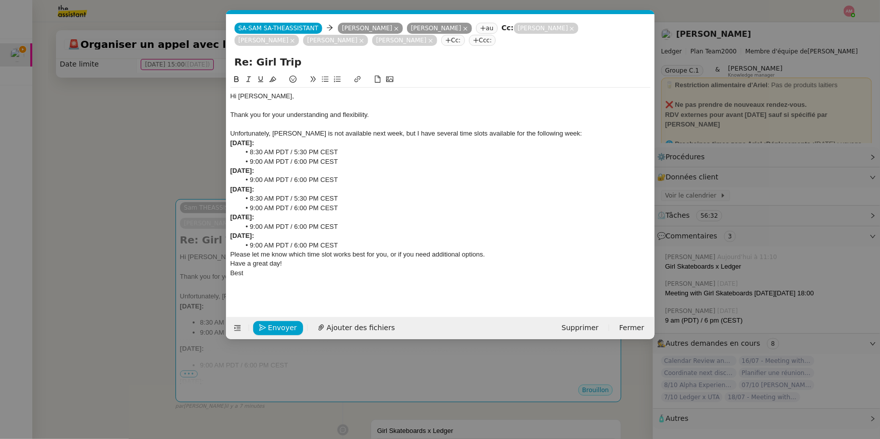
click at [557, 136] on div "Unfortunately, Ariel is not available next week, but I have several time slots …" at bounding box center [440, 133] width 420 height 9
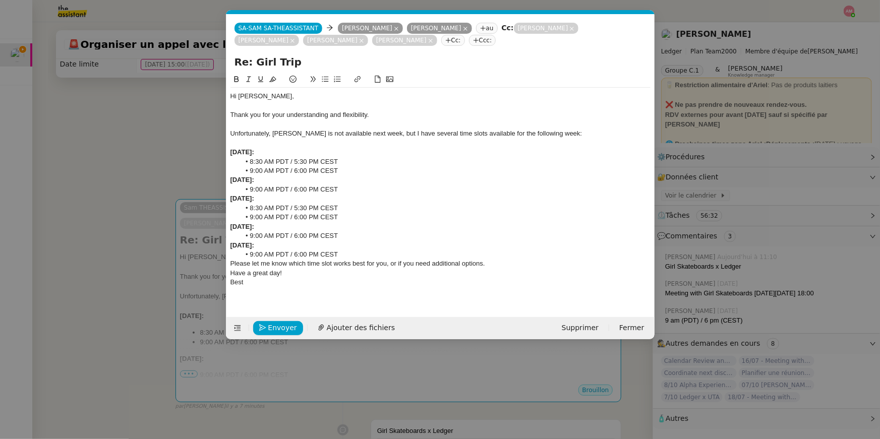
click at [350, 173] on li "9:00 AM PDT / 6:00 PM CEST" at bounding box center [445, 170] width 410 height 9
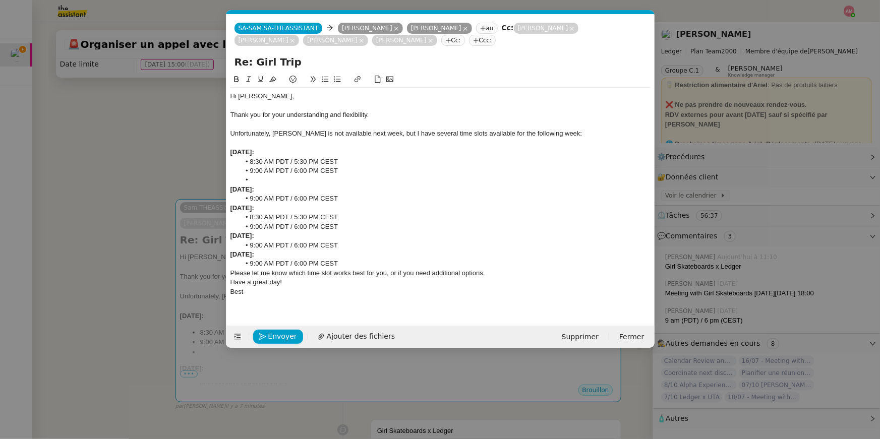
click at [536, 133] on div "Unfortunately, Ariel is not available next week, but I have several time slots …" at bounding box center [440, 133] width 420 height 9
click at [367, 201] on li "9:00 AM PDT / 6:00 PM CEST" at bounding box center [445, 198] width 410 height 9
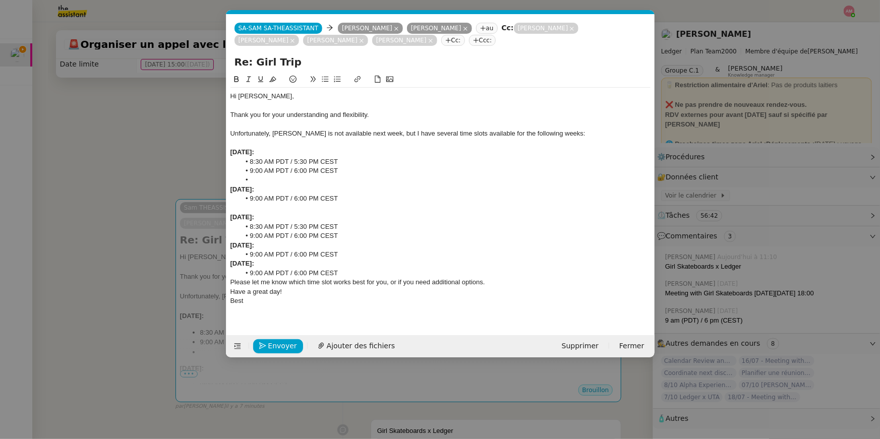
click at [340, 237] on li "9:00 AM PDT / 6:00 PM CEST" at bounding box center [445, 235] width 410 height 9
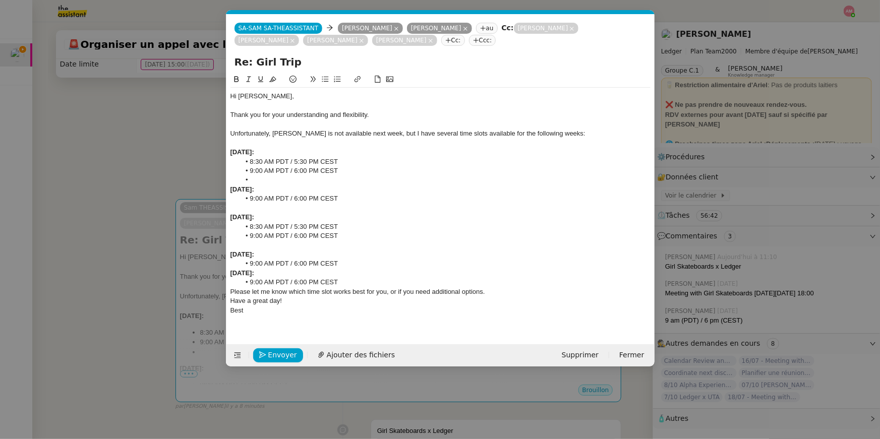
click at [345, 262] on li "9:00 AM PDT / 6:00 PM CEST" at bounding box center [445, 263] width 410 height 9
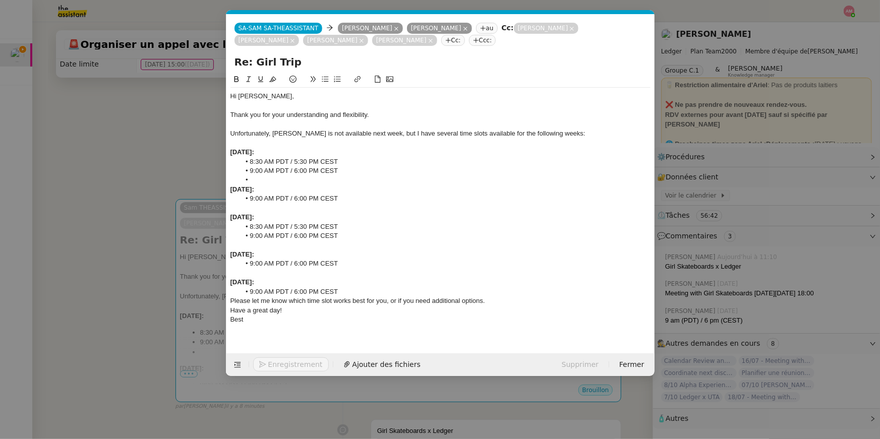
click at [347, 299] on div "Please let me know which time slot works best for you, or if you need additiona…" at bounding box center [440, 300] width 420 height 9
click at [347, 292] on li "9:00 AM PDT / 6:00 PM CEST" at bounding box center [445, 291] width 410 height 9
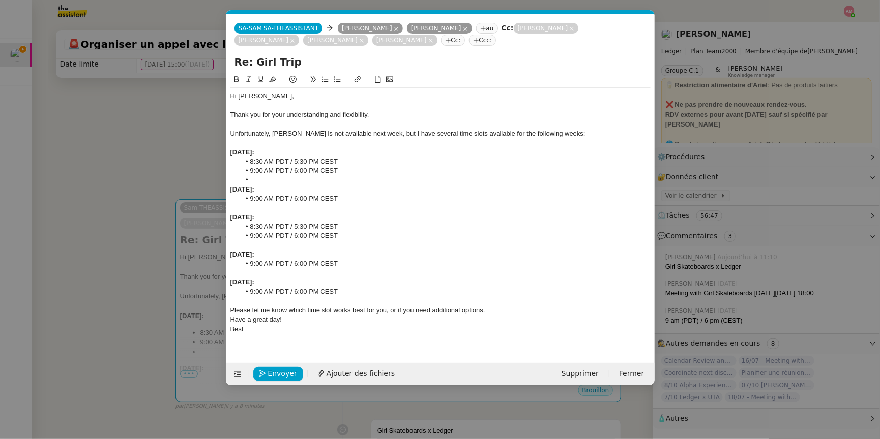
click at [491, 311] on div "Please let me know which time slot works best for you, or if you need additiona…" at bounding box center [440, 310] width 420 height 9
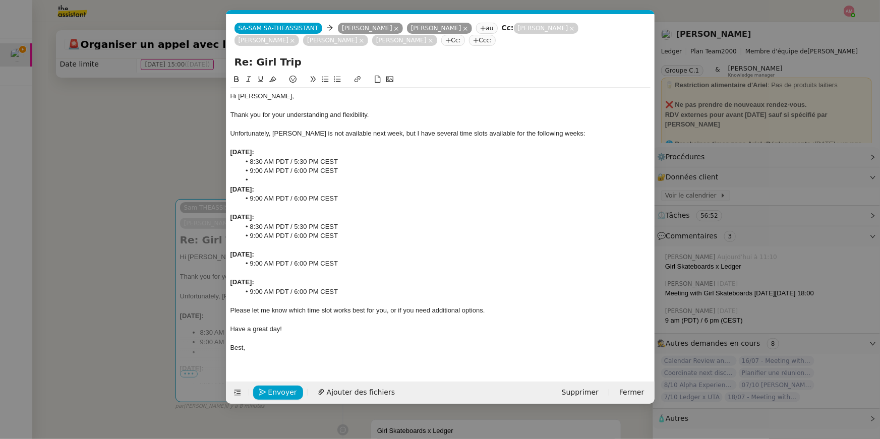
click at [141, 205] on nz-modal-container "Service TA - VOYAGE - PROPOSITION GLOBALE A utiliser dans le cadre de propositi…" at bounding box center [440, 219] width 880 height 439
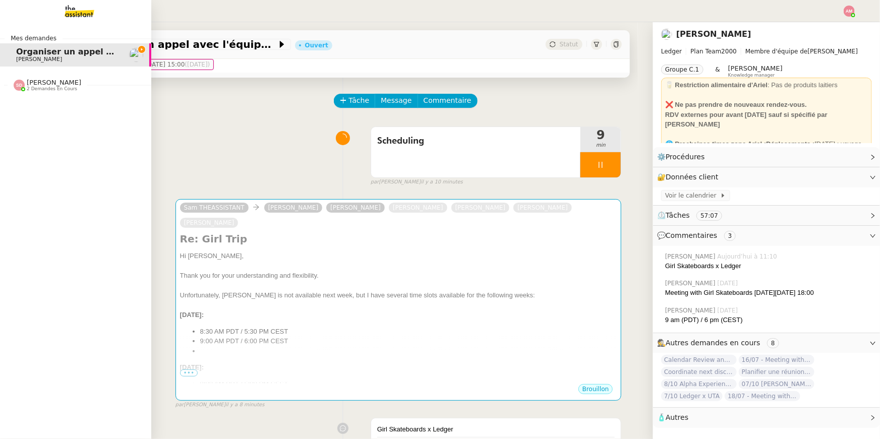
click at [9, 93] on div "[PERSON_NAME] 2 demandes en cours" at bounding box center [75, 81] width 151 height 29
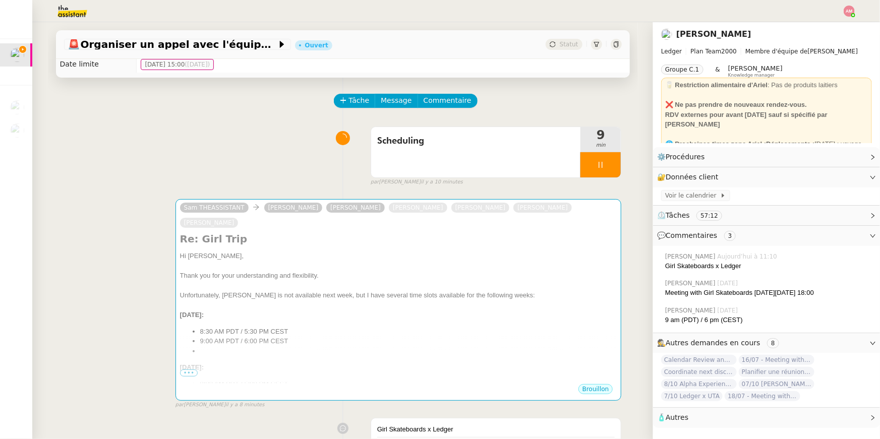
click at [269, 134] on div "Scheduling 9 min false par Amyna M. il y a 10 minutes" at bounding box center [342, 154] width 557 height 65
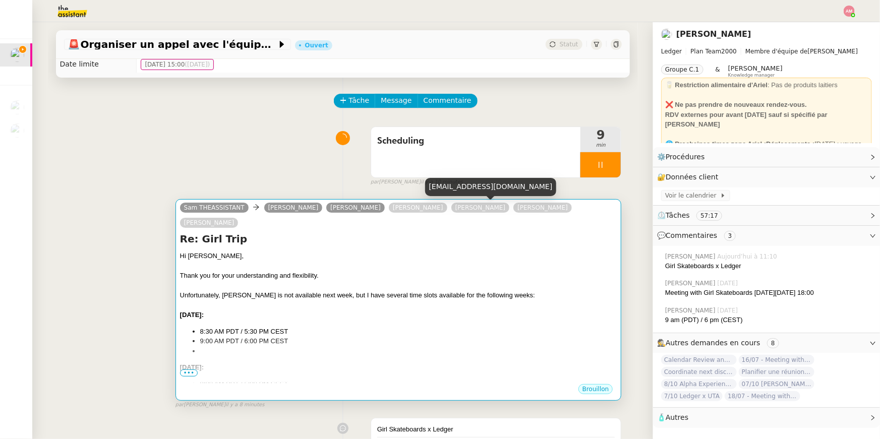
click at [470, 261] on div at bounding box center [398, 266] width 437 height 10
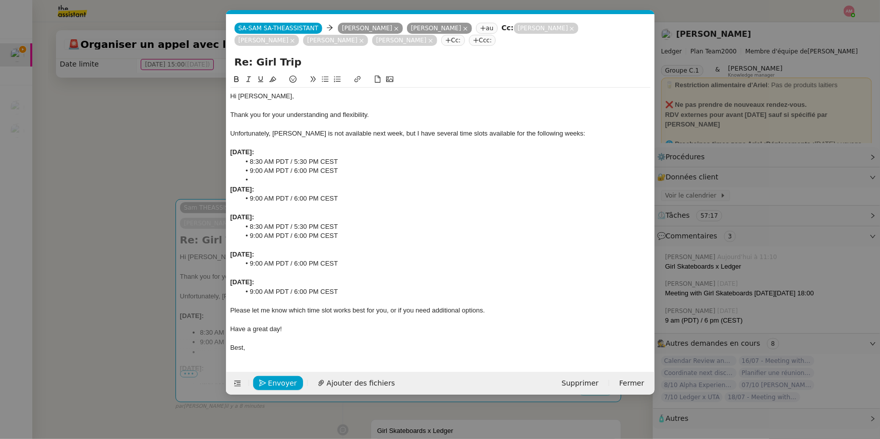
scroll to position [0, 21]
drag, startPoint x: 365, startPoint y: 6, endPoint x: 471, endPoint y: 9, distance: 106.4
click at [471, 9] on div "mbaltimore@girlskateboards.com" at bounding box center [426, 6] width 132 height 18
copy div "mbaltimore@girlskateboards.com"
click at [368, 45] on div "SA-SAM SA-THEASSISTANT SA-SAM SA-THEASSISTANT Sam Smyth Megan Baltimore au Cc: …" at bounding box center [440, 34] width 428 height 40
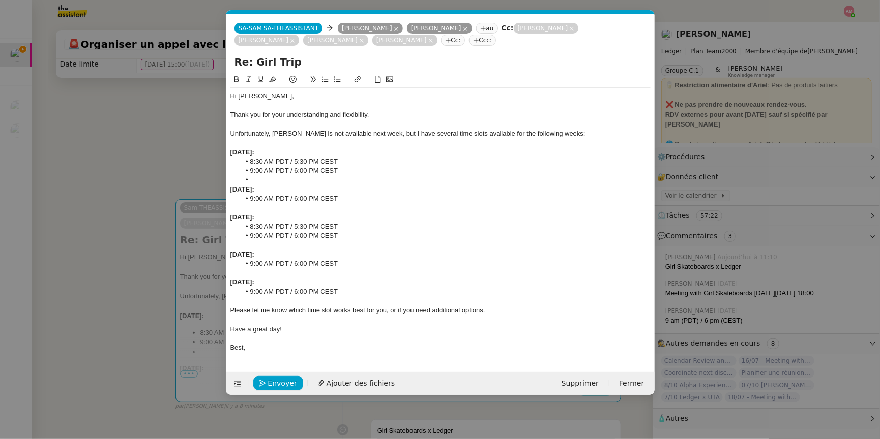
click at [441, 42] on nz-tag "Cc:" at bounding box center [453, 40] width 24 height 11
paste input "mbaltimore@girlskateboards.com"
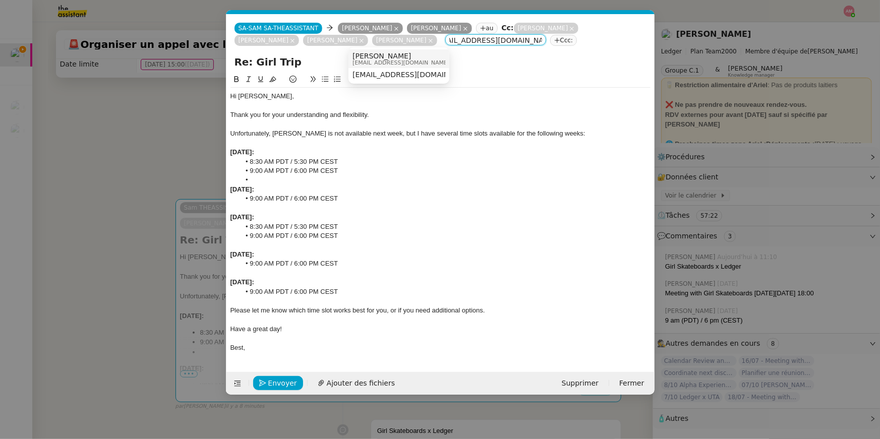
type input "mbaltimore@girlskateboards.com"
click at [372, 53] on span "Megan Baltimore" at bounding box center [400, 56] width 97 height 8
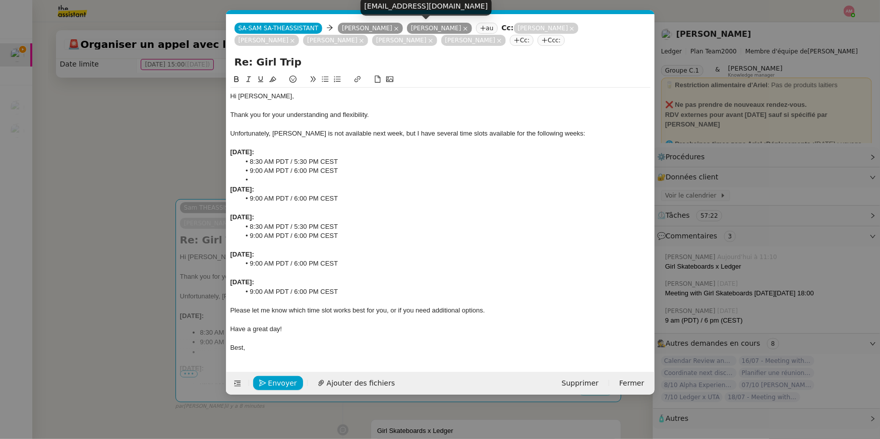
click at [463, 28] on icon at bounding box center [465, 28] width 5 height 5
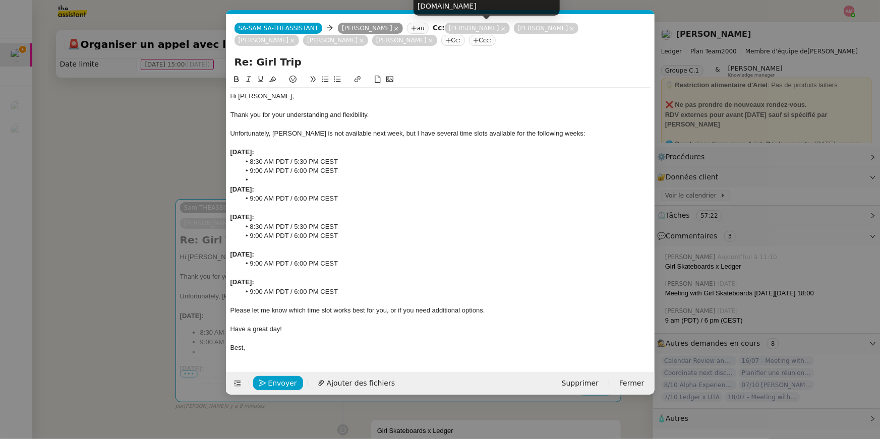
click at [136, 145] on nz-modal-container "Service TA - VOYAGE - PROPOSITION GLOBALE A utiliser dans le cadre de propositi…" at bounding box center [440, 219] width 880 height 439
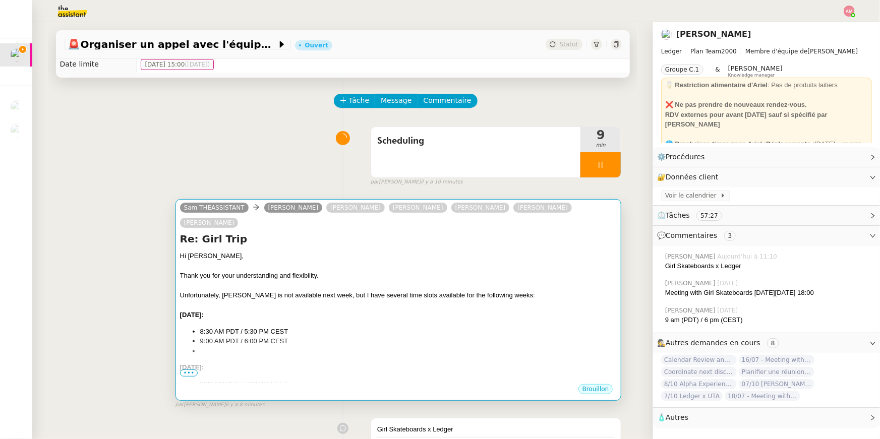
click at [265, 261] on div at bounding box center [398, 266] width 437 height 10
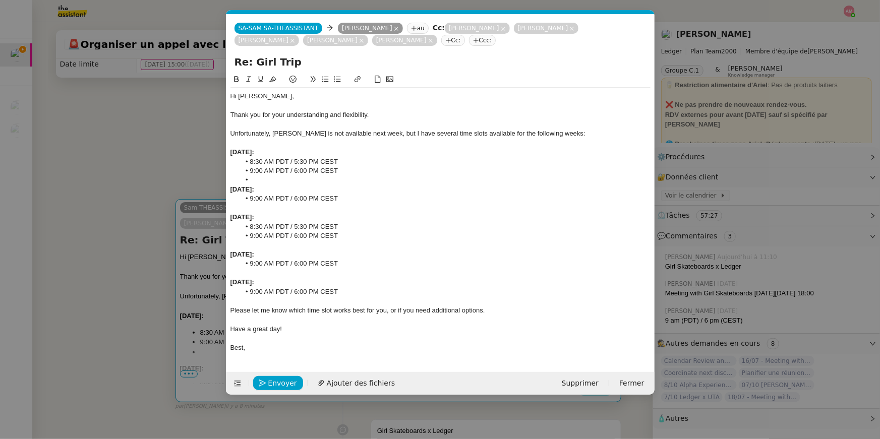
scroll to position [0, 21]
drag, startPoint x: 254, startPoint y: 177, endPoint x: 245, endPoint y: 177, distance: 8.6
click at [245, 177] on li at bounding box center [445, 179] width 410 height 9
click at [107, 211] on nz-modal-container "Service TA - VOYAGE - PROPOSITION GLOBALE A utiliser dans le cadre de propositi…" at bounding box center [440, 219] width 880 height 439
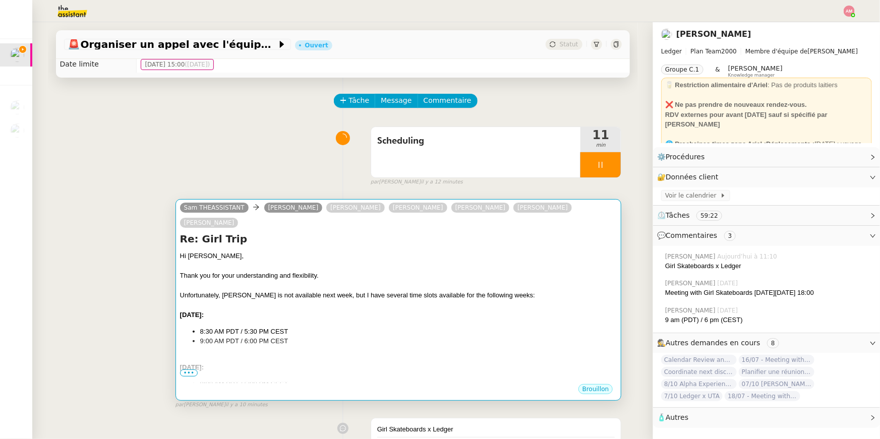
click at [451, 214] on div "Sam THEASSISTANT Sam Smyth Ian Rogers Ariel Wengroff Rick Howard Mike Carroll M…" at bounding box center [398, 217] width 437 height 30
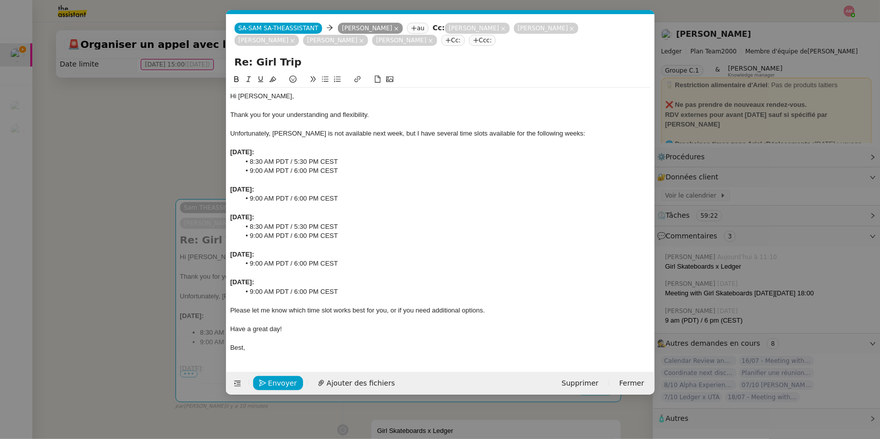
click at [394, 202] on li "9:00 AM PDT / 6:00 PM CEST" at bounding box center [445, 198] width 410 height 9
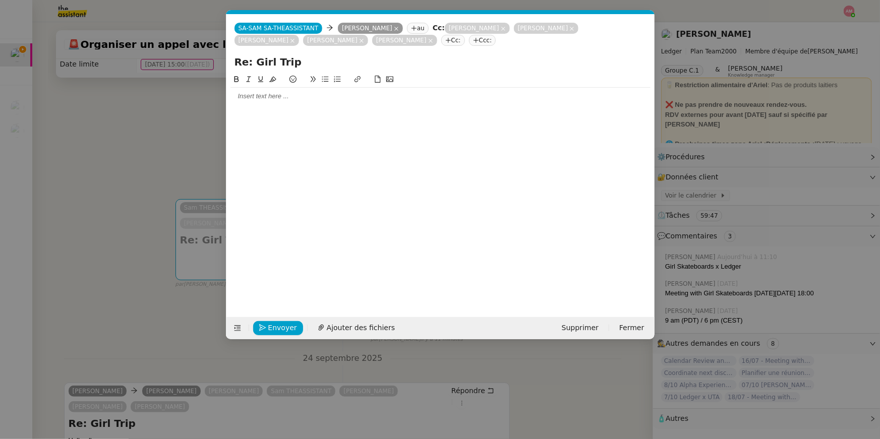
click at [173, 190] on nz-modal-container "Service TA - VOYAGE - PROPOSITION GLOBALE A utiliser dans le cadre de propositi…" at bounding box center [440, 219] width 880 height 439
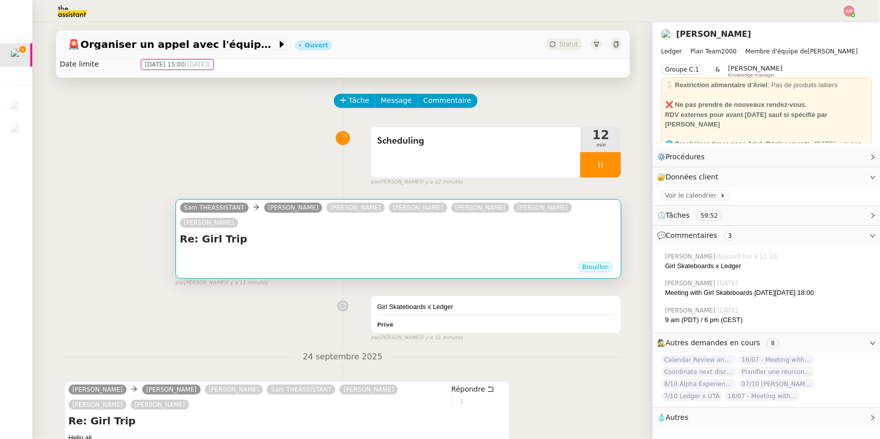
click at [263, 251] on div at bounding box center [398, 256] width 437 height 10
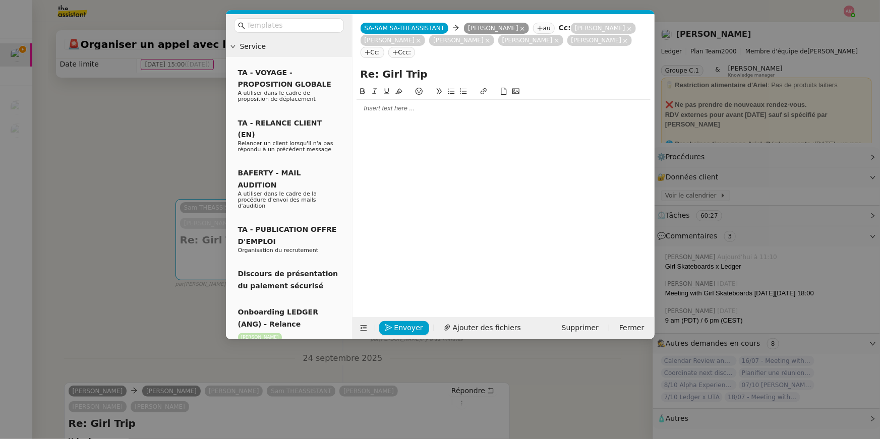
click at [57, 195] on nz-modal-container "Service TA - VOYAGE - PROPOSITION GLOBALE A utiliser dans le cadre de propositi…" at bounding box center [440, 219] width 880 height 439
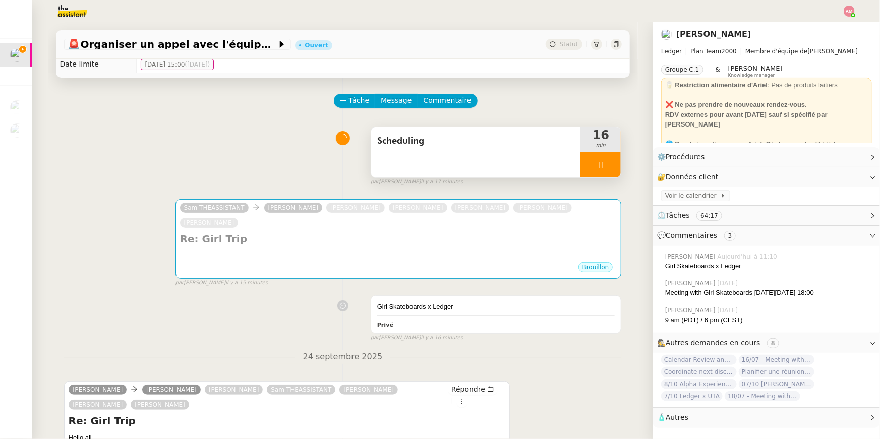
click at [472, 139] on span "Scheduling" at bounding box center [476, 141] width 198 height 15
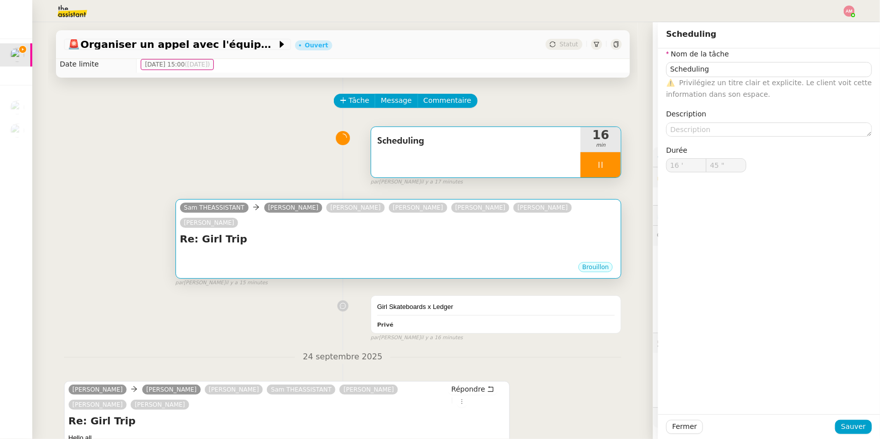
click at [455, 232] on h4 "Re: Girl Trip" at bounding box center [398, 239] width 437 height 14
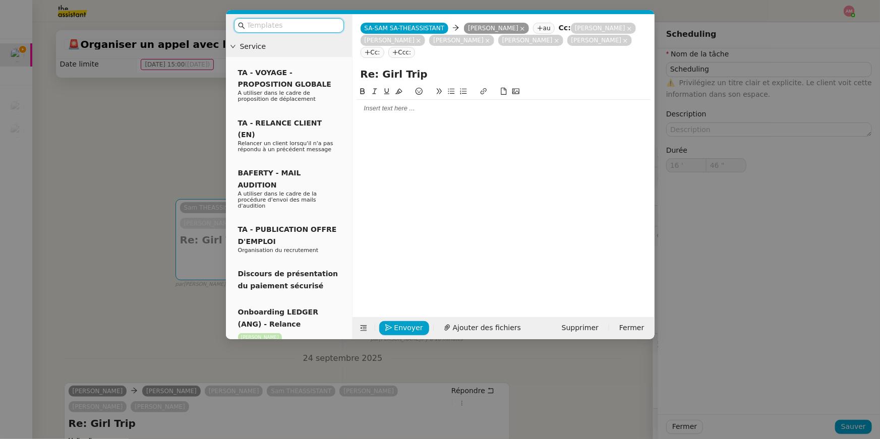
click at [462, 105] on div at bounding box center [503, 108] width 294 height 9
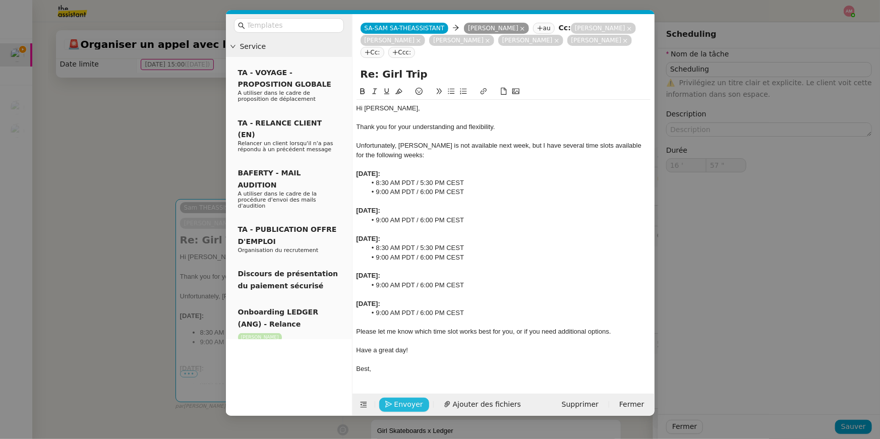
click at [400, 406] on span "Envoyer" at bounding box center [408, 405] width 29 height 12
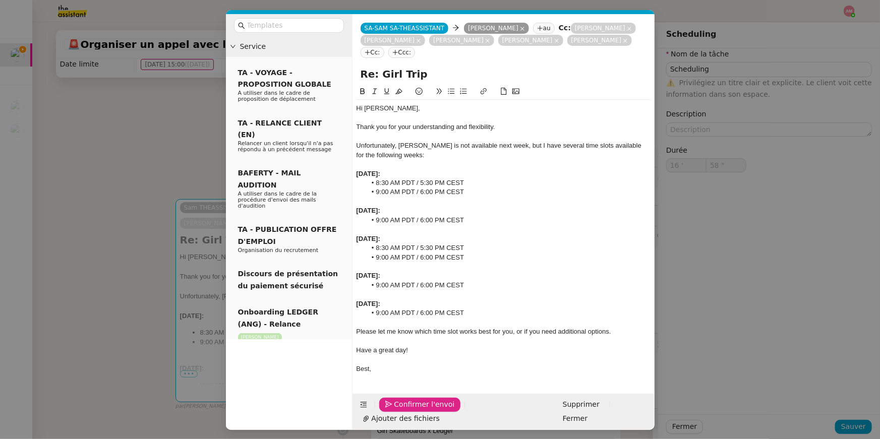
click at [400, 406] on span "Confirmer l'envoi" at bounding box center [424, 405] width 60 height 12
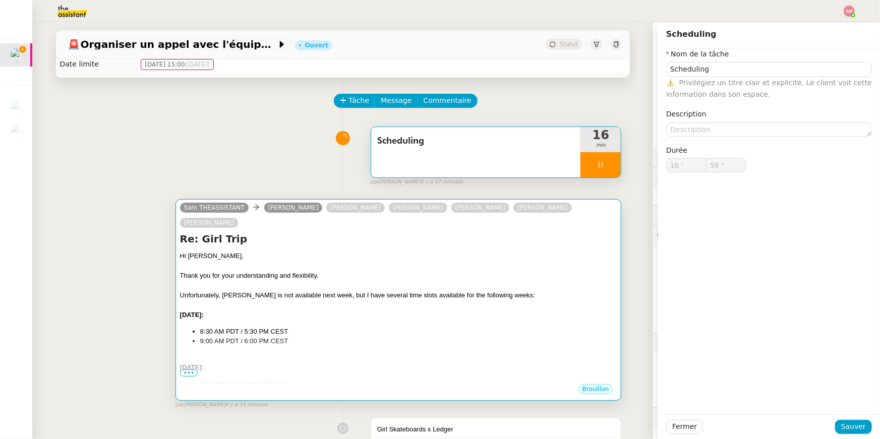
type input "59 ""
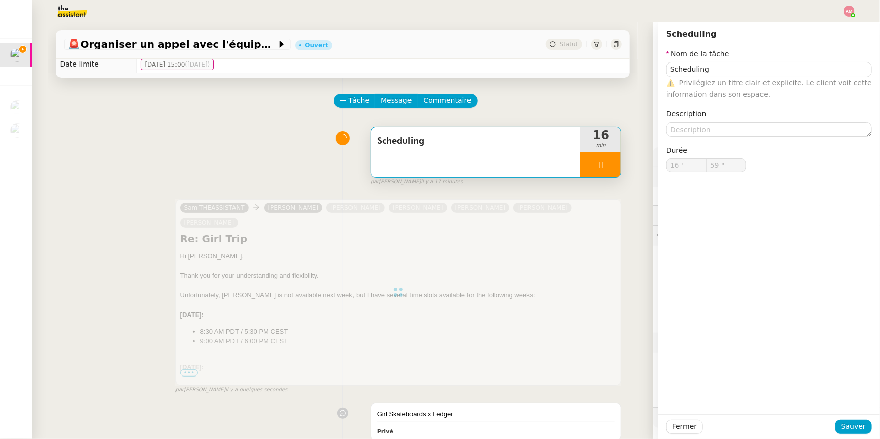
type input "Scheduling"
type input "16 '"
type input "59 ""
type input "17 '"
type input "1 ""
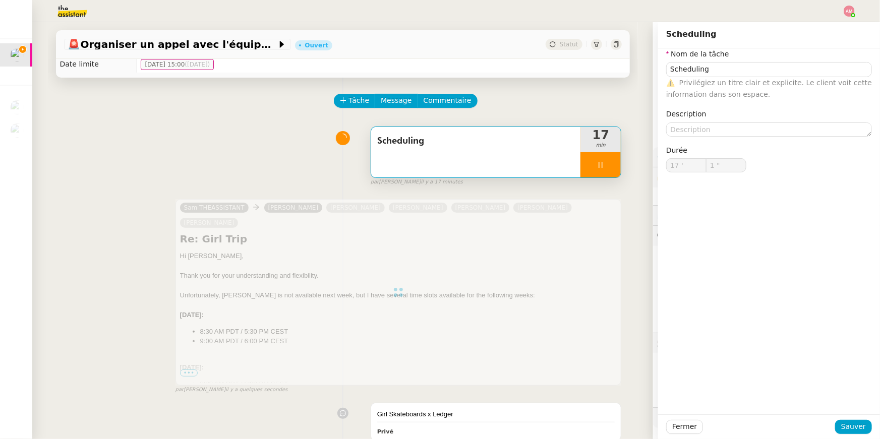
click at [599, 164] on icon at bounding box center [601, 165] width 4 height 6
type input "Scheduling"
type input "17 '"
type input "1 ""
click at [602, 164] on button at bounding box center [610, 164] width 20 height 25
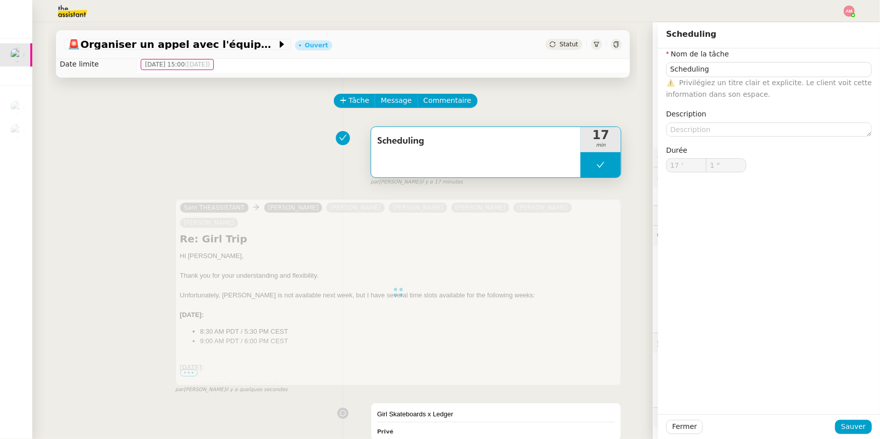
type input "Scheduling"
type input "17 '"
type input "1 ""
type input "Scheduling"
type input "17 '"
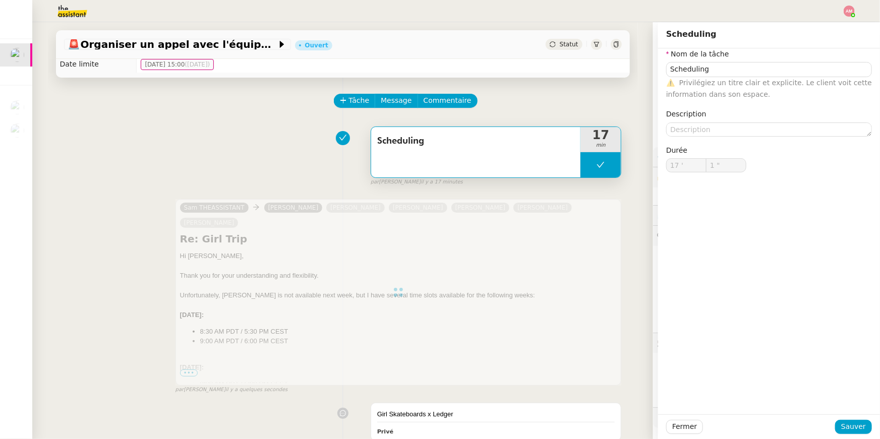
type input "1 ""
type input "Scheduling"
type input "17 '"
type input "1 ""
type input "Scheduling"
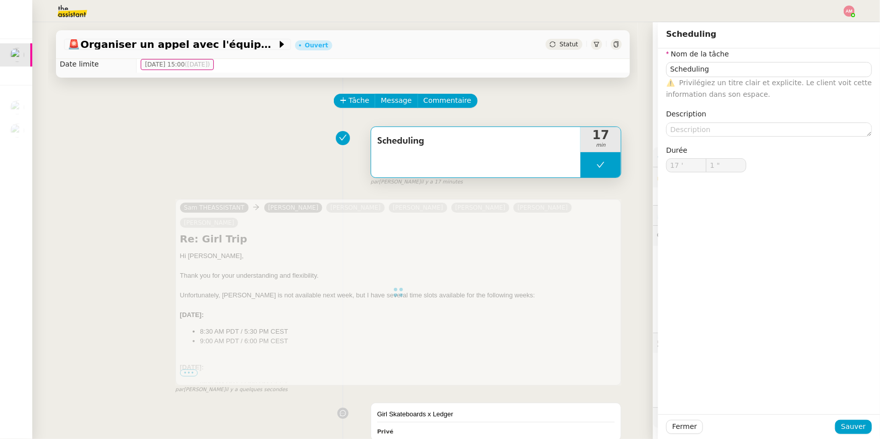
type input "17 '"
type input "1 ""
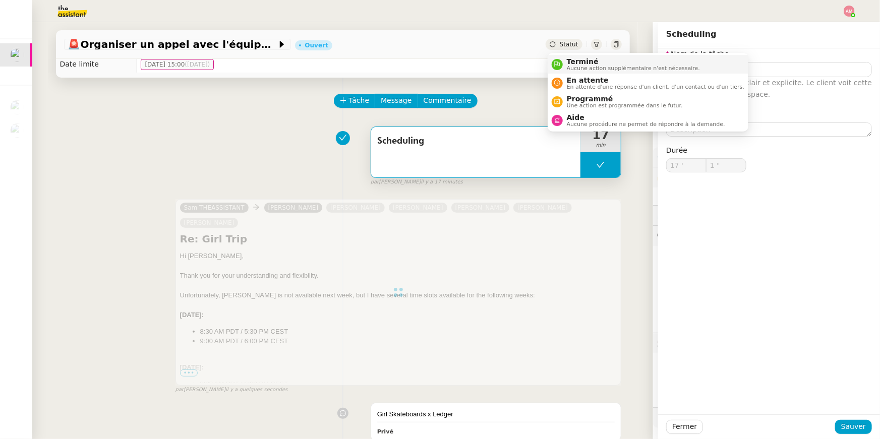
click at [585, 60] on span "Terminé" at bounding box center [633, 61] width 133 height 8
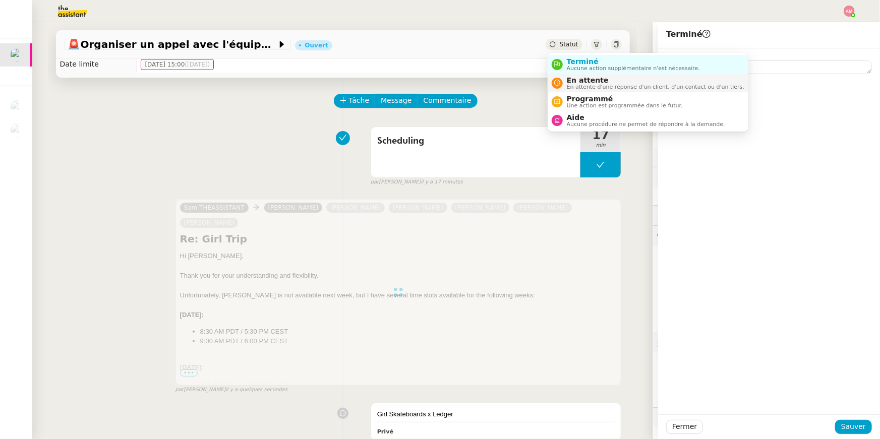
click at [579, 74] on ul "Terminé Aucune action supplémentaire n'est nécessaire. En attente En attente d'…" at bounding box center [647, 92] width 201 height 79
click at [579, 74] on li "En attente En attente d'une réponse d'un client, d'un contact ou d'un tiers." at bounding box center [647, 83] width 201 height 19
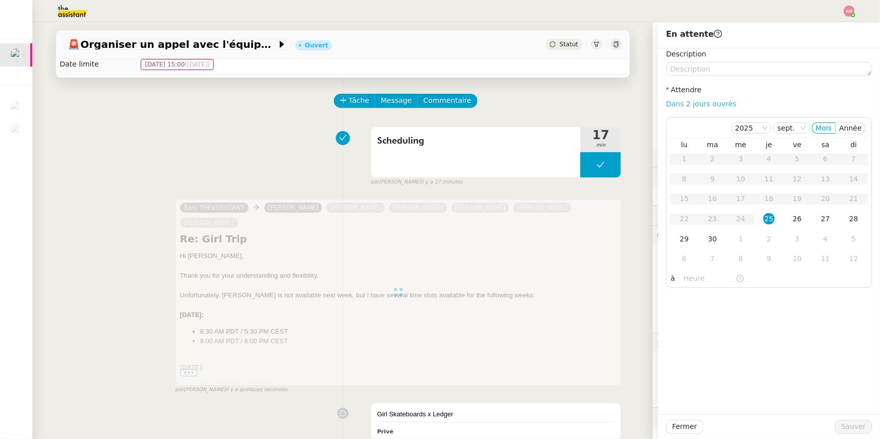
click at [701, 103] on link "Dans 2 jours ouvrés" at bounding box center [701, 104] width 70 height 8
type input "07:00"
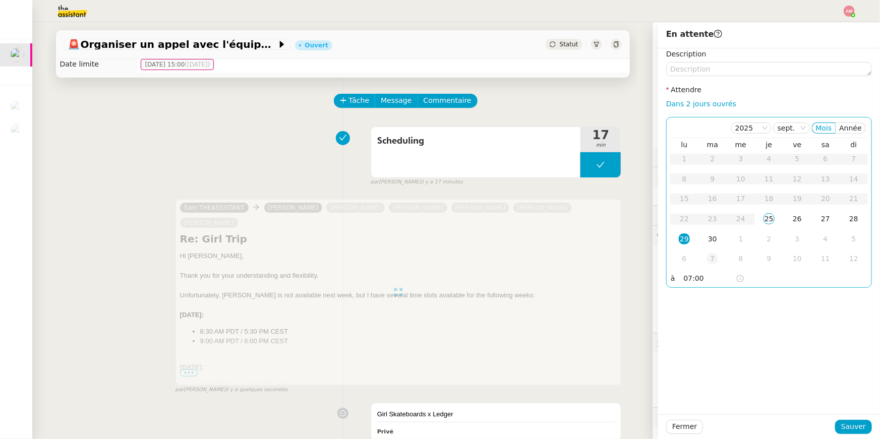
click at [705, 249] on td "7" at bounding box center [712, 259] width 28 height 20
click at [709, 150] on td "30" at bounding box center [712, 159] width 28 height 20
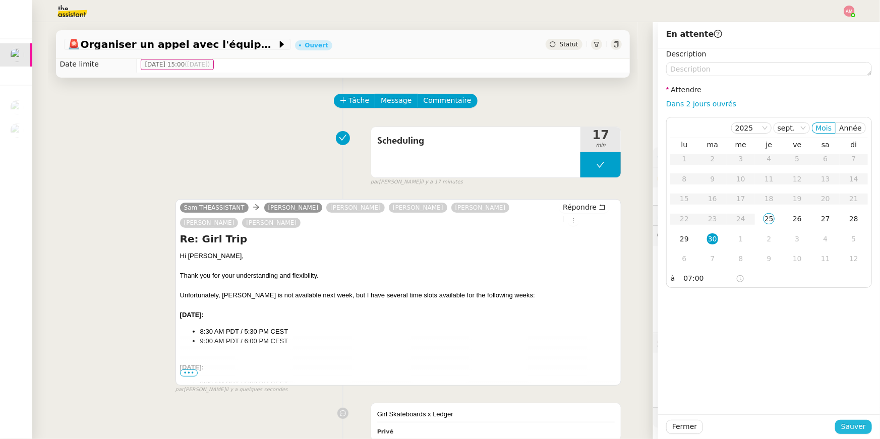
click at [843, 423] on span "Sauver" at bounding box center [853, 427] width 25 height 12
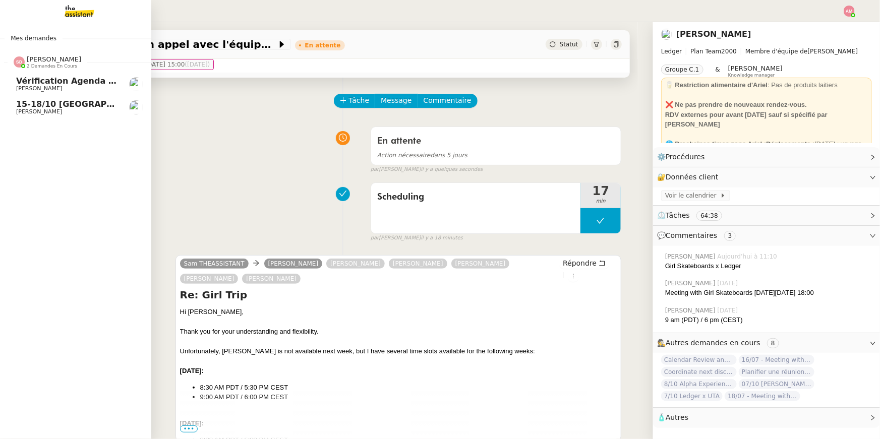
click at [34, 90] on span "[PERSON_NAME]" at bounding box center [39, 88] width 46 height 7
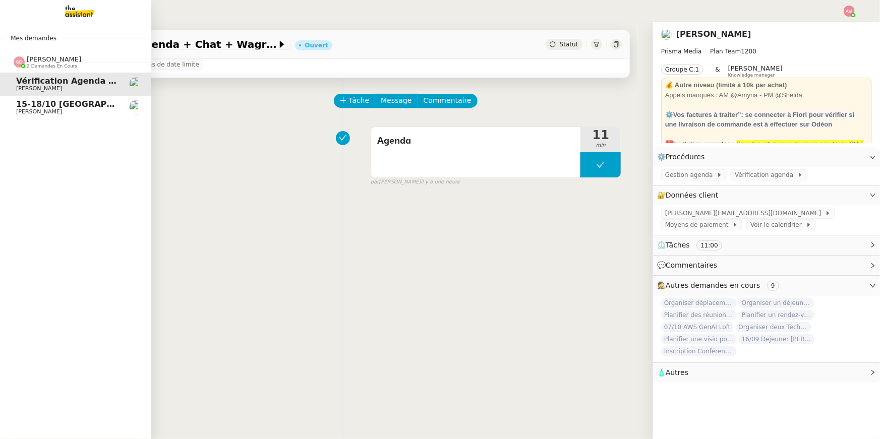
click at [37, 99] on link "15-18/10 Barcelone - Conférence Laurène Gauthier" at bounding box center [75, 107] width 151 height 23
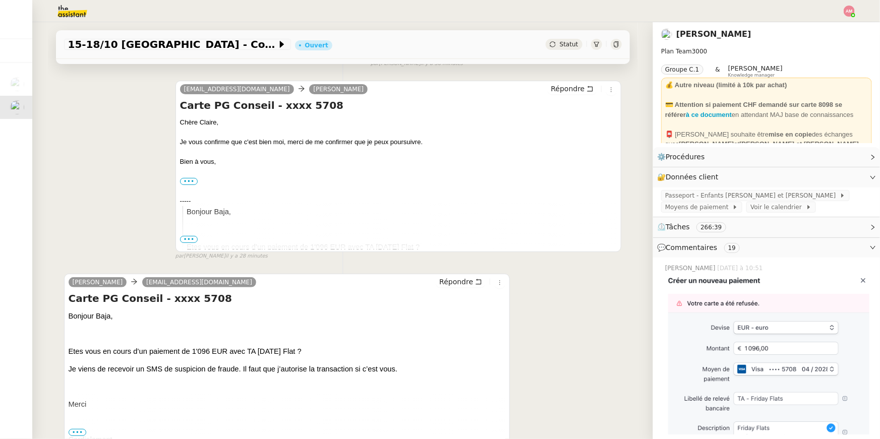
scroll to position [114, 0]
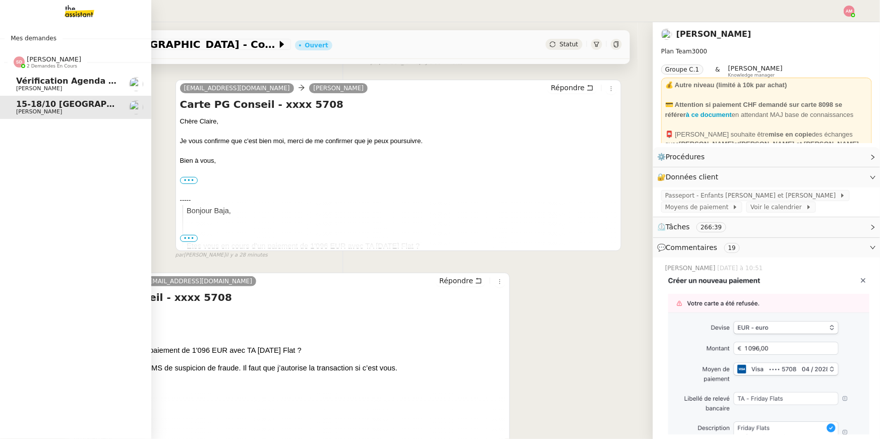
click at [26, 80] on span "Vérification Agenda + Chat + Wagram (9h et 14h)" at bounding box center [129, 81] width 226 height 10
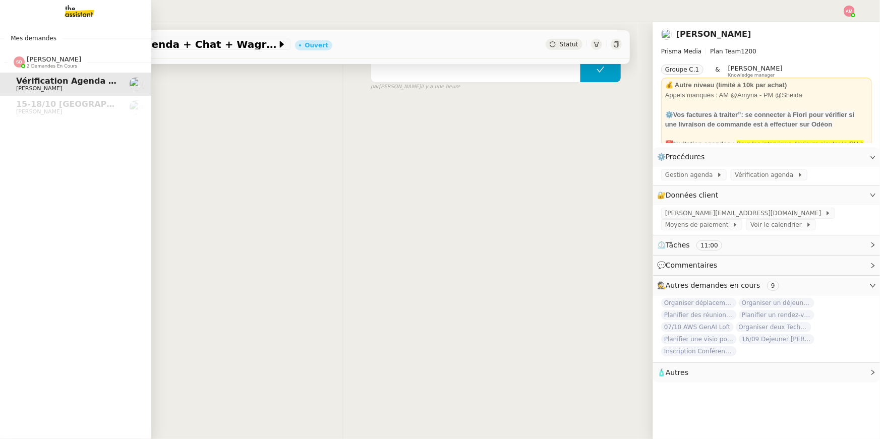
click at [49, 41] on span "Mes demandes" at bounding box center [34, 38] width 58 height 10
click at [76, 13] on img at bounding box center [71, 11] width 78 height 22
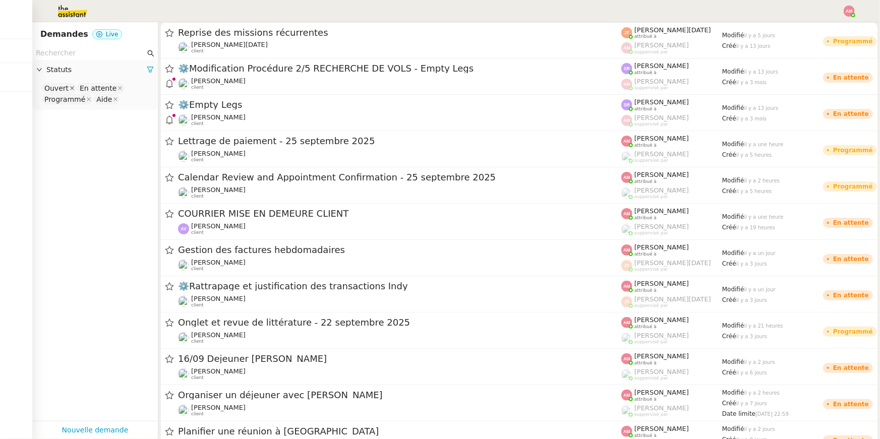
click at [70, 85] on span at bounding box center [72, 88] width 5 height 9
click at [82, 86] on icon at bounding box center [84, 88] width 5 height 5
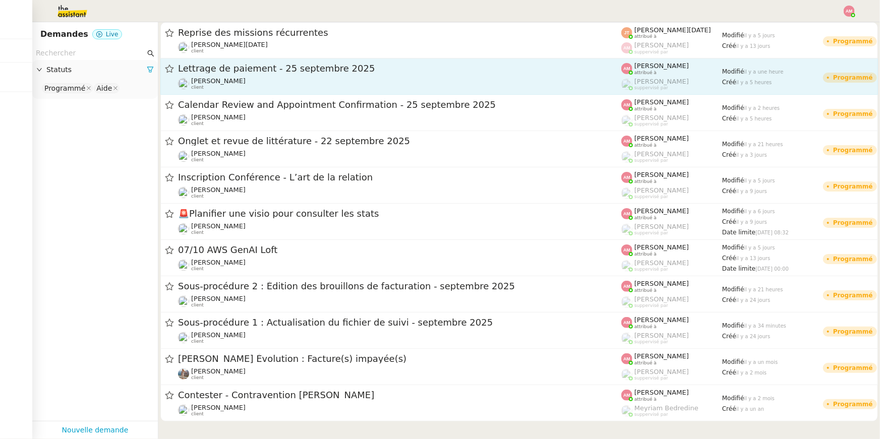
click at [195, 70] on span "Lettrage de paiement - 25 septembre 2025" at bounding box center [399, 68] width 443 height 9
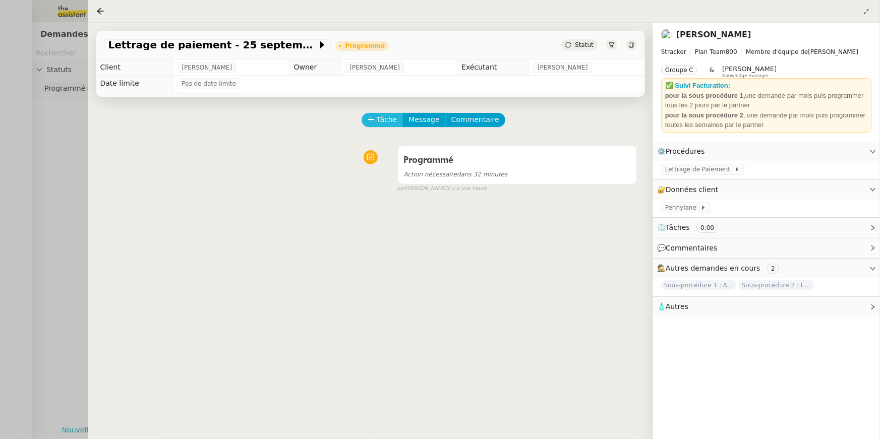
click at [389, 115] on span "Tâche" at bounding box center [387, 120] width 21 height 12
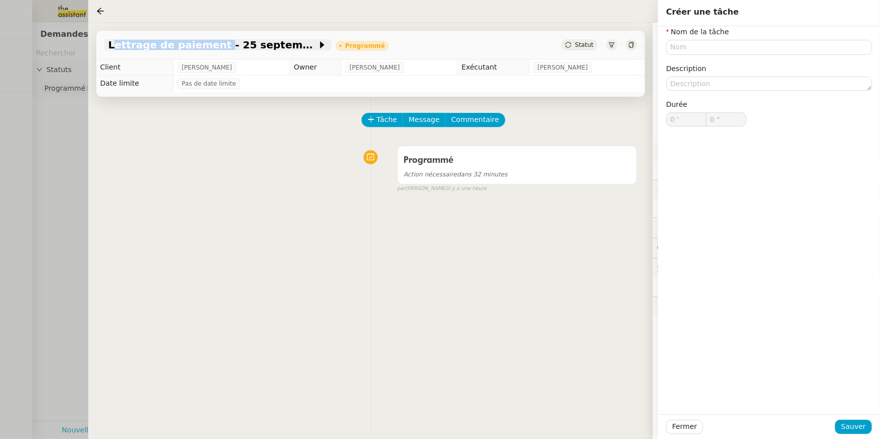
copy span "Lettrage de paiement"
drag, startPoint x: 104, startPoint y: 41, endPoint x: 516, endPoint y: 13, distance: 412.8
click at [516, 13] on div "Lettrage de paiement - 25 septembre 2025 Programmé Statut Client Mathias Hombou…" at bounding box center [484, 219] width 792 height 439
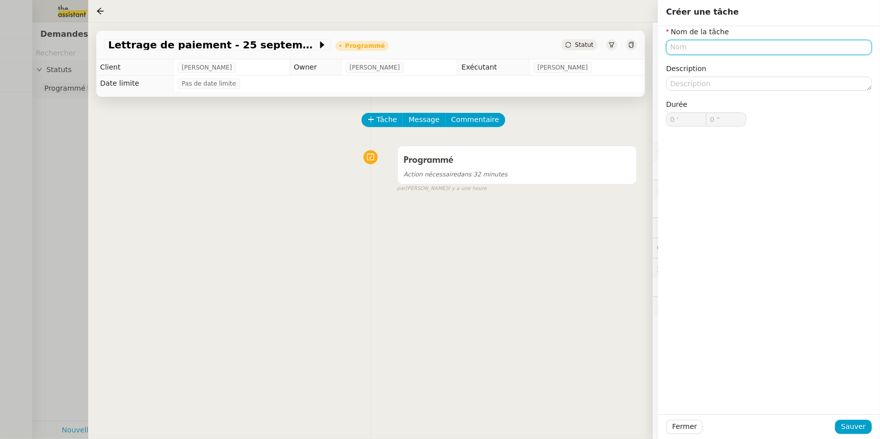
click at [709, 48] on input "text" at bounding box center [769, 47] width 206 height 15
paste input "Lettrage de paiement"
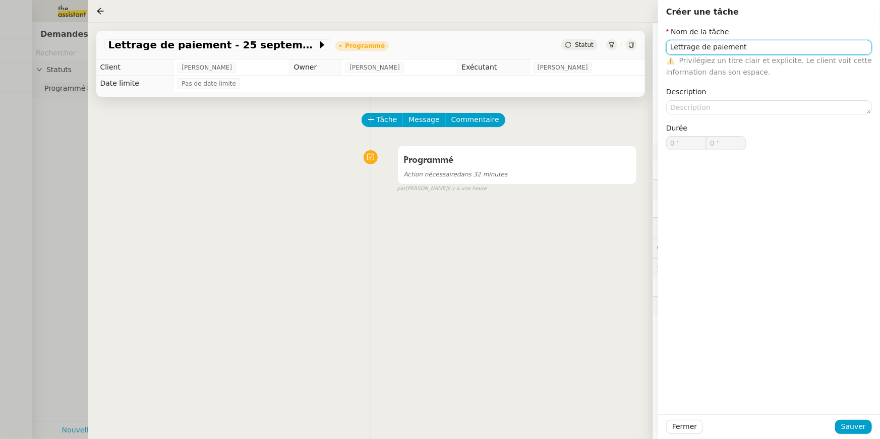
type input "Lettrage de paiement"
click at [839, 419] on div "Fermer Sauver" at bounding box center [769, 426] width 222 height 25
click at [842, 420] on button "Sauver" at bounding box center [853, 427] width 37 height 14
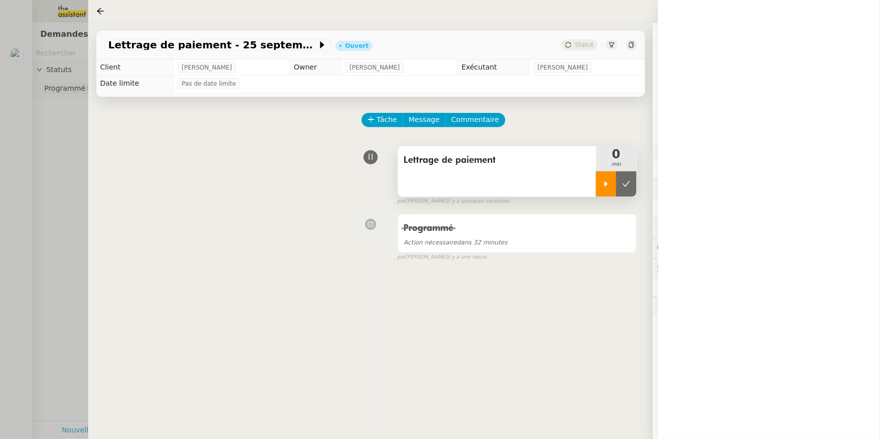
click at [612, 181] on div at bounding box center [606, 183] width 20 height 25
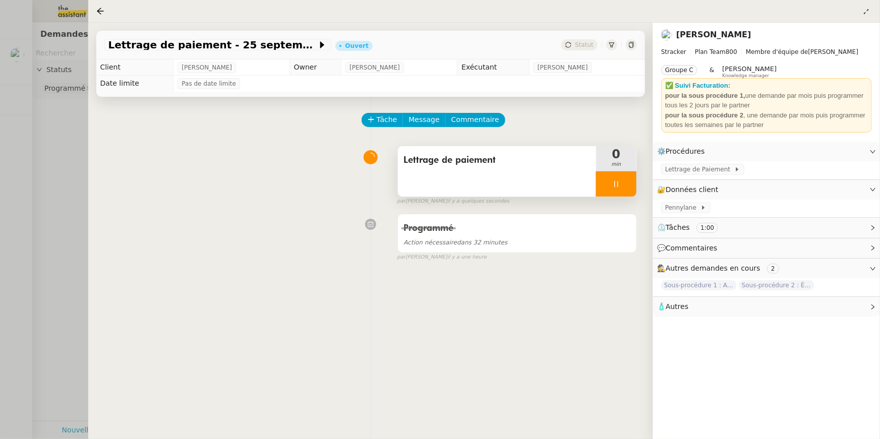
click at [612, 181] on icon at bounding box center [616, 184] width 8 height 8
click at [632, 189] on button at bounding box center [626, 183] width 20 height 25
click at [538, 236] on div "Action nécessaire dans 32 minutes" at bounding box center [517, 242] width 226 height 12
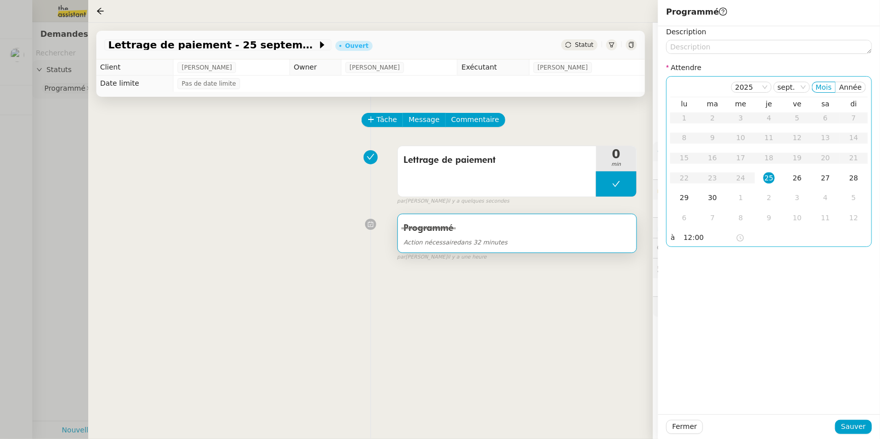
click at [689, 234] on input "12:00" at bounding box center [709, 238] width 52 height 12
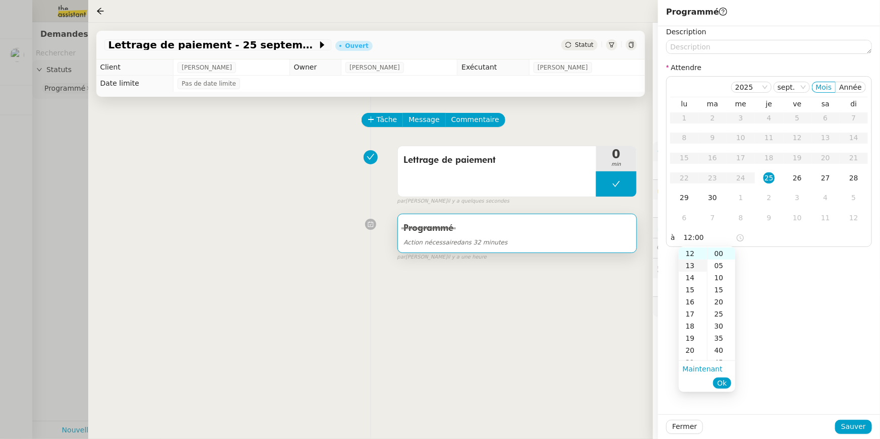
click at [692, 266] on div "13" at bounding box center [692, 266] width 28 height 12
type input "13:00"
click at [721, 384] on span "Ok" at bounding box center [722, 383] width 10 height 10
click at [862, 421] on span "Sauver" at bounding box center [853, 427] width 25 height 12
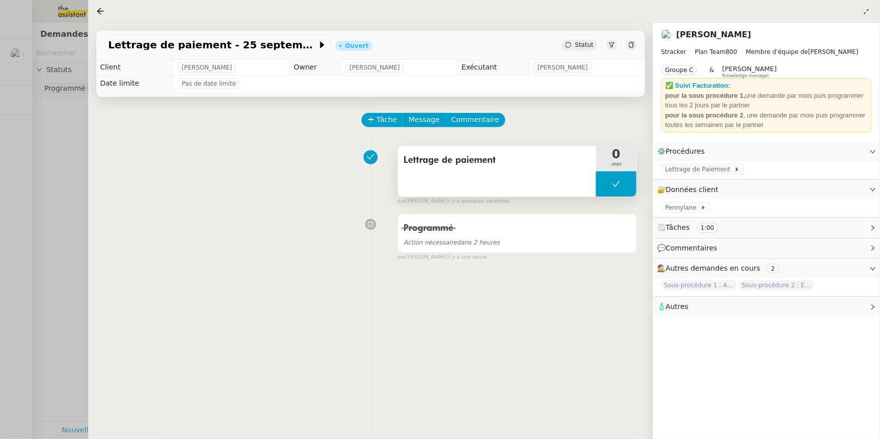
click at [613, 193] on button at bounding box center [616, 183] width 40 height 25
click at [613, 193] on div at bounding box center [606, 183] width 20 height 25
click at [613, 193] on div at bounding box center [616, 183] width 40 height 25
click at [594, 223] on div "Programmé" at bounding box center [517, 228] width 226 height 16
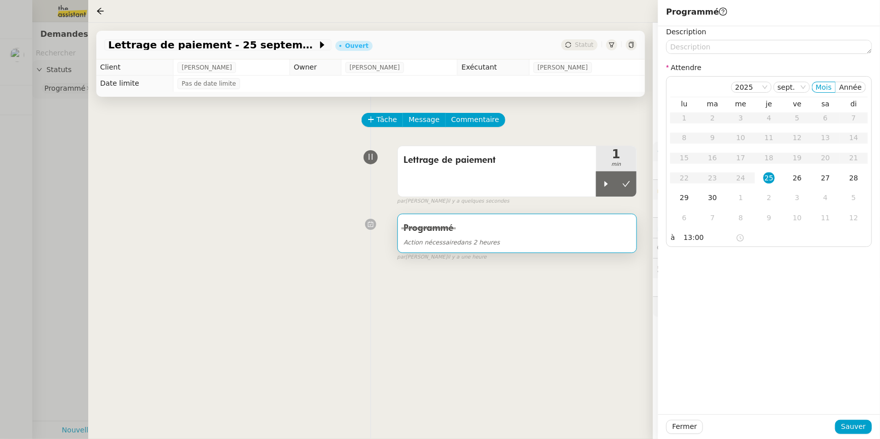
click at [644, 191] on div "Tâche Message Commentaire Veuillez patienter une erreur s'est produite 👌👌👌 mess…" at bounding box center [370, 316] width 565 height 439
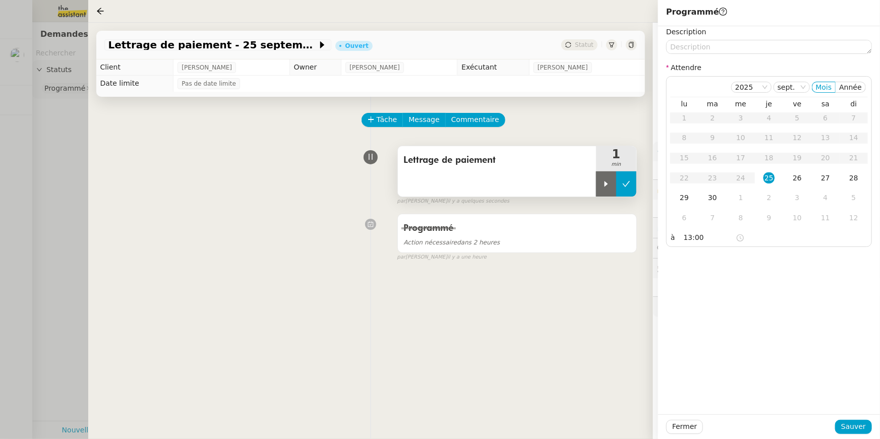
click at [632, 187] on button at bounding box center [626, 183] width 20 height 25
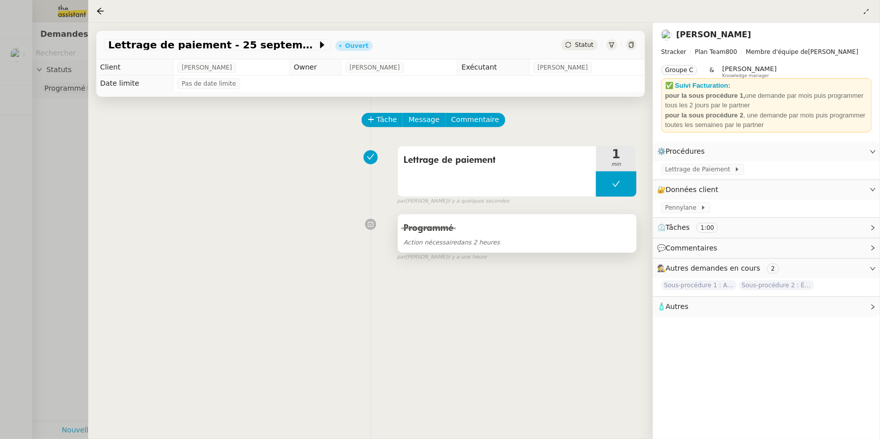
click at [628, 216] on div "Programmé Action nécessaire dans 2 heures" at bounding box center [517, 233] width 238 height 38
click at [629, 227] on div "Programmé" at bounding box center [517, 228] width 226 height 16
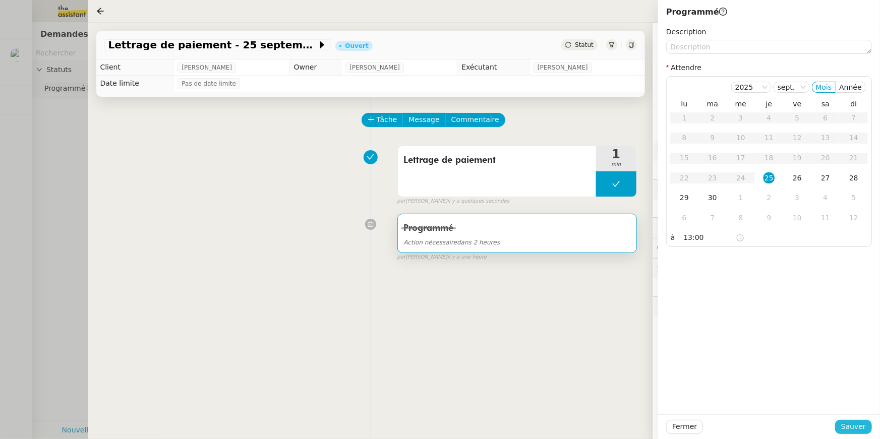
click at [858, 431] on span "Sauver" at bounding box center [853, 427] width 25 height 12
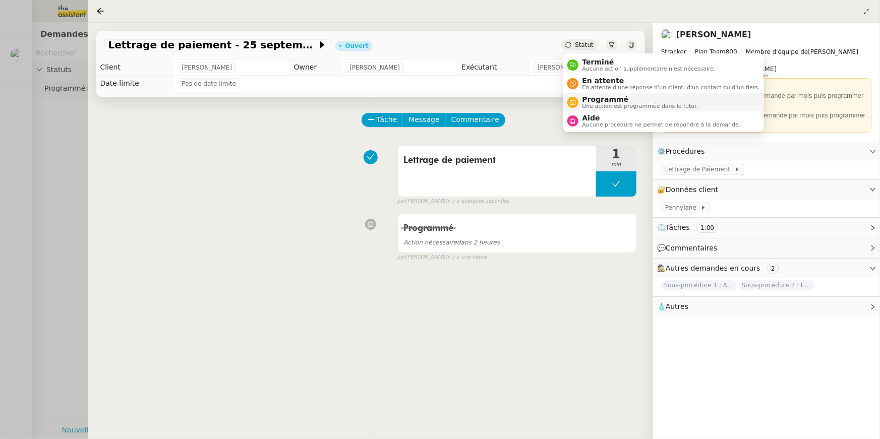
click at [593, 103] on span "Une action est programmée dans le futur." at bounding box center [640, 106] width 116 height 6
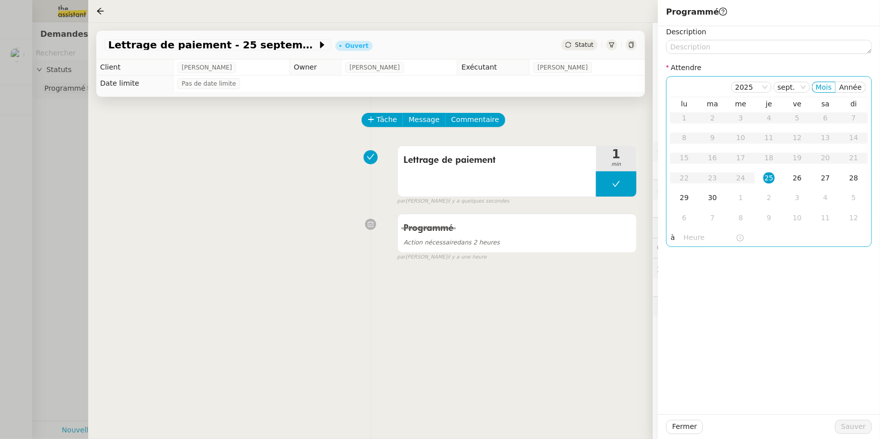
click at [698, 241] on input "text" at bounding box center [709, 238] width 52 height 12
click at [690, 274] on div "13" at bounding box center [692, 276] width 28 height 12
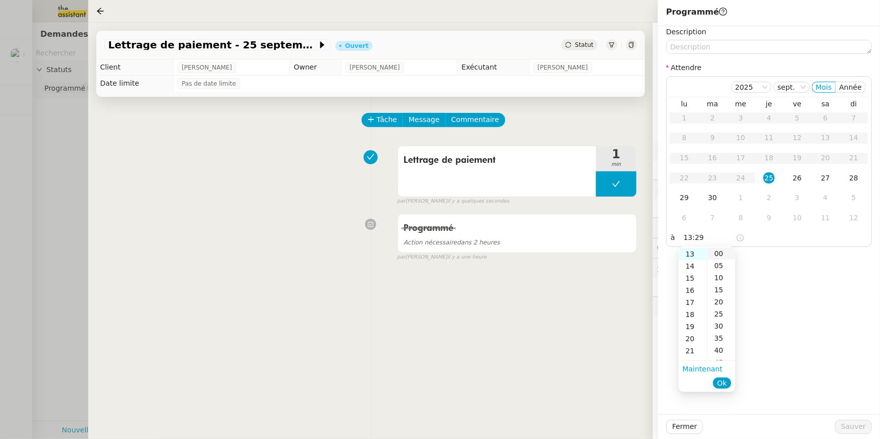
click at [712, 248] on div "00" at bounding box center [721, 253] width 28 height 12
type input "13:00"
click at [725, 379] on span "Ok" at bounding box center [722, 383] width 10 height 10
click at [770, 177] on div "25" at bounding box center [768, 177] width 11 height 11
click at [842, 428] on button "Sauver" at bounding box center [853, 427] width 37 height 14
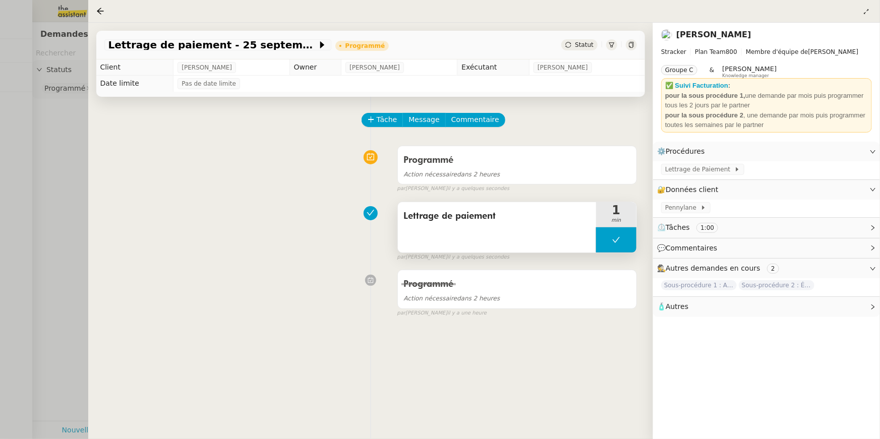
click at [609, 230] on button at bounding box center [616, 239] width 40 height 25
click at [608, 233] on div at bounding box center [606, 239] width 20 height 25
click at [679, 168] on span "Lettrage de Paiement" at bounding box center [699, 169] width 69 height 10
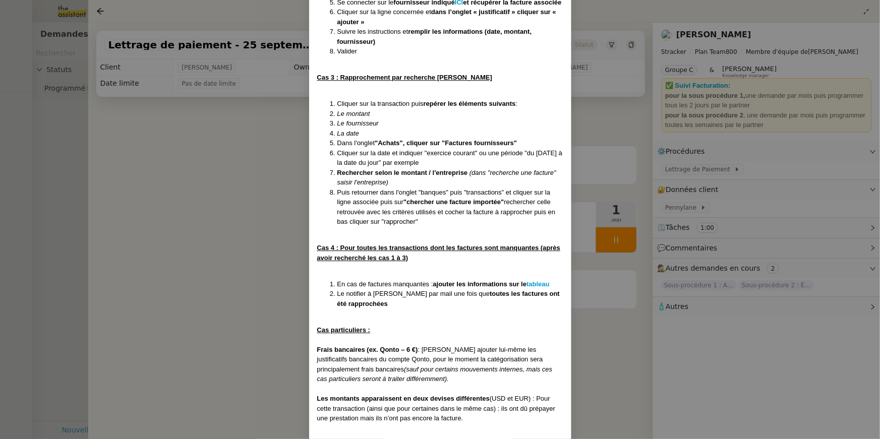
scroll to position [1487, 0]
click at [532, 287] on strong "tableau" at bounding box center [537, 284] width 23 height 8
click at [456, 205] on strong ""chercher une facture importée"" at bounding box center [453, 202] width 100 height 8
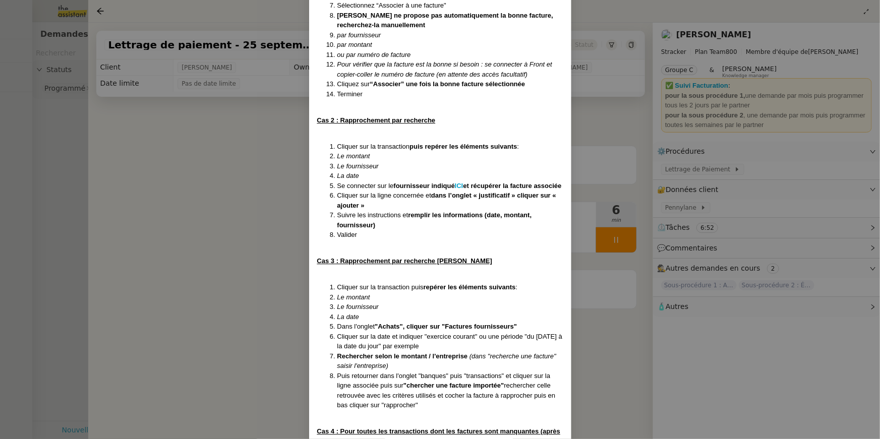
scroll to position [1302, 0]
click at [628, 248] on nz-modal-container "Créée le 16/07/2025 MAJ le 24/07/2025 Contexte : Il s’agit ici d’effectuer les …" at bounding box center [440, 219] width 880 height 439
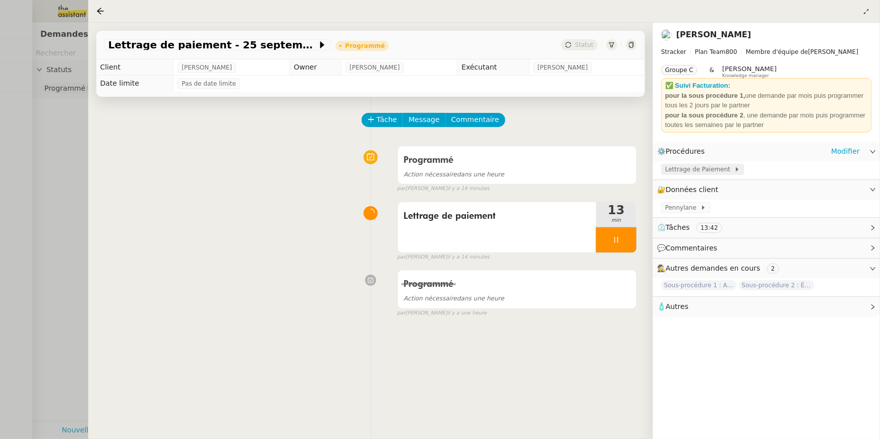
click at [701, 164] on div "Lettrage de Paiement" at bounding box center [702, 169] width 83 height 11
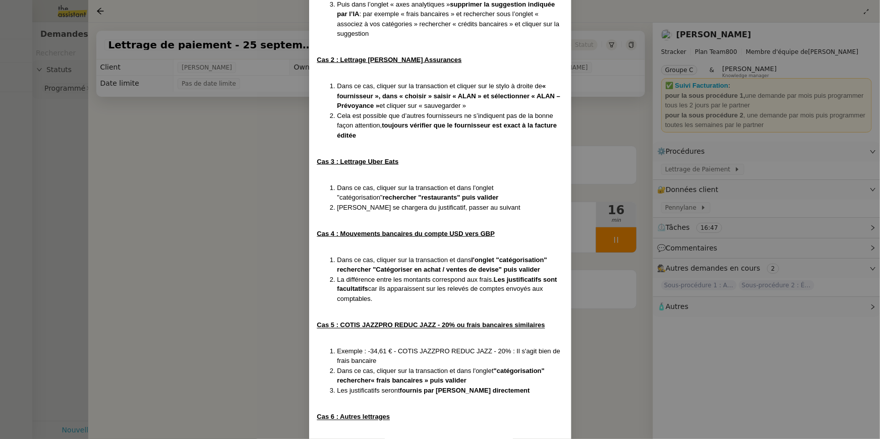
scroll to position [685, 0]
drag, startPoint x: 376, startPoint y: 267, endPoint x: 436, endPoint y: 269, distance: 60.0
click at [436, 269] on strong "l'onglet "catégorisation" rechercher "Catégoriser en achat / ventes de devise" …" at bounding box center [442, 265] width 210 height 18
drag, startPoint x: 445, startPoint y: 269, endPoint x: 500, endPoint y: 269, distance: 54.4
click at [500, 269] on strong "l'onglet "catégorisation" rechercher "Catégoriser en achat / ventes de devise" …" at bounding box center [442, 265] width 210 height 18
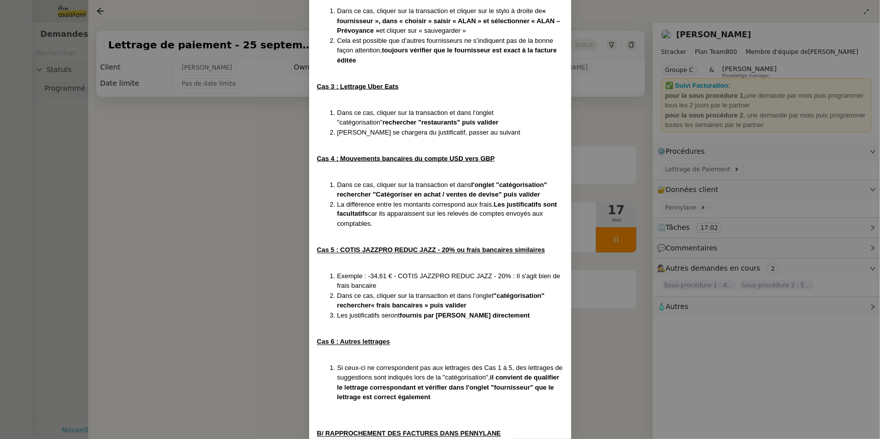
scroll to position [764, 0]
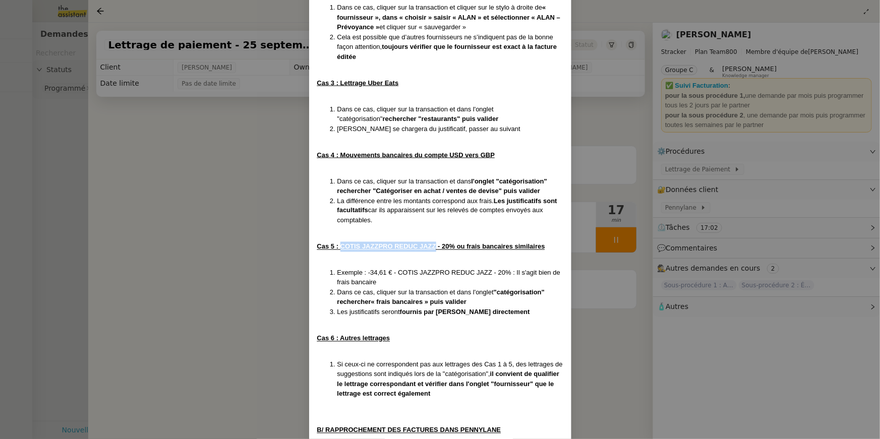
drag, startPoint x: 340, startPoint y: 243, endPoint x: 436, endPoint y: 243, distance: 95.8
click at [436, 243] on u "Cas 5 : COTIS JAZZPRO REDUC JAZZ - 20% ou frais bancaires similaires" at bounding box center [431, 247] width 228 height 8
copy u "COTIS JAZZPRO REDUC JAZZ"
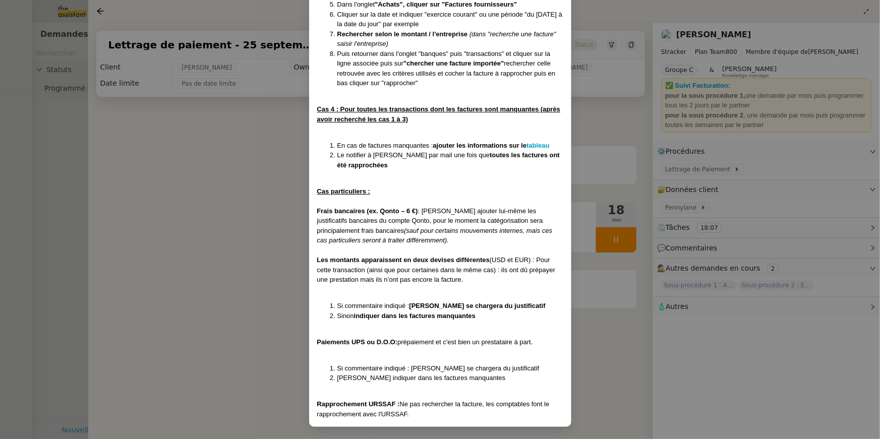
scroll to position [1608, 0]
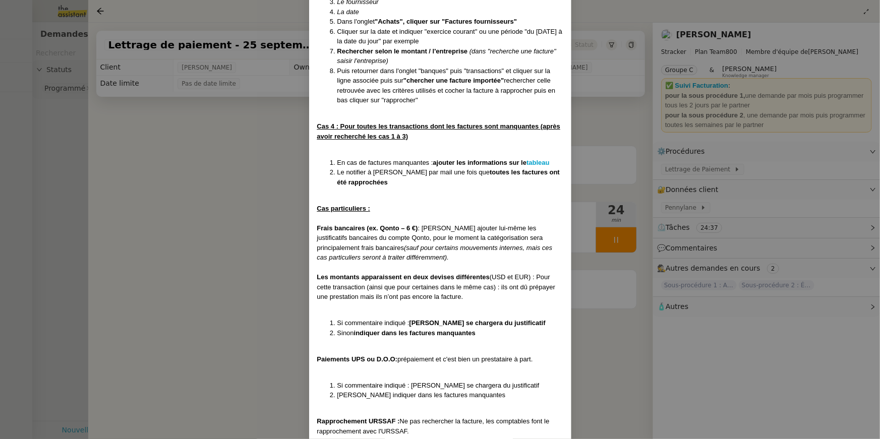
click at [259, 193] on nz-modal-container "Créée le 16/07/2025 MAJ le 24/07/2025 Contexte : Il s’agit ici d’effectuer les …" at bounding box center [440, 219] width 880 height 439
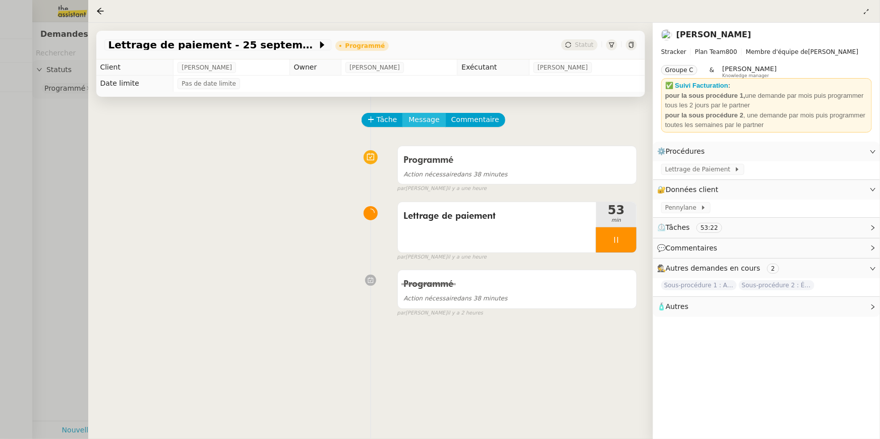
click at [428, 121] on span "Message" at bounding box center [423, 120] width 31 height 12
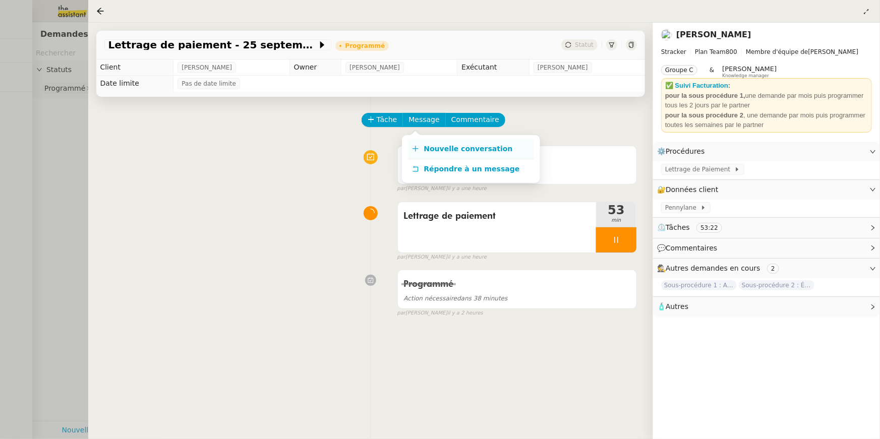
click at [433, 147] on span "Nouvelle conversation" at bounding box center [467, 149] width 89 height 8
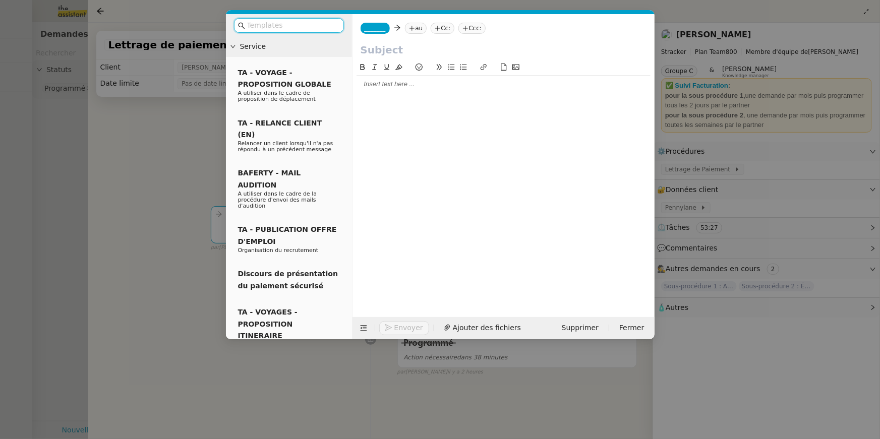
click at [164, 164] on nz-modal-container "Service TA - VOYAGE - PROPOSITION GLOBALE A utiliser dans le cadre de propositi…" at bounding box center [440, 219] width 880 height 439
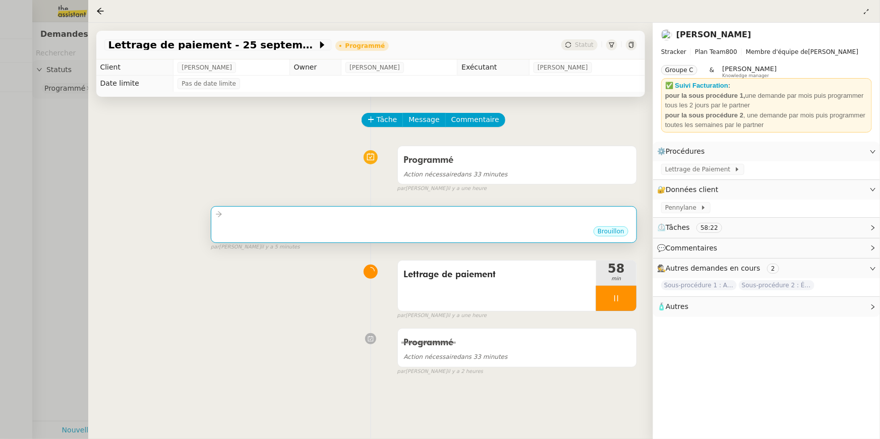
click at [288, 243] on app-msg "••• Brouillon" at bounding box center [424, 224] width 426 height 37
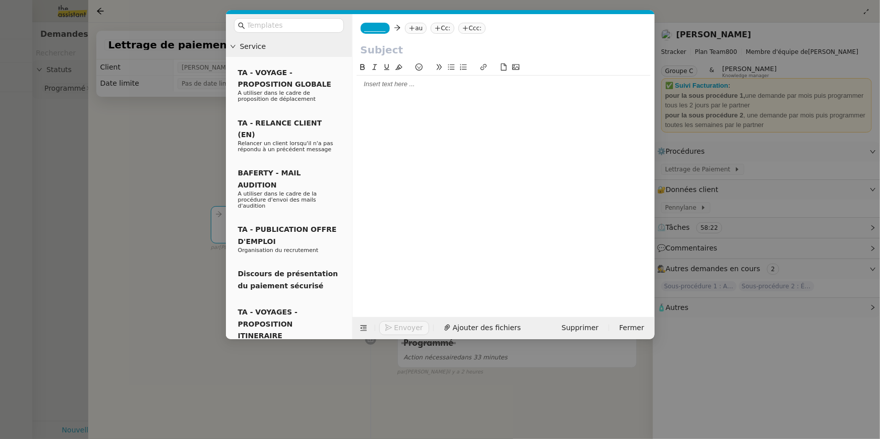
click at [404, 87] on div at bounding box center [503, 84] width 294 height 9
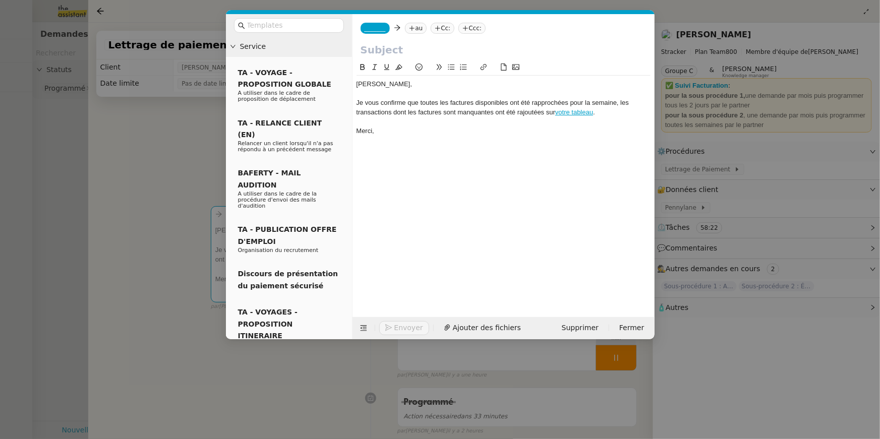
click at [376, 30] on span "_______" at bounding box center [374, 28] width 21 height 7
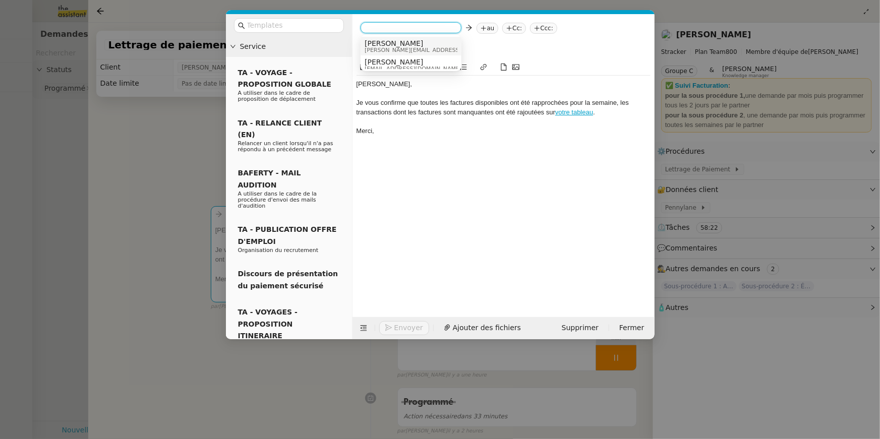
click at [380, 43] on span "[PERSON_NAME]" at bounding box center [435, 43] width 143 height 8
click at [434, 23] on nz-tag "au" at bounding box center [445, 28] width 22 height 11
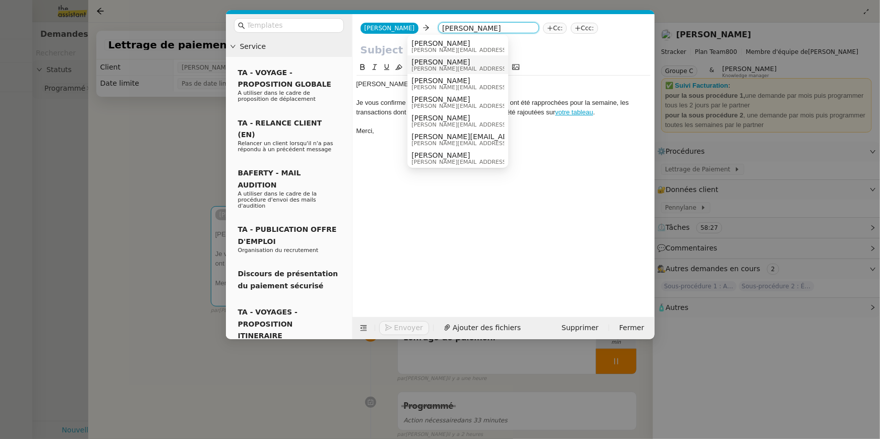
type input "MATHIAS"
click at [424, 67] on span "mathias@stracker.fr" at bounding box center [482, 69] width 143 height 6
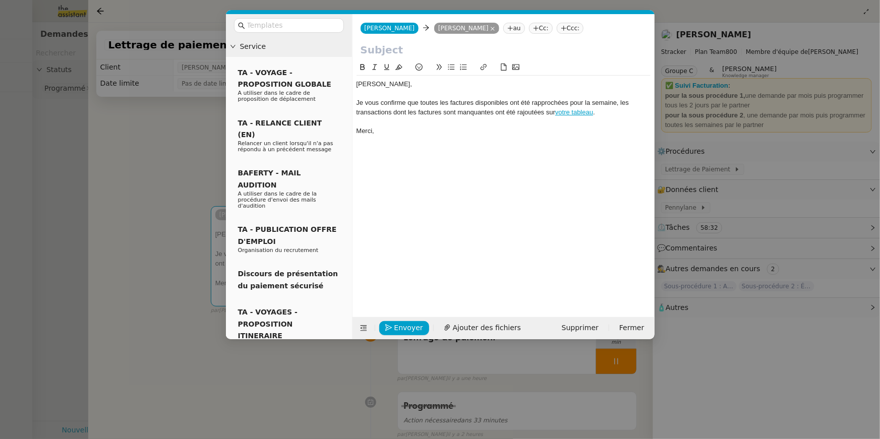
click at [162, 81] on nz-modal-container "Service TA - VOYAGE - PROPOSITION GLOBALE A utiliser dans le cadre de propositi…" at bounding box center [440, 219] width 880 height 439
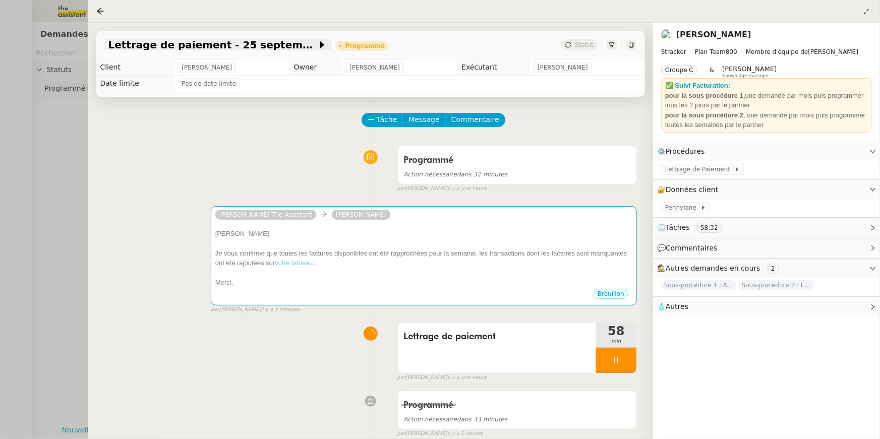
click at [176, 48] on span "Lettrage de paiement - 25 septembre 2025" at bounding box center [212, 45] width 209 height 10
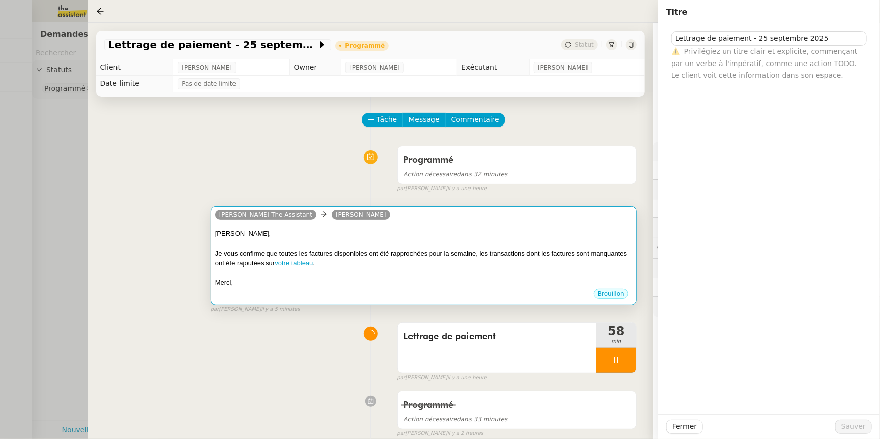
click at [517, 254] on div "Je vous confirme que toutes les factures disponibles ont été rapprochées pour l…" at bounding box center [423, 258] width 417 height 20
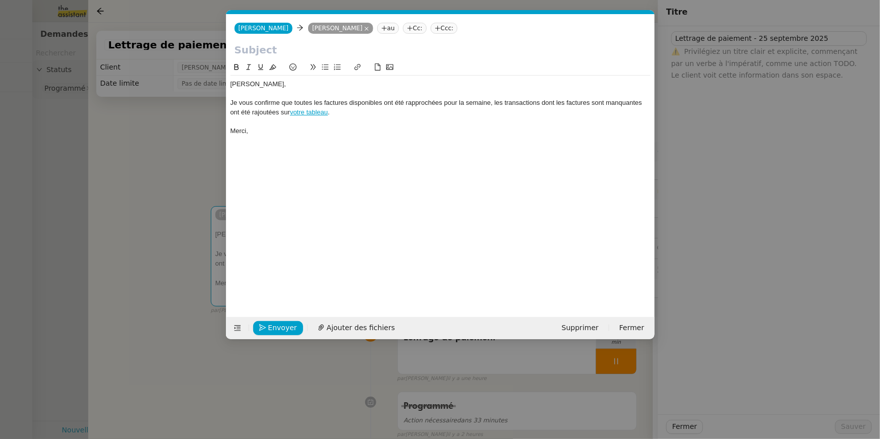
scroll to position [0, 21]
click at [387, 50] on input "text" at bounding box center [440, 49] width 412 height 15
paste input "Lettrage de paiement - 25 septembre 2025"
type input "Lettrage de paiement - 25 septembre 2025"
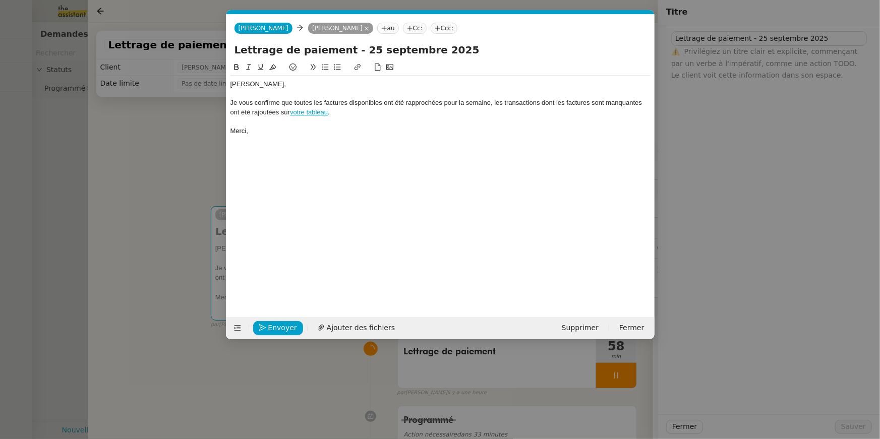
drag, startPoint x: 234, startPoint y: 49, endPoint x: 208, endPoint y: 61, distance: 28.7
click at [208, 60] on nz-modal-container "Service TA - VOYAGE - PROPOSITION GLOBALE A utiliser dans le cadre de propositi…" at bounding box center [440, 219] width 880 height 439
type input "Lettrage de paiement - 25 septembre 2025"
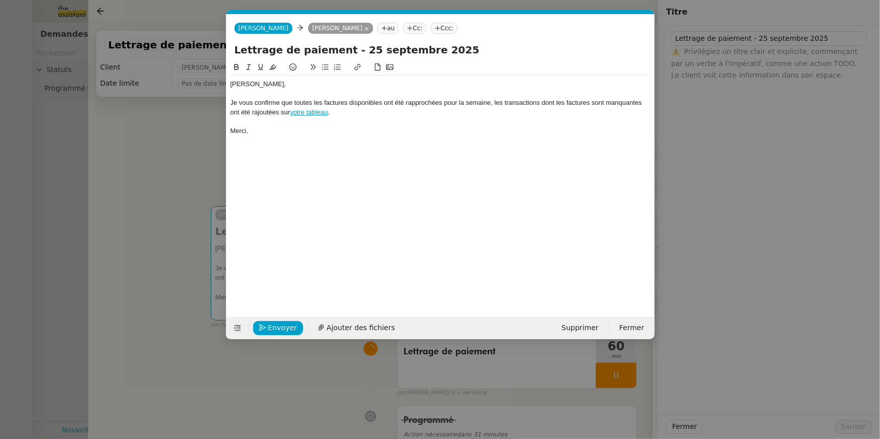
click at [205, 288] on nz-modal-container "Service TA - VOYAGE - PROPOSITION GLOBALE A utiliser dans le cadre de propositi…" at bounding box center [440, 219] width 880 height 439
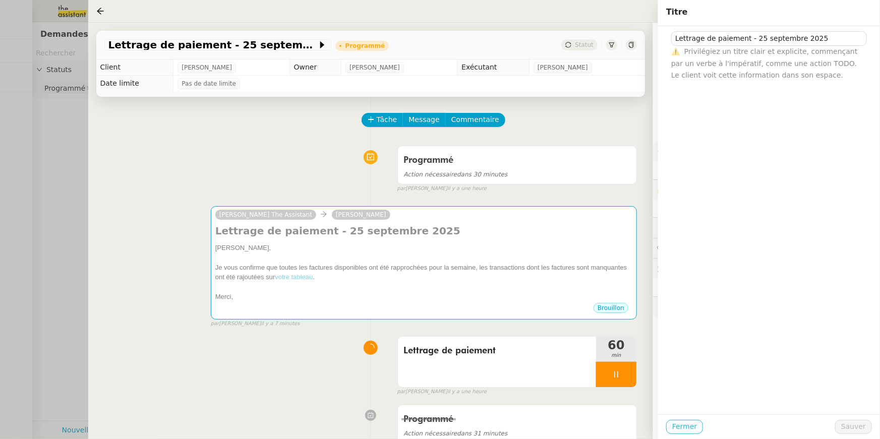
click at [690, 420] on button "Fermer" at bounding box center [684, 427] width 37 height 14
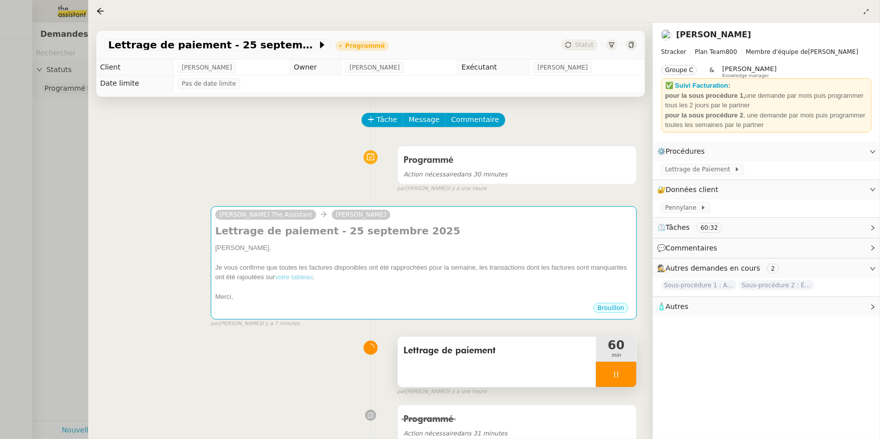
click at [564, 371] on div "Lettrage de paiement" at bounding box center [497, 362] width 198 height 50
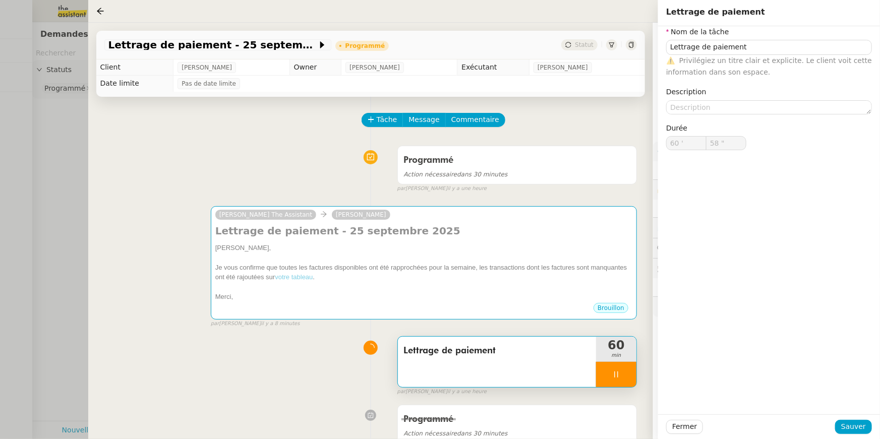
type input "59 ""
type input "61 '"
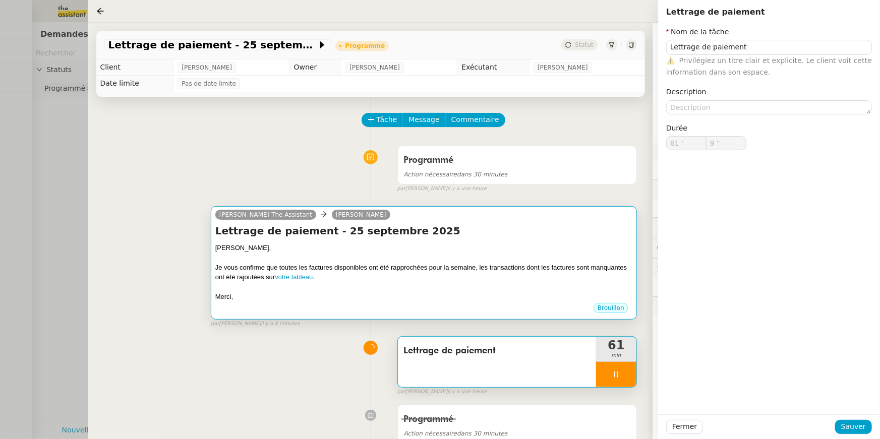
click at [538, 295] on div "Merci," at bounding box center [423, 297] width 417 height 10
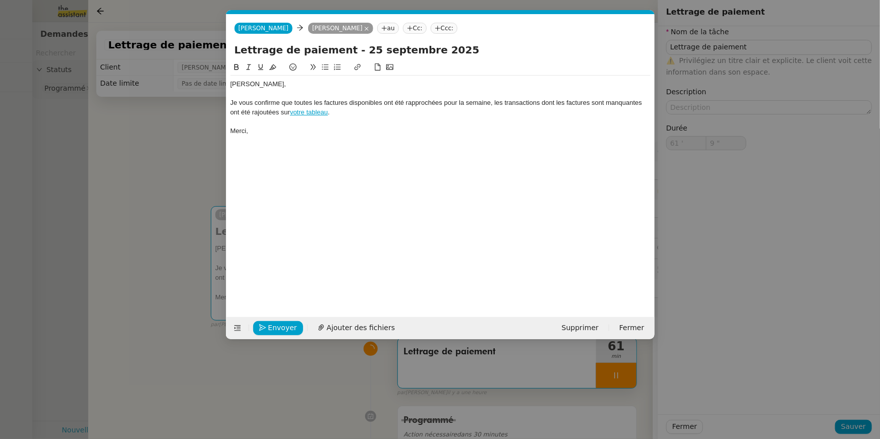
scroll to position [0, 21]
click at [282, 326] on span "Envoyer" at bounding box center [282, 328] width 29 height 12
click at [282, 326] on span "Confirmer l'envoi" at bounding box center [298, 328] width 60 height 12
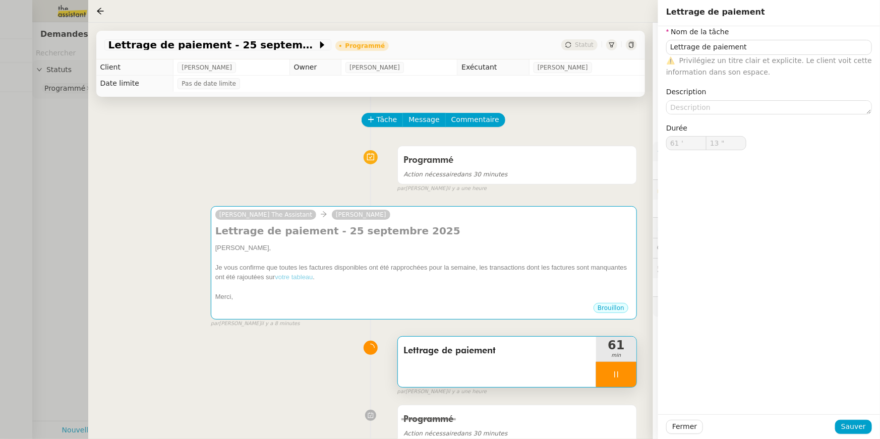
type input "14 ""
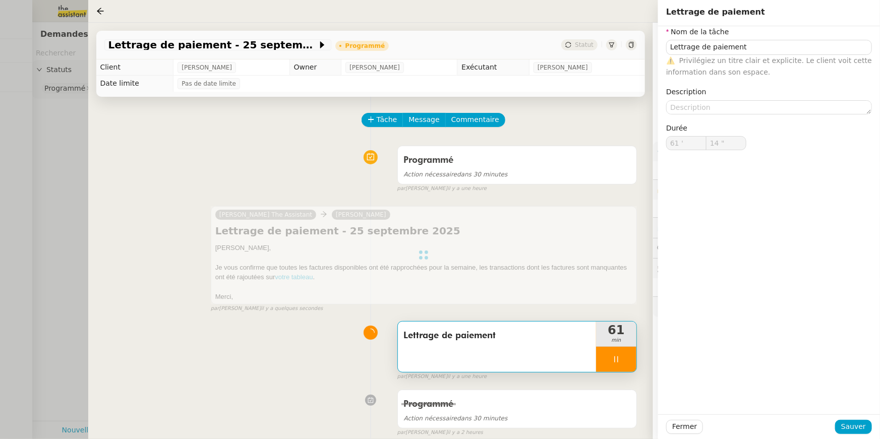
click at [630, 365] on div at bounding box center [616, 359] width 40 height 25
type input "Lettrage de paiement"
type input "61 '"
type input "15 ""
click at [631, 361] on button at bounding box center [626, 359] width 20 height 25
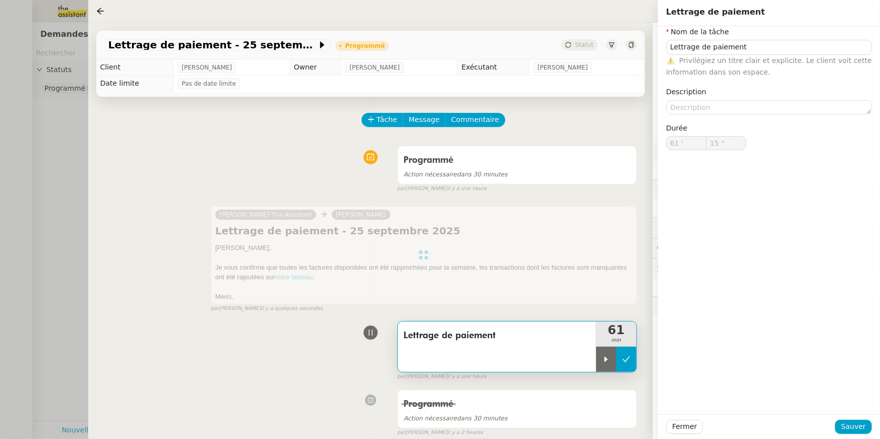
type input "Lettrage de paiement"
type input "61 '"
type input "14 ""
type input "Lettrage de paiement"
type input "61 '"
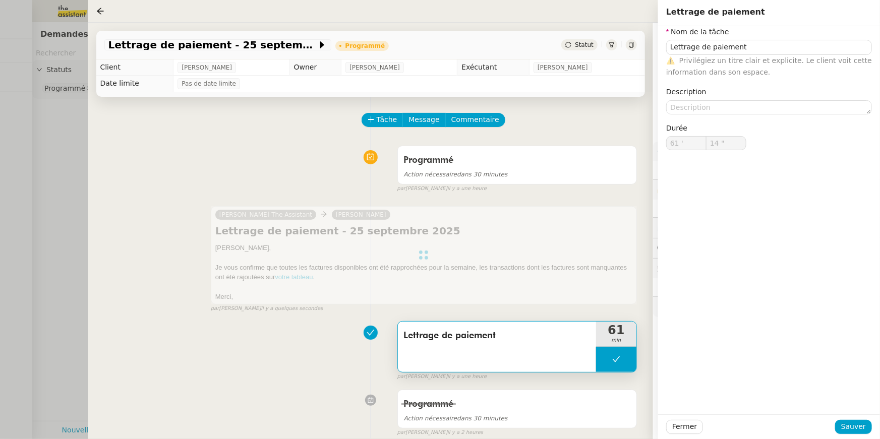
type input "14 ""
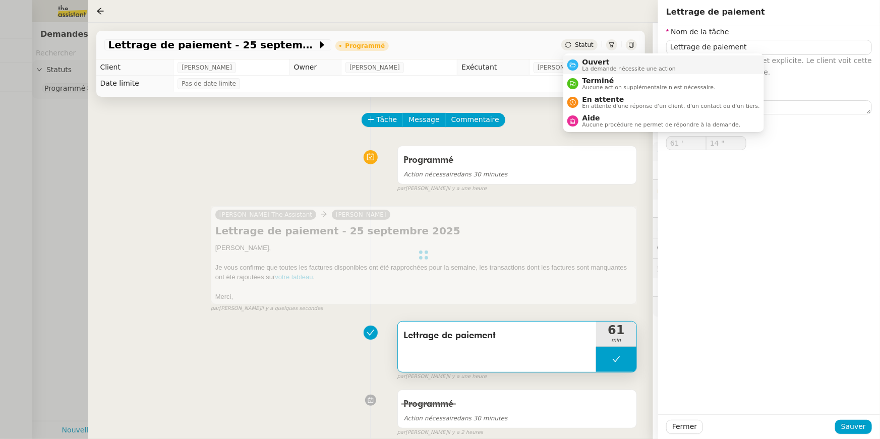
type input "Lettrage de paiement"
type input "61 '"
type input "14 ""
drag, startPoint x: 583, startPoint y: 59, endPoint x: 584, endPoint y: 83, distance: 23.2
click at [584, 83] on ul "Ouvert La demande nécessite une action Terminé Aucune action supplémentaire n'e…" at bounding box center [663, 92] width 201 height 79
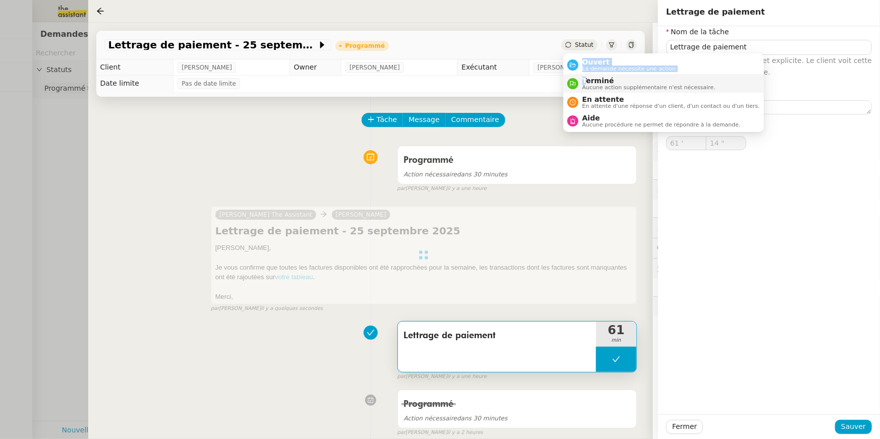
type input "Lettrage de paiement"
type input "61 '"
type input "14 ""
click at [584, 83] on span "Terminé" at bounding box center [648, 81] width 133 height 8
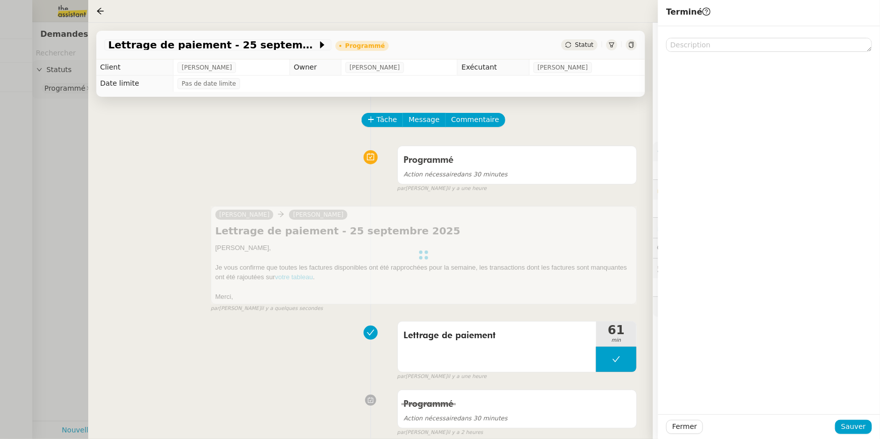
click at [858, 434] on div "Fermer Sauver" at bounding box center [769, 426] width 222 height 25
click at [856, 427] on span "Sauver" at bounding box center [853, 427] width 25 height 12
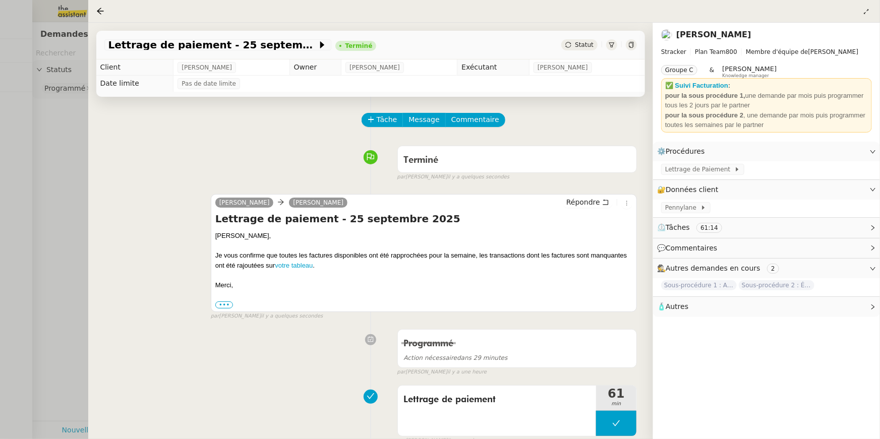
click at [32, 150] on div at bounding box center [440, 219] width 880 height 439
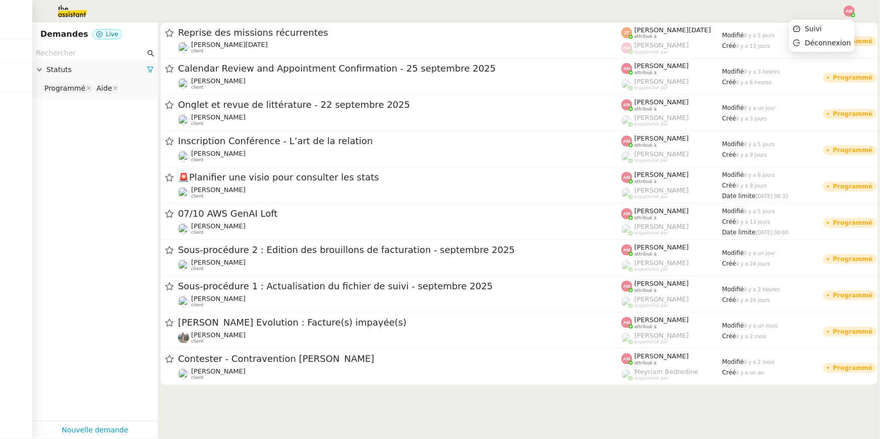
click at [851, 15] on div at bounding box center [848, 11] width 11 height 11
click at [842, 23] on li "Suivi" at bounding box center [822, 29] width 66 height 14
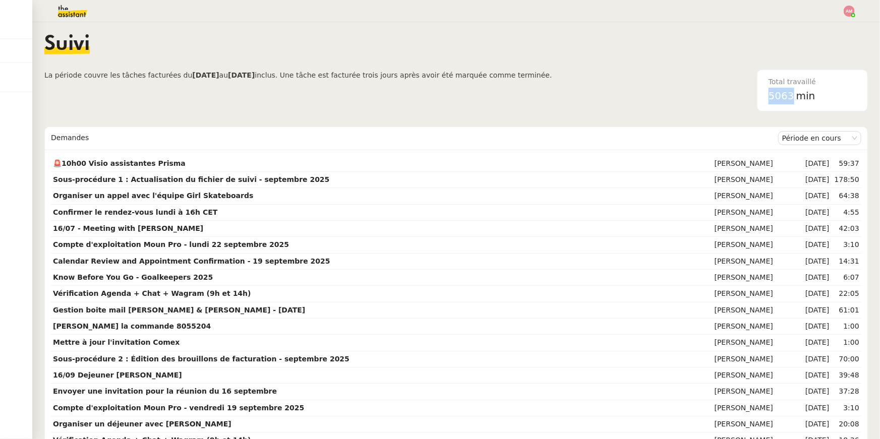
drag, startPoint x: 789, startPoint y: 98, endPoint x: 798, endPoint y: 98, distance: 9.1
click at [798, 98] on div "5063 min" at bounding box center [812, 96] width 88 height 17
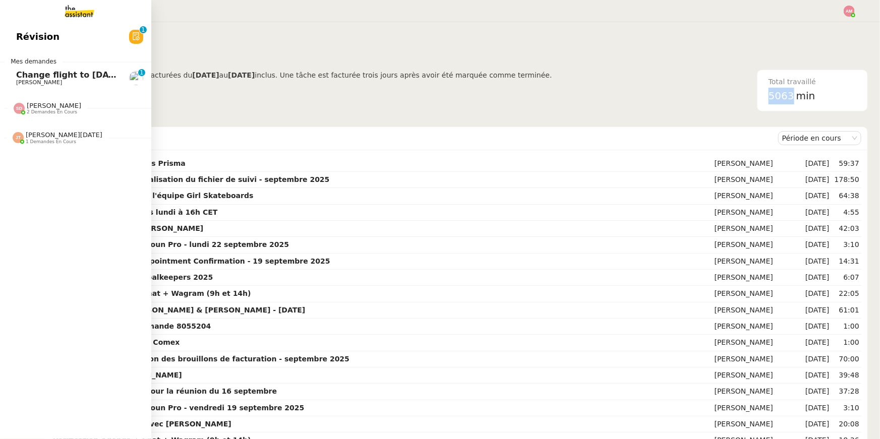
click at [13, 81] on link "Change flight to Thursday night Ian Rogers 0 1 2 3 4 5 6 7 8 9" at bounding box center [75, 78] width 151 height 23
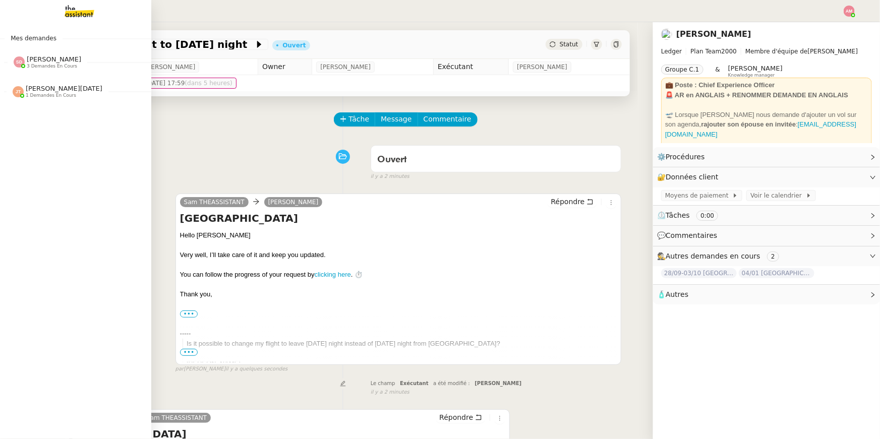
click at [30, 93] on span "1 demandes en cours" at bounding box center [51, 96] width 50 height 6
click at [29, 63] on span "[PERSON_NAME]" at bounding box center [54, 59] width 54 height 8
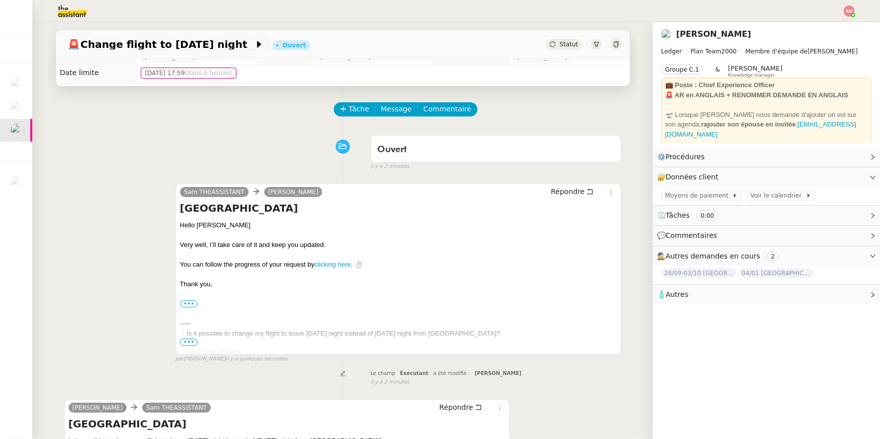
scroll to position [10, 0]
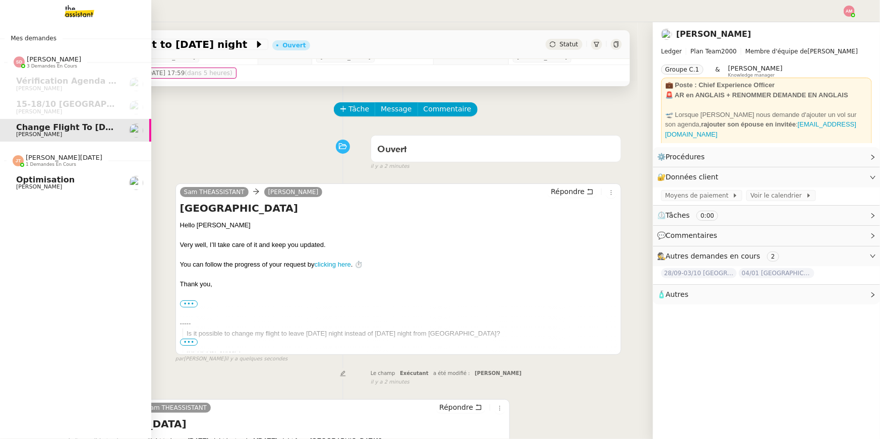
click at [34, 178] on span "Optimisation" at bounding box center [45, 180] width 58 height 10
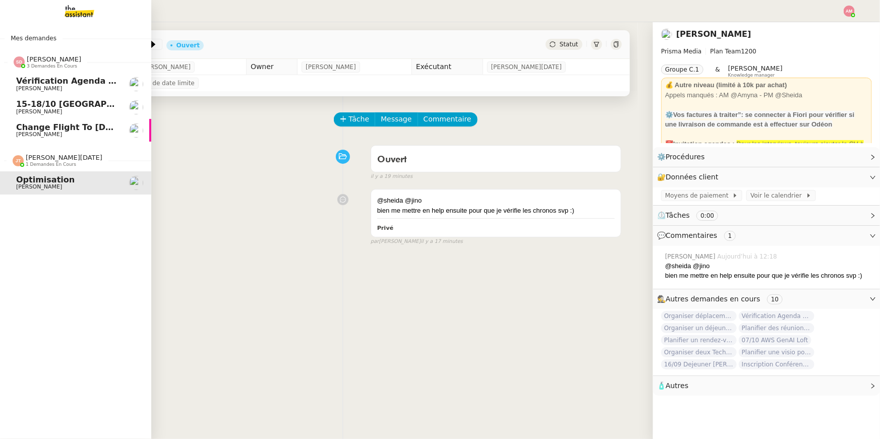
click at [37, 137] on span "[PERSON_NAME]" at bounding box center [39, 134] width 46 height 7
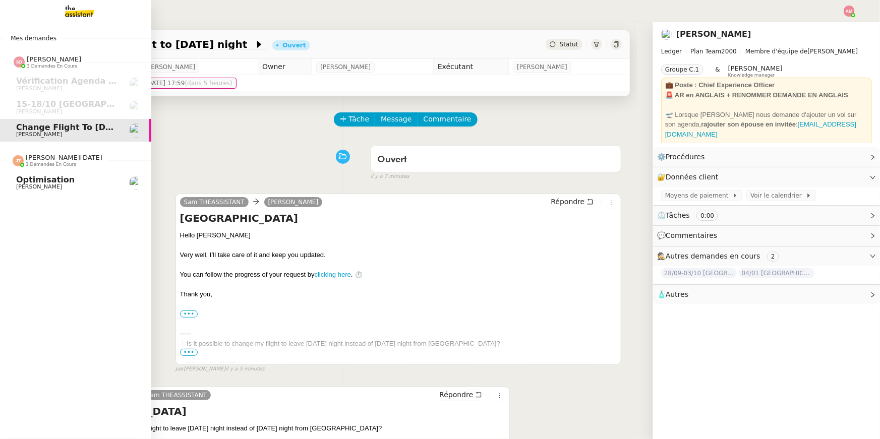
click at [64, 162] on span "1 demandes en cours" at bounding box center [51, 165] width 50 height 6
click at [18, 108] on span "15-18/10 [GEOGRAPHIC_DATA] - Conférence" at bounding box center [115, 104] width 198 height 10
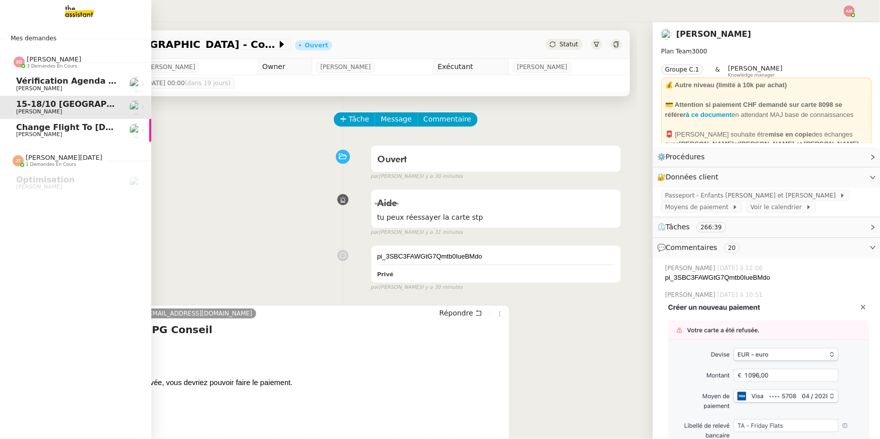
click at [53, 80] on span "Vérification Agenda + Chat + Wagram (9h et 14h)" at bounding box center [129, 81] width 226 height 10
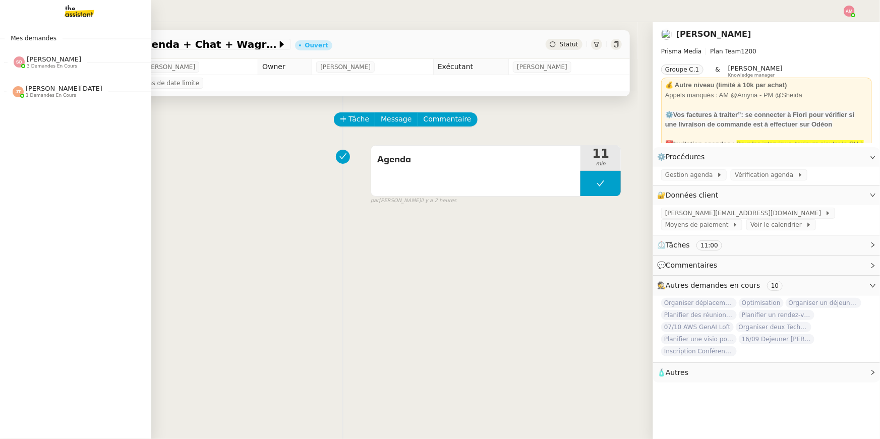
click at [52, 99] on div "Jean-Noël De Tinguy 1 demandes en cours" at bounding box center [75, 87] width 151 height 29
click at [44, 111] on span "Optimisation" at bounding box center [45, 111] width 58 height 10
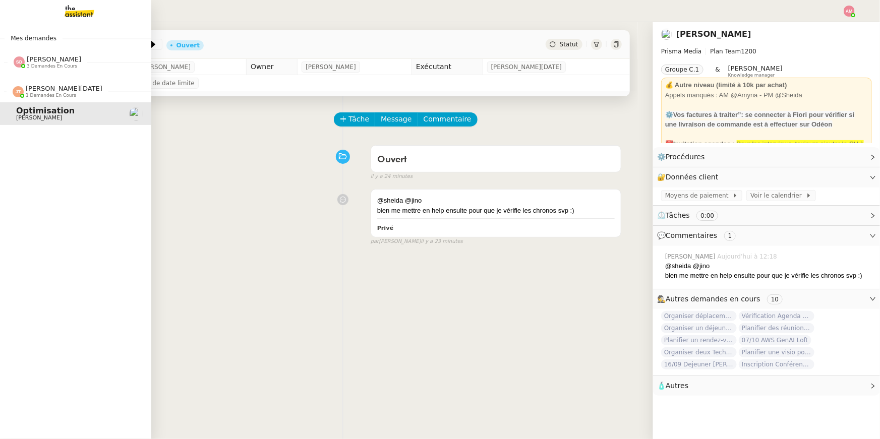
click at [46, 74] on div "Jean-Noël De Tinguy 1 demandes en cours" at bounding box center [75, 87] width 151 height 29
click at [46, 69] on div "Sheida Delpazir 3 demandes en cours" at bounding box center [75, 57] width 151 height 29
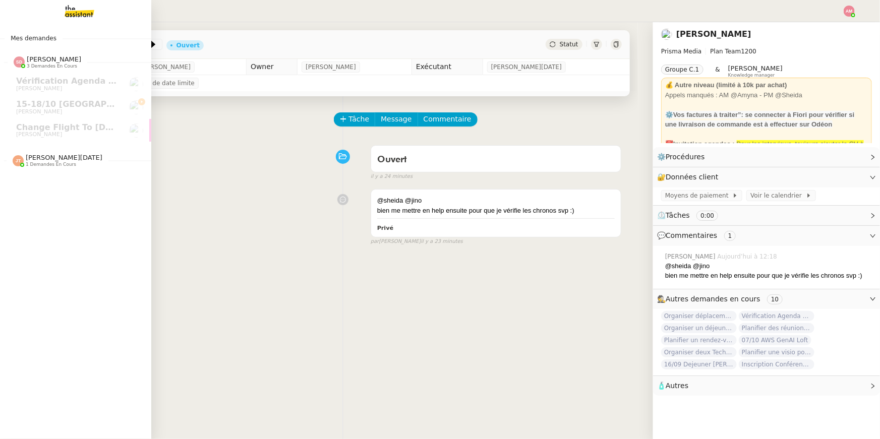
click at [73, 158] on span "[PERSON_NAME][DATE]" at bounding box center [64, 158] width 77 height 8
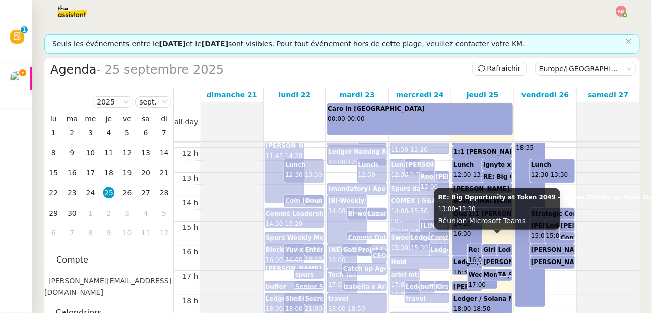
scroll to position [291, 0]
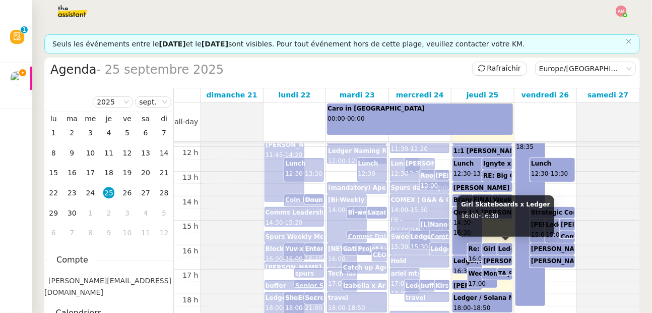
click at [491, 243] on div "Girl Skateboards x Ledger 16:00 - 16:30" at bounding box center [505, 219] width 97 height 48
click at [488, 247] on b "Girl Skateboards x Ledger" at bounding box center [527, 248] width 89 height 7
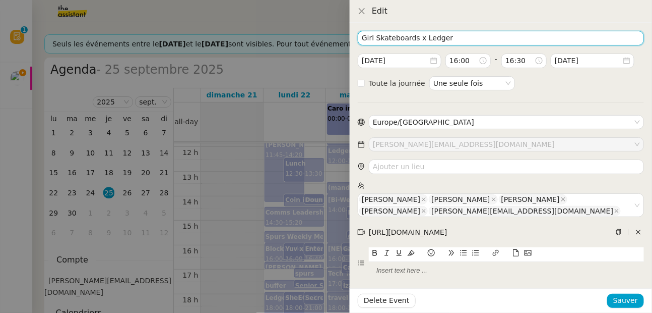
click at [359, 33] on input "Girl Skateboards x Ledger" at bounding box center [501, 38] width 286 height 15
click at [361, 34] on input "Girl Skateboards x Ledger" at bounding box center [501, 38] width 286 height 15
drag, startPoint x: 415, startPoint y: 36, endPoint x: 550, endPoint y: 39, distance: 134.6
click at [550, 39] on input "To reschedule - Girl Skateboards x Ledger" at bounding box center [501, 38] width 286 height 15
type input "To reschedule - Girl Skateboards x Ledger"
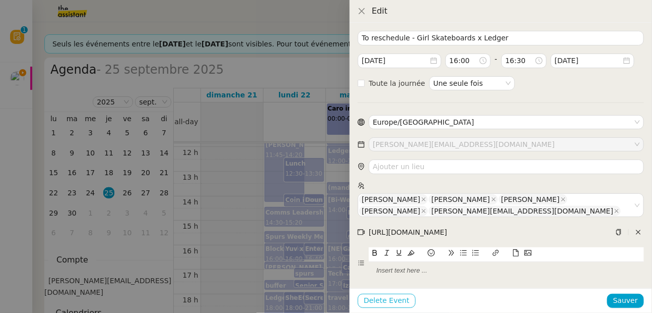
click at [405, 295] on span "Delete Event" at bounding box center [387, 300] width 46 height 12
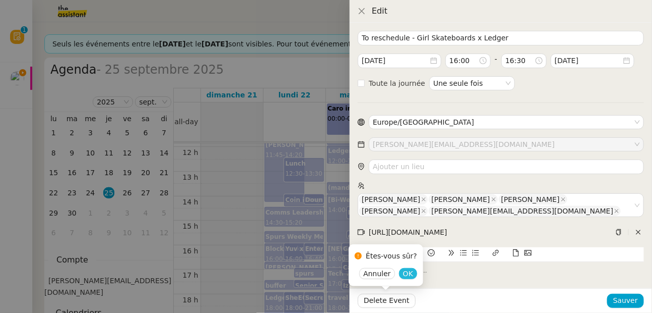
click at [406, 269] on span "OK" at bounding box center [408, 273] width 10 height 10
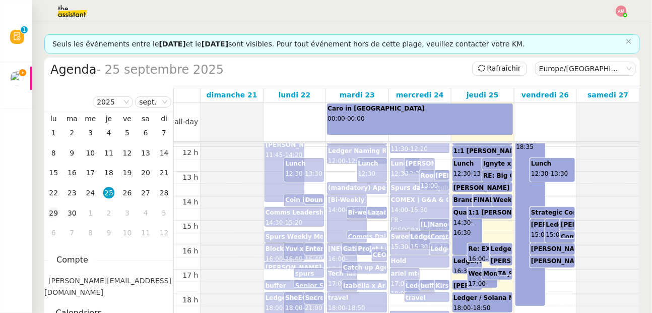
click at [56, 208] on div "29" at bounding box center [53, 212] width 11 height 11
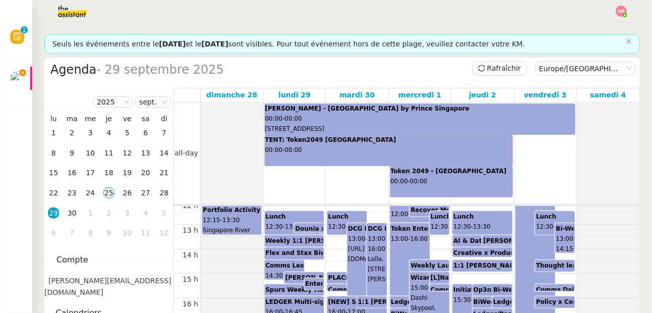
scroll to position [303, 0]
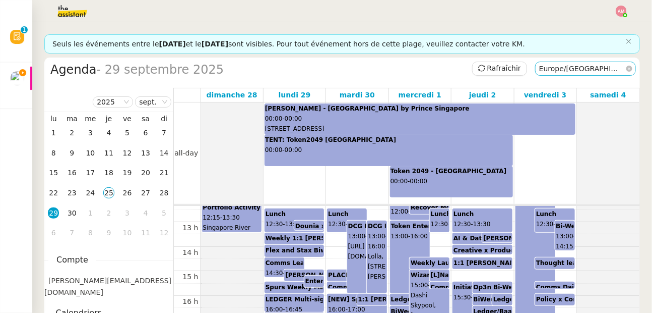
click at [545, 69] on nz-select-item "Europe/[GEOGRAPHIC_DATA]" at bounding box center [585, 68] width 93 height 13
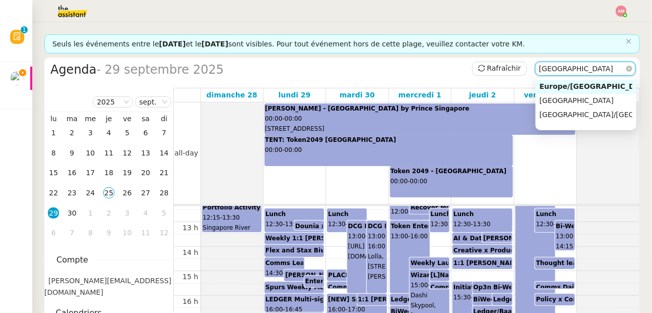
type input "singapore"
click at [556, 97] on span "Singapore" at bounding box center [577, 100] width 74 height 8
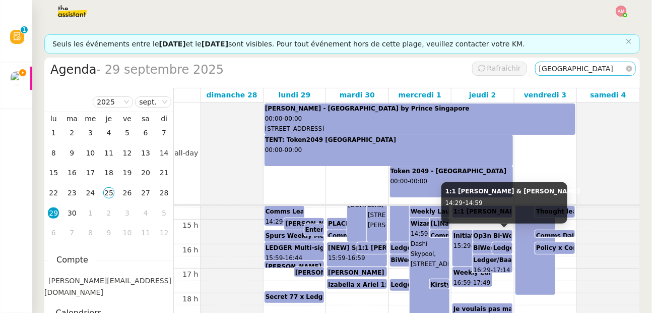
scroll to position [355, 0]
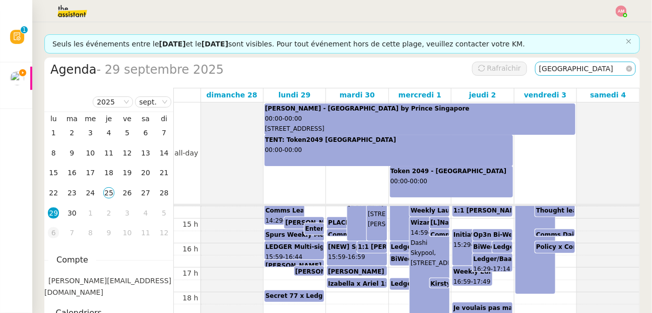
click at [55, 227] on div "6" at bounding box center [53, 232] width 11 height 11
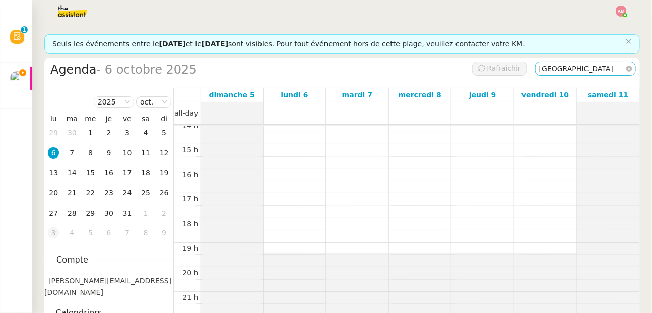
scroll to position [147, 0]
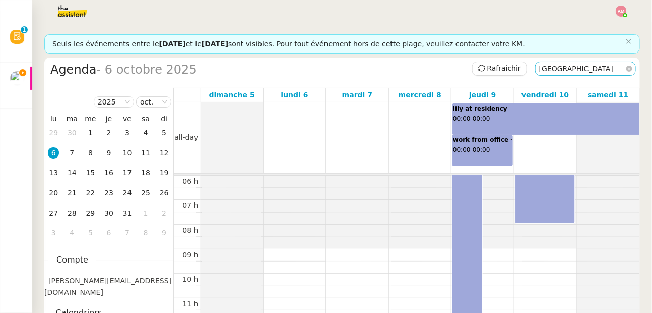
click at [621, 65] on nz-select-item "Singapore" at bounding box center [585, 68] width 93 height 13
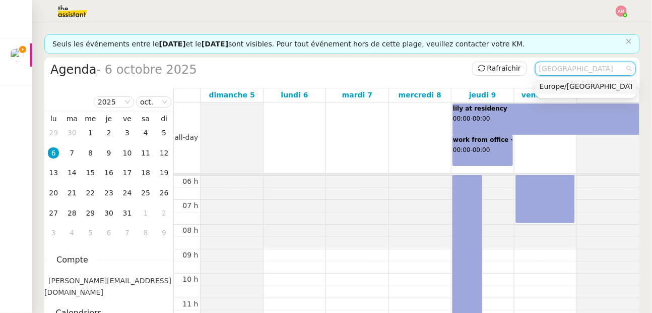
click at [598, 87] on div "Europe/[GEOGRAPHIC_DATA]" at bounding box center [586, 86] width 93 height 8
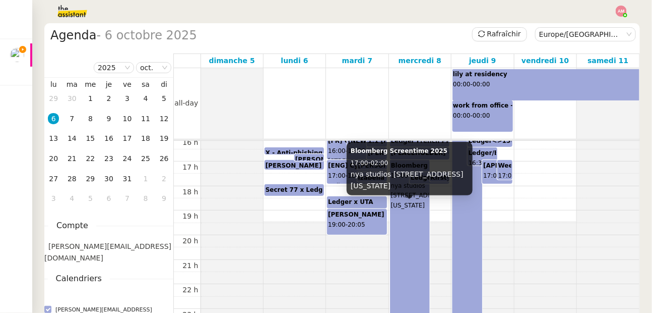
scroll to position [52, 0]
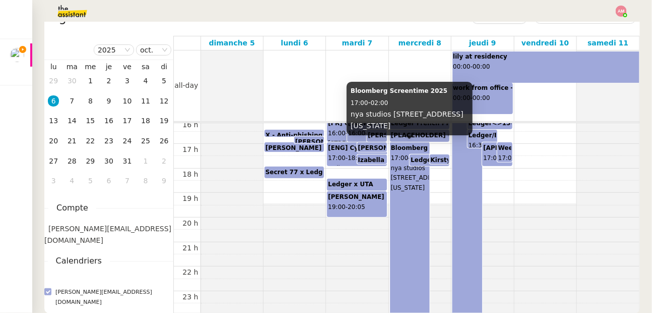
click at [411, 192] on span "nya studios 1541 N Cahuenga Blvd, Los Angeles, California, 90028, USA" at bounding box center [420, 177] width 59 height 27
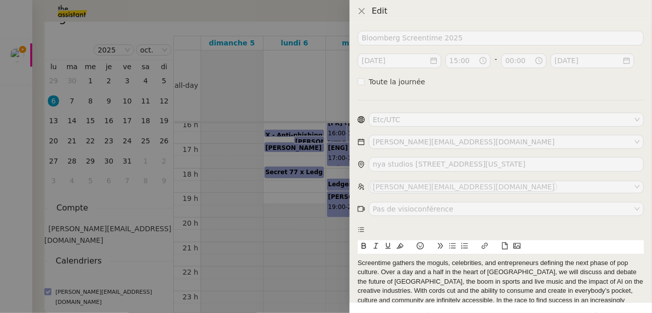
click at [320, 223] on div at bounding box center [326, 156] width 652 height 313
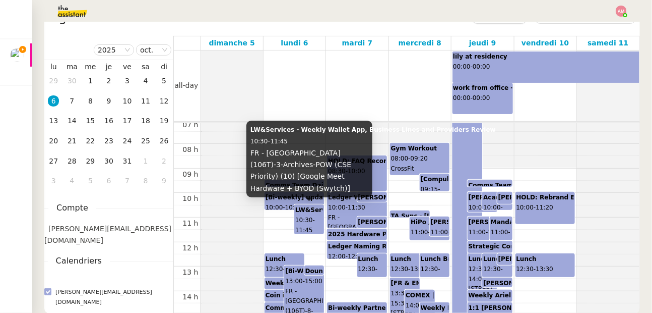
scroll to position [175, 0]
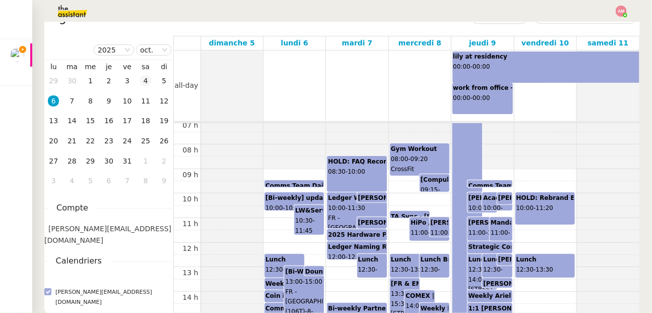
click at [139, 78] on td "4" at bounding box center [146, 81] width 19 height 20
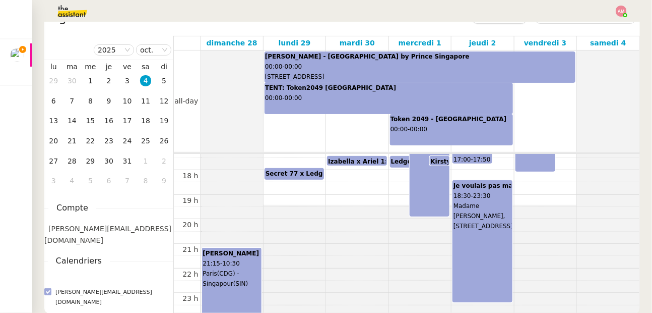
scroll to position [427, 0]
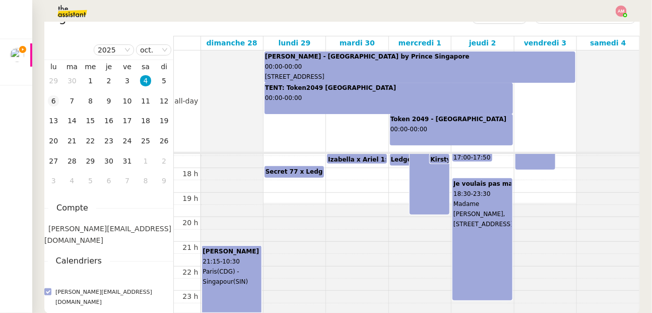
click at [51, 102] on div "6" at bounding box center [53, 100] width 11 height 11
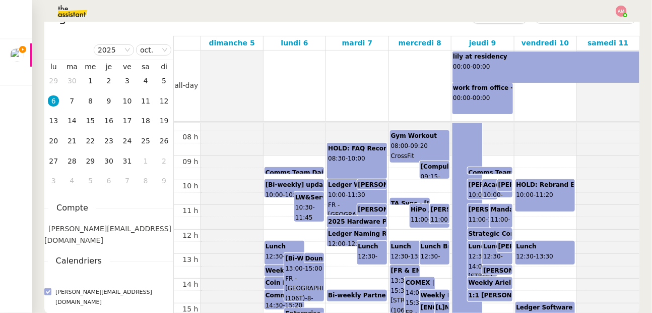
scroll to position [191, 0]
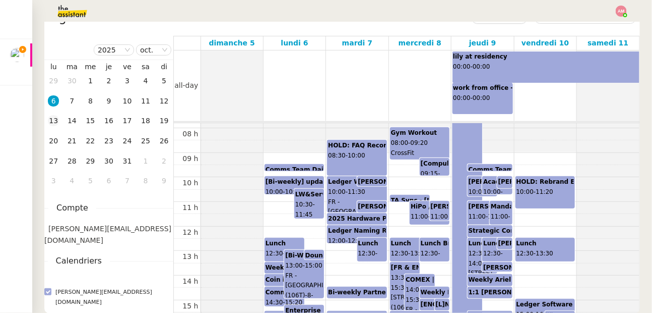
click at [51, 121] on div "13" at bounding box center [53, 120] width 11 height 11
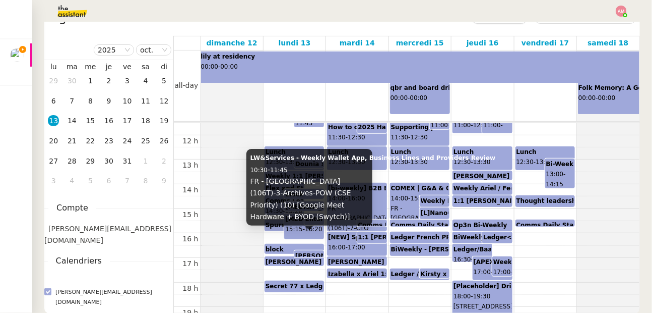
scroll to position [279, 0]
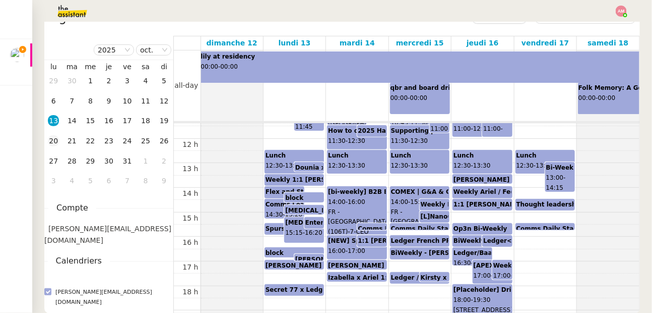
click at [49, 138] on div "20" at bounding box center [53, 140] width 11 height 11
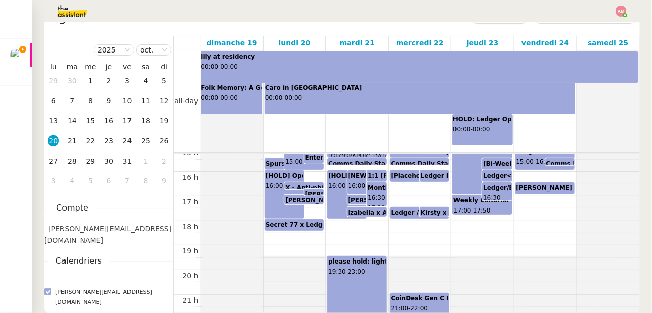
scroll to position [378, 0]
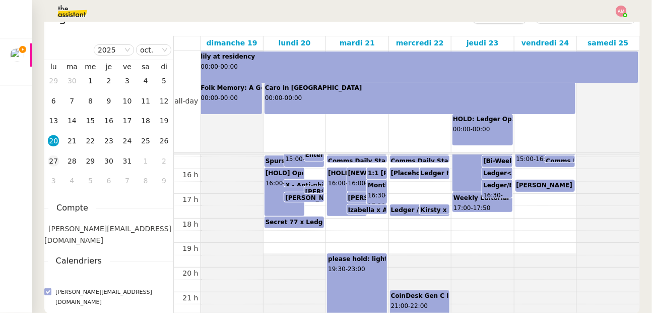
click at [52, 156] on td "27" at bounding box center [53, 161] width 19 height 20
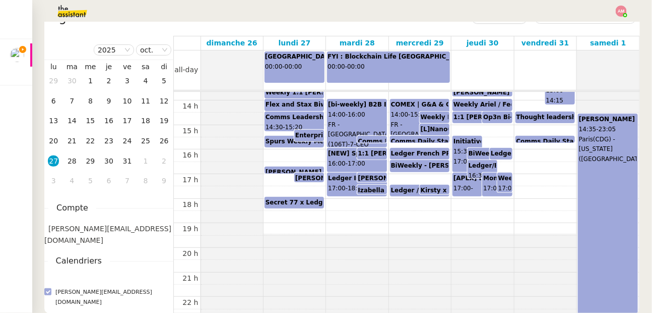
scroll to position [336, 0]
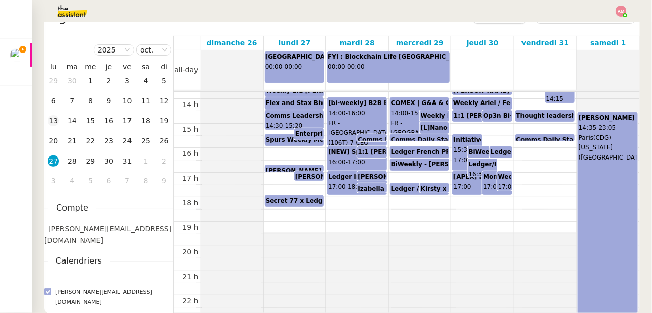
click at [52, 120] on div "13" at bounding box center [53, 120] width 11 height 11
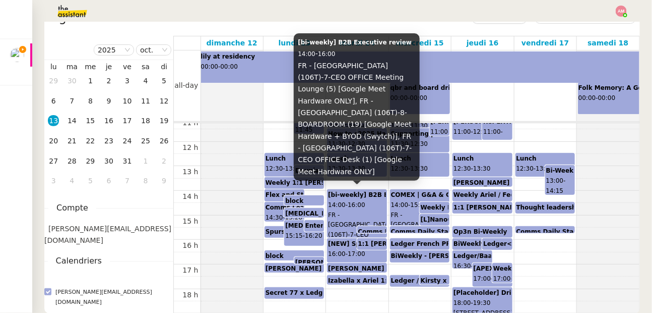
scroll to position [296, 0]
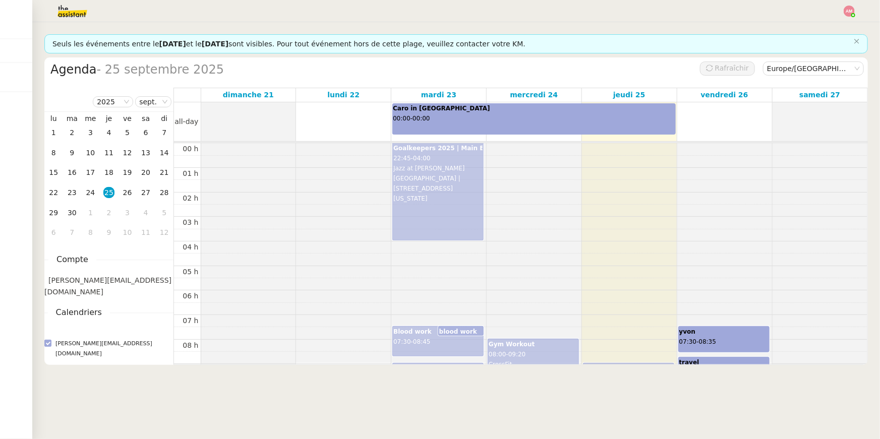
scroll to position [287, 0]
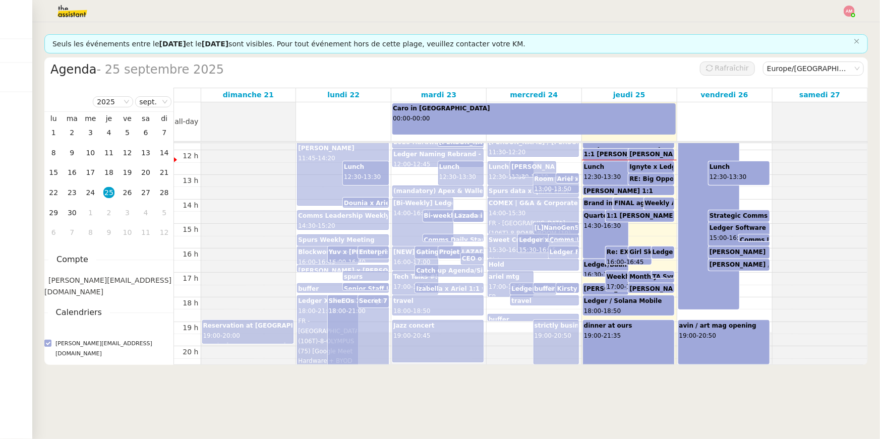
click at [38, 96] on nz-layout "Seuls les événements entre le [DATE] et le [DATE] sont visibles. Pour tout évén…" at bounding box center [455, 230] width 847 height 417
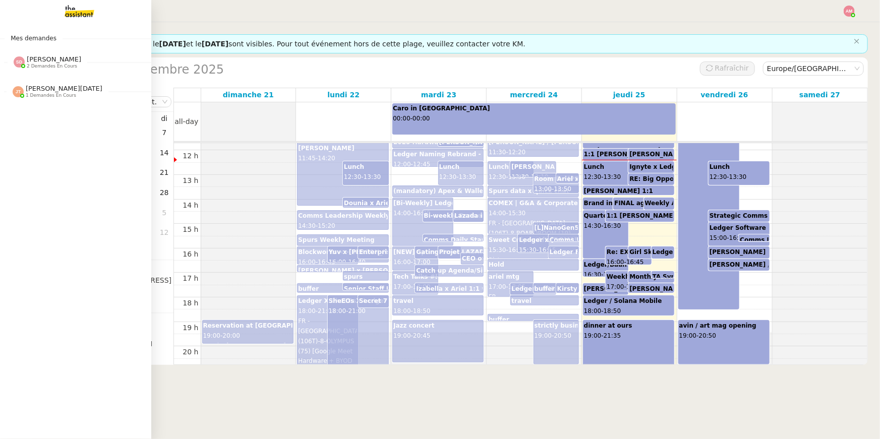
click at [20, 72] on div "[PERSON_NAME] 2 demandes en cours" at bounding box center [75, 57] width 151 height 29
click at [67, 19] on img at bounding box center [71, 11] width 78 height 22
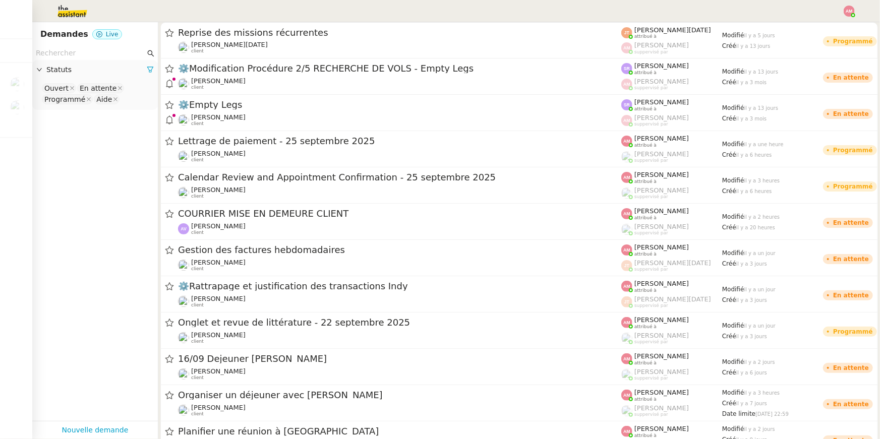
click at [103, 60] on div "Statuts" at bounding box center [95, 70] width 126 height 20
click at [97, 57] on input "text" at bounding box center [90, 53] width 109 height 12
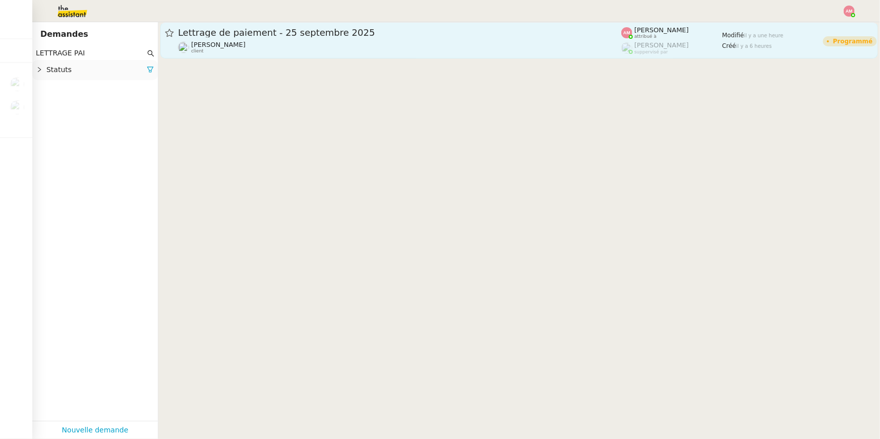
type input "LETTRAGE PAI"
click at [295, 43] on div "[PERSON_NAME] client" at bounding box center [399, 47] width 443 height 13
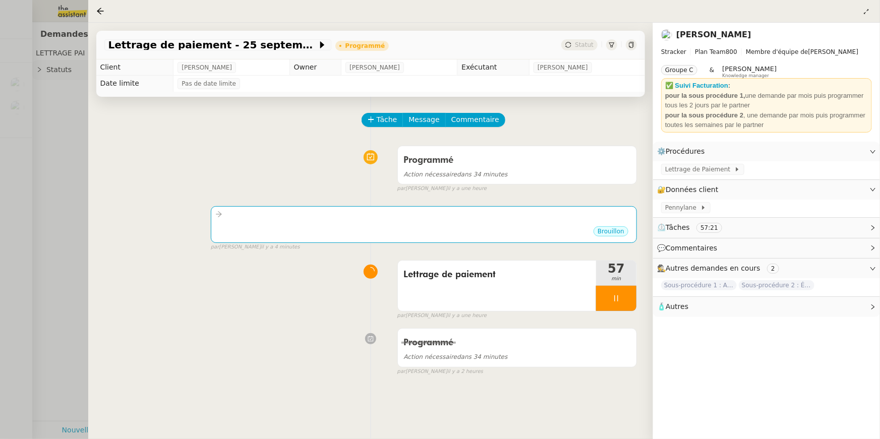
click at [39, 127] on div at bounding box center [440, 219] width 880 height 439
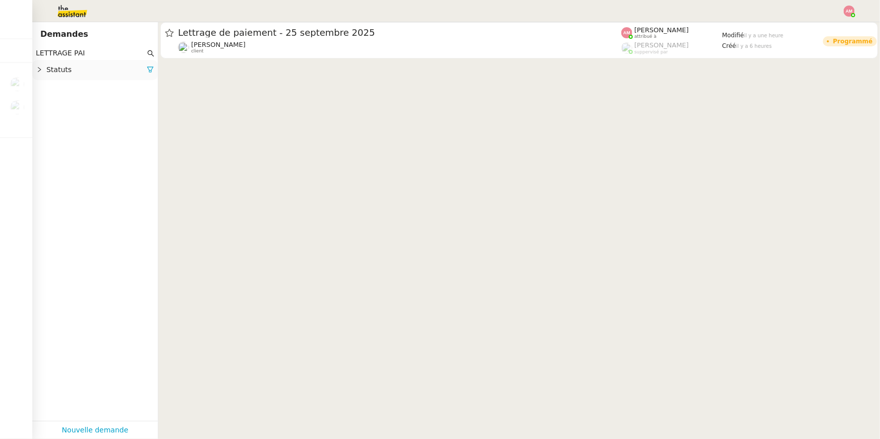
click at [136, 85] on app-tickets-filter "LETTRAGE PAI Statuts Ouvert En attente Programmé Aide" at bounding box center [95, 233] width 126 height 375
click at [124, 69] on span "Statuts" at bounding box center [96, 70] width 100 height 12
click at [121, 53] on input "LETTRAGE PAI" at bounding box center [90, 53] width 109 height 12
click at [137, 98] on nz-select-top-control "Ouvert En attente Programmé Aide" at bounding box center [94, 94] width 109 height 24
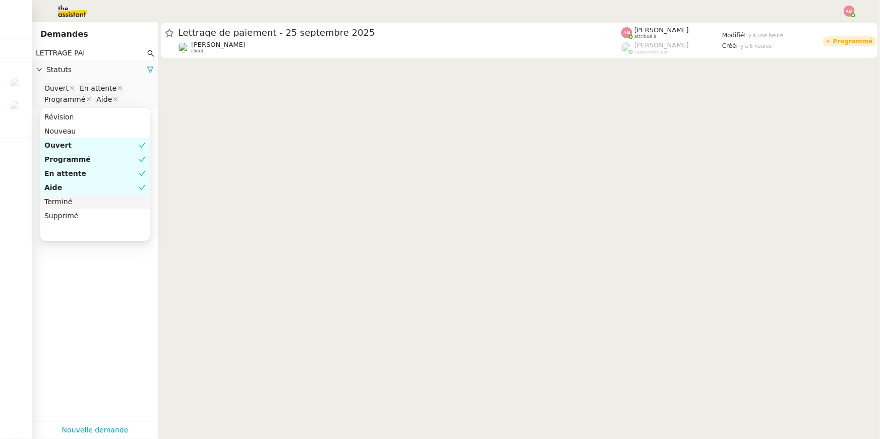
click at [77, 197] on div "Terminé" at bounding box center [94, 201] width 101 height 9
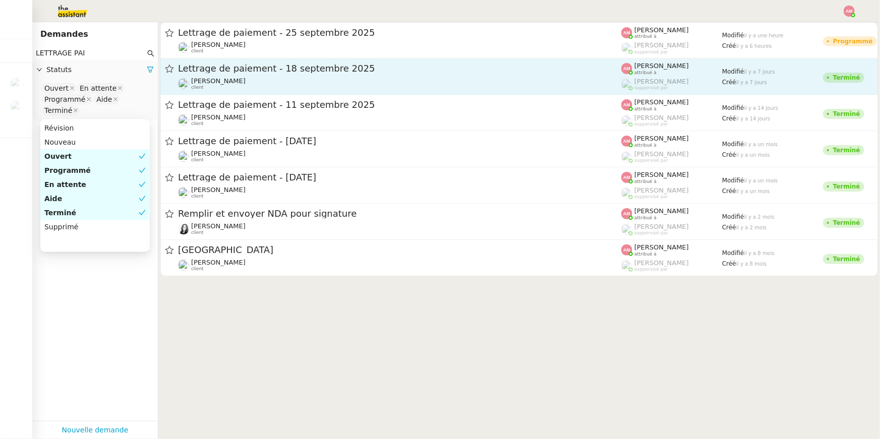
click at [314, 67] on span "Lettrage de paiement - 18 septembre 2025" at bounding box center [399, 68] width 443 height 9
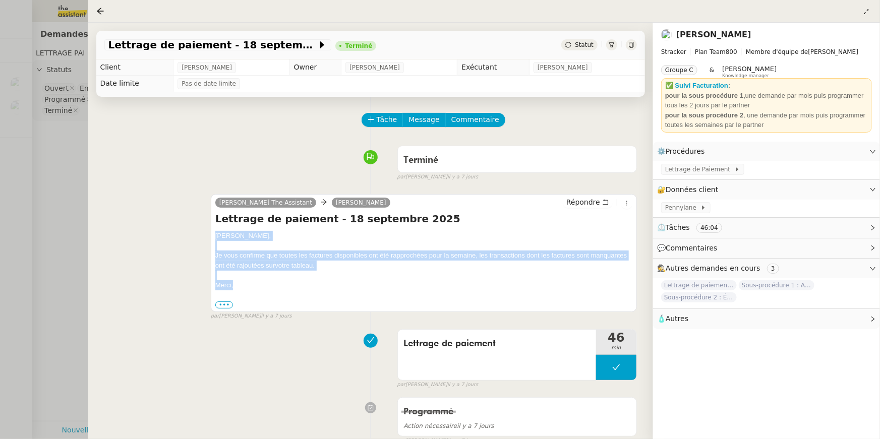
drag, startPoint x: 214, startPoint y: 233, endPoint x: 283, endPoint y: 285, distance: 86.1
click at [283, 285] on div "[PERSON_NAME] The Assistant [PERSON_NAME] Répondre Lettrage de paiement - [DATE…" at bounding box center [424, 253] width 426 height 118
copy div "[PERSON_NAME], Je vous confirme que toutes les factures disponibles ont été rap…"
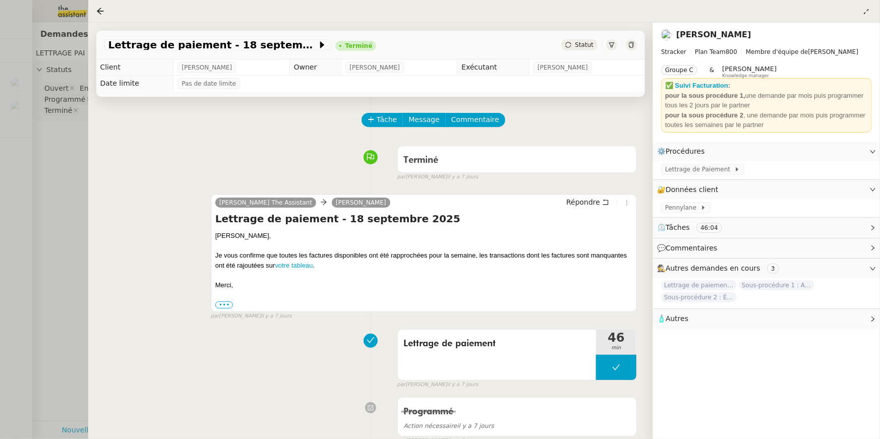
click at [75, 124] on div at bounding box center [440, 219] width 880 height 439
